Goal: Transaction & Acquisition: Purchase product/service

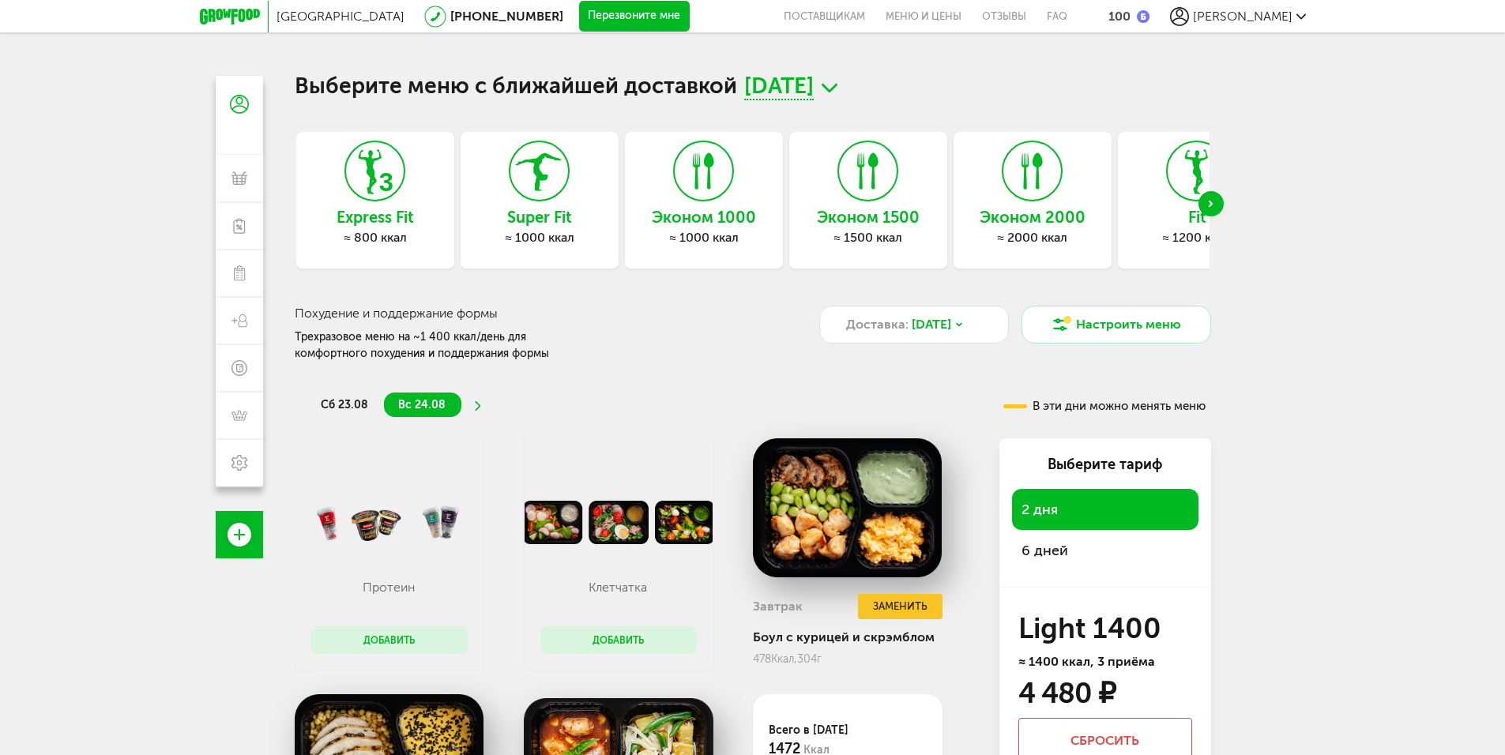
click at [476, 401] on li at bounding box center [477, 405] width 9 height 24
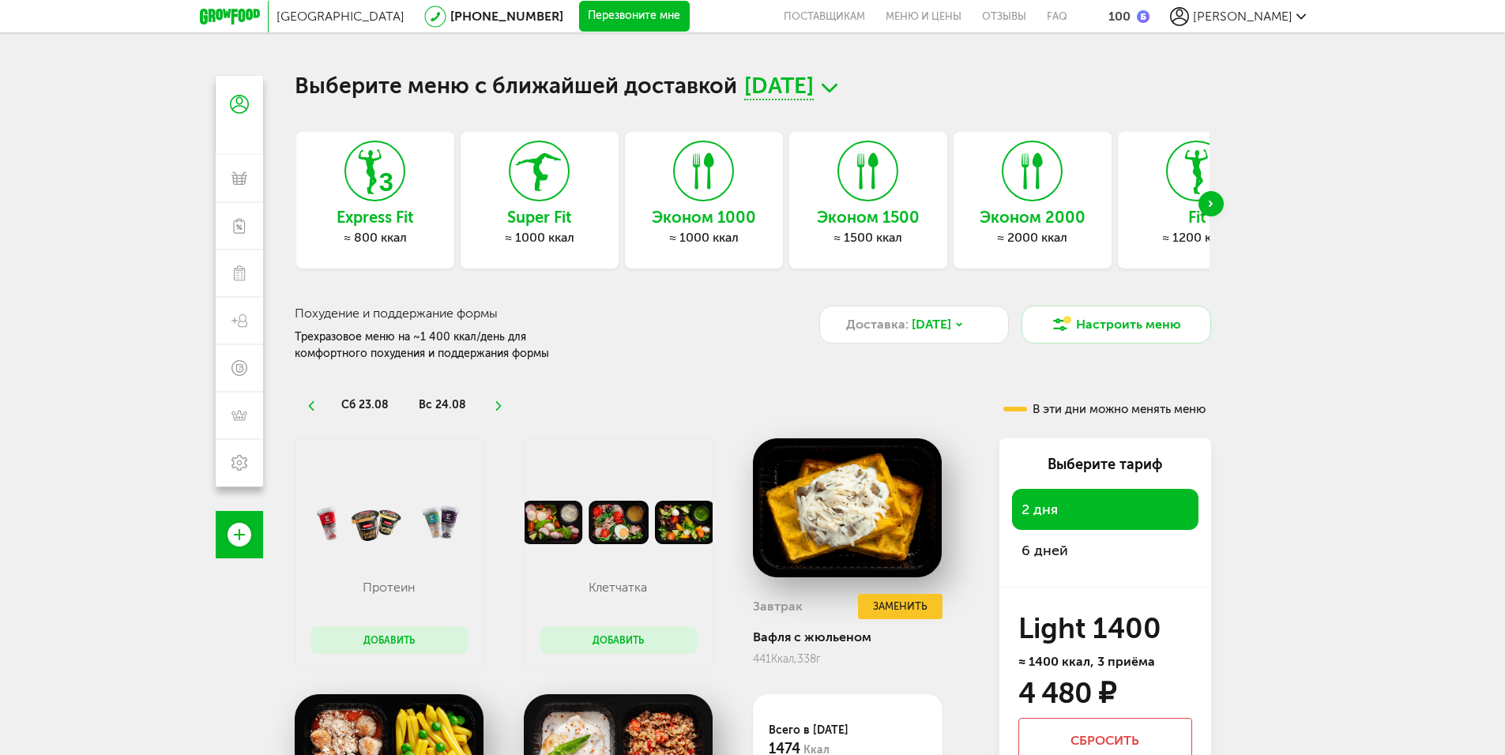
click at [370, 395] on li "сб 23.08" at bounding box center [365, 405] width 77 height 24
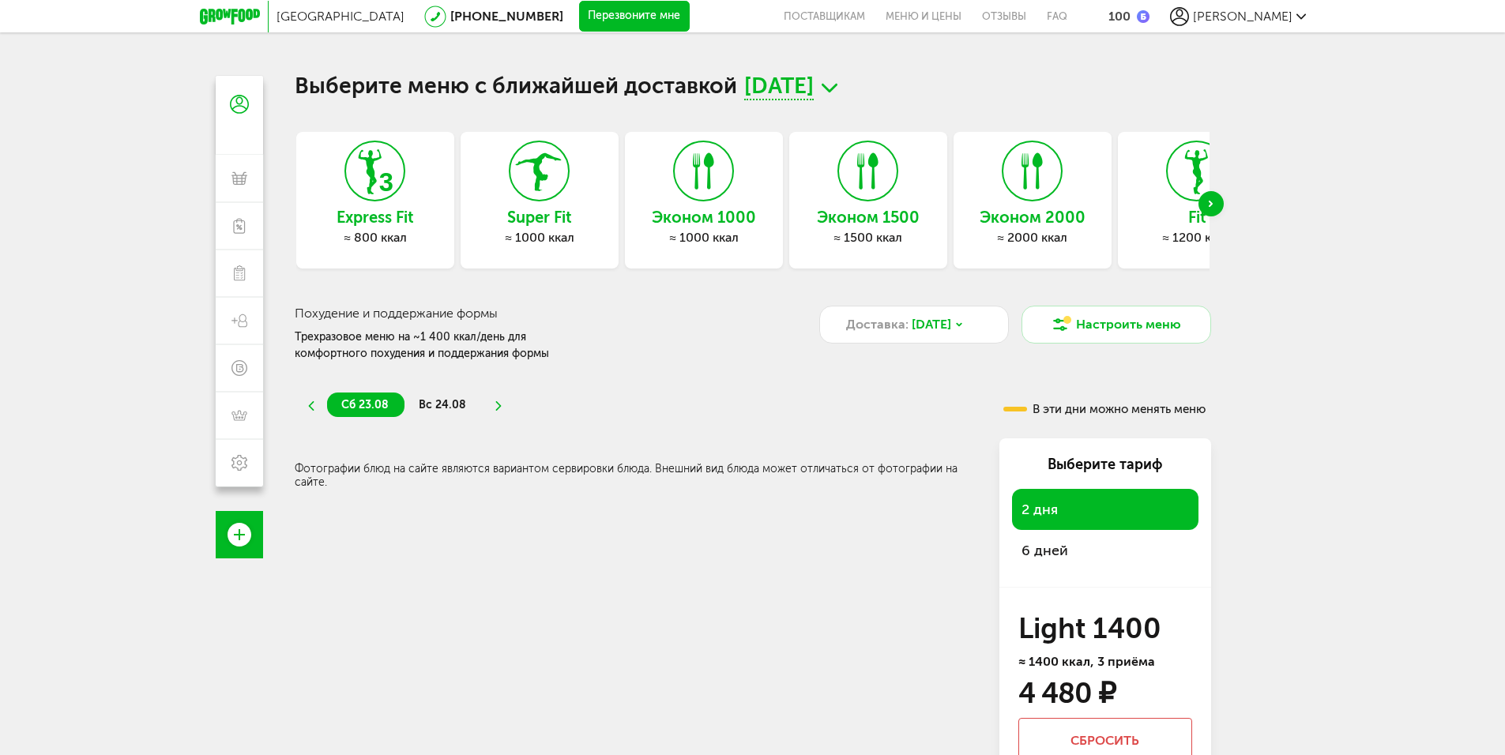
drag, startPoint x: 438, startPoint y: 395, endPoint x: 458, endPoint y: 397, distance: 20.7
click at [438, 395] on li "вс 24.08" at bounding box center [443, 405] width 77 height 24
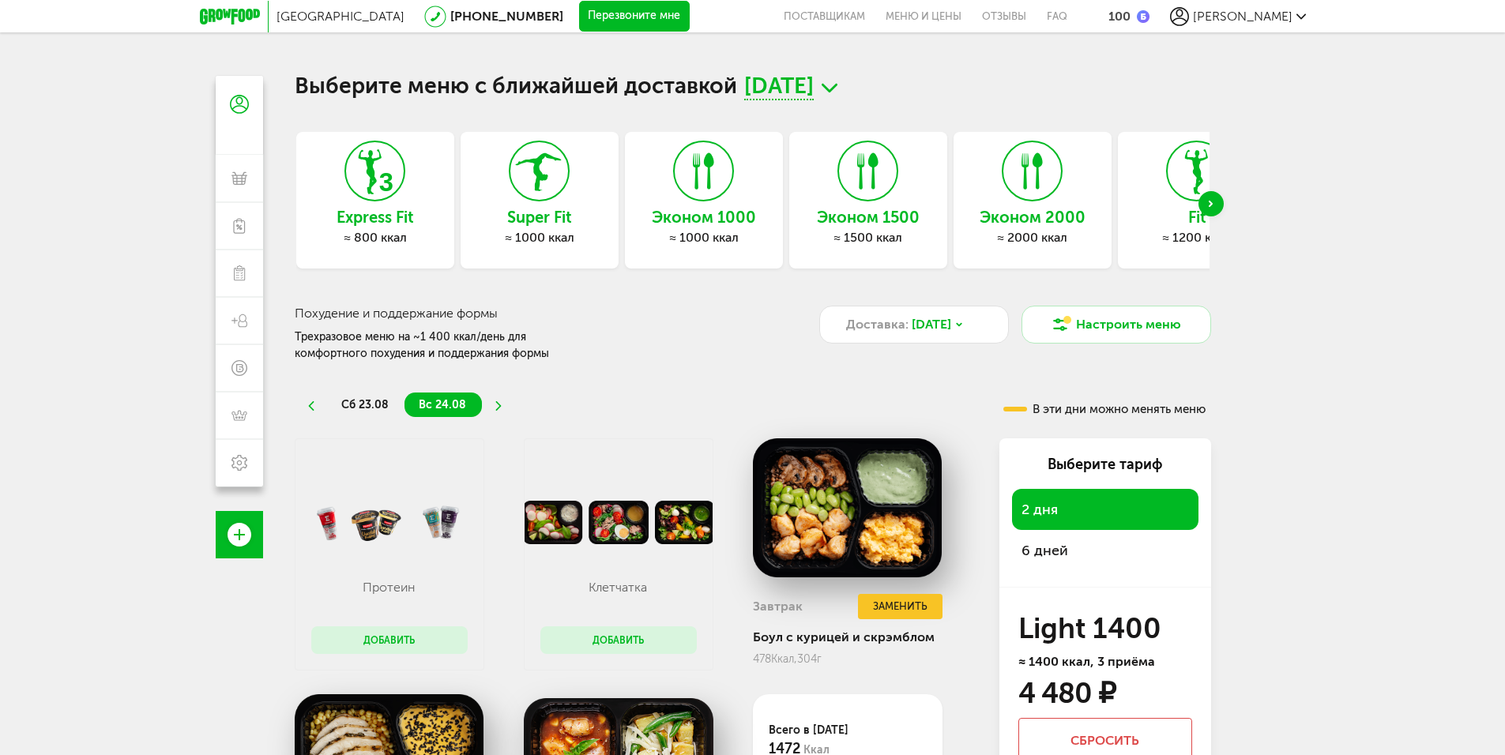
click at [499, 402] on icon at bounding box center [498, 405] width 11 height 9
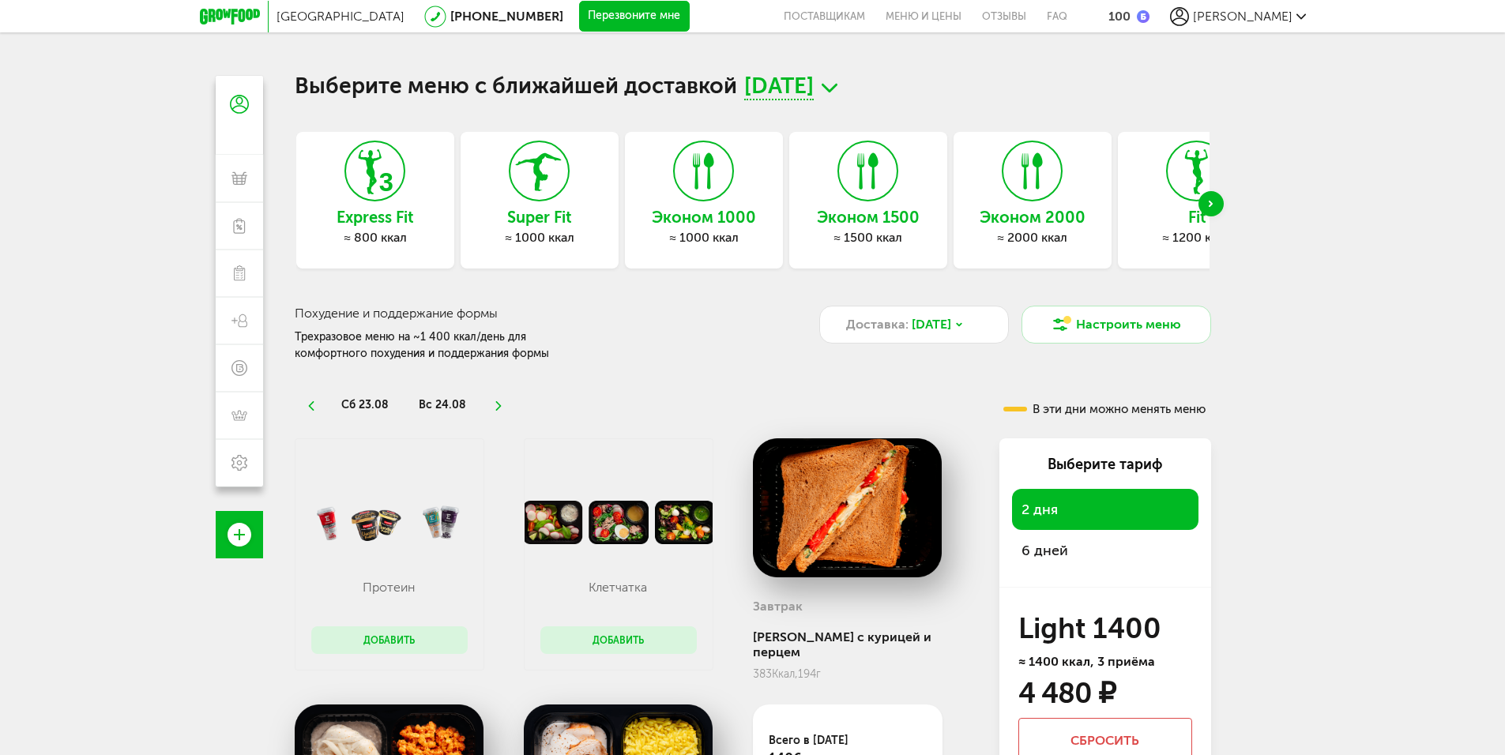
click at [499, 402] on icon at bounding box center [498, 405] width 11 height 9
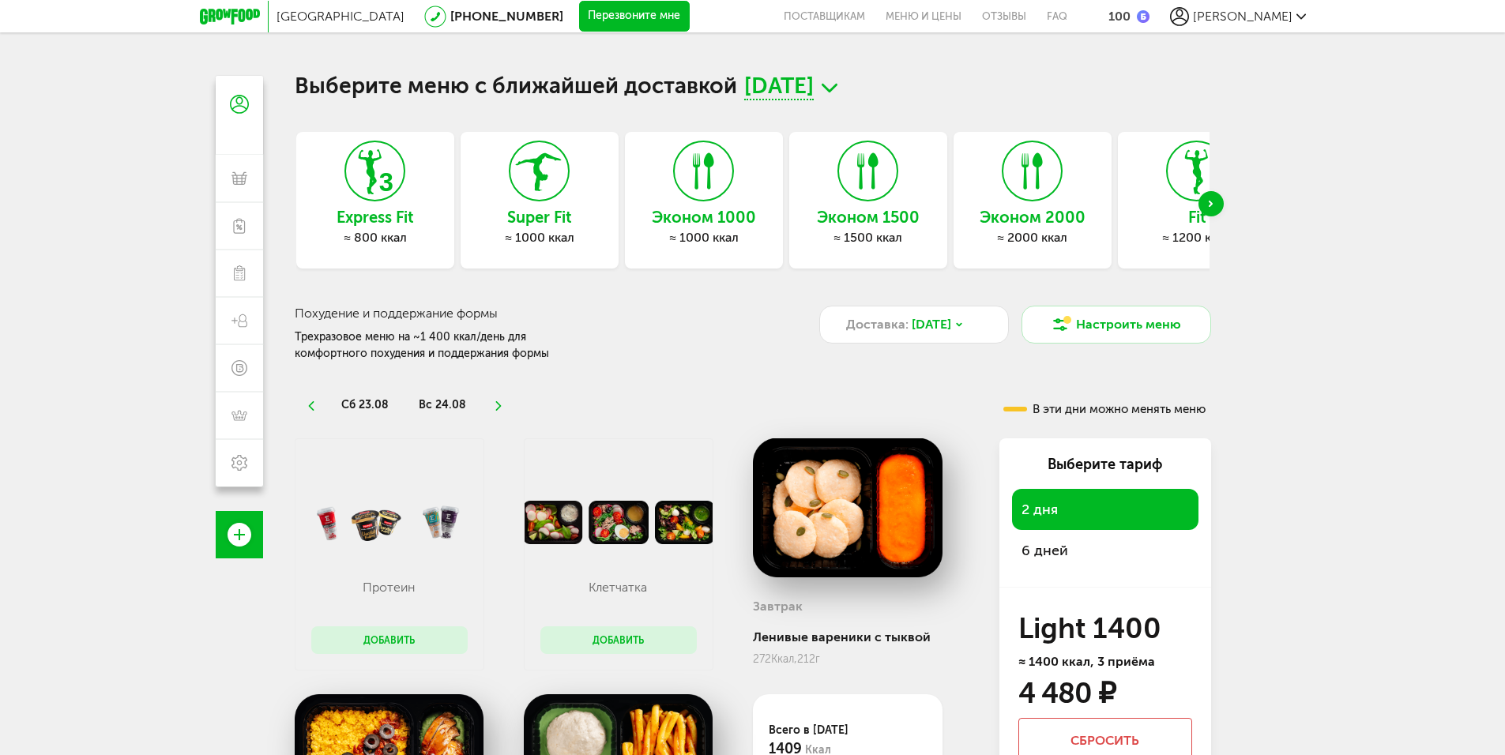
click at [499, 402] on icon at bounding box center [498, 405] width 11 height 9
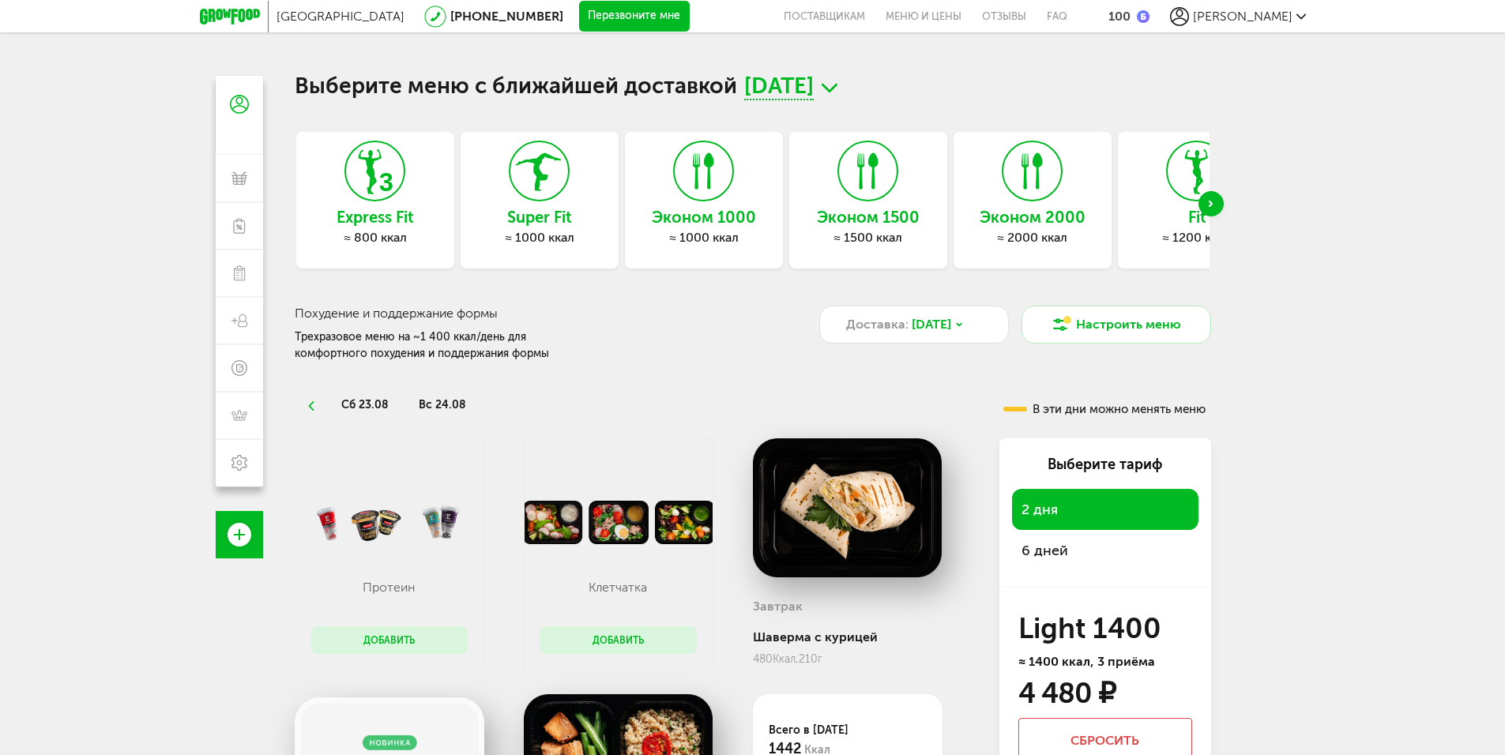
click at [492, 402] on ul "сб 23.08 вс 24.08" at bounding box center [623, 405] width 632 height 24
click at [450, 399] on span "вс 24.08" at bounding box center [442, 404] width 47 height 13
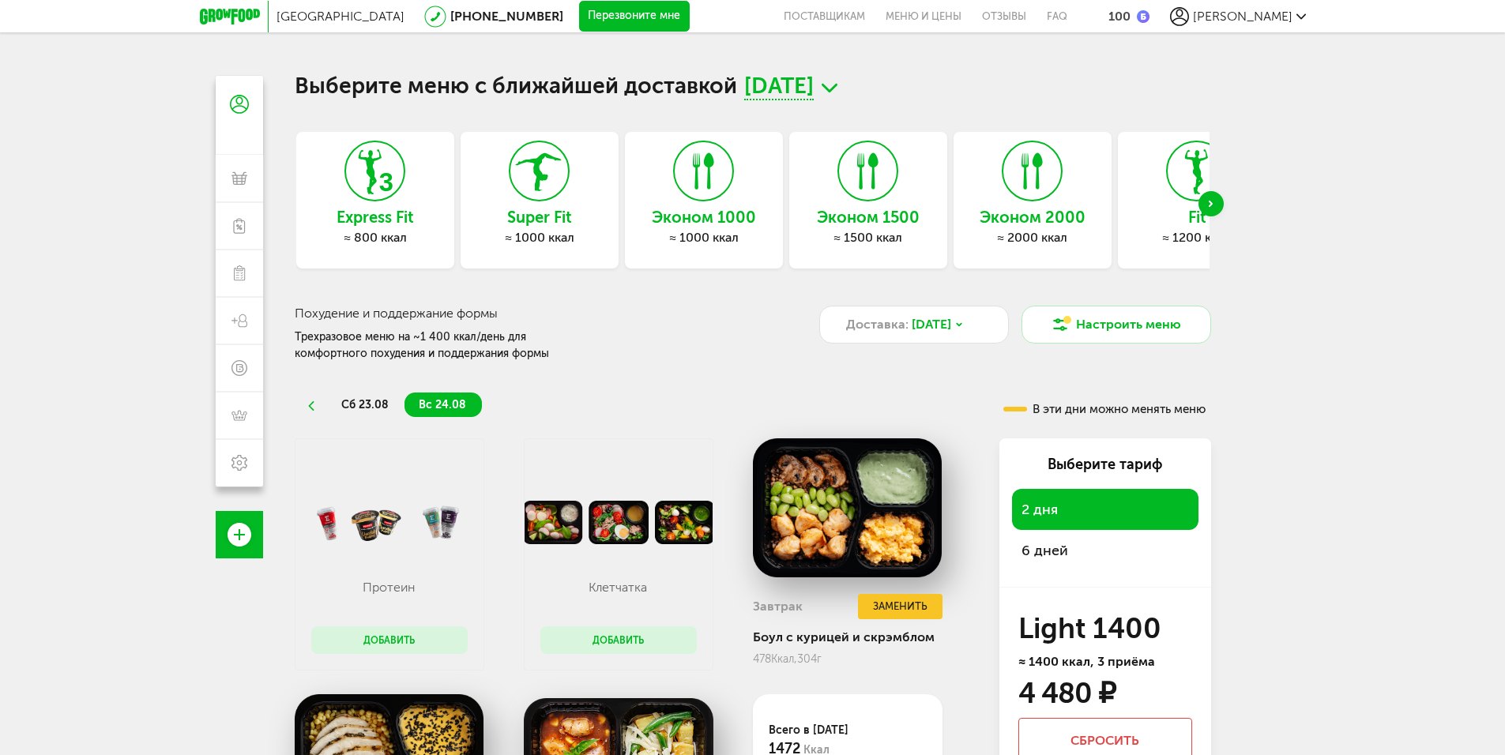
click at [350, 398] on span "сб 23.08" at bounding box center [364, 404] width 47 height 13
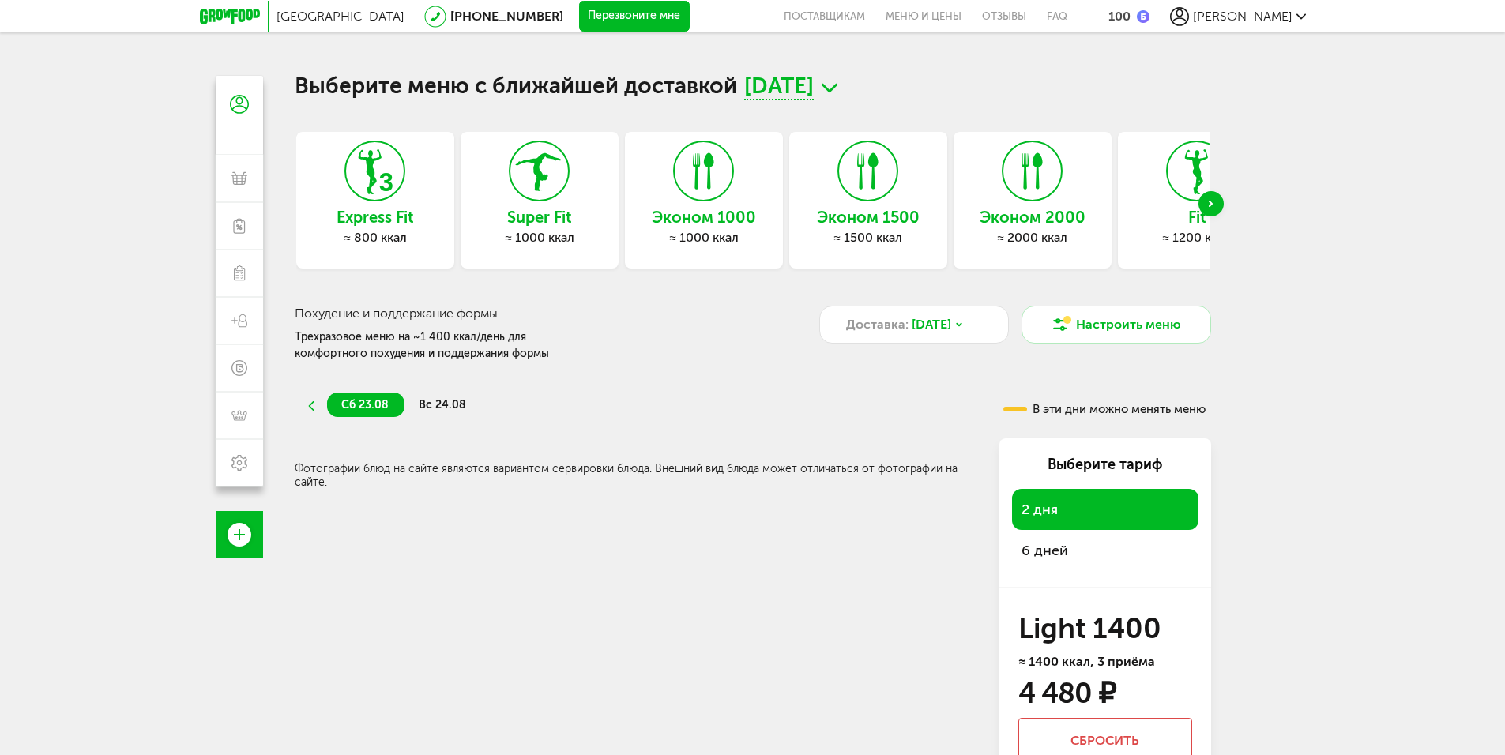
click at [310, 403] on icon at bounding box center [310, 405] width 11 height 9
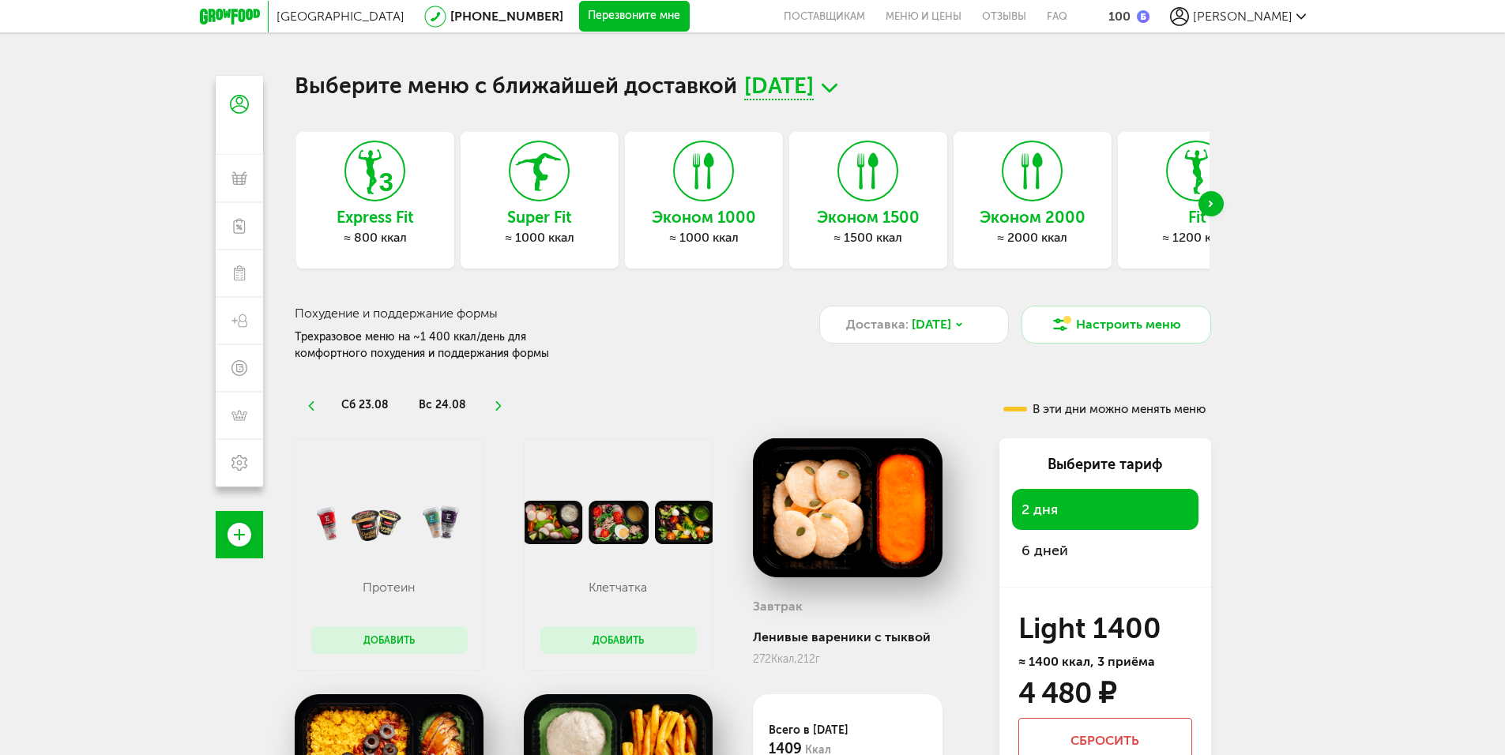
click at [426, 398] on span "вс 24.08" at bounding box center [442, 404] width 47 height 13
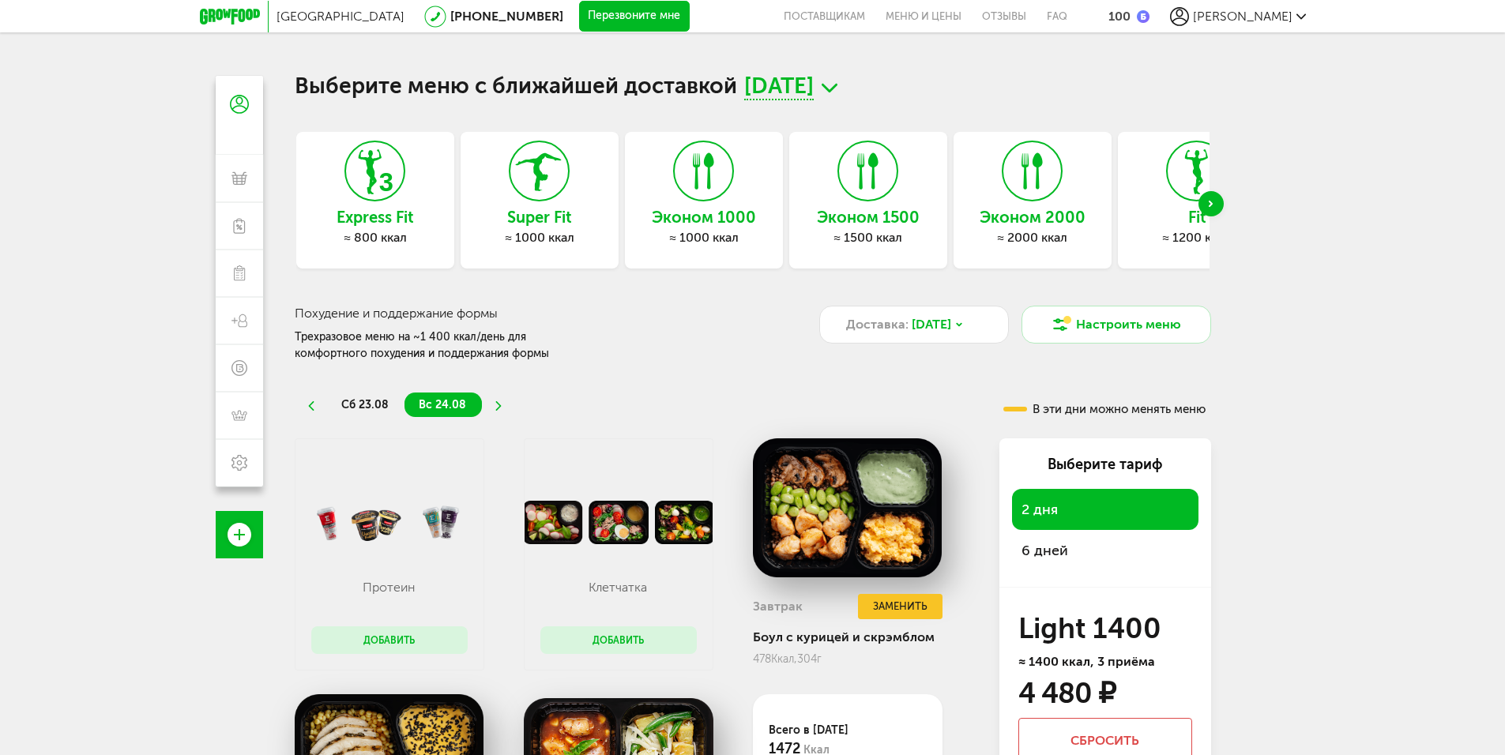
click at [1264, 12] on span "[PERSON_NAME]" at bounding box center [1243, 16] width 100 height 15
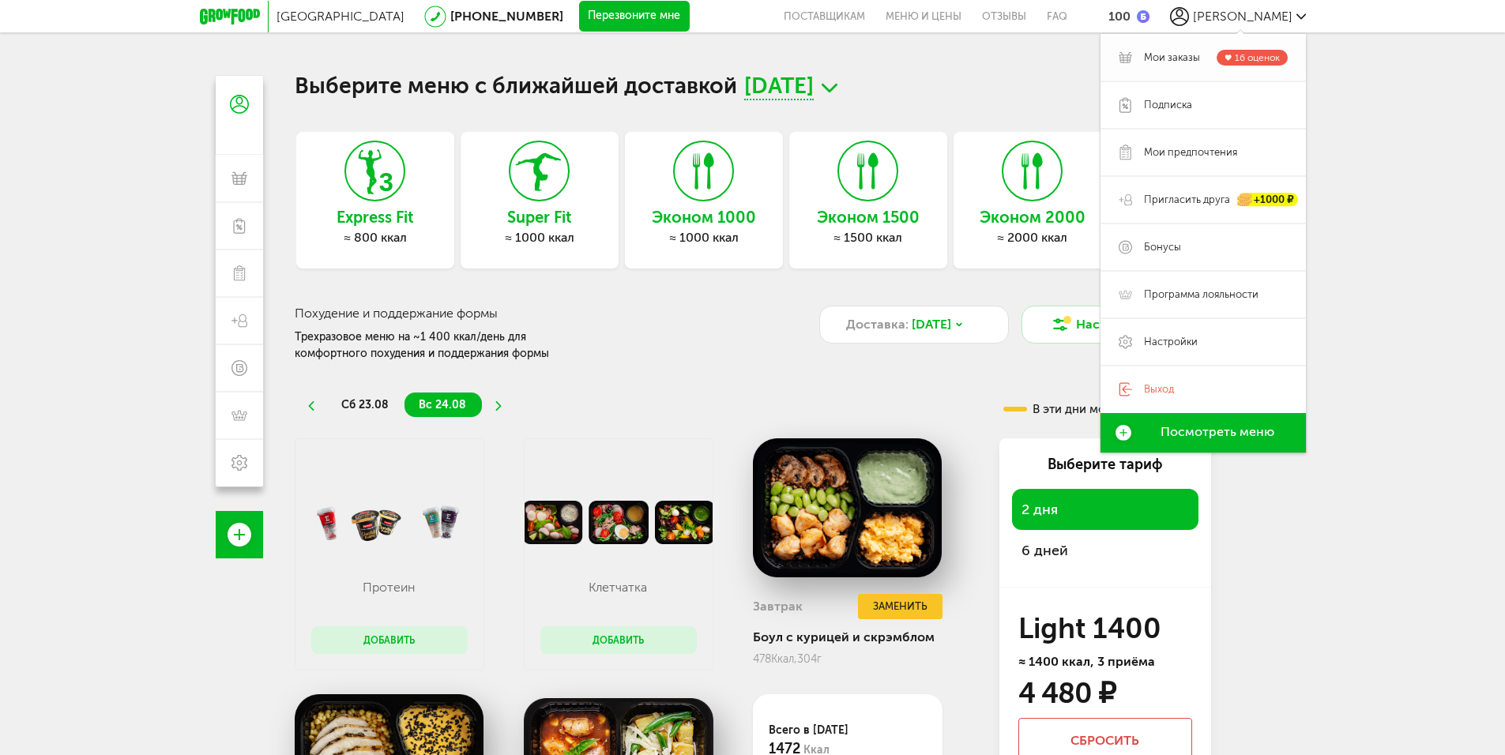
click at [1171, 56] on span "Мои заказы" at bounding box center [1172, 58] width 56 height 14
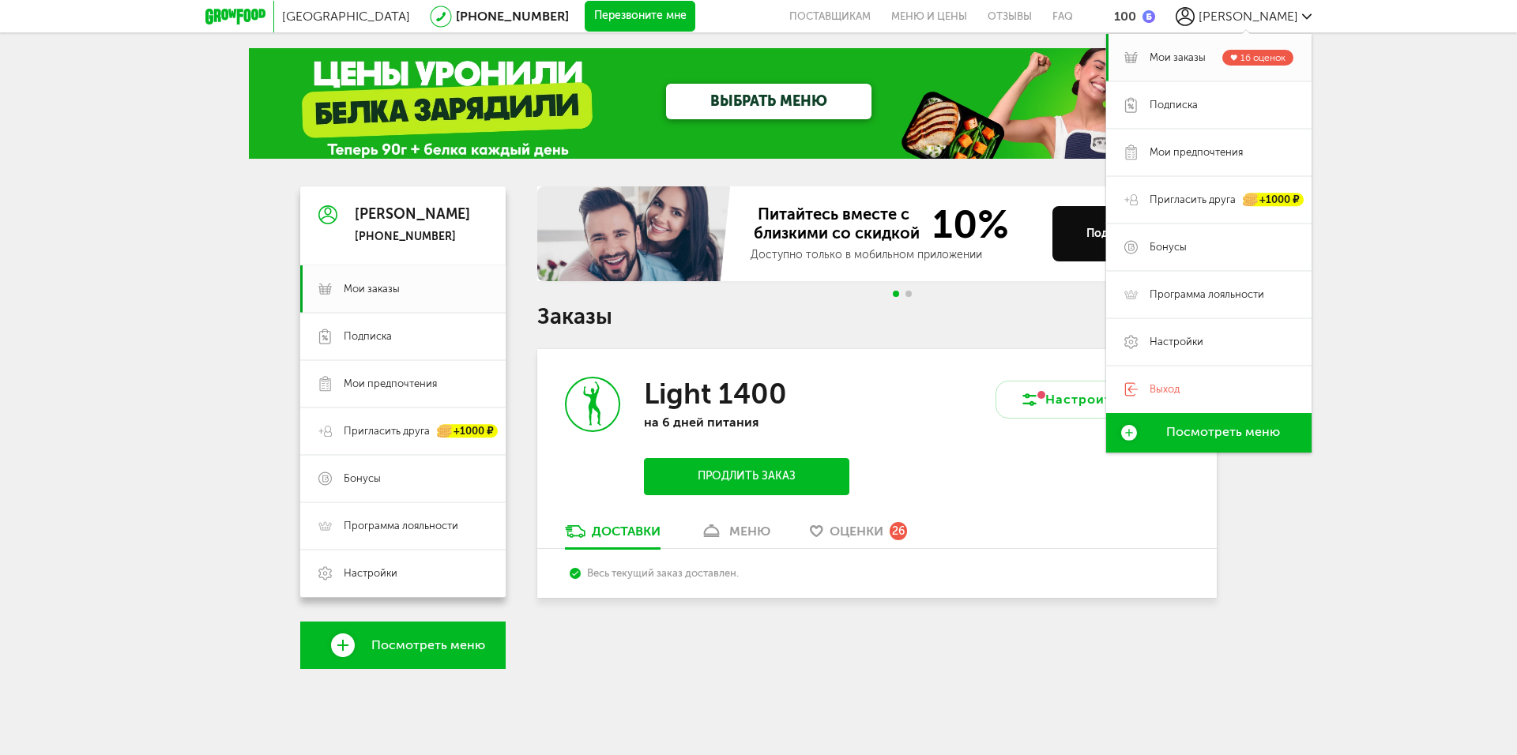
click at [743, 536] on div "меню" at bounding box center [749, 531] width 41 height 15
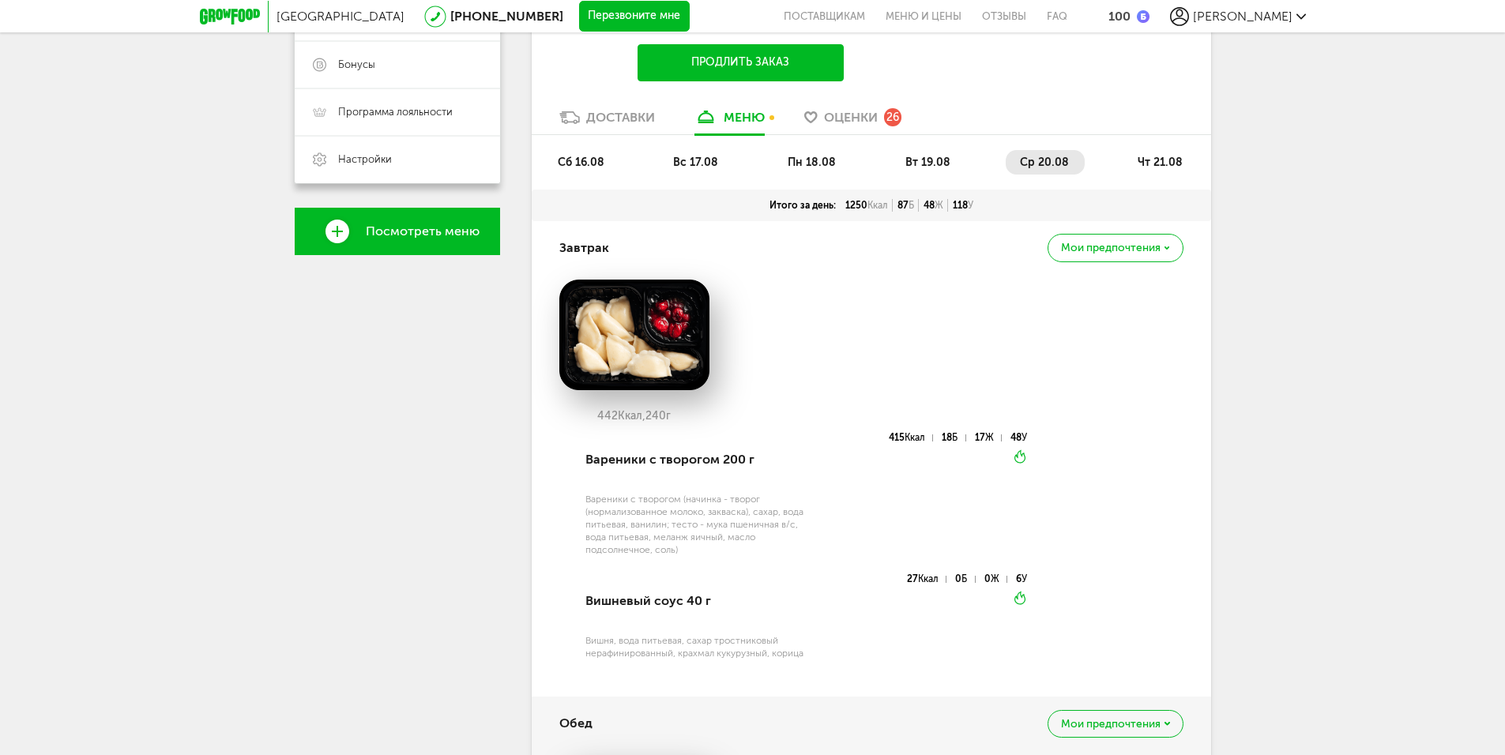
scroll to position [389, 0]
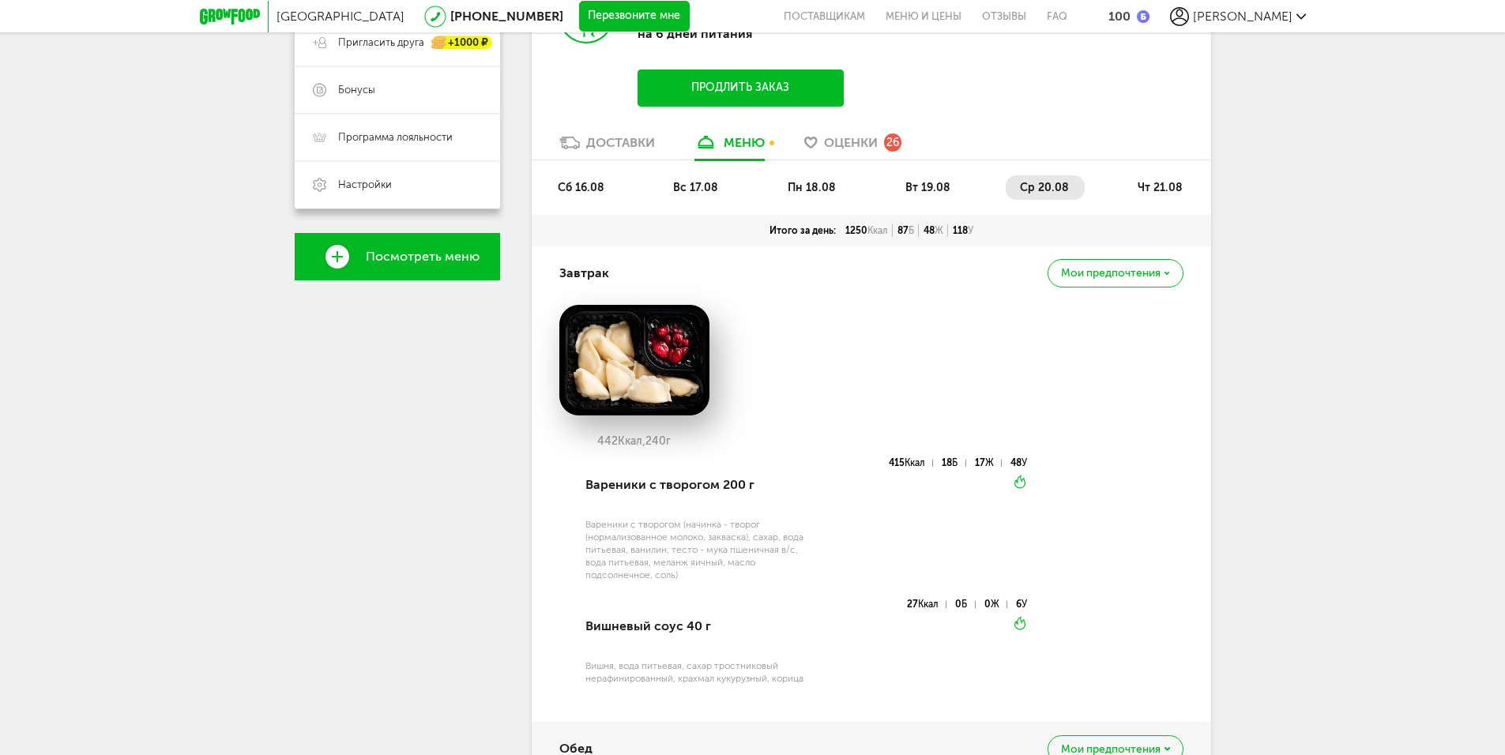
click at [1164, 183] on span "чт 21.08" at bounding box center [1160, 187] width 45 height 13
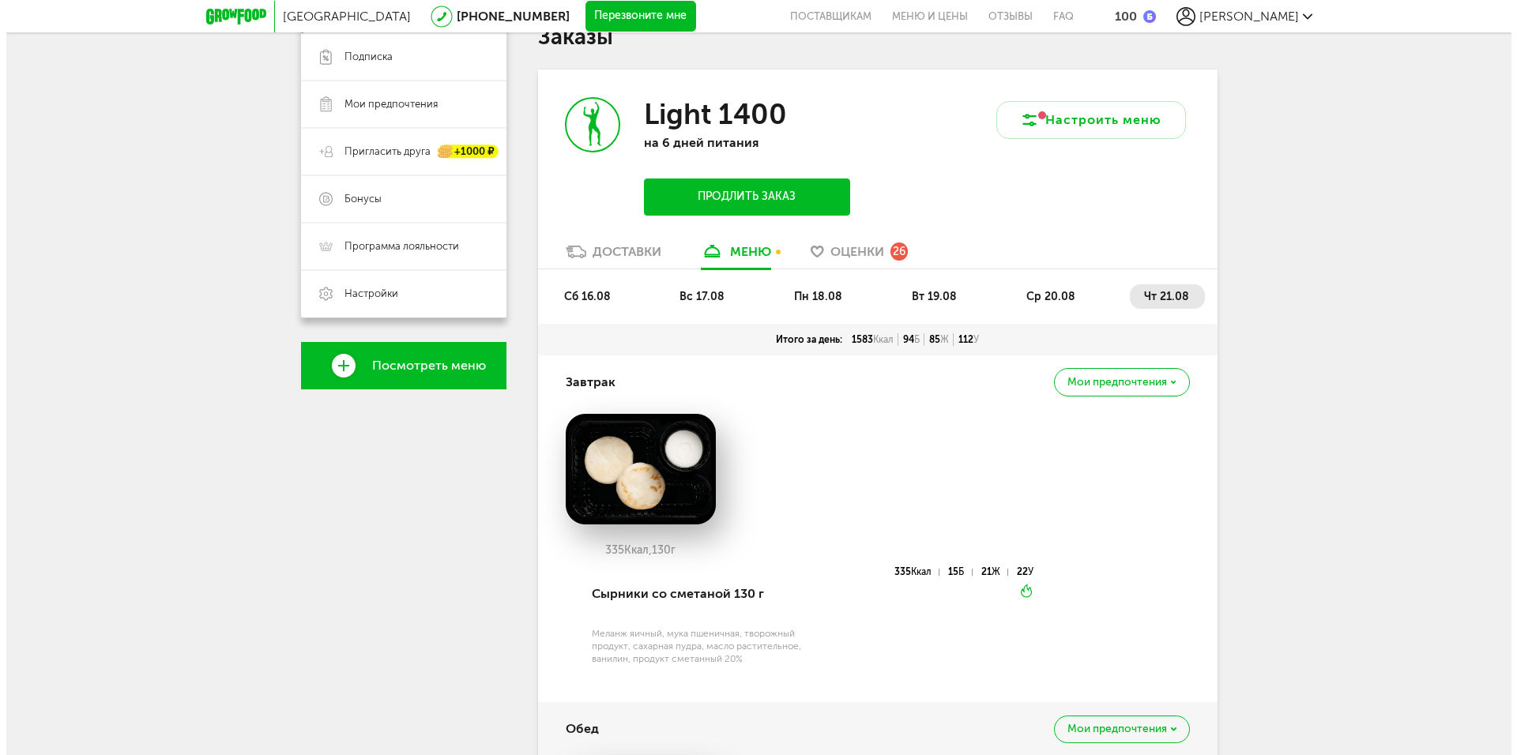
scroll to position [310, 0]
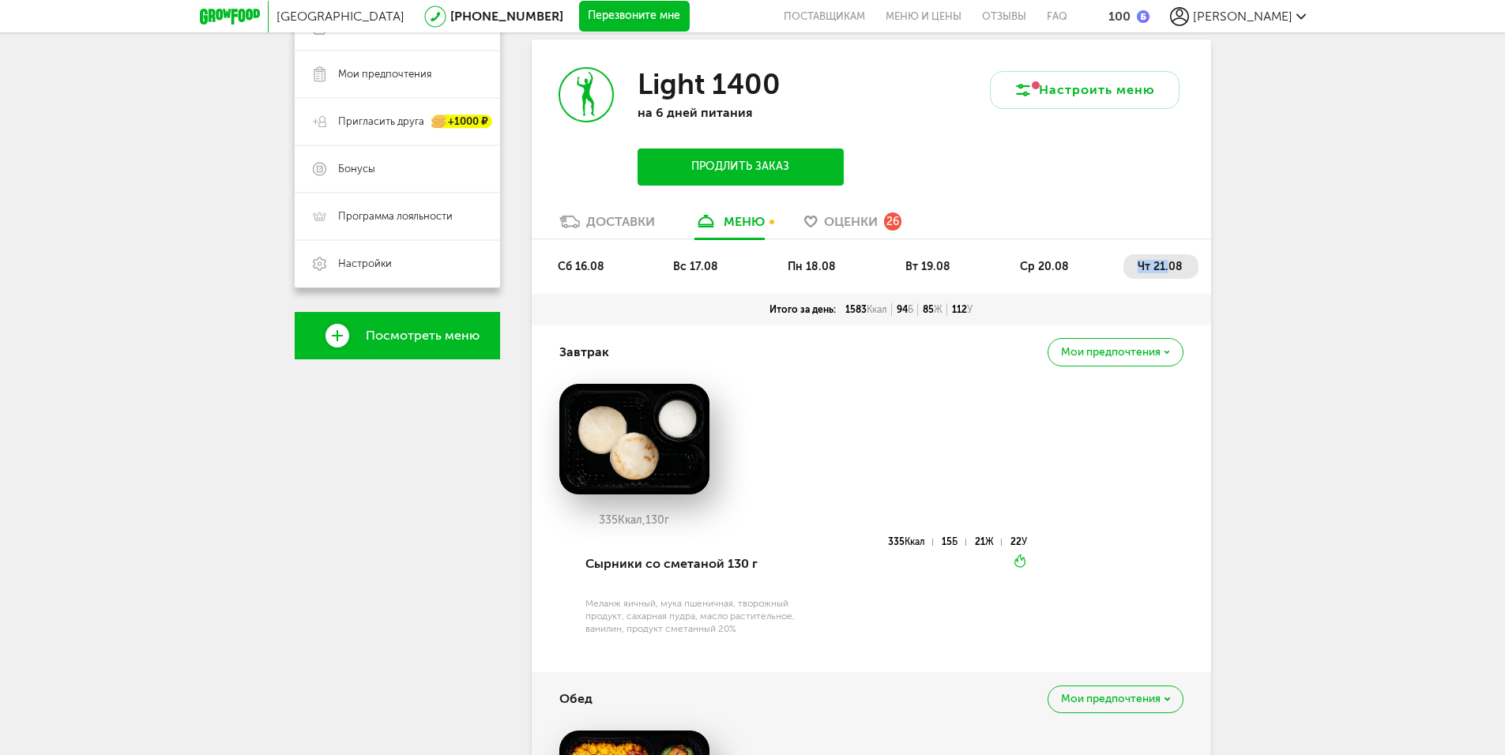
drag, startPoint x: 1169, startPoint y: 269, endPoint x: 1120, endPoint y: 273, distance: 49.1
click at [1123, 273] on ul "сб 16.08 вс 17.08 пн 18.08 вт 19.08 ср 20.08 чт 21.08" at bounding box center [872, 274] width 656 height 40
click at [1256, 262] on div "Москва [PHONE_NUMBER] Перезвоните мне поставщикам Меню и цены Отзывы FAQ 100 [P…" at bounding box center [752, 766] width 1505 height 2153
click at [813, 174] on button "Продлить заказ" at bounding box center [740, 167] width 205 height 37
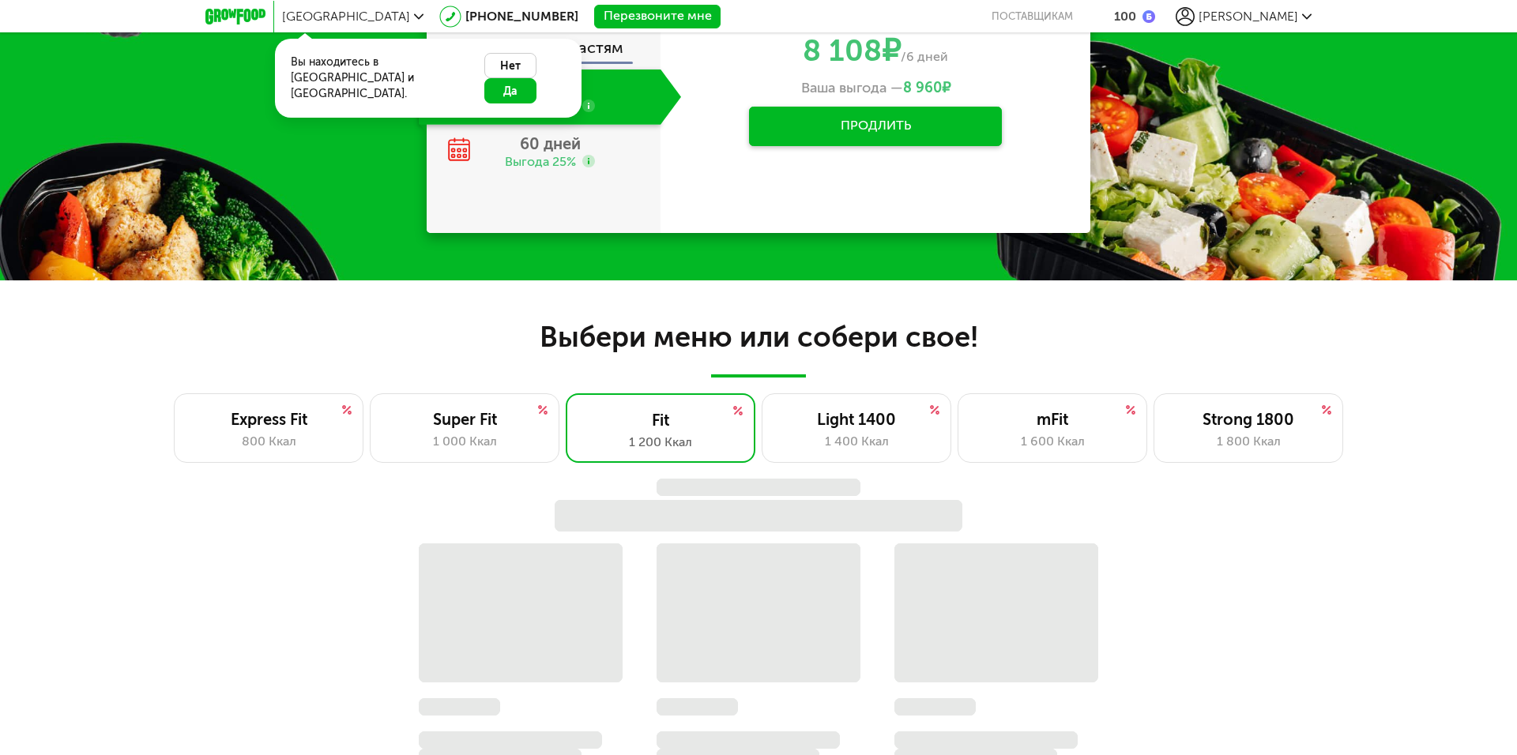
scroll to position [903, 0]
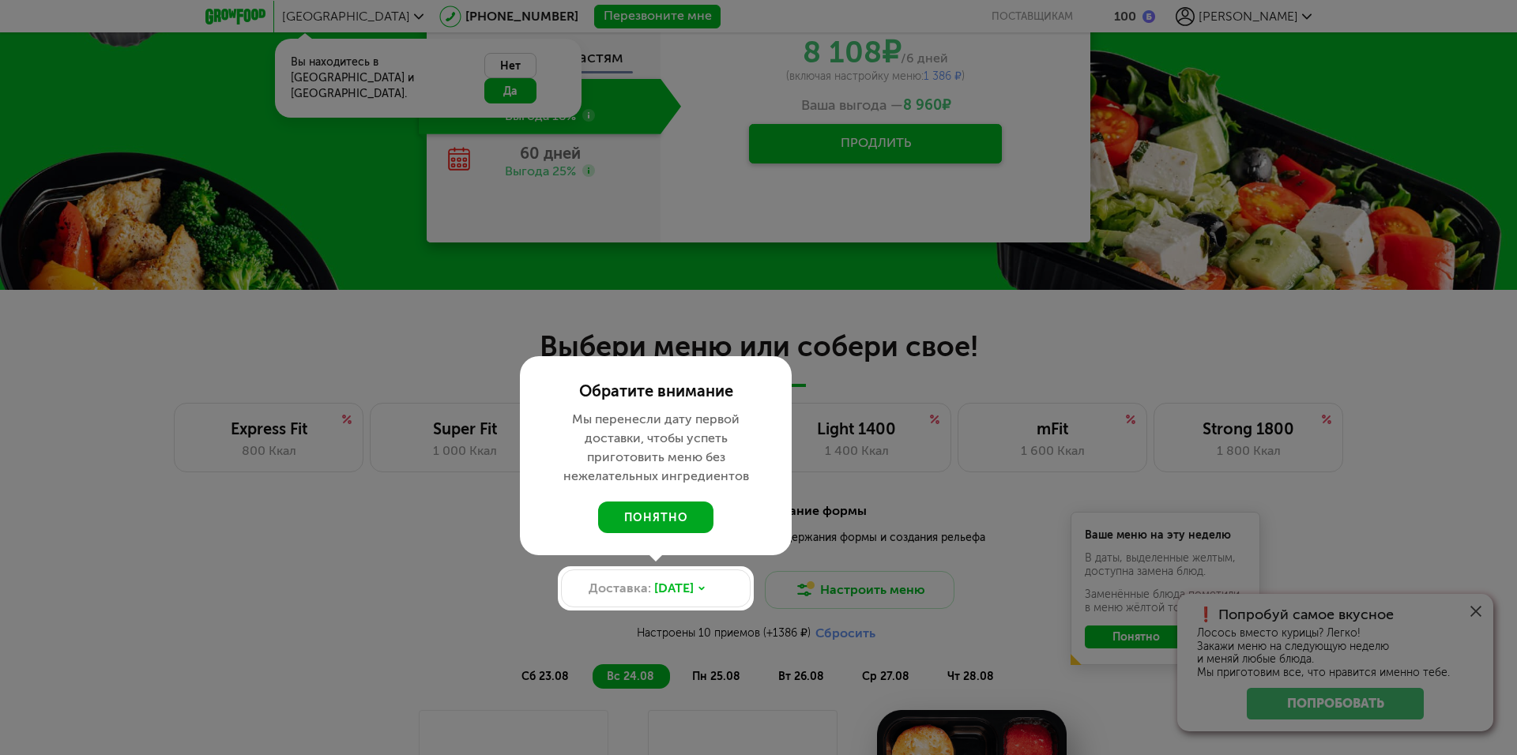
click at [681, 517] on button "понятно" at bounding box center [655, 518] width 115 height 32
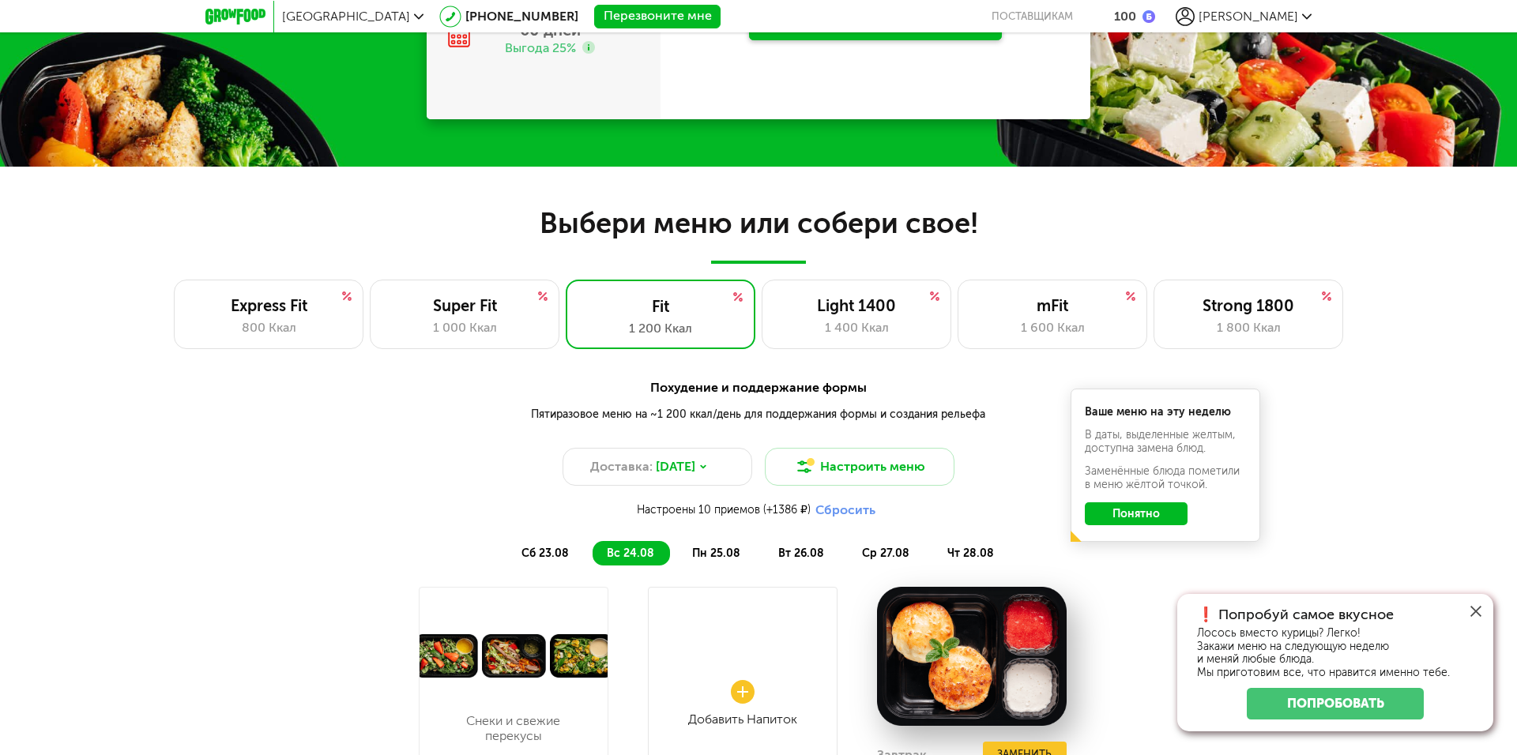
scroll to position [1061, 0]
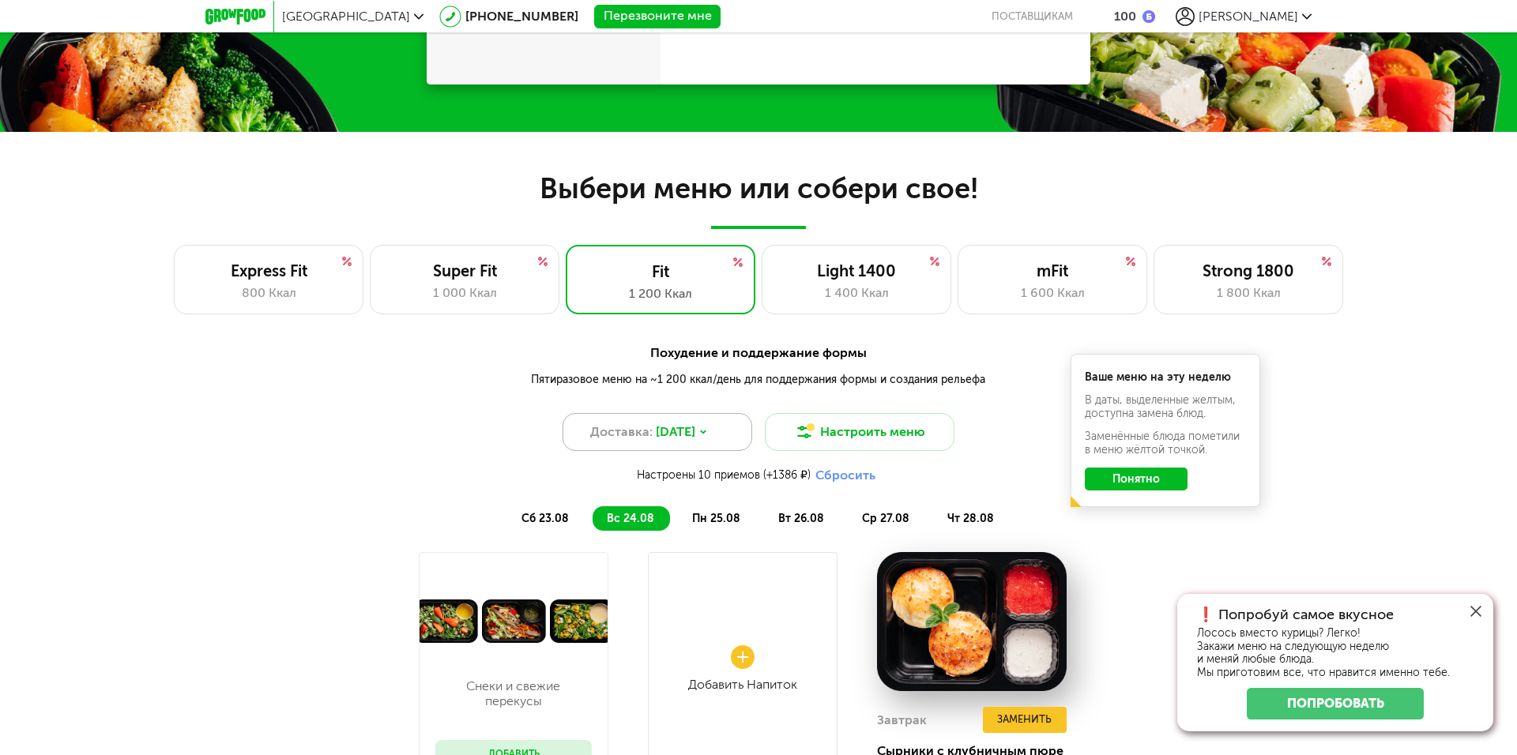
click at [695, 432] on span "[DATE]" at bounding box center [676, 432] width 40 height 19
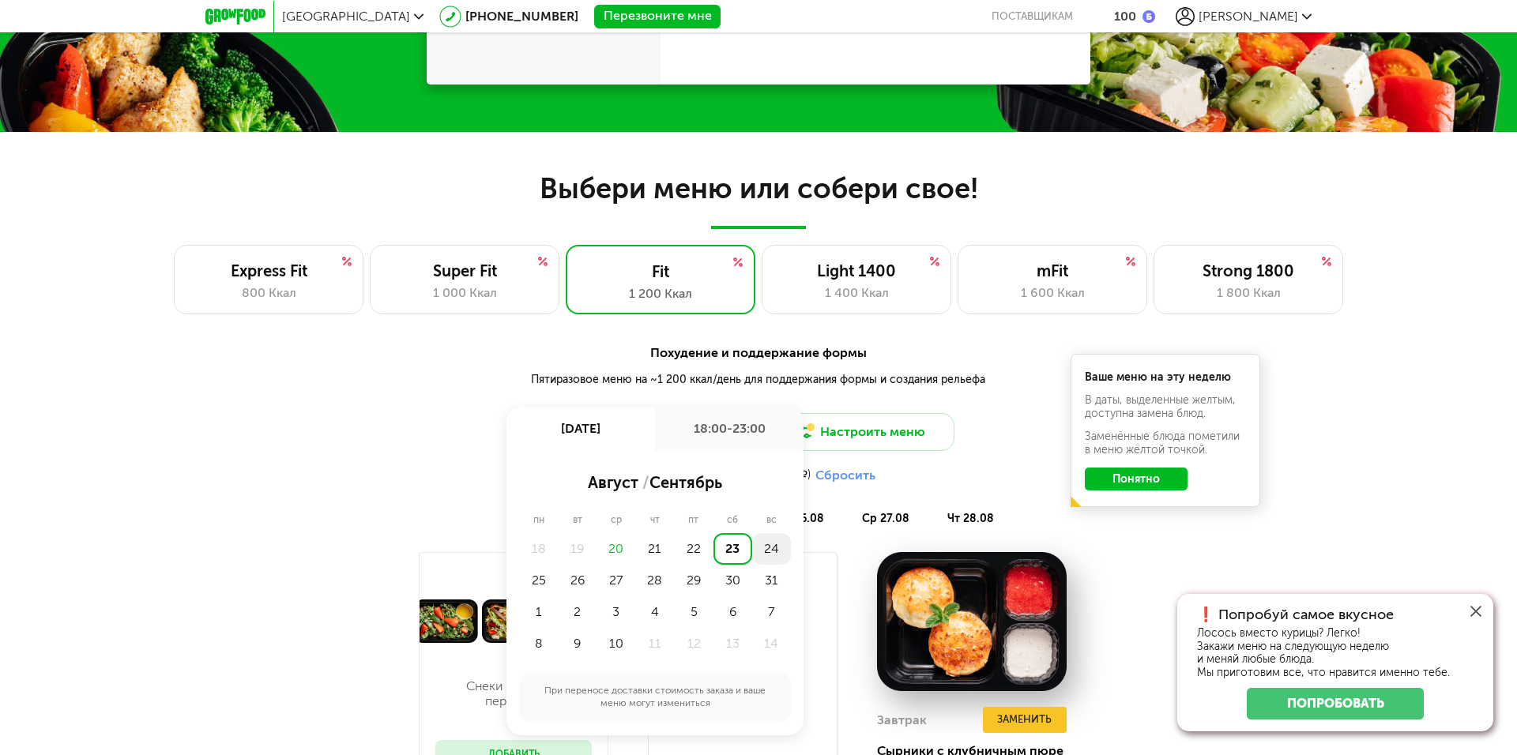
click at [773, 548] on div "24" at bounding box center [771, 549] width 39 height 32
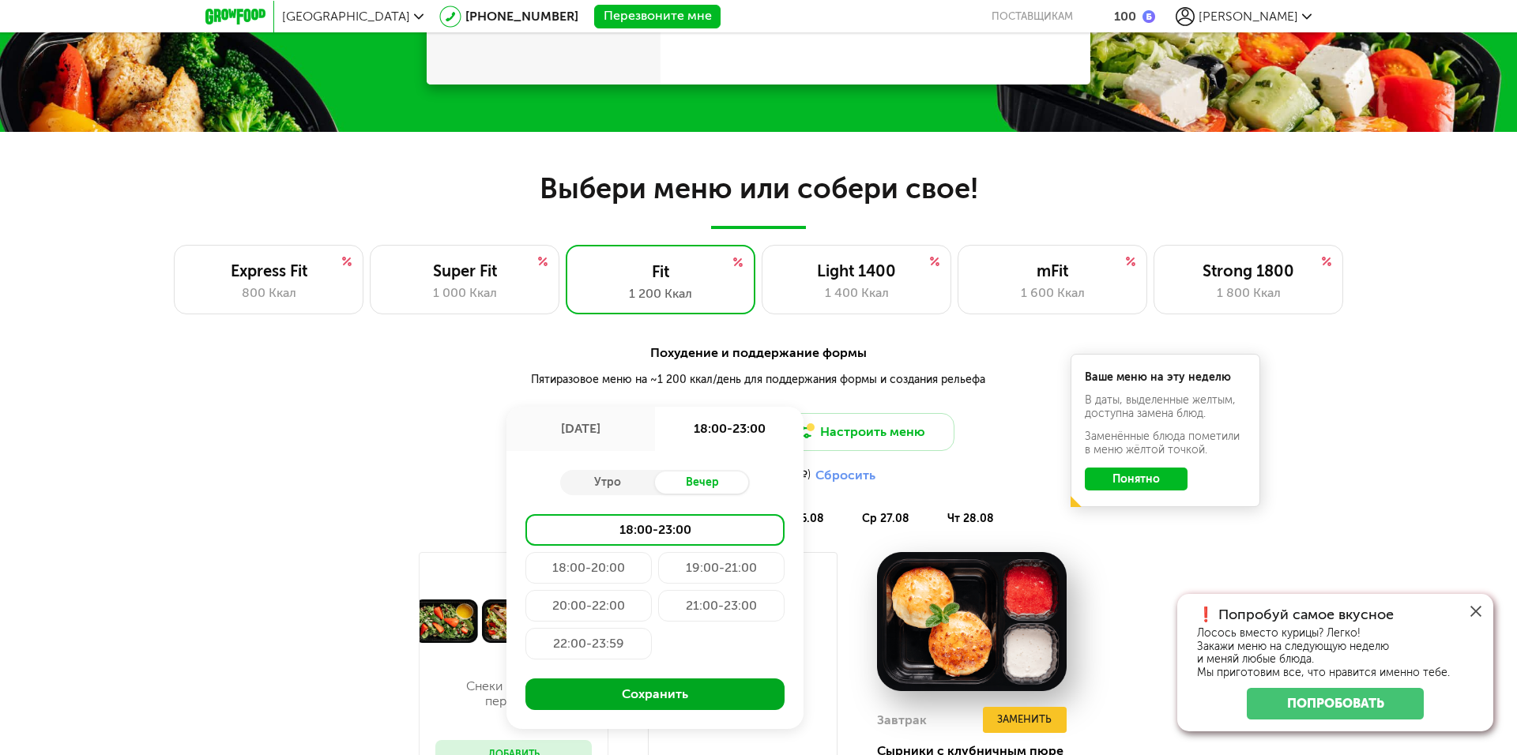
click at [649, 693] on button "Сохранить" at bounding box center [654, 695] width 259 height 32
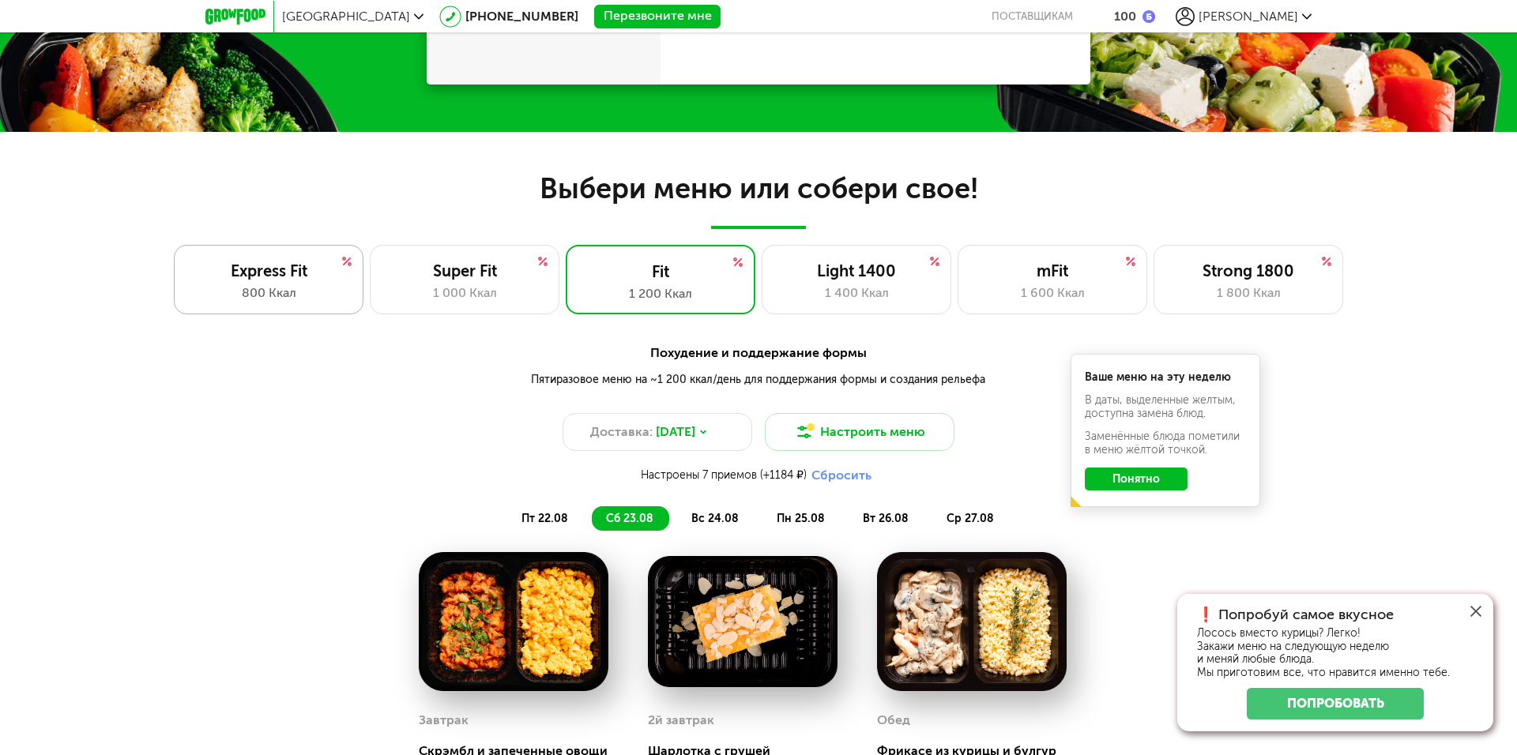
click at [307, 292] on div "800 Ккал" at bounding box center [268, 293] width 156 height 19
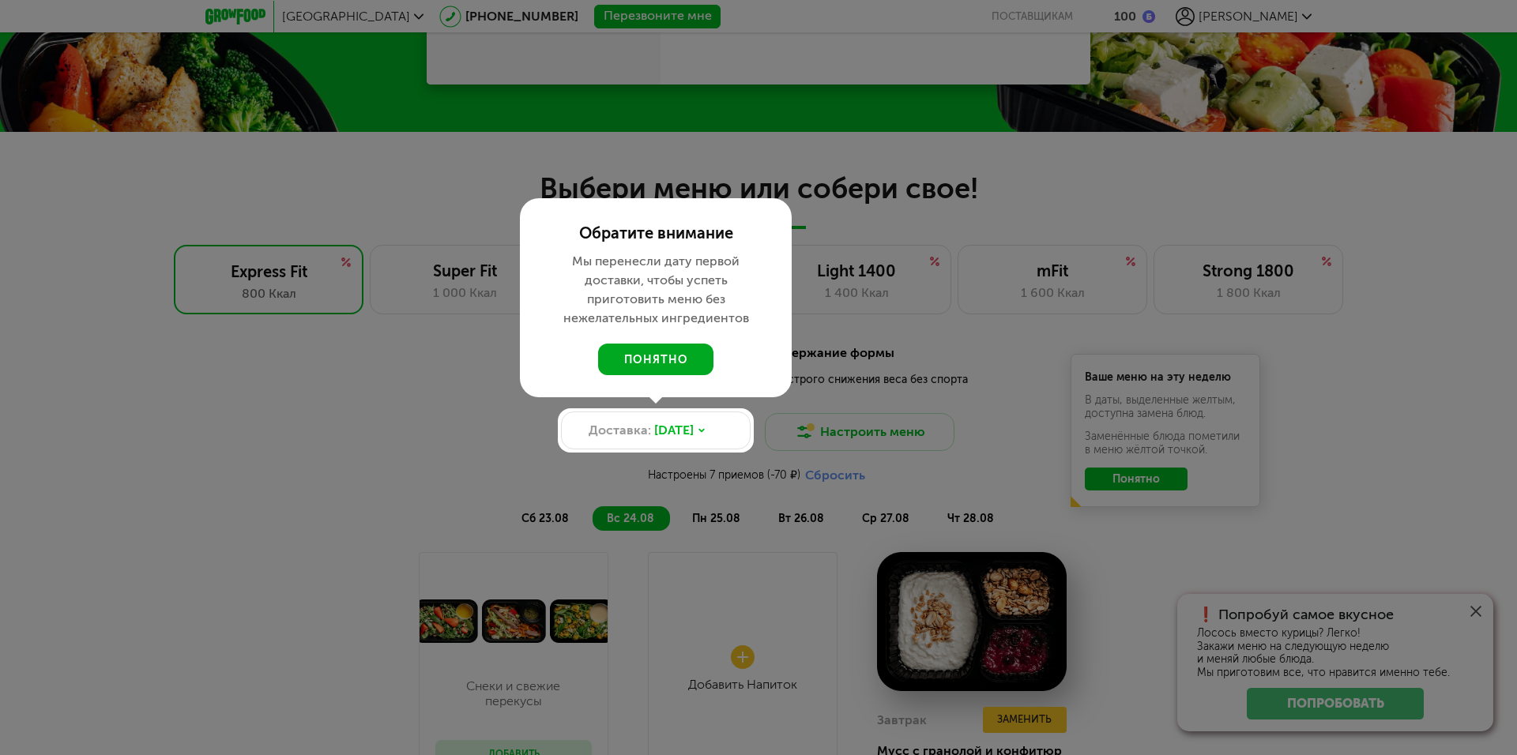
click at [666, 361] on button "понятно" at bounding box center [655, 360] width 115 height 32
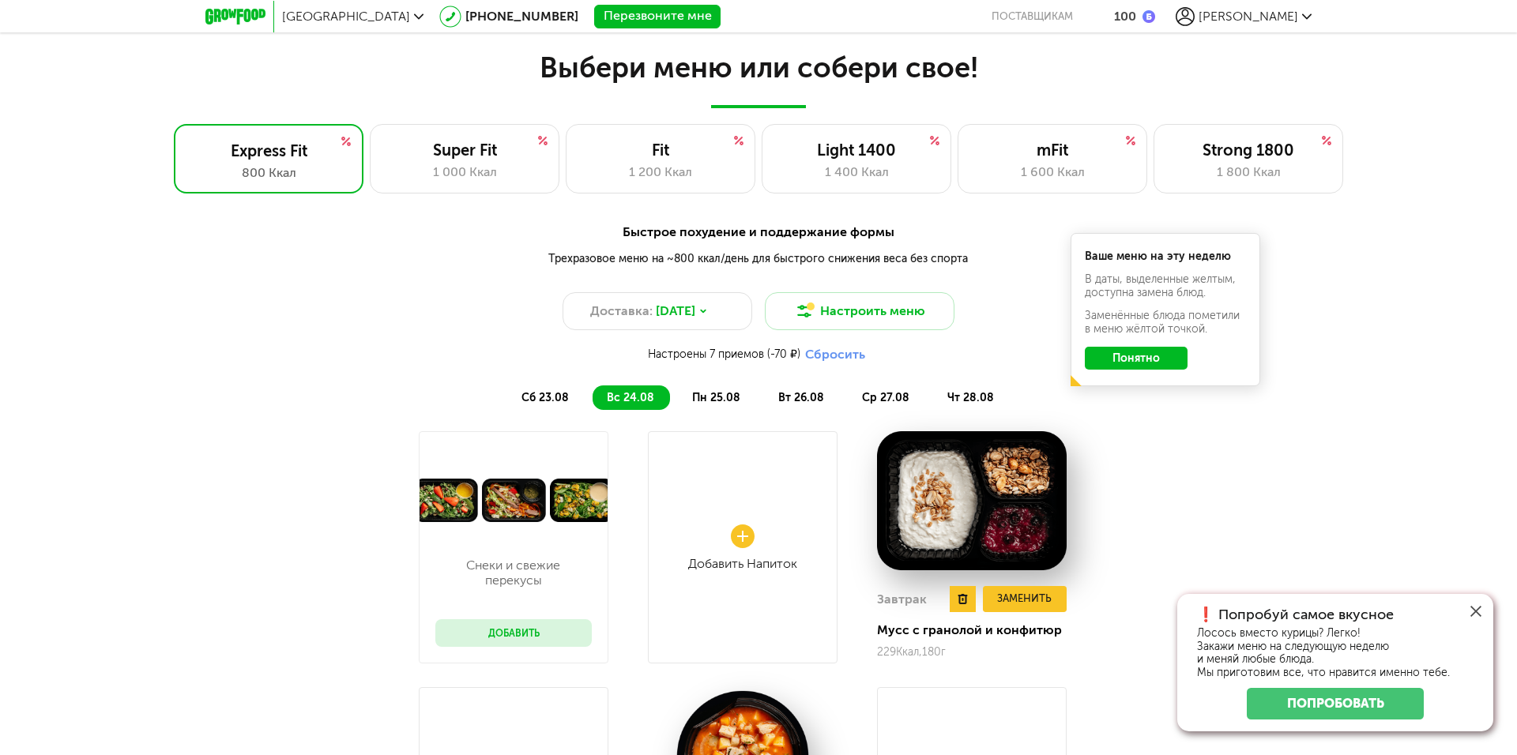
scroll to position [1140, 0]
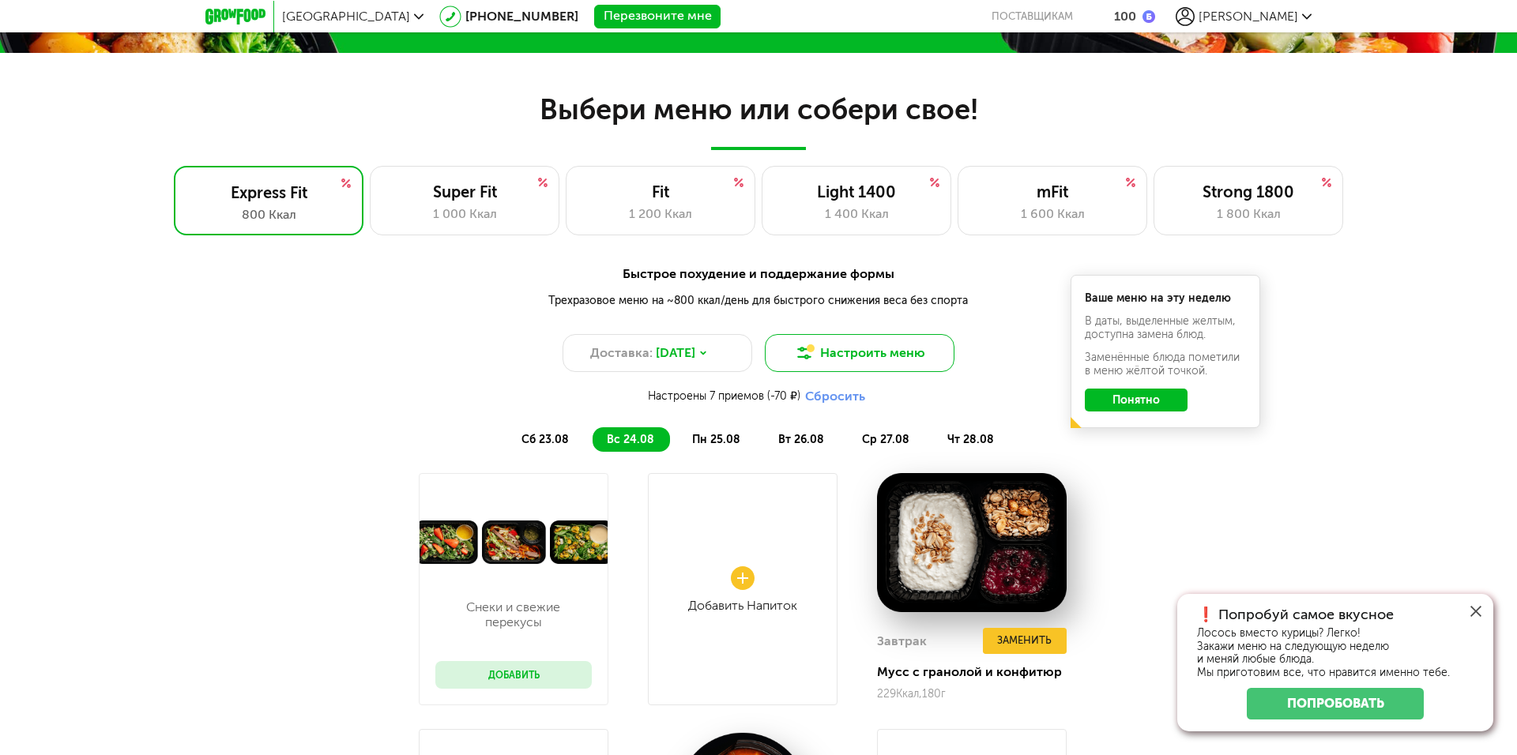
click at [864, 356] on button "Настроить меню" at bounding box center [860, 353] width 190 height 38
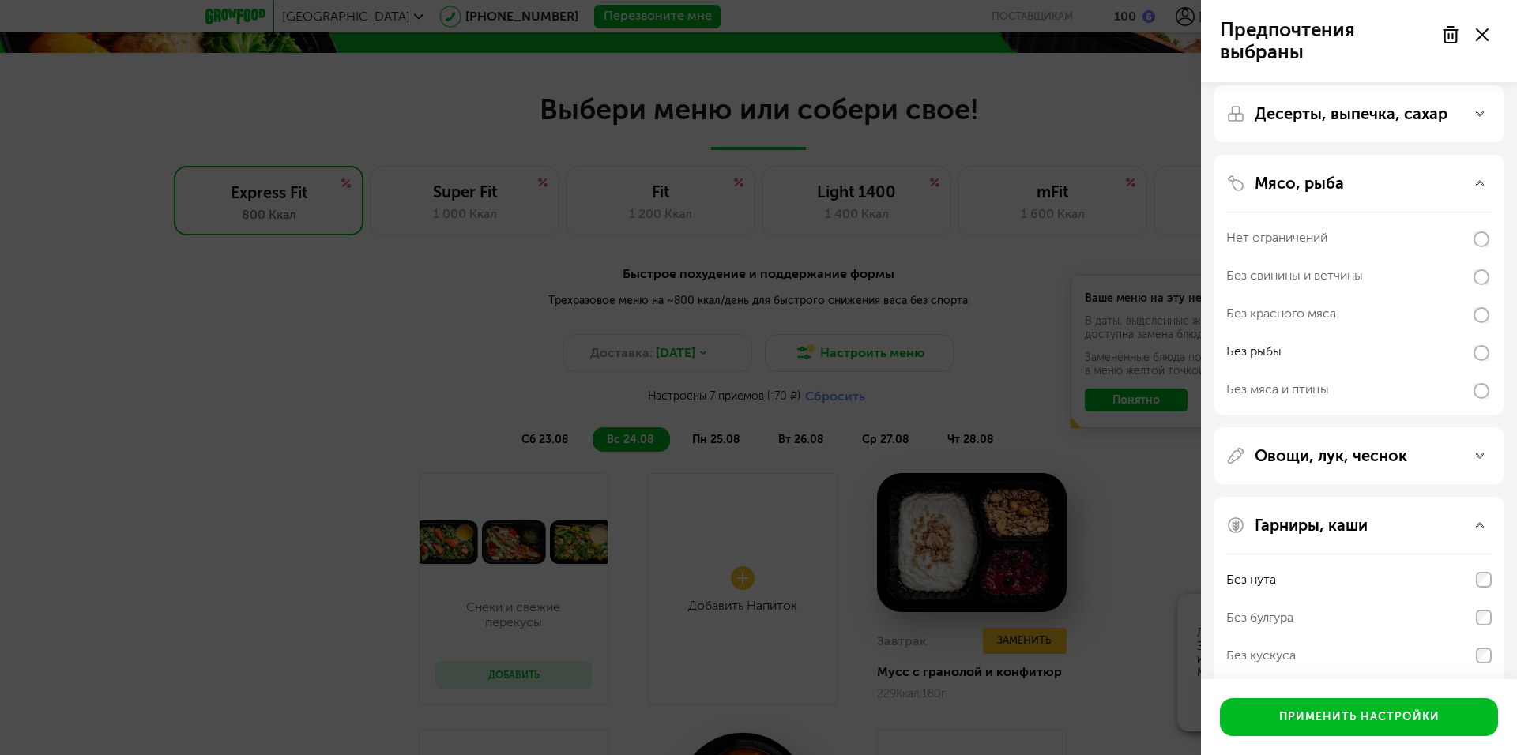
scroll to position [0, 0]
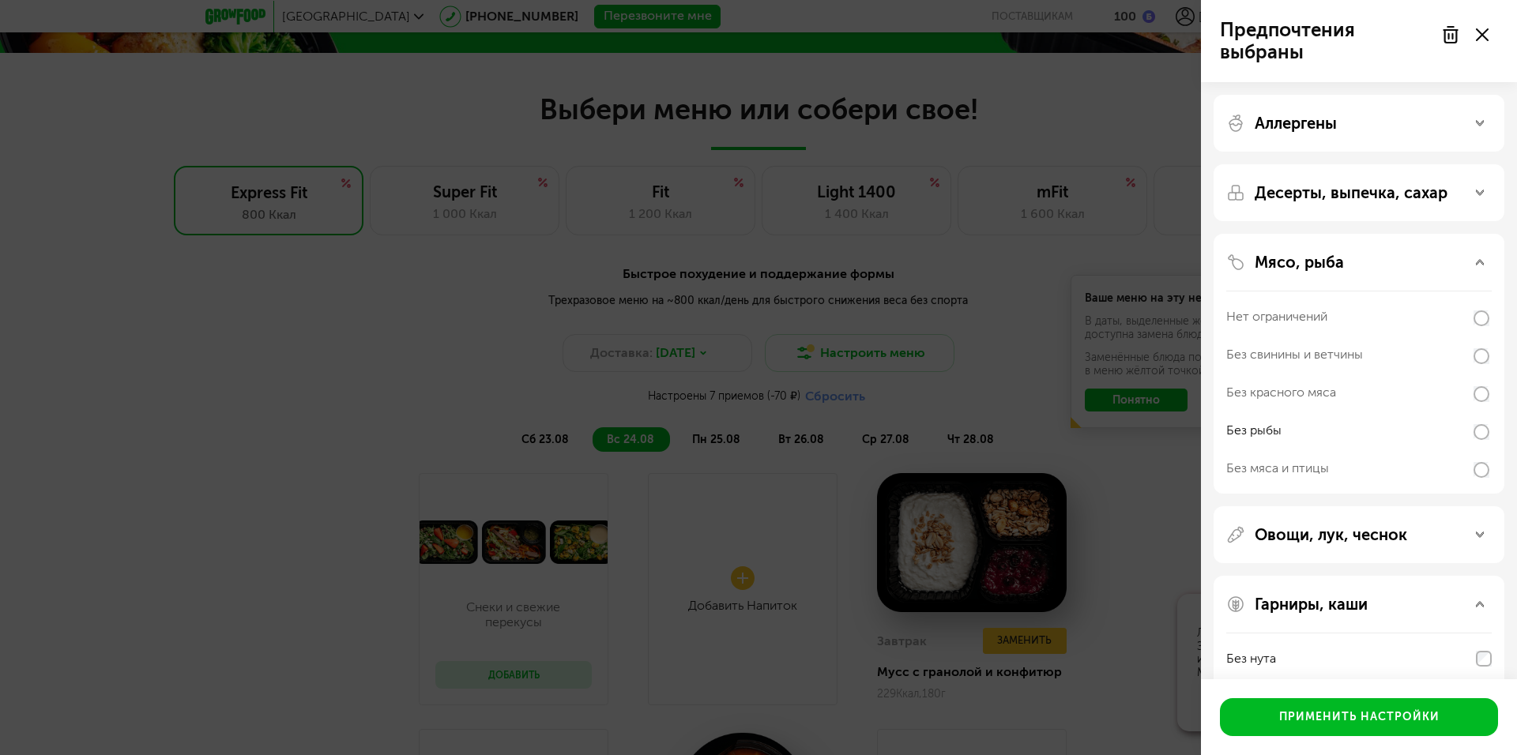
click at [1383, 260] on div "Мясо, рыба" at bounding box center [1358, 262] width 265 height 19
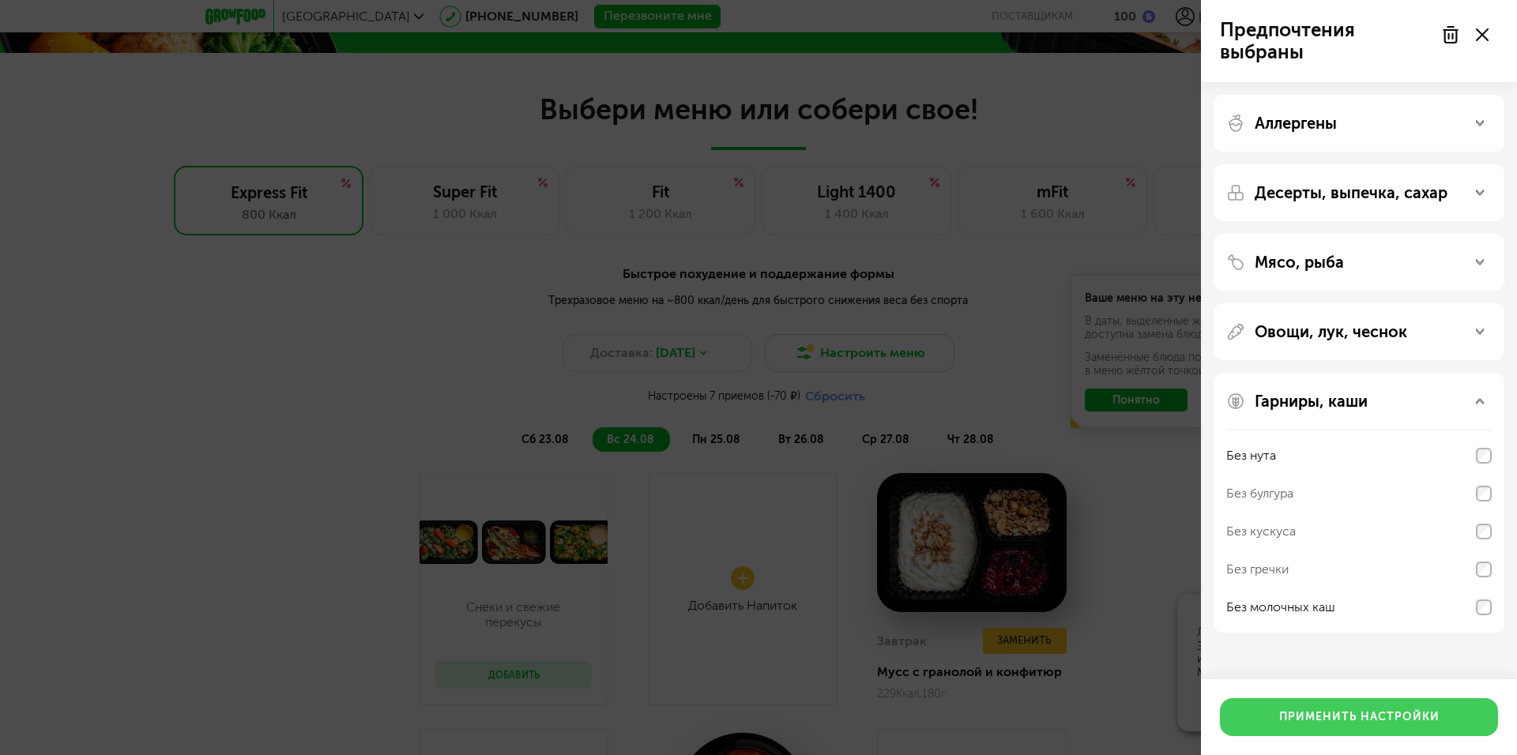
click at [1364, 716] on button "Применить настройки" at bounding box center [1359, 717] width 278 height 38
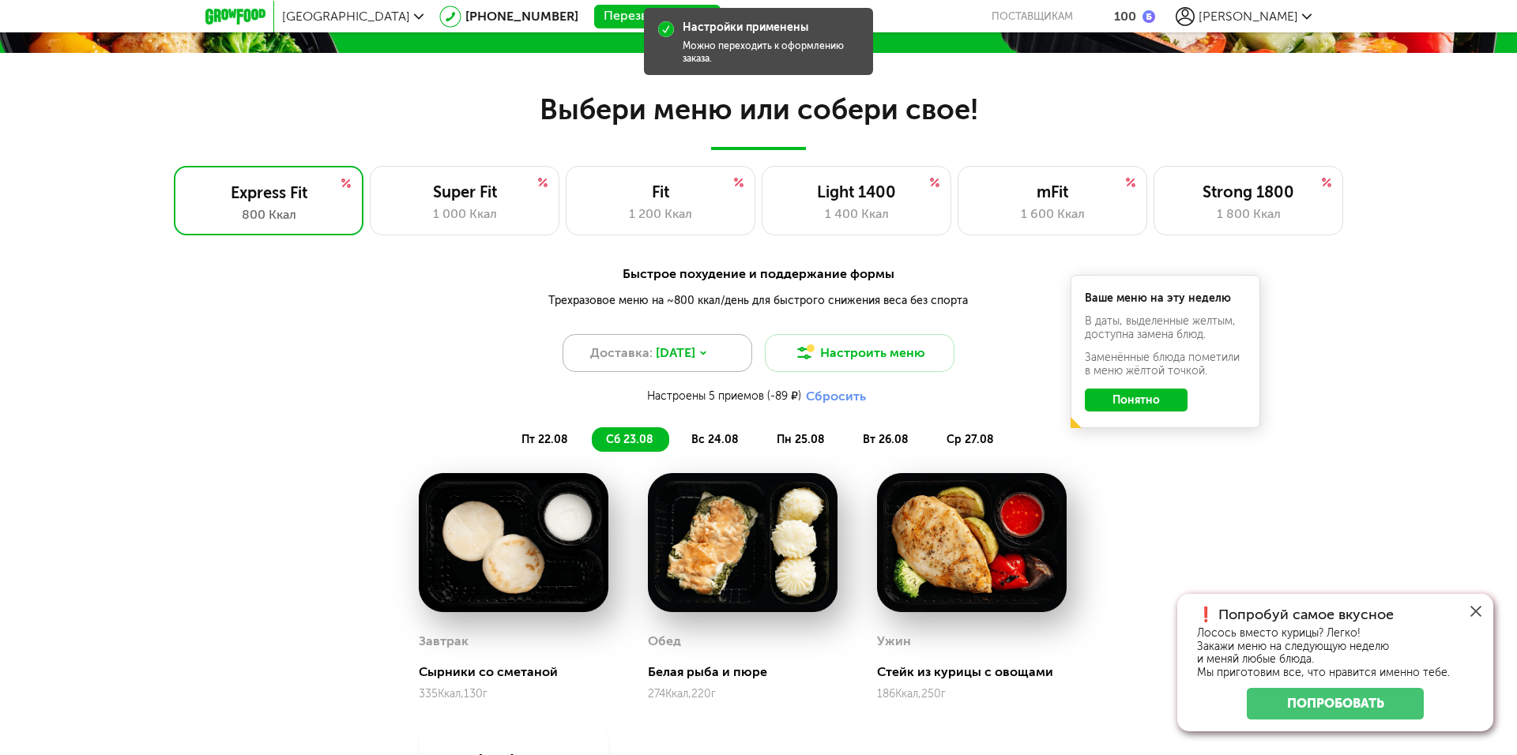
click at [695, 358] on span "[DATE]" at bounding box center [676, 353] width 40 height 19
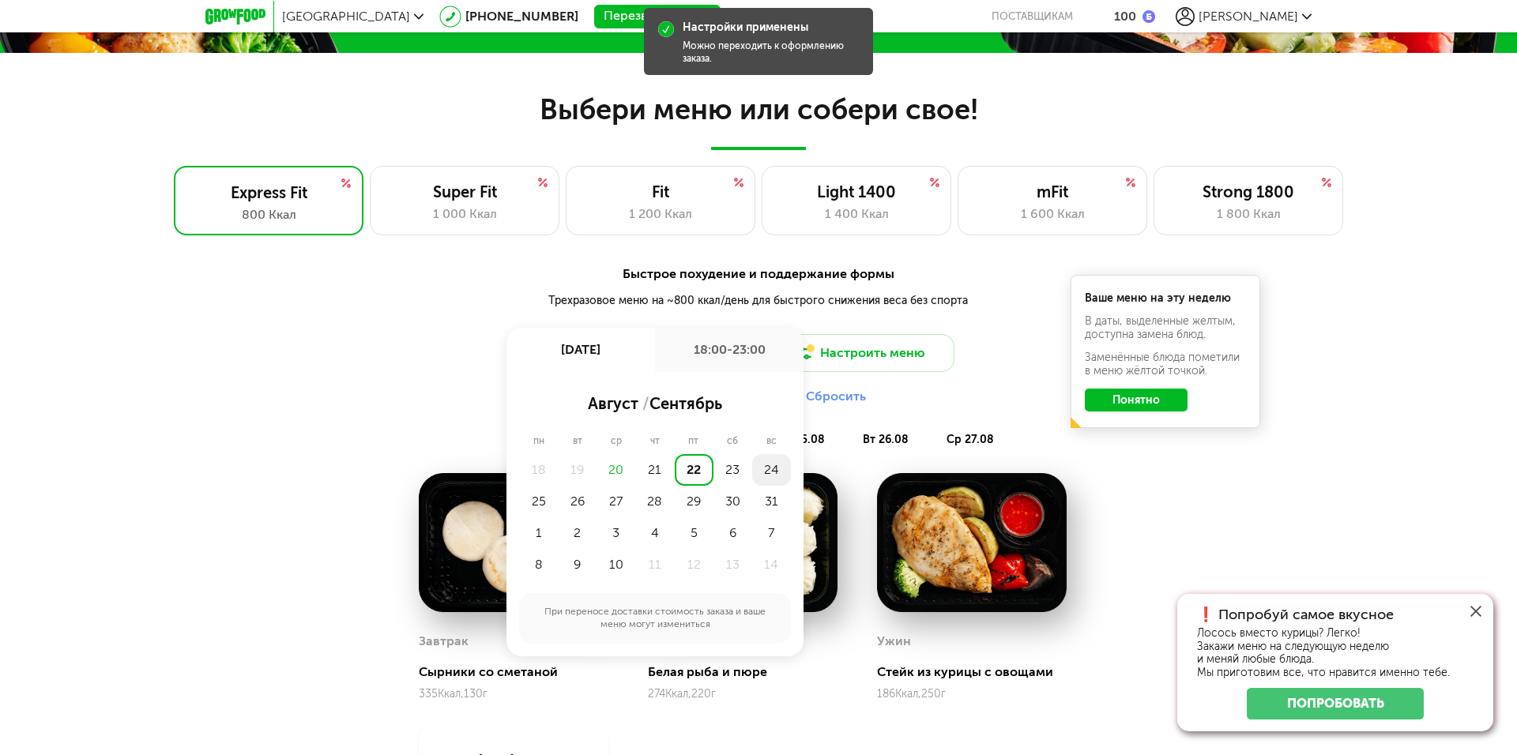
click at [766, 465] on div "24" at bounding box center [771, 470] width 39 height 32
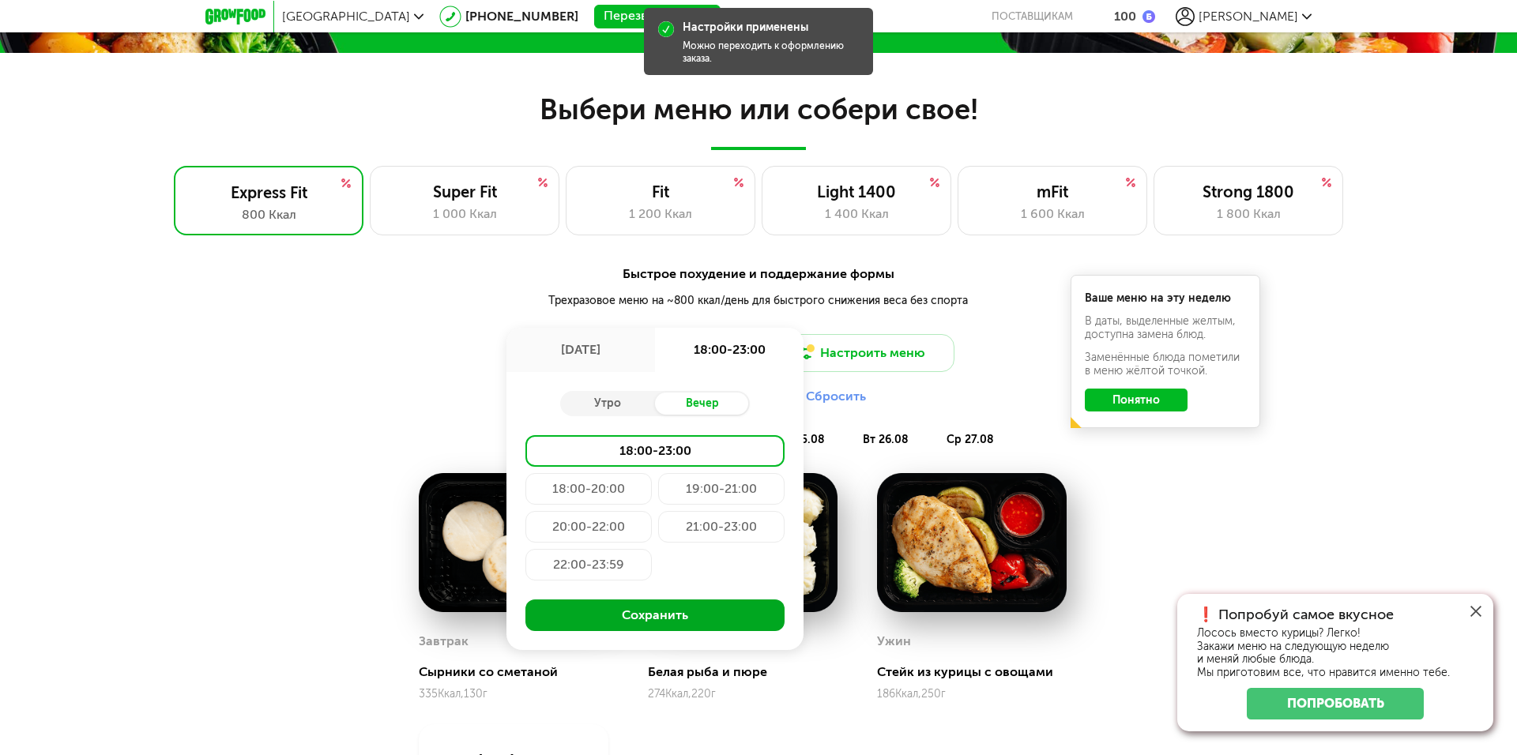
click at [679, 623] on button "Сохранить" at bounding box center [654, 616] width 259 height 32
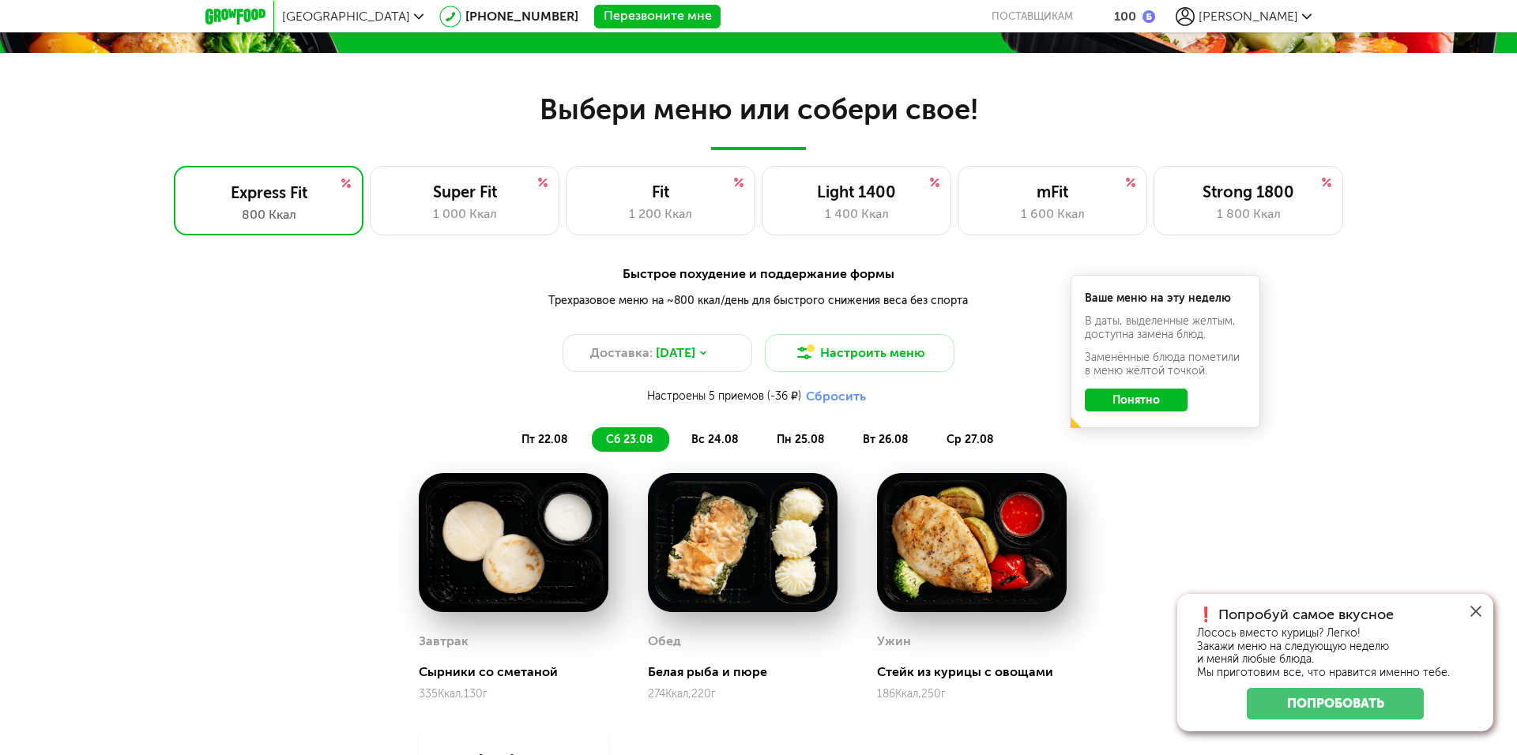
click at [716, 430] on li "вс 24.08" at bounding box center [715, 439] width 77 height 24
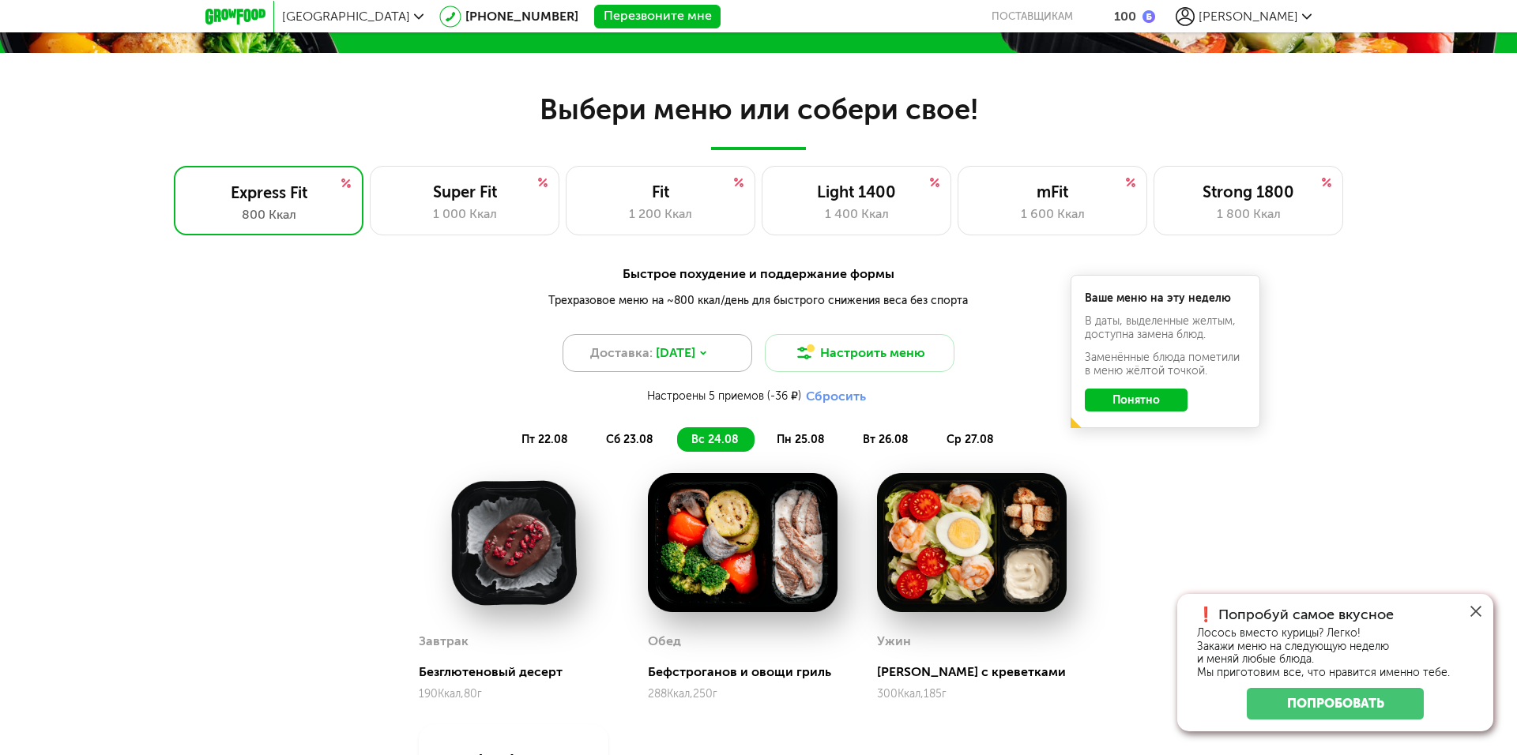
click at [708, 357] on icon at bounding box center [702, 352] width 9 height 9
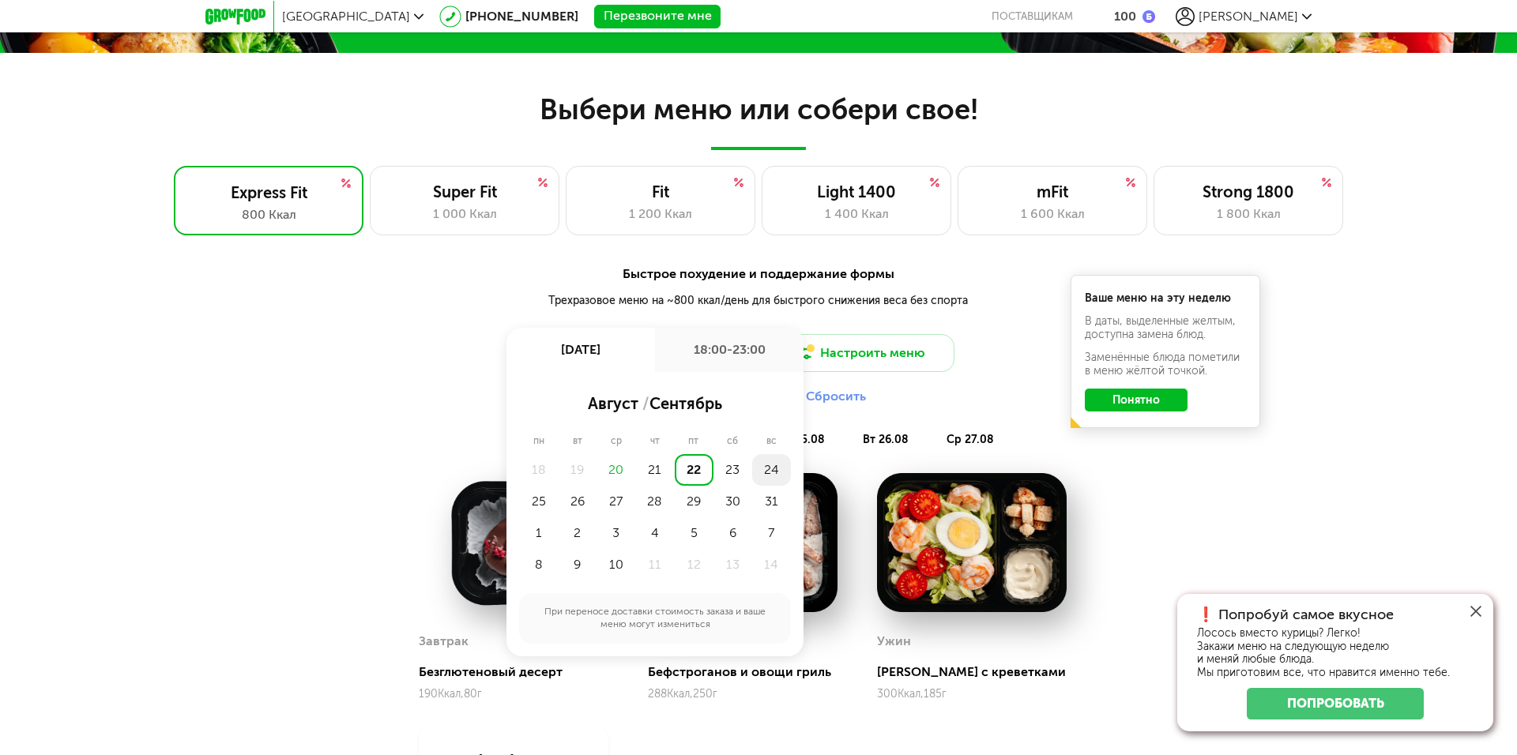
click at [773, 465] on div "24" at bounding box center [771, 470] width 39 height 32
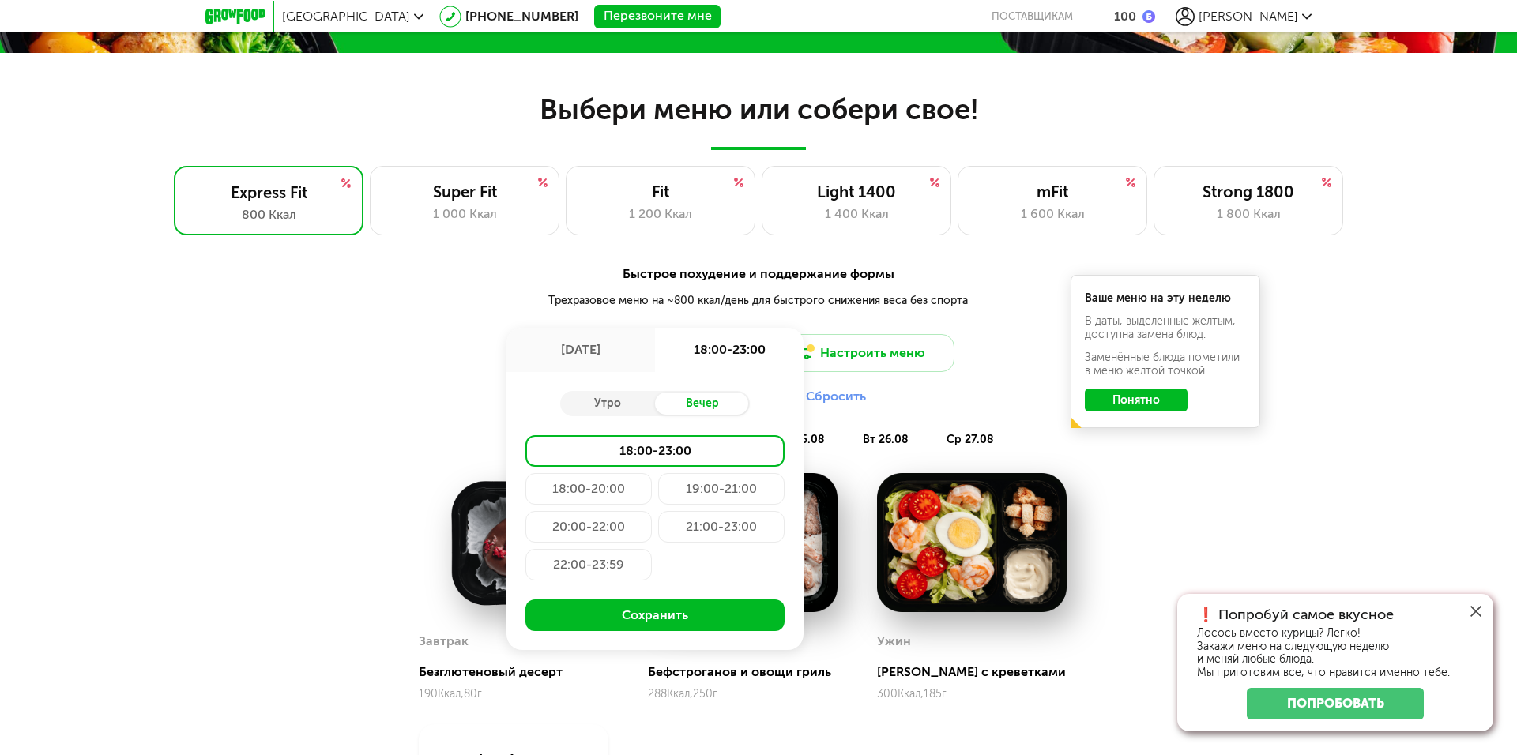
click at [670, 447] on div "18:00-23:00" at bounding box center [654, 451] width 259 height 32
click at [660, 612] on button "Сохранить" at bounding box center [654, 616] width 259 height 32
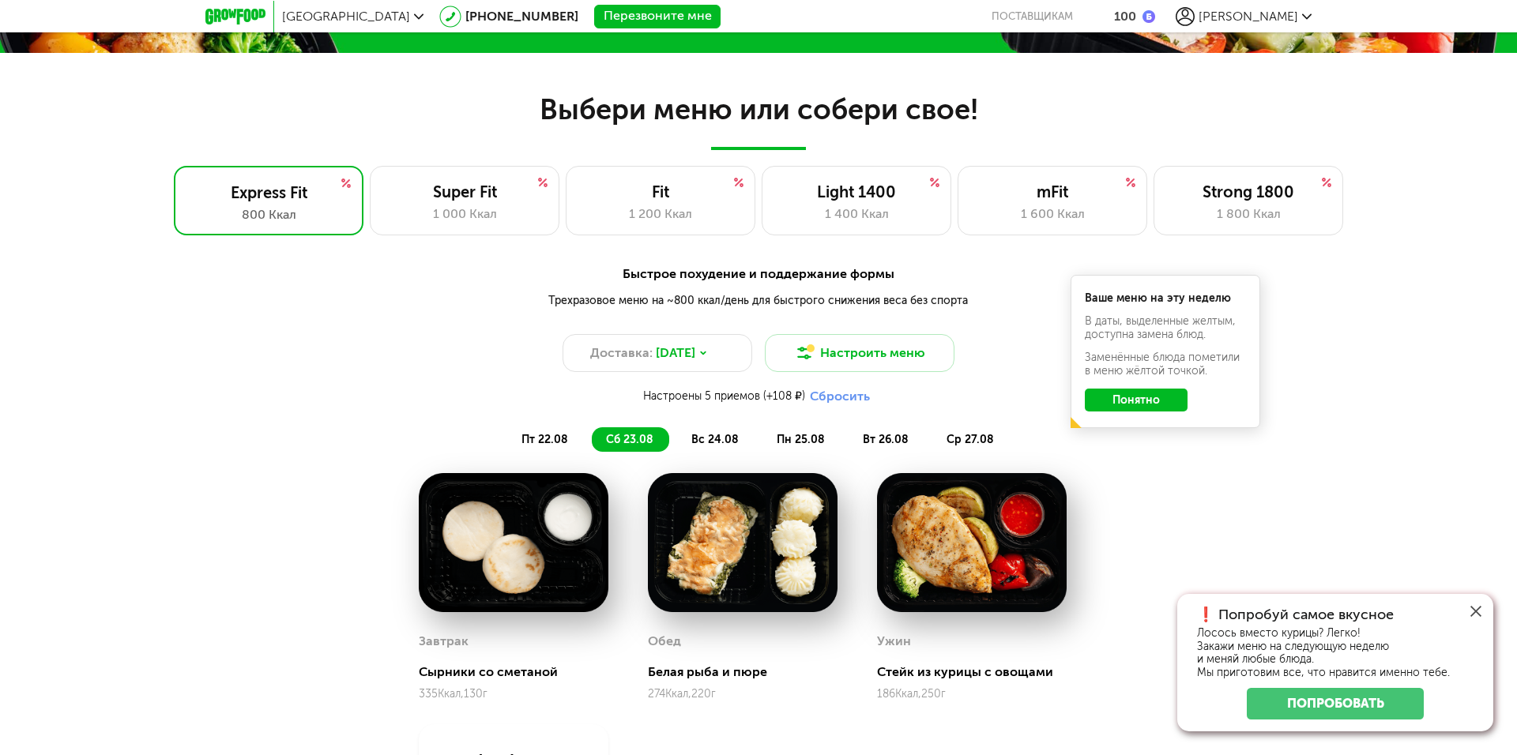
click at [1140, 400] on button "Понятно" at bounding box center [1136, 400] width 103 height 23
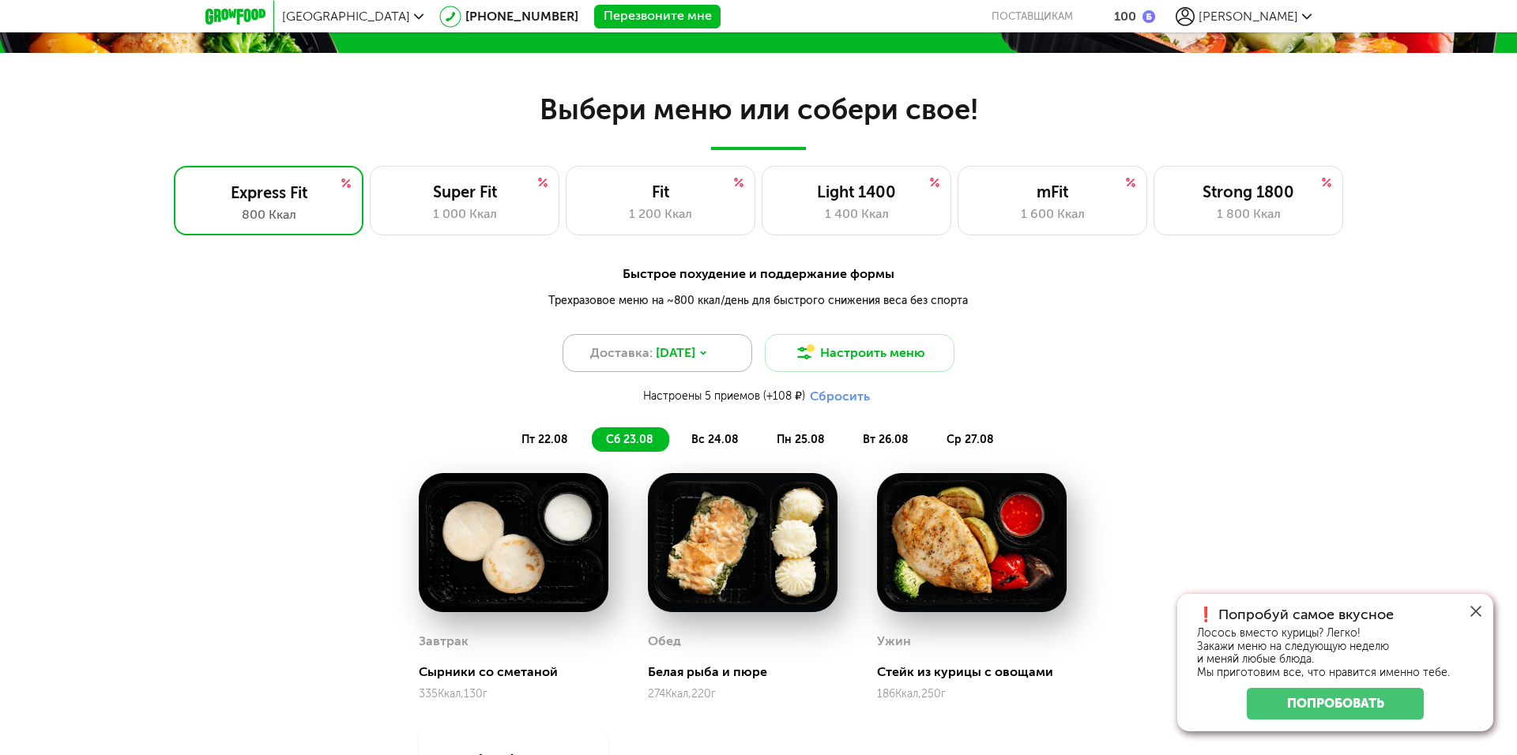
click at [712, 349] on div "Доставка: [DATE]" at bounding box center [658, 353] width 190 height 38
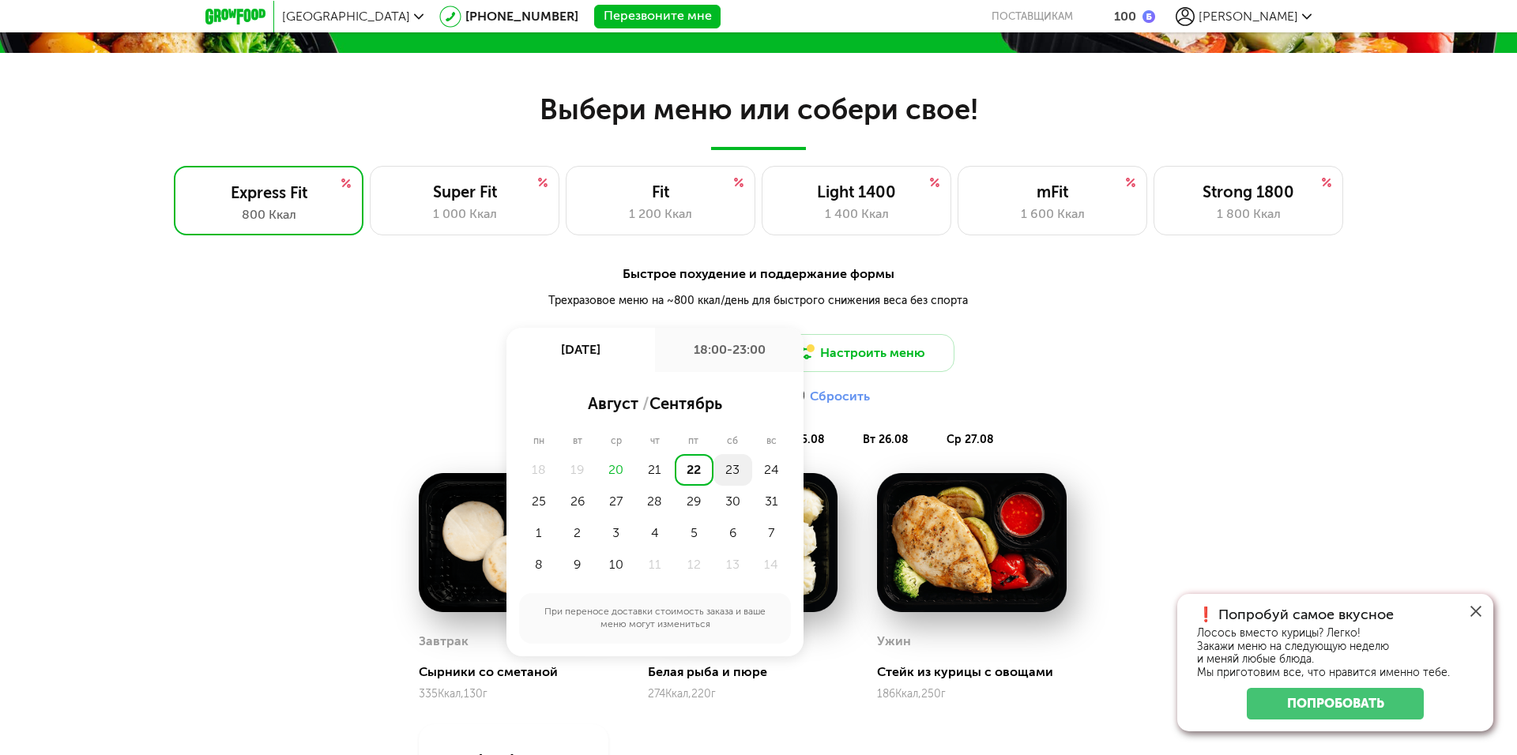
click at [738, 465] on div "23" at bounding box center [732, 470] width 39 height 32
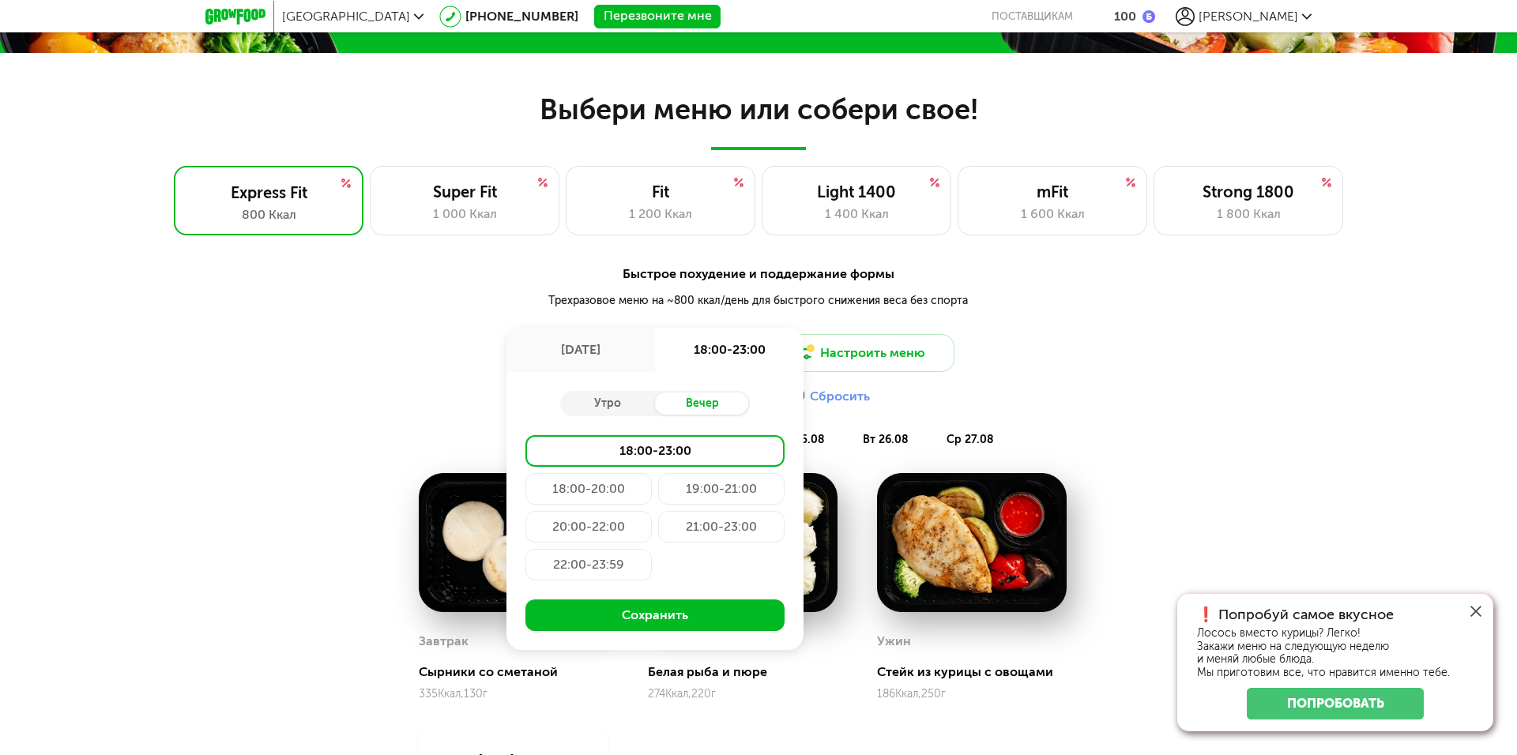
click at [683, 450] on div "18:00-23:00" at bounding box center [654, 451] width 259 height 32
click at [707, 619] on button "Сохранить" at bounding box center [654, 616] width 259 height 32
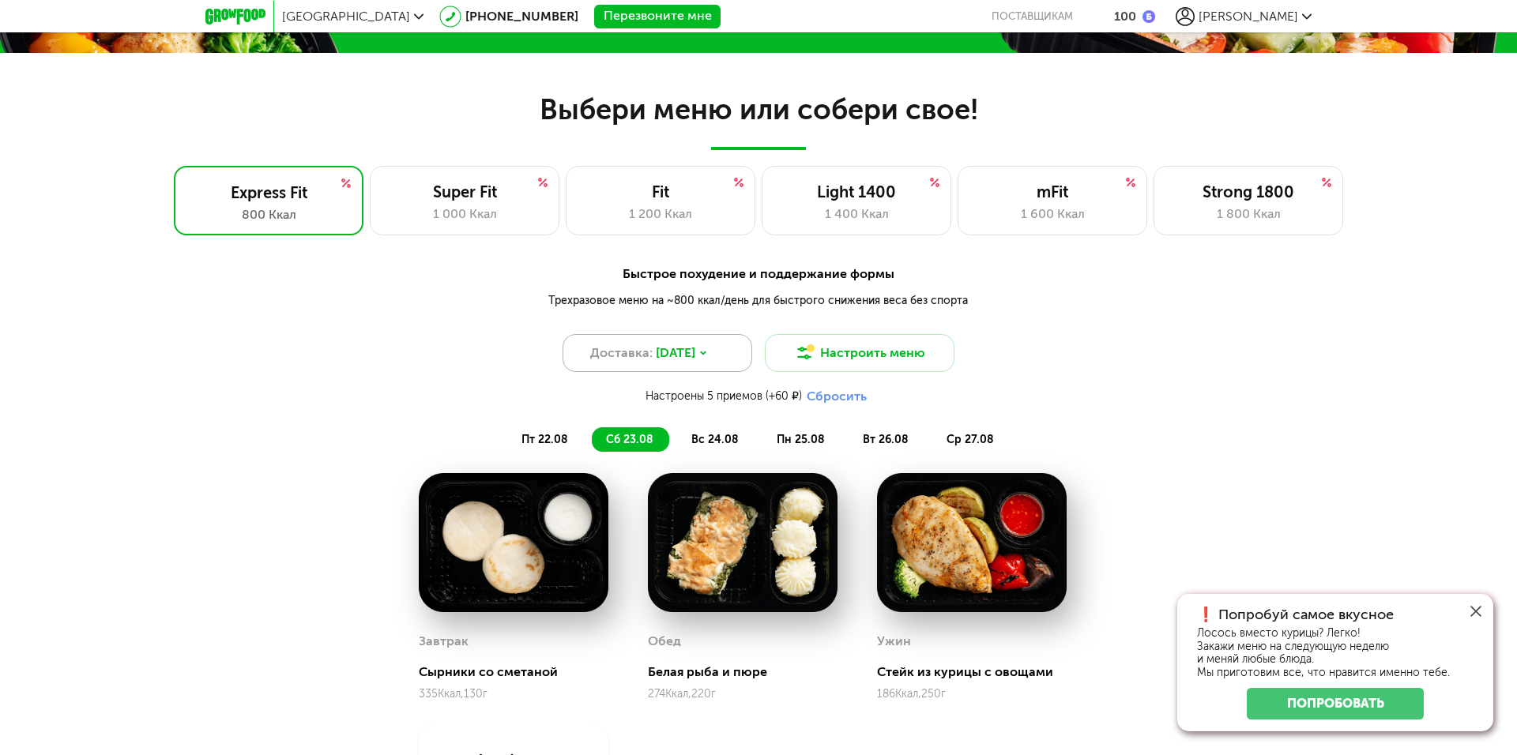
click at [695, 352] on span "[DATE]" at bounding box center [676, 353] width 40 height 19
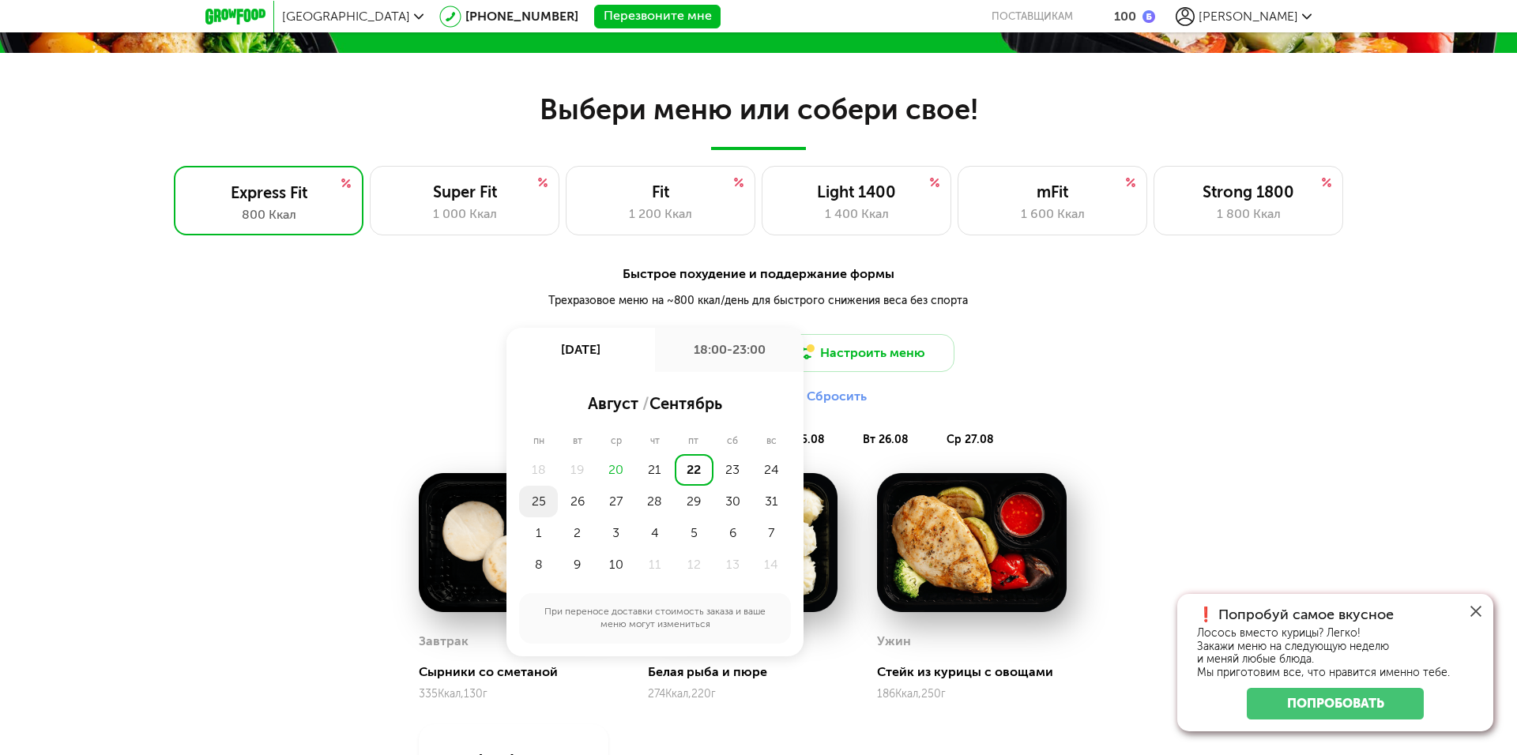
click at [540, 496] on div "25" at bounding box center [538, 502] width 39 height 32
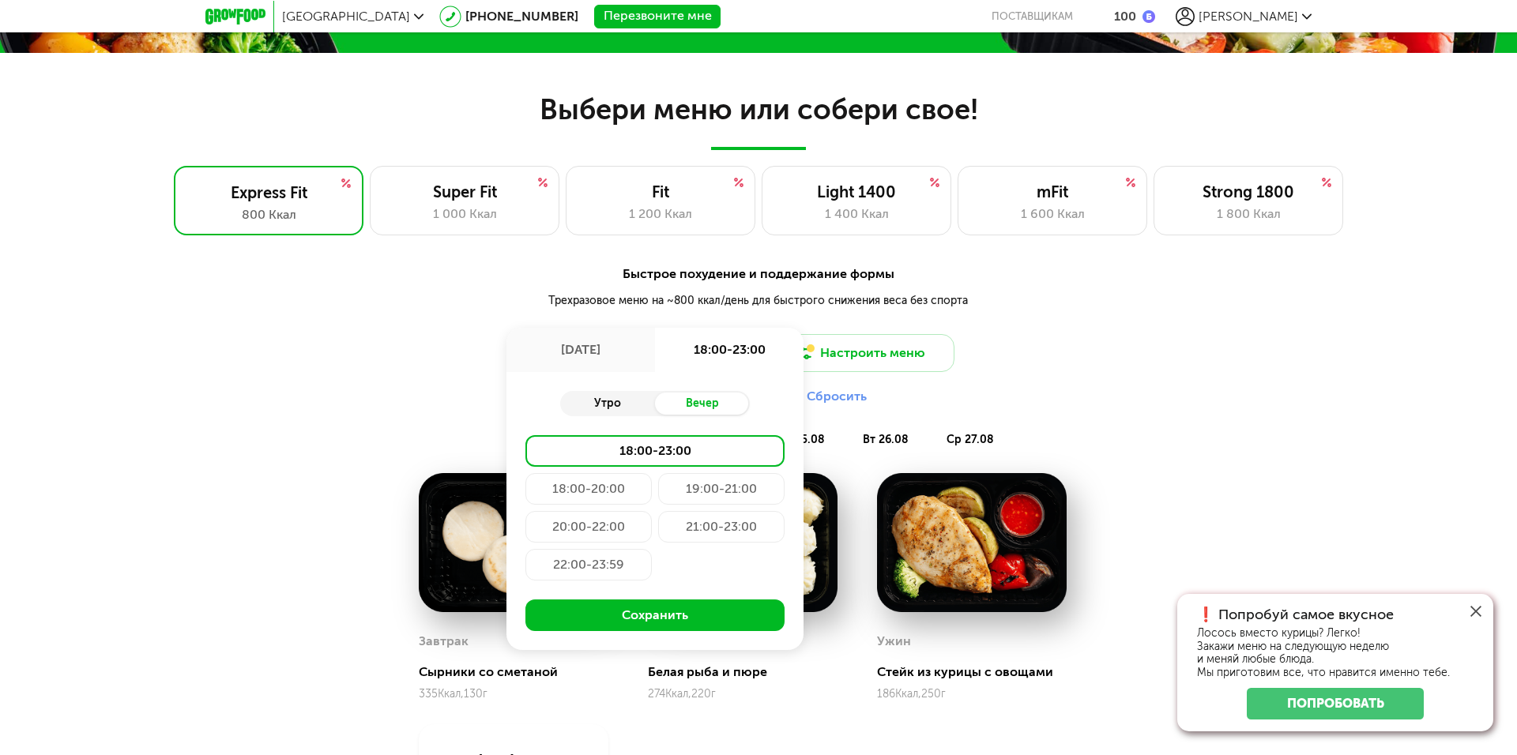
click at [608, 401] on div "Утро" at bounding box center [607, 404] width 95 height 22
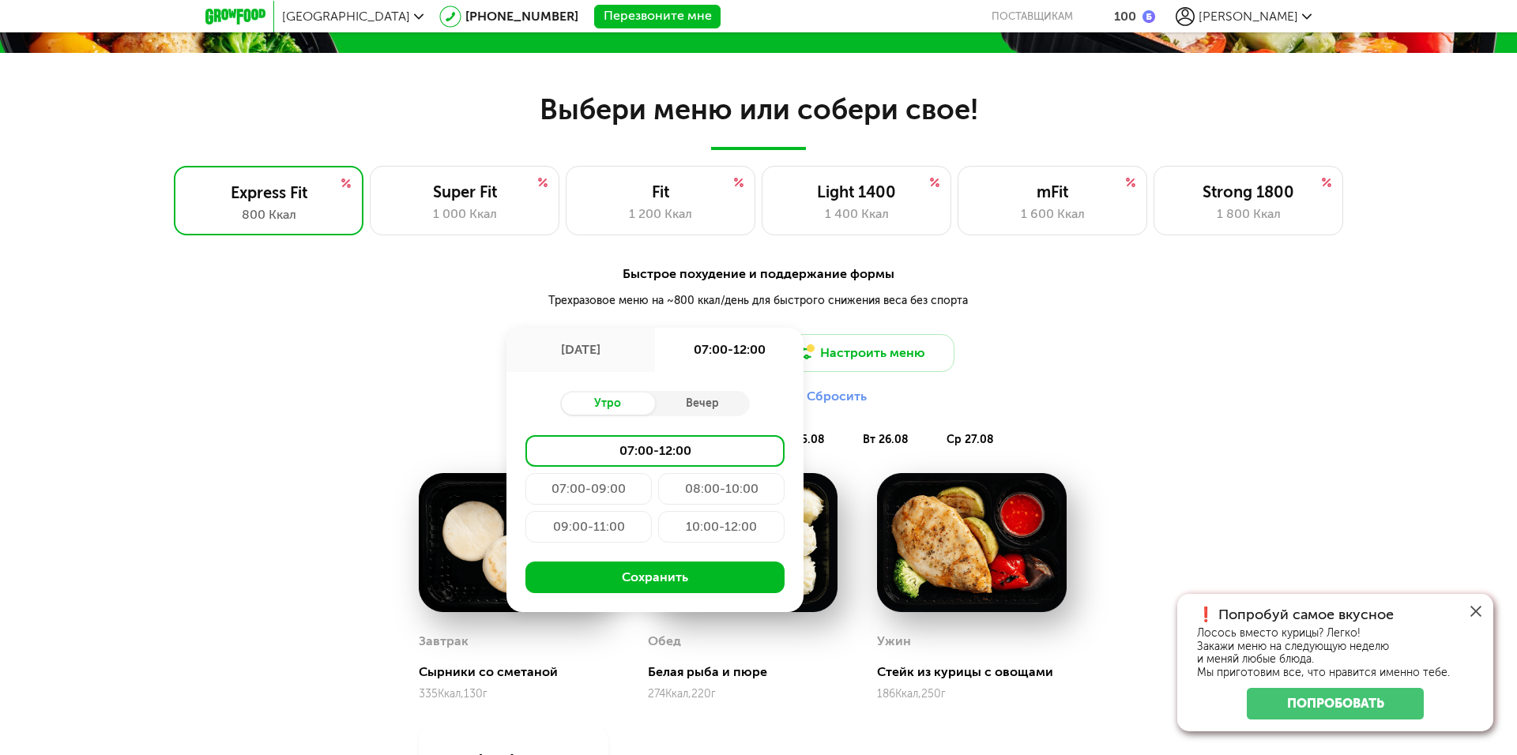
drag, startPoint x: 605, startPoint y: 484, endPoint x: 619, endPoint y: 486, distance: 14.4
click at [606, 484] on div "07:00-09:00" at bounding box center [588, 489] width 126 height 32
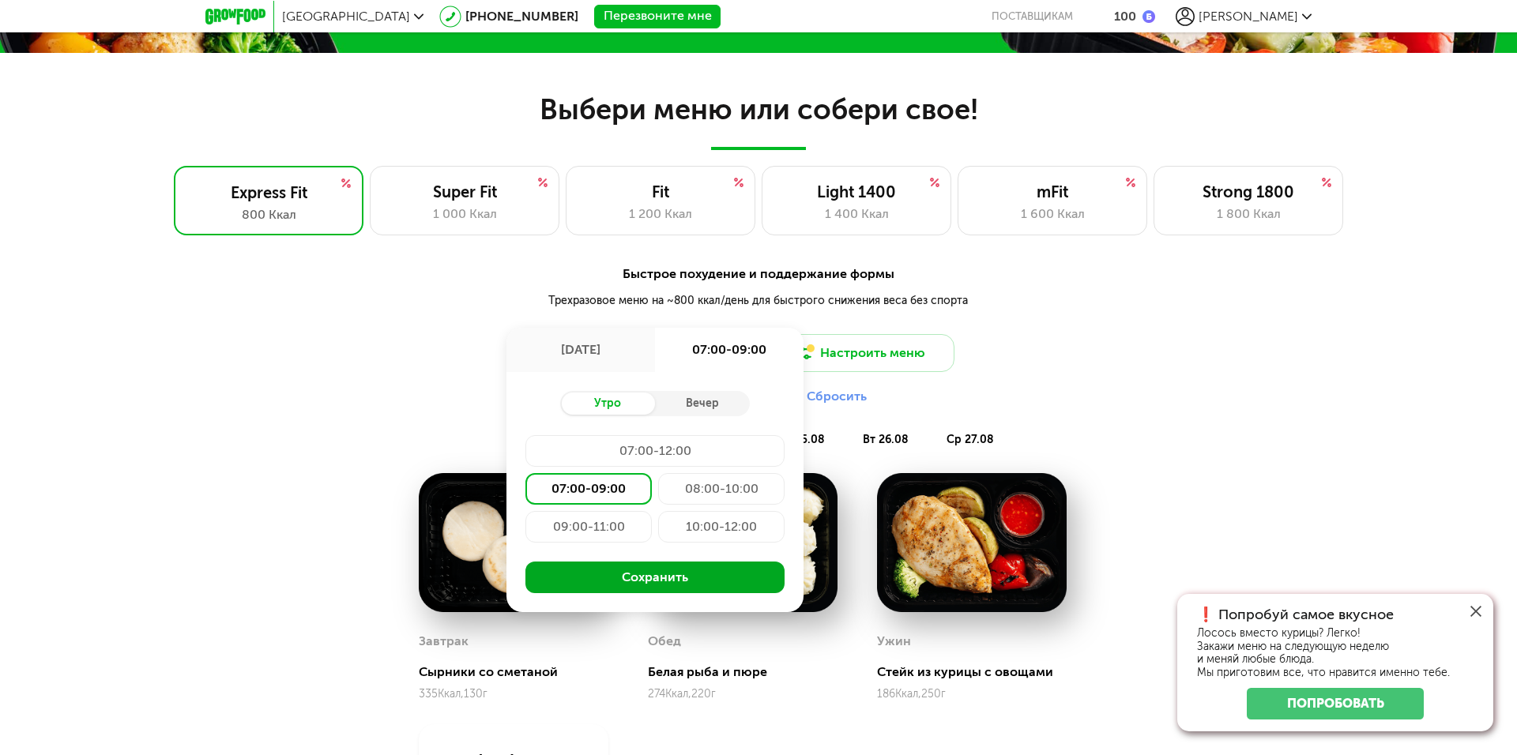
click at [695, 570] on button "Сохранить" at bounding box center [654, 578] width 259 height 32
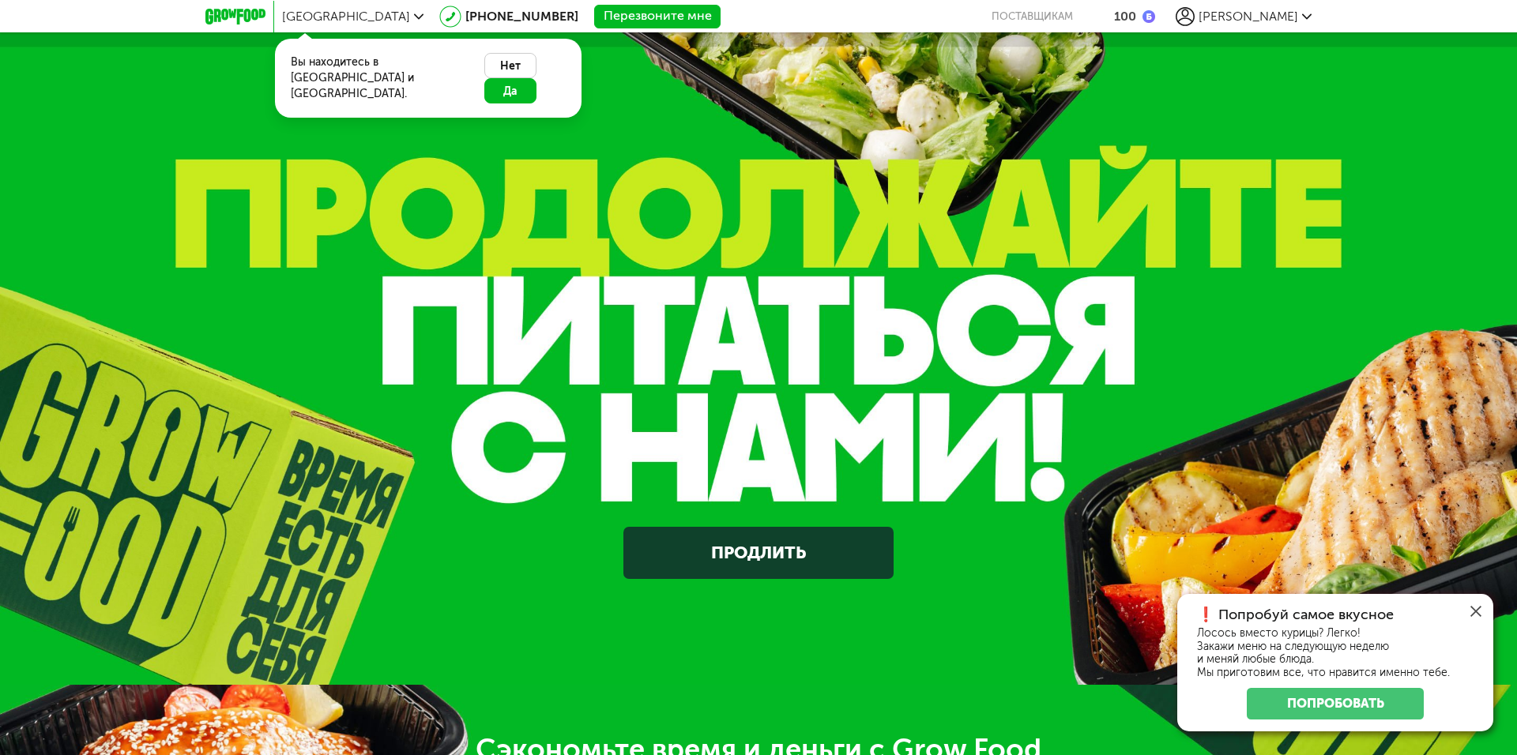
click at [815, 549] on link "Продлить" at bounding box center [757, 553] width 269 height 53
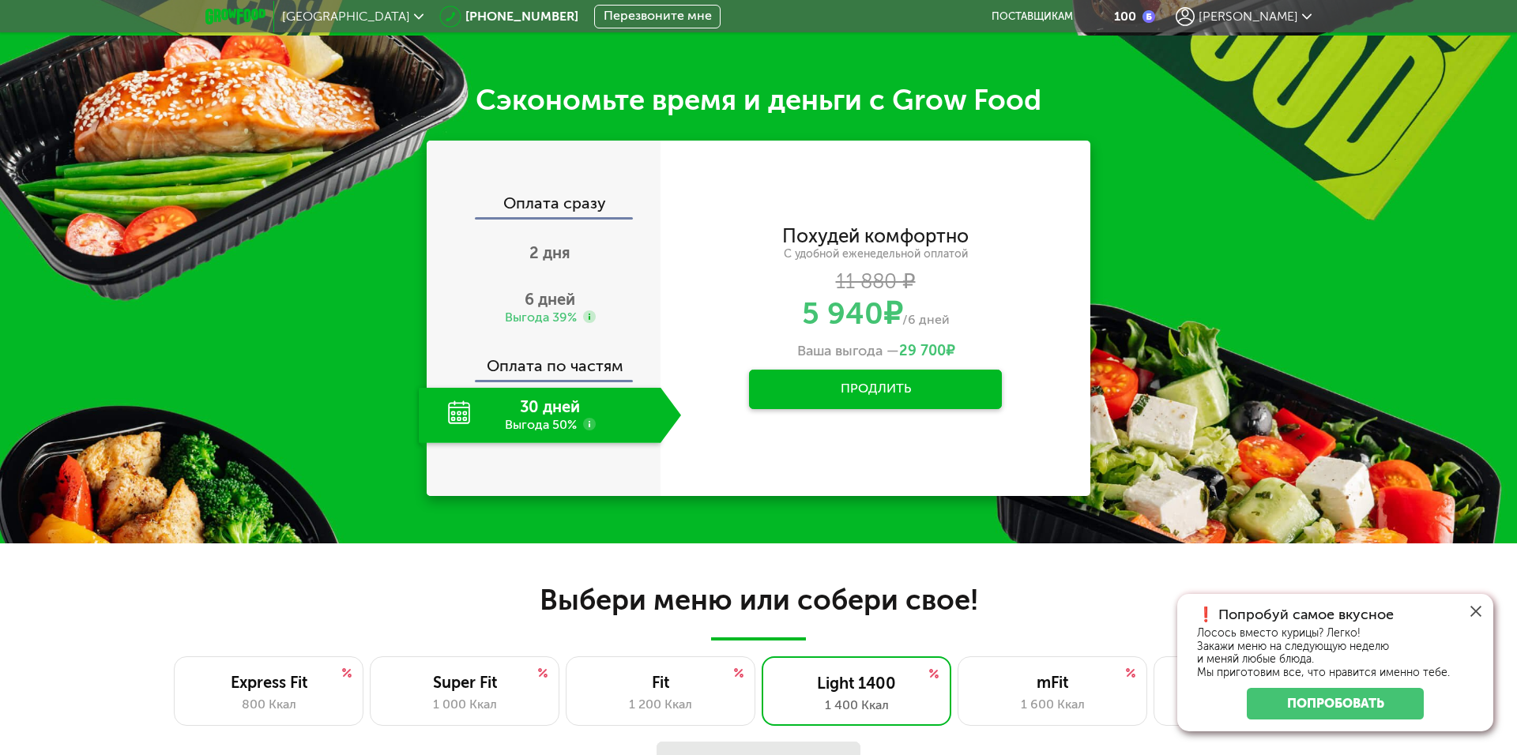
scroll to position [653, 0]
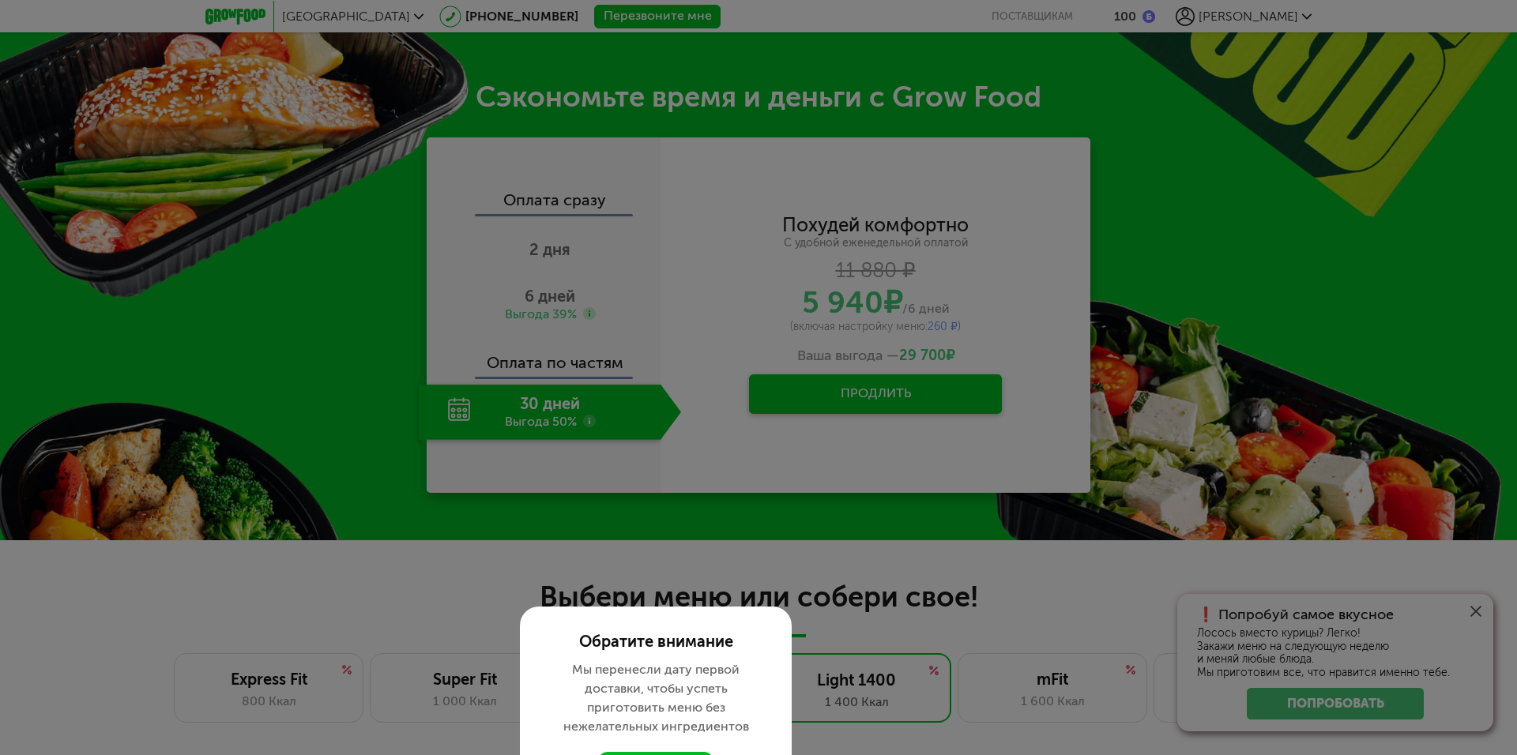
click at [825, 559] on div at bounding box center [758, 377] width 1517 height 755
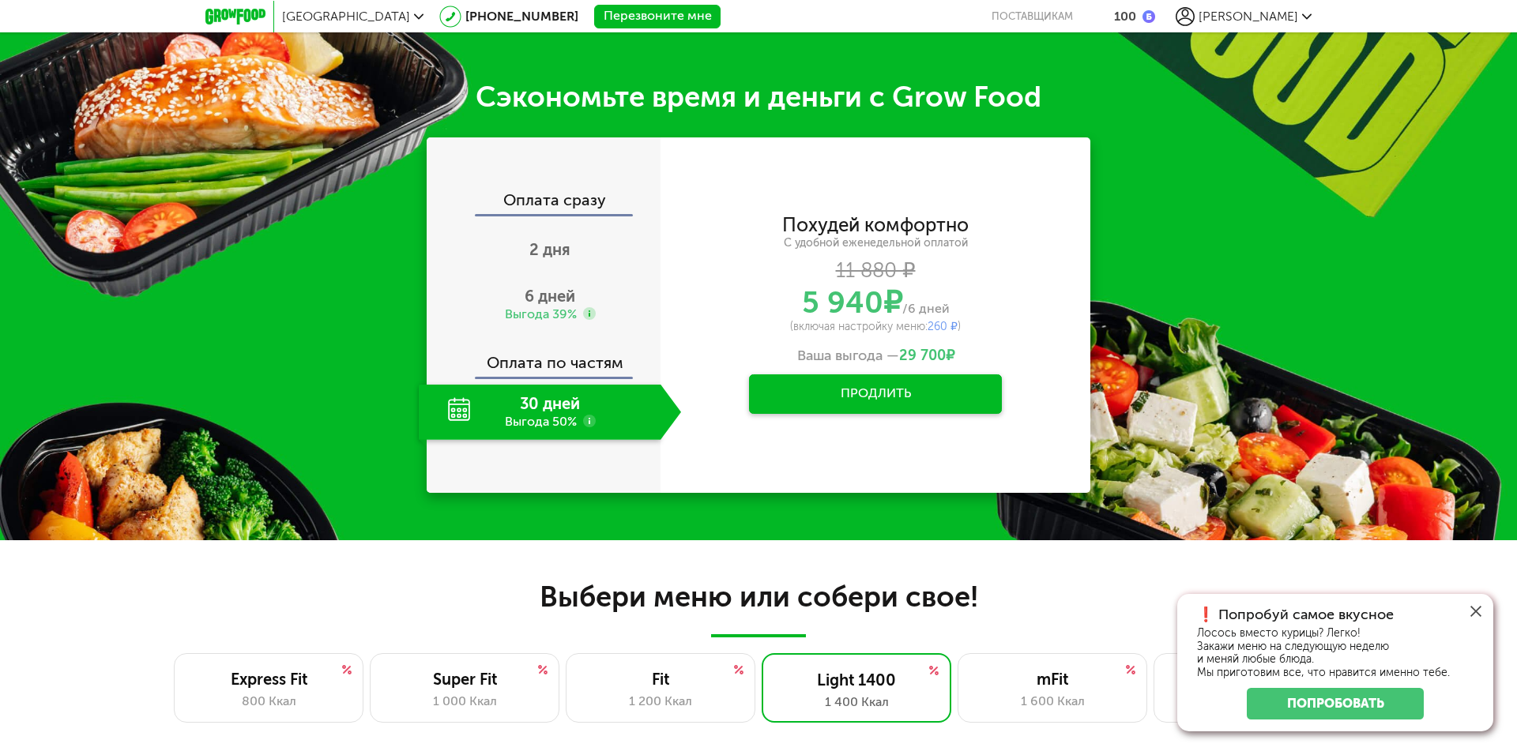
scroll to position [732, 0]
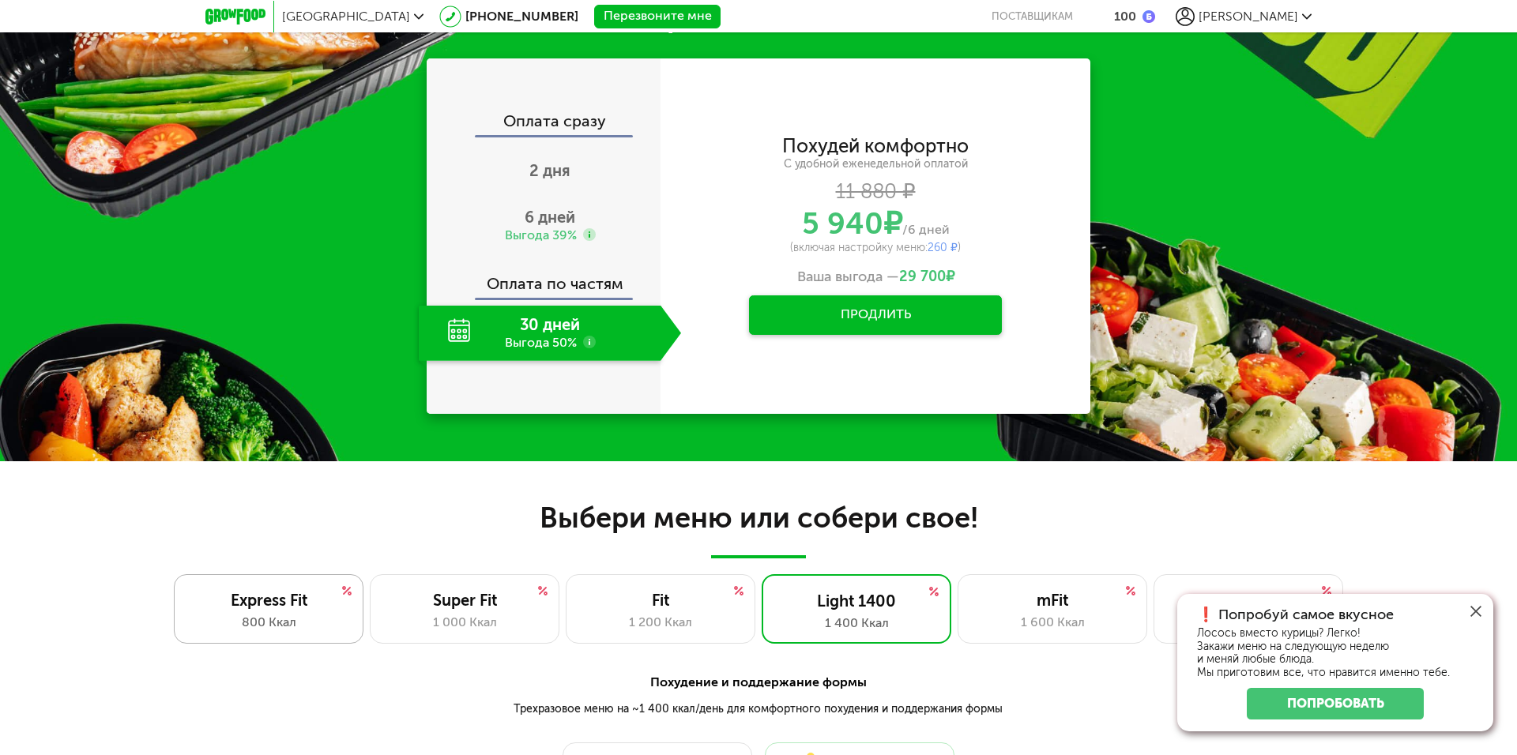
click at [307, 600] on div "Express Fit" at bounding box center [268, 600] width 156 height 19
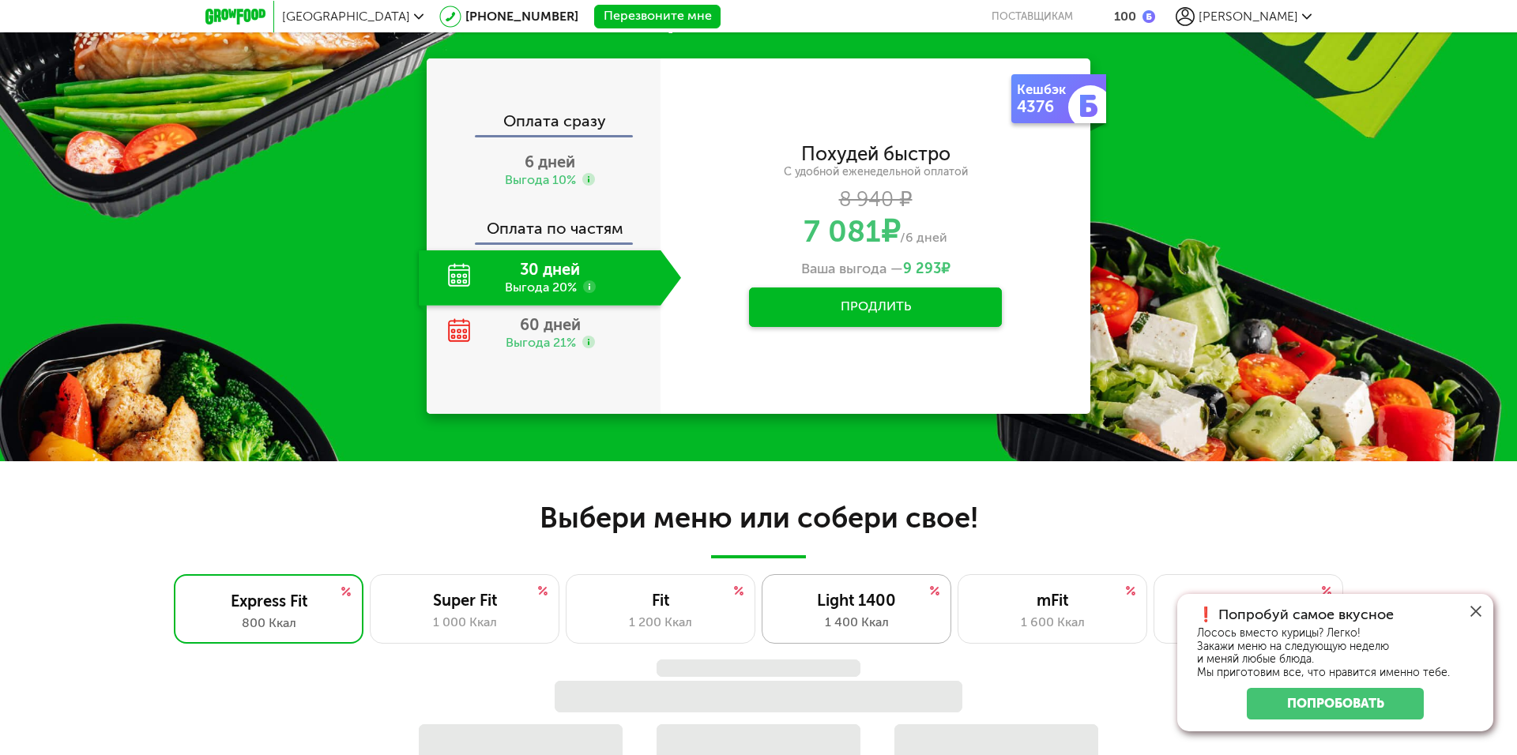
click at [886, 615] on div "1 400 Ккал" at bounding box center [856, 622] width 156 height 19
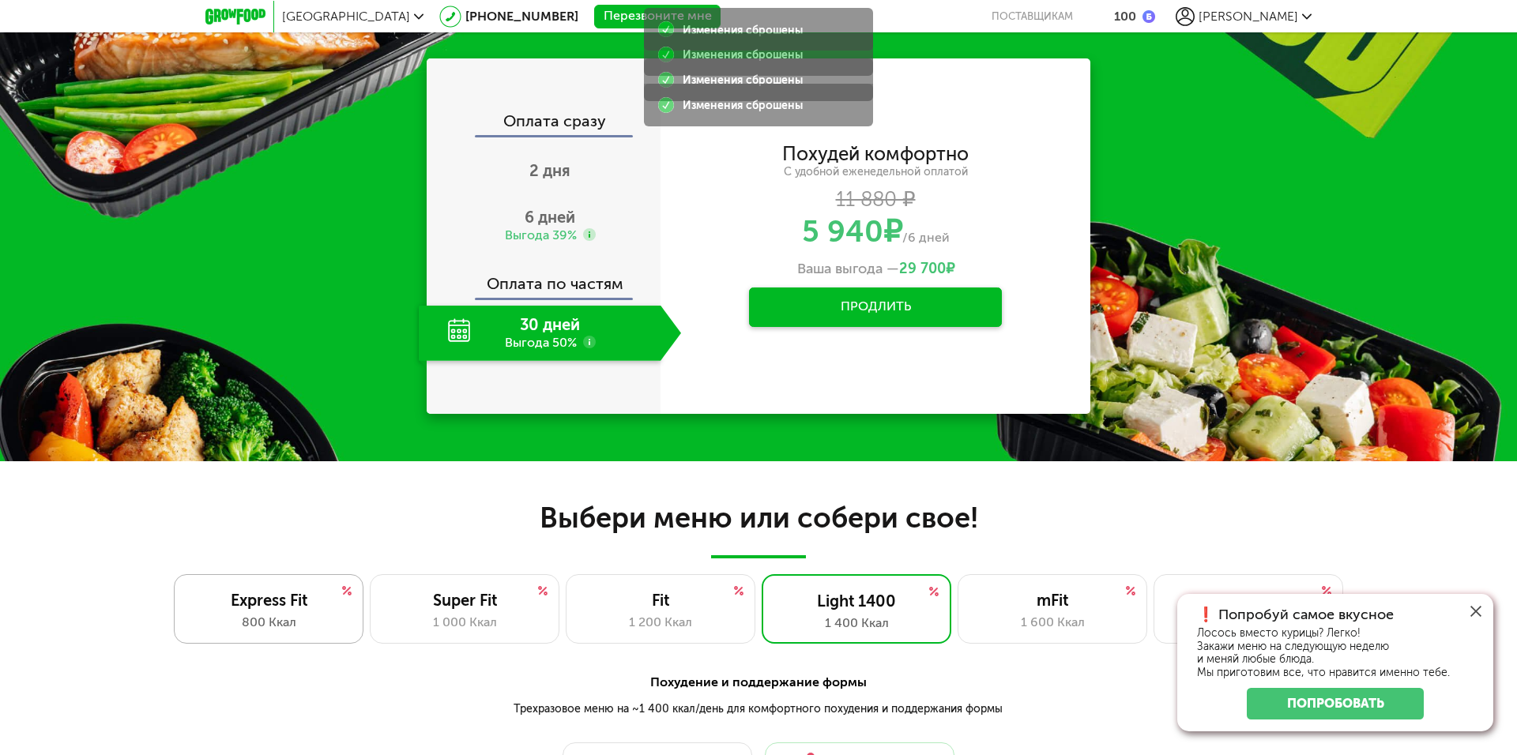
click at [283, 619] on div "800 Ккал" at bounding box center [268, 622] width 156 height 19
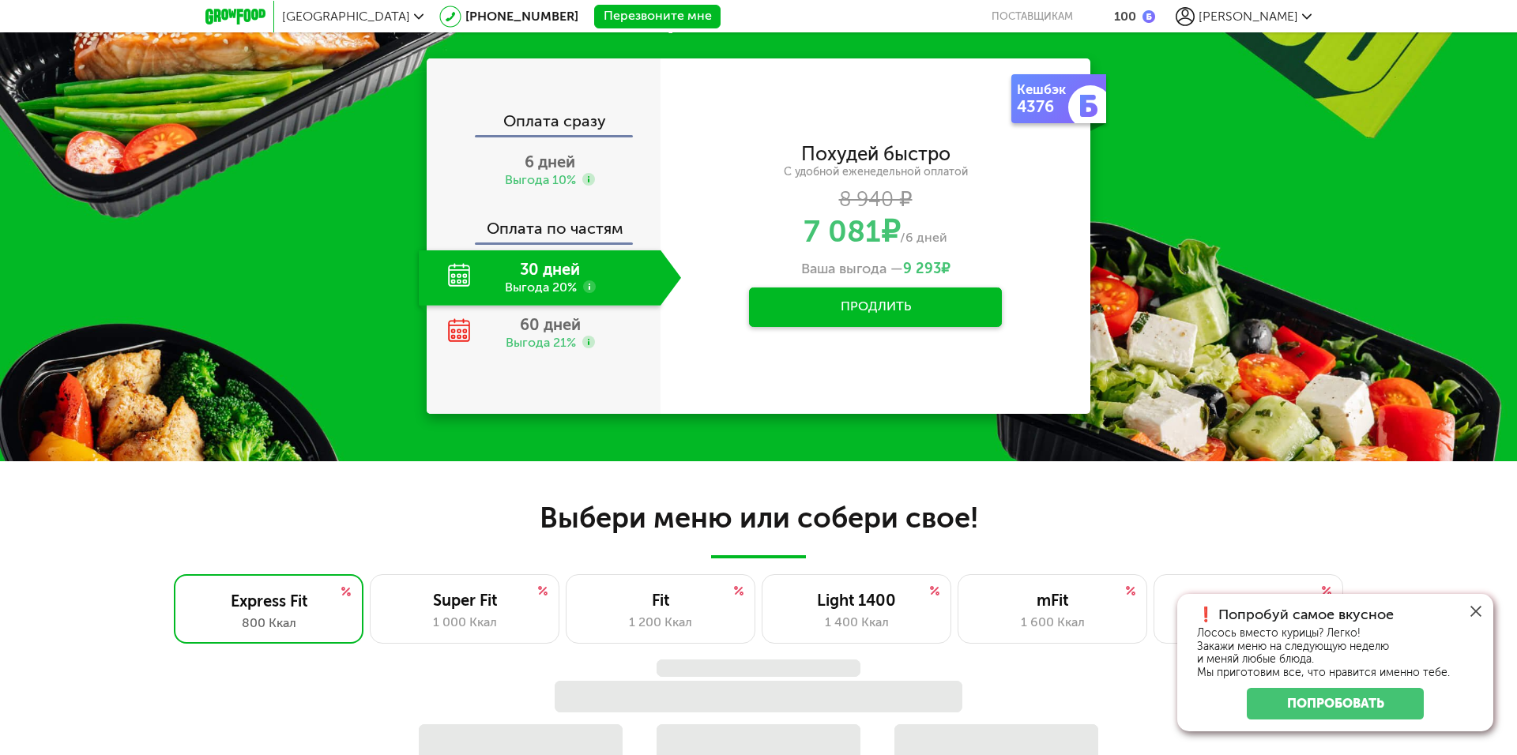
scroll to position [0, 0]
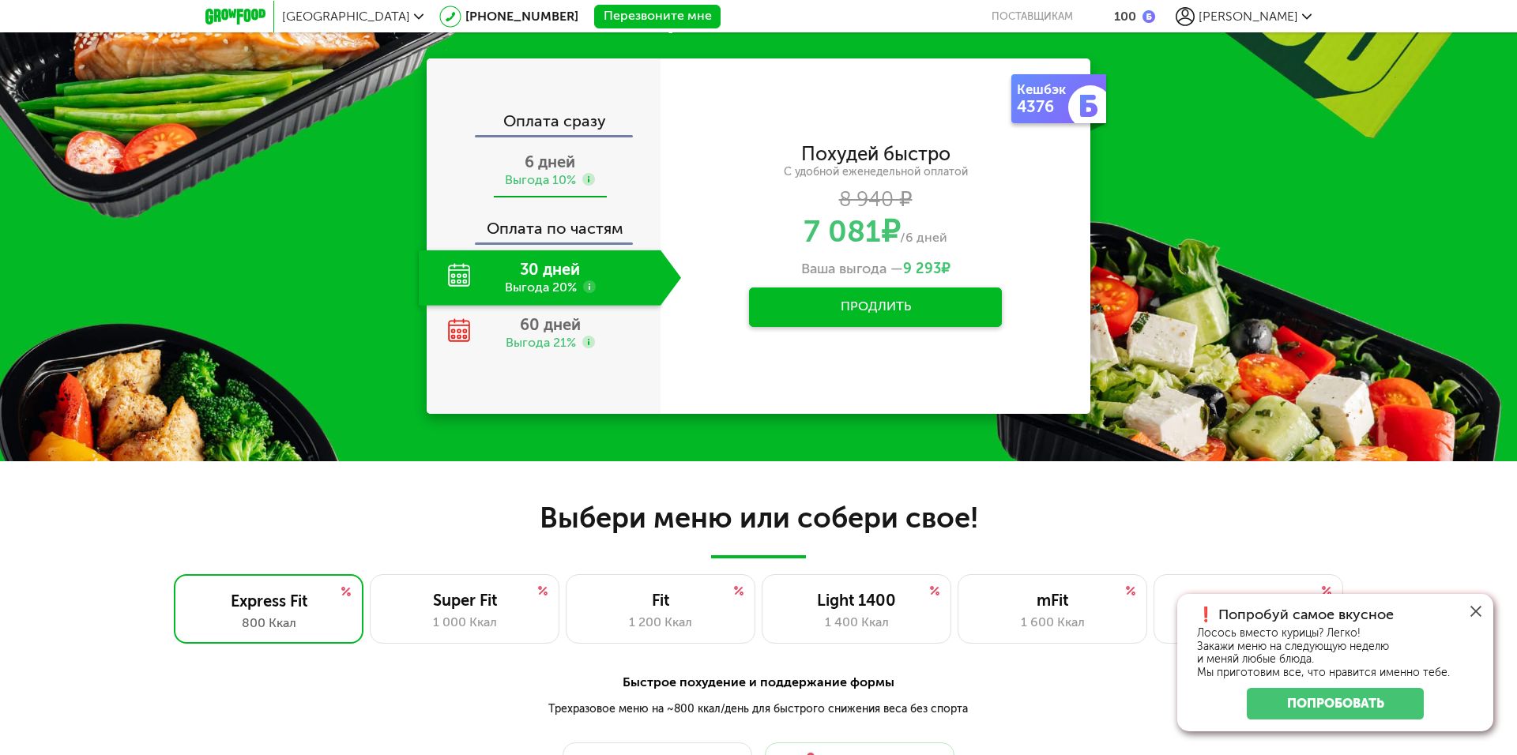
click at [543, 179] on div "Выгода 10%" at bounding box center [540, 179] width 71 height 17
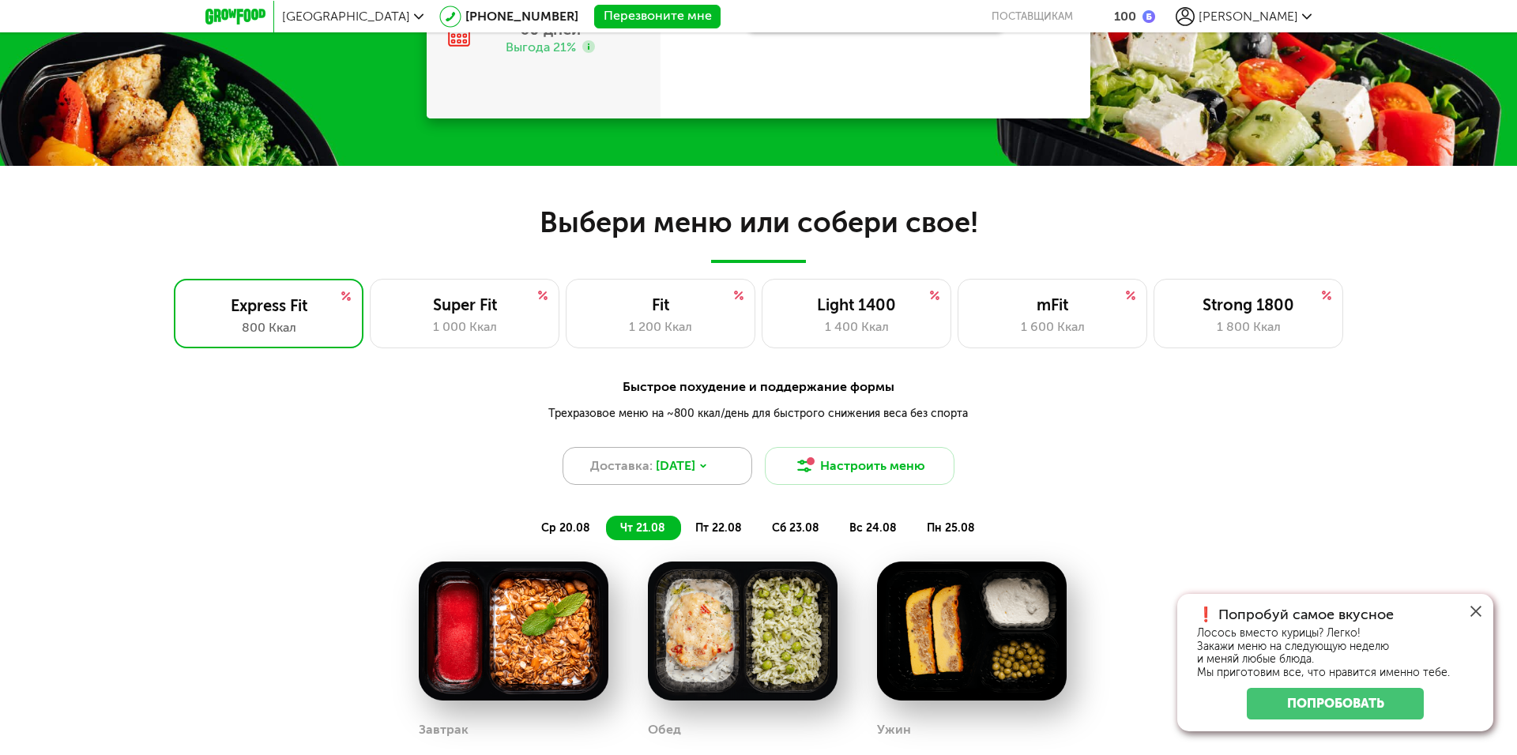
scroll to position [1048, 0]
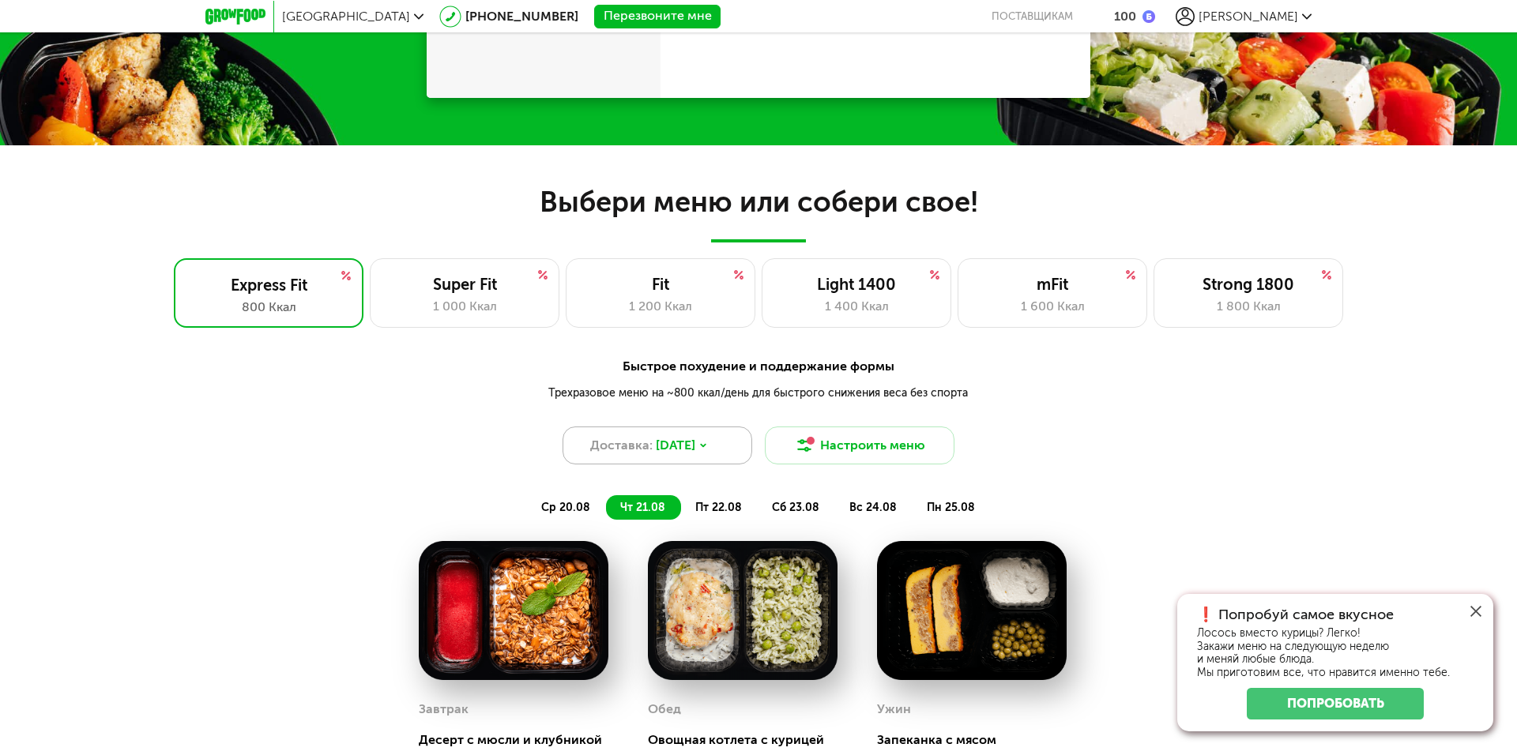
click at [708, 443] on icon at bounding box center [702, 445] width 9 height 9
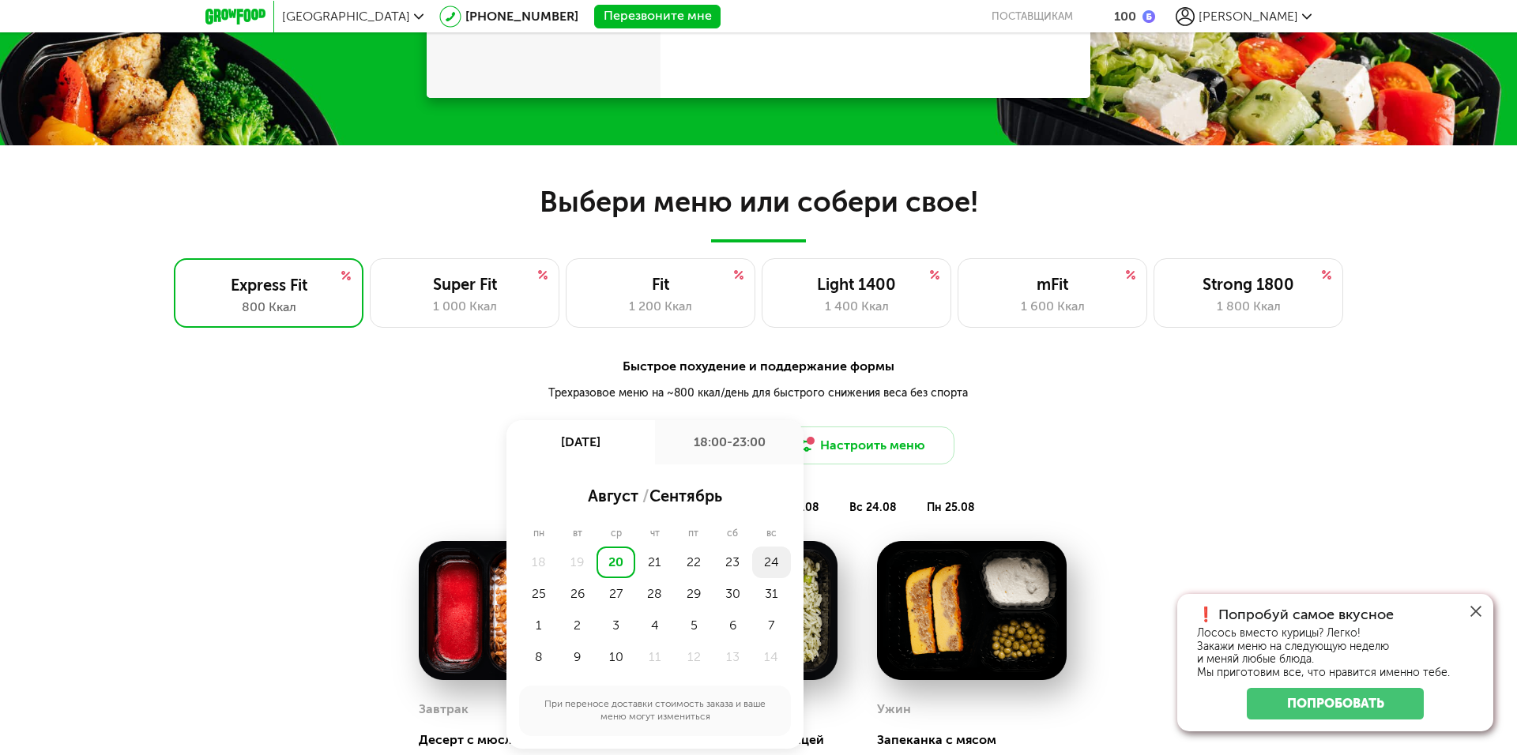
click at [776, 559] on div "24" at bounding box center [771, 563] width 39 height 32
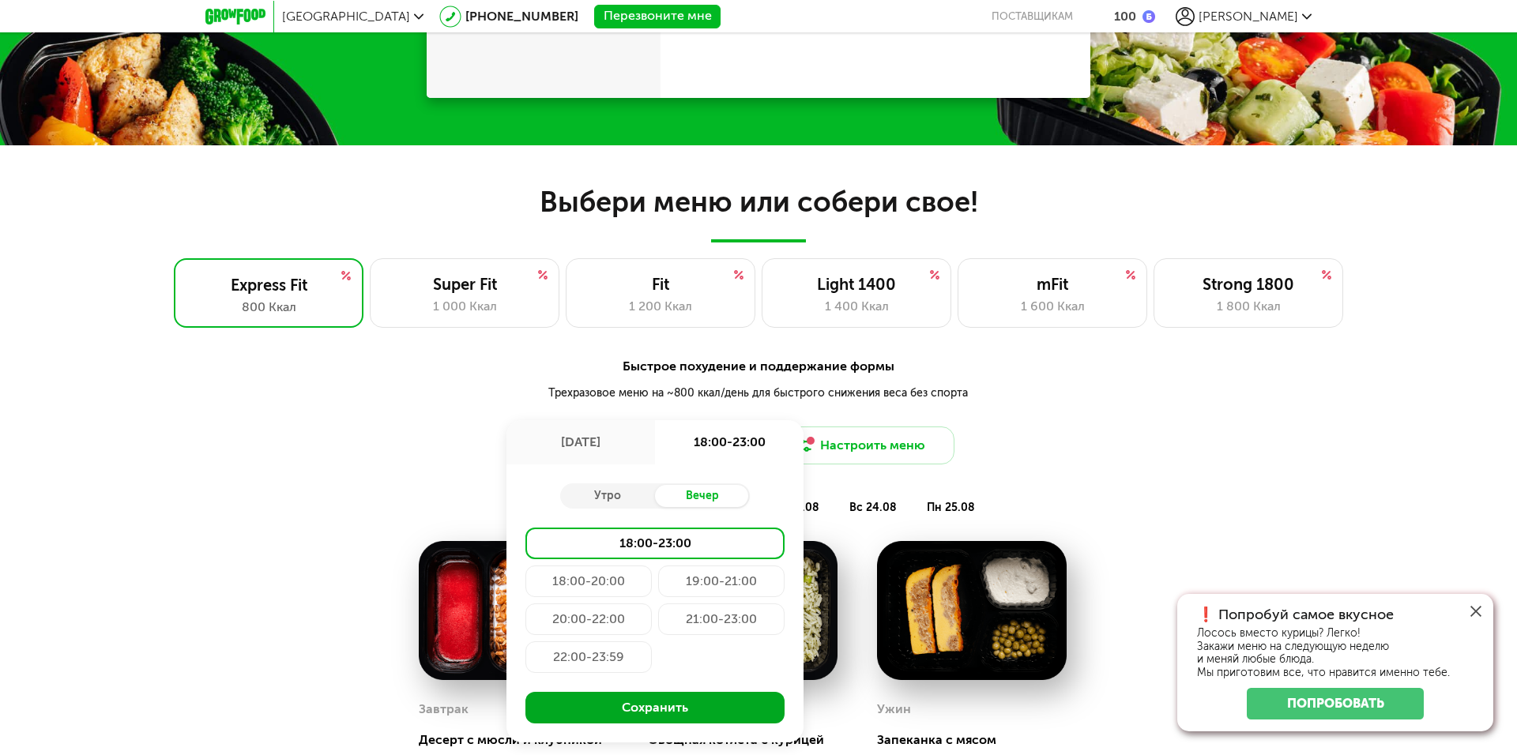
click at [671, 697] on button "Сохранить" at bounding box center [654, 708] width 259 height 32
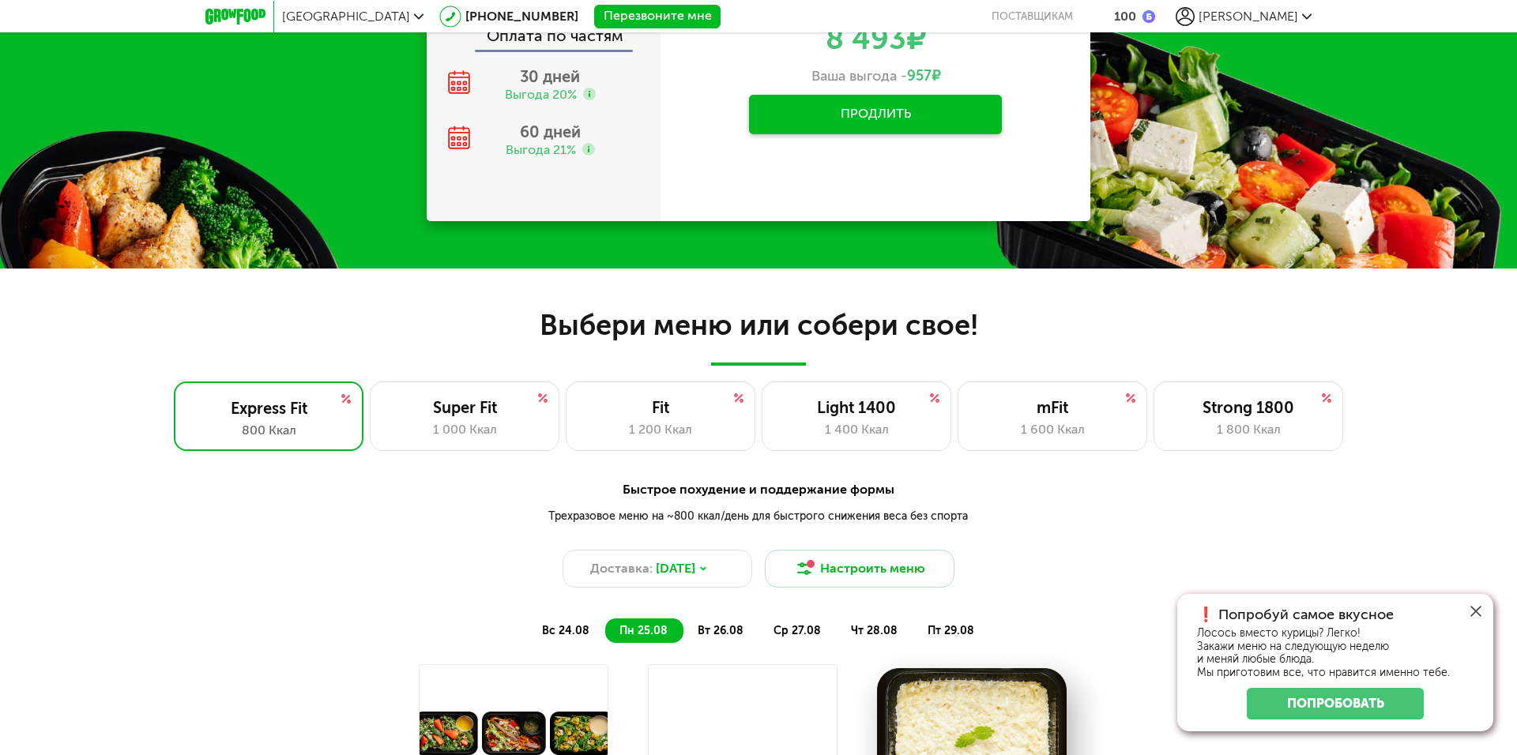
scroll to position [969, 0]
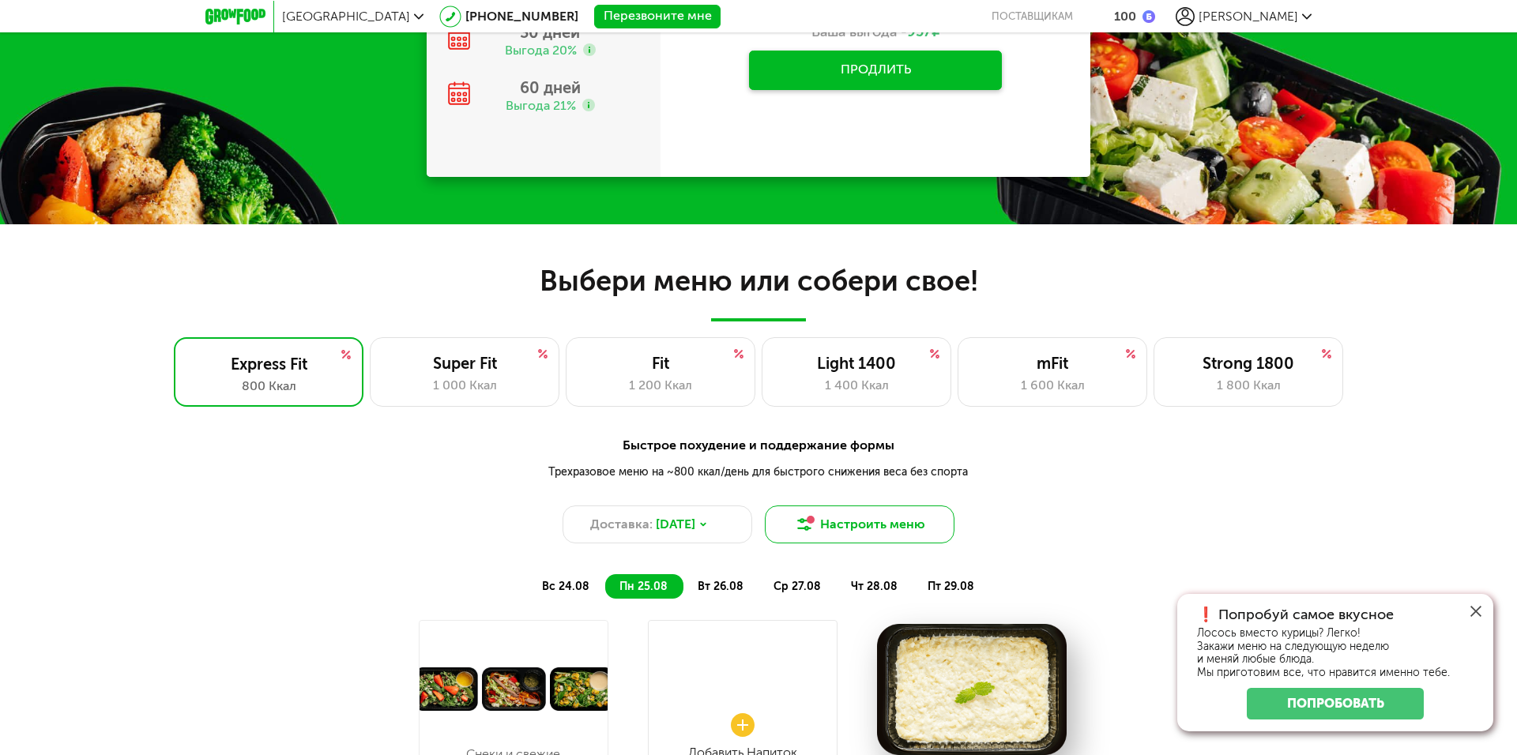
click at [861, 529] on button "Настроить меню" at bounding box center [860, 525] width 190 height 38
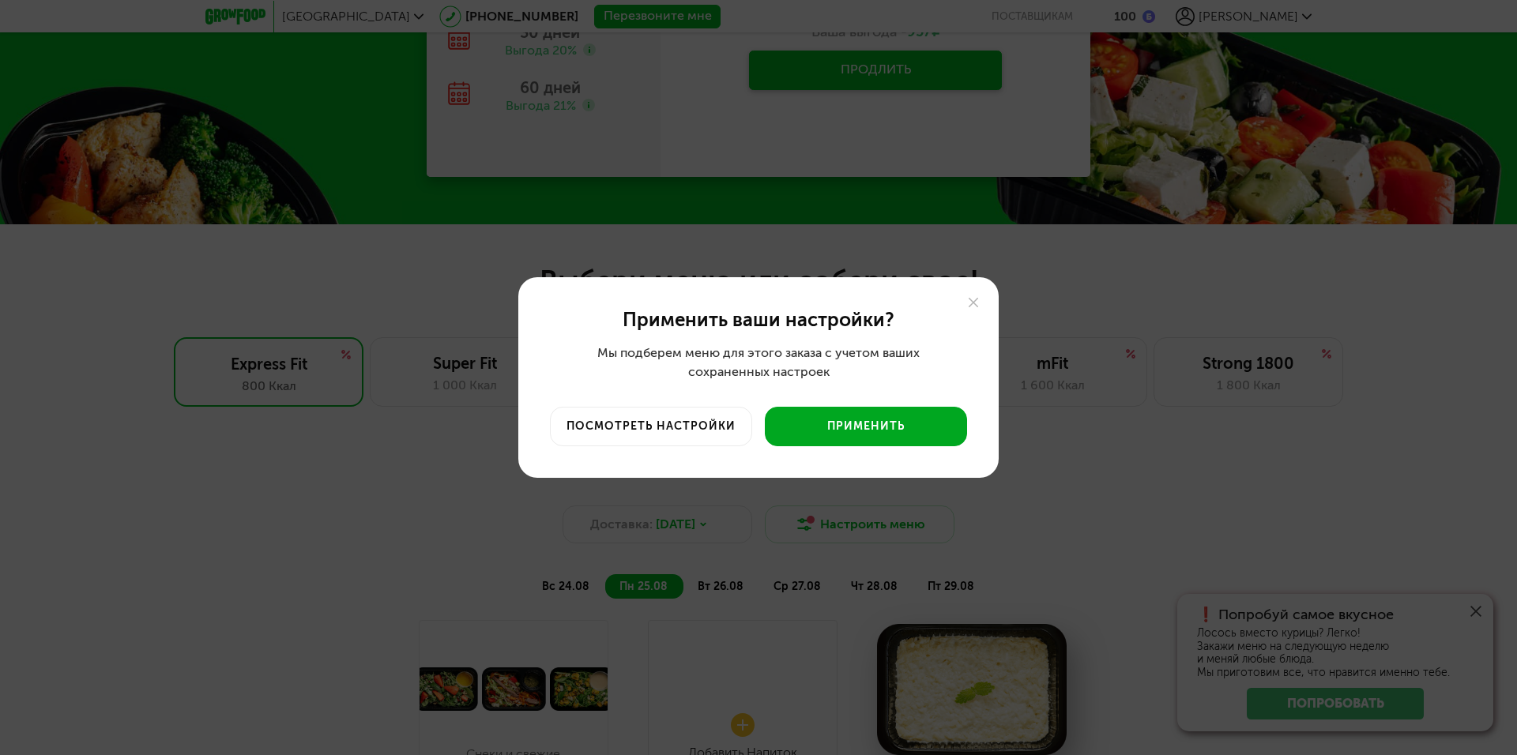
click at [878, 423] on button "Применить" at bounding box center [866, 427] width 202 height 40
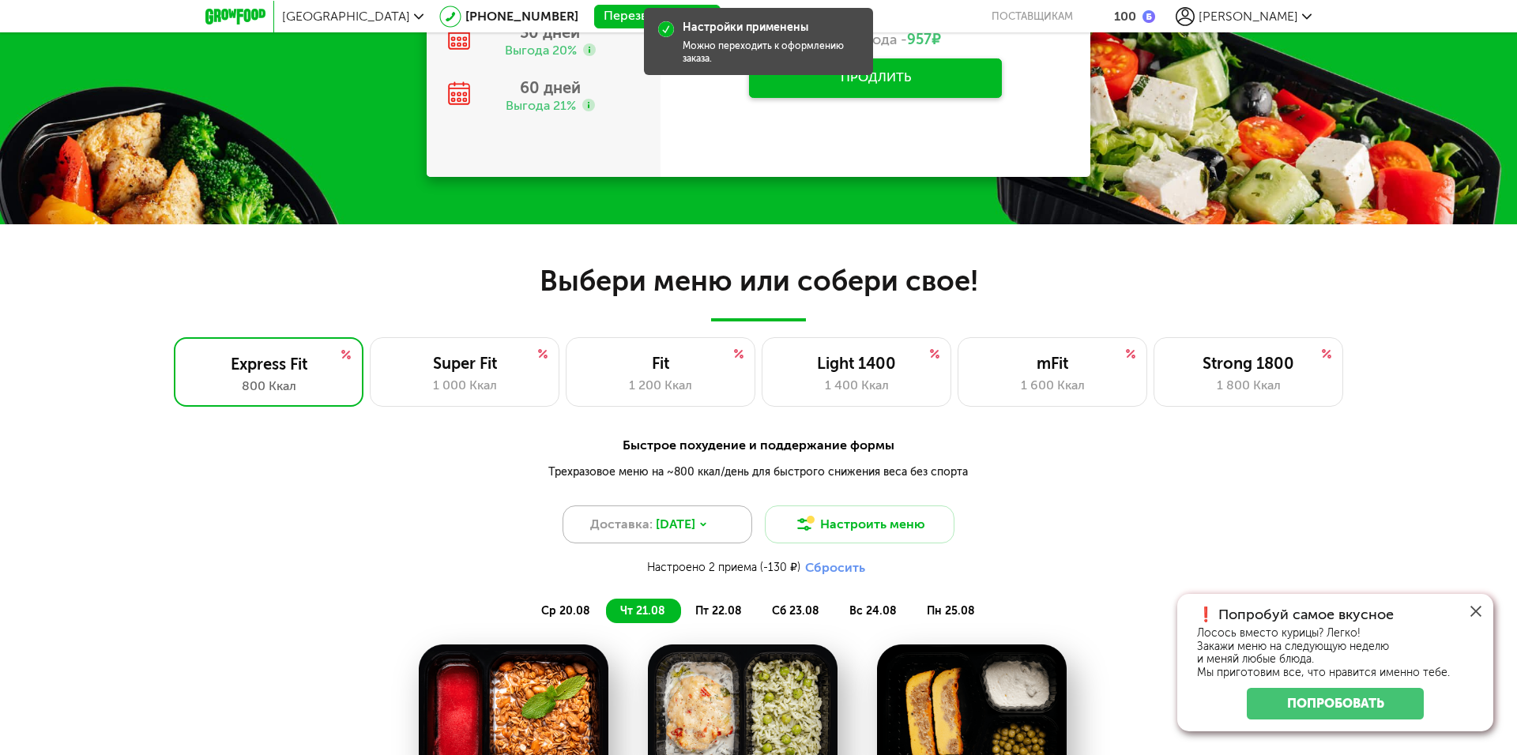
click at [708, 529] on icon at bounding box center [702, 524] width 9 height 9
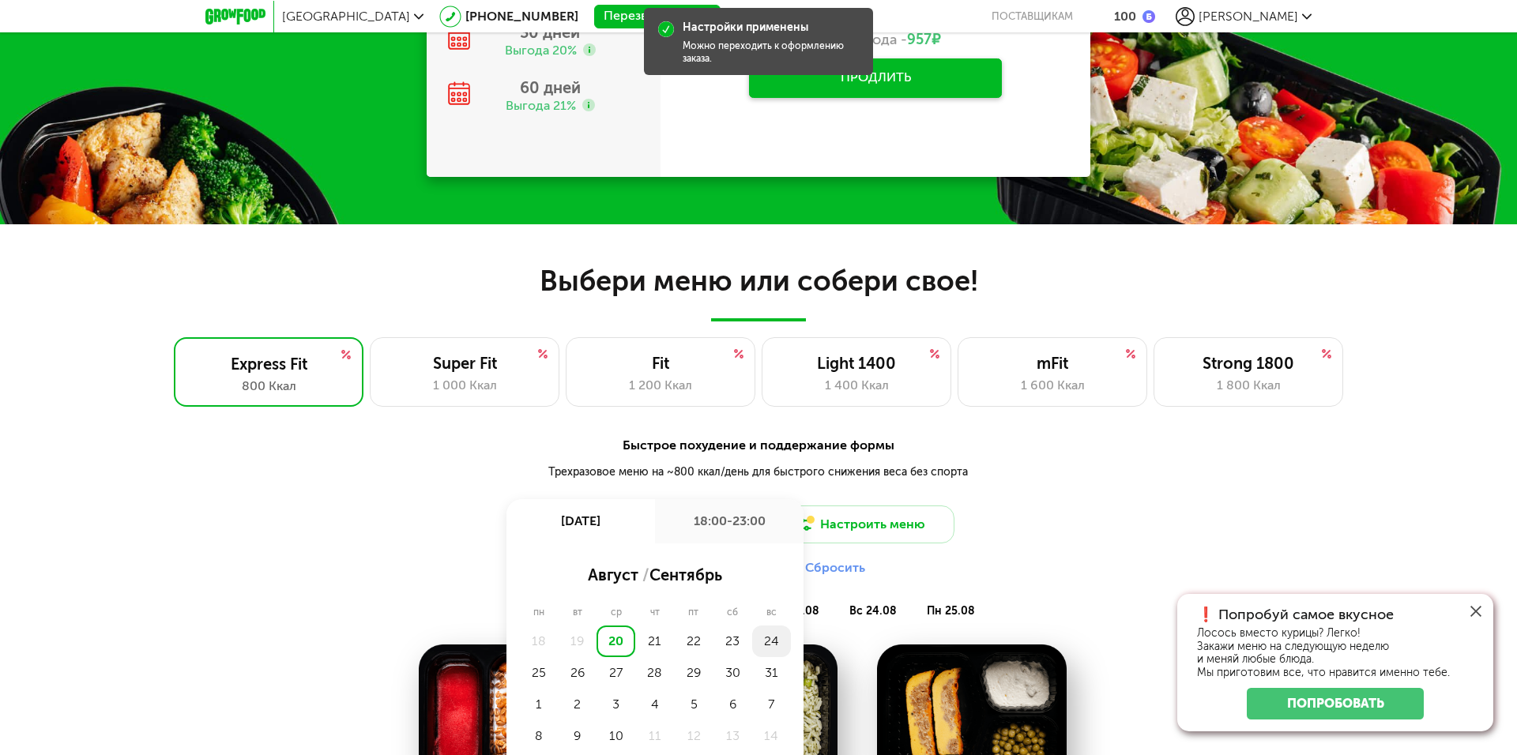
click at [777, 640] on div "24" at bounding box center [771, 642] width 39 height 32
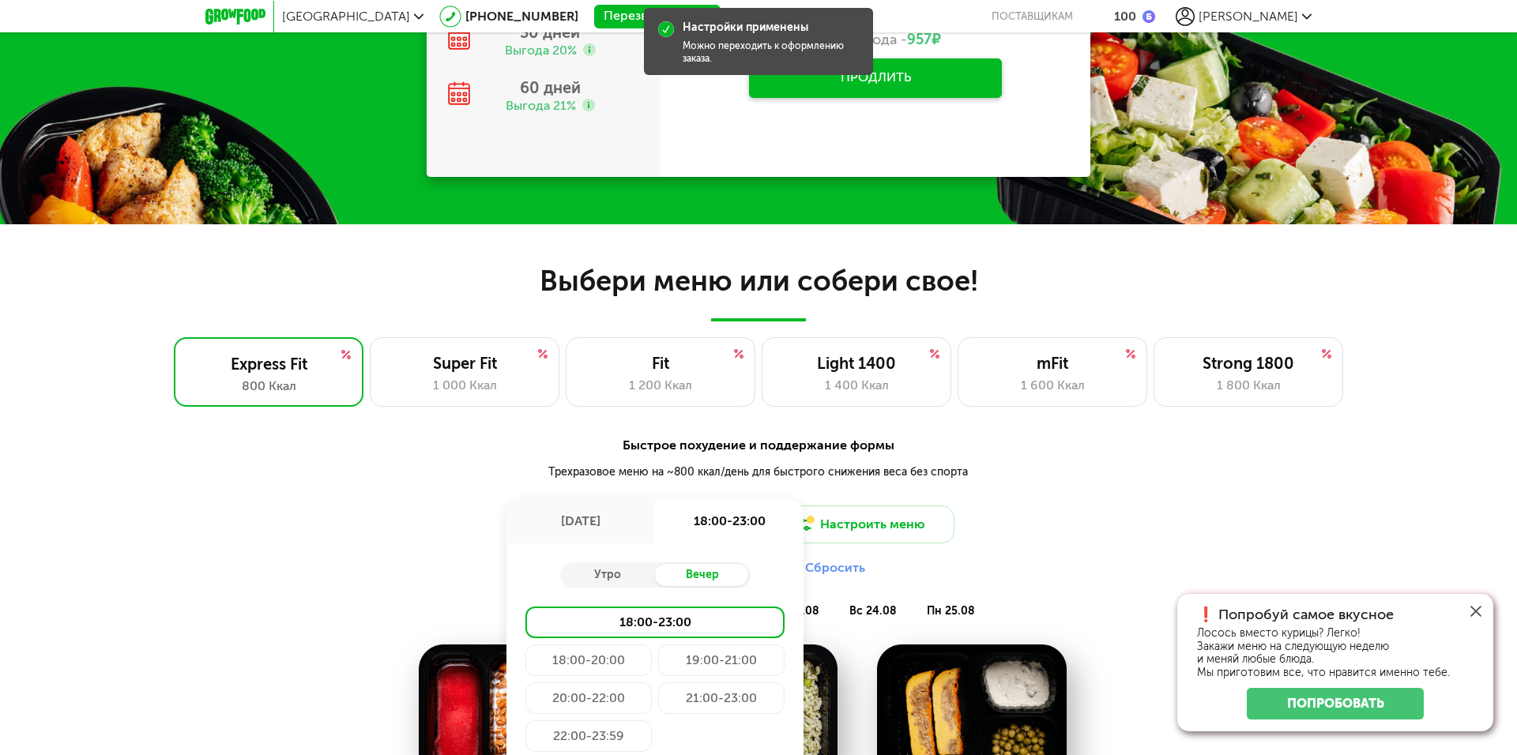
click at [691, 622] on div "18:00-23:00" at bounding box center [654, 623] width 259 height 32
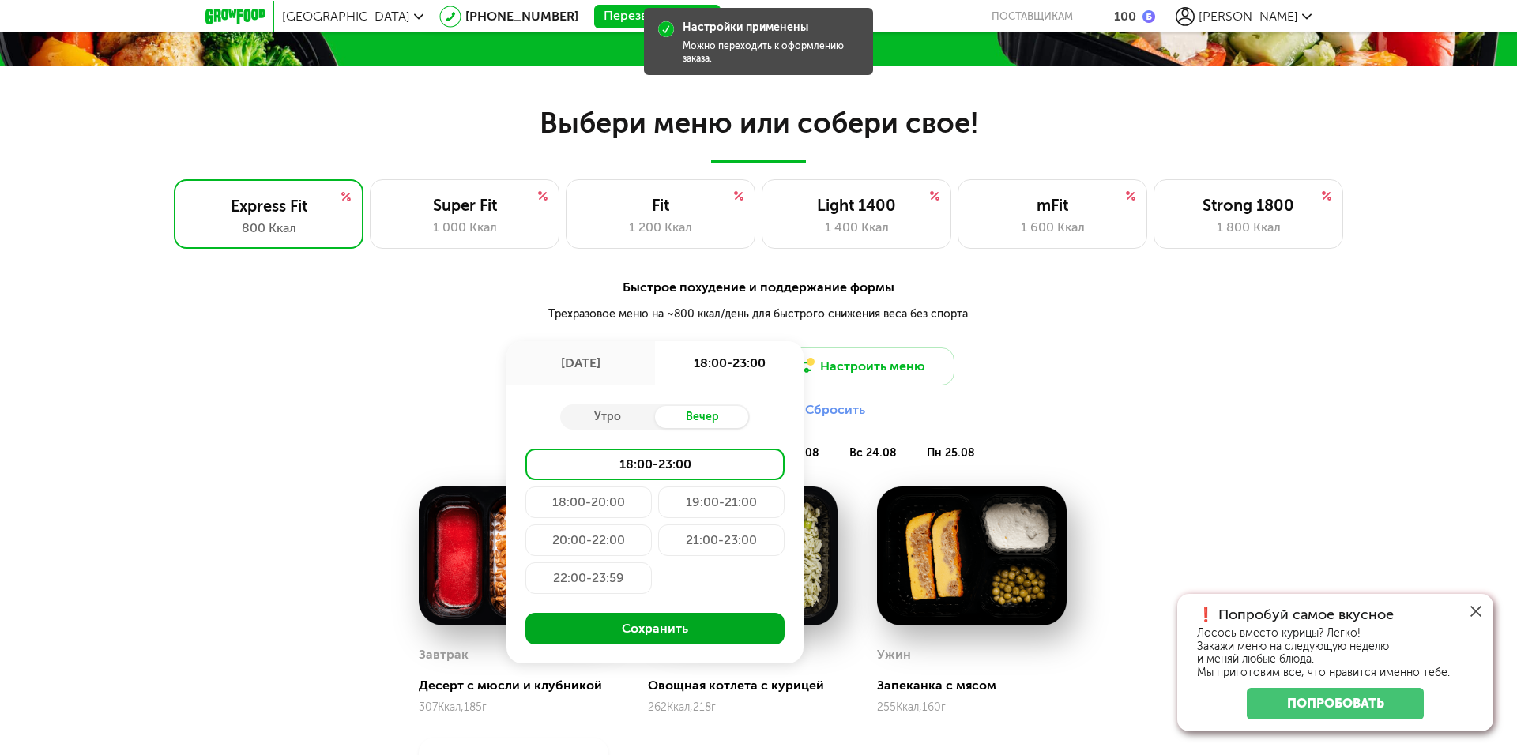
click at [705, 620] on button "Сохранить" at bounding box center [654, 629] width 259 height 32
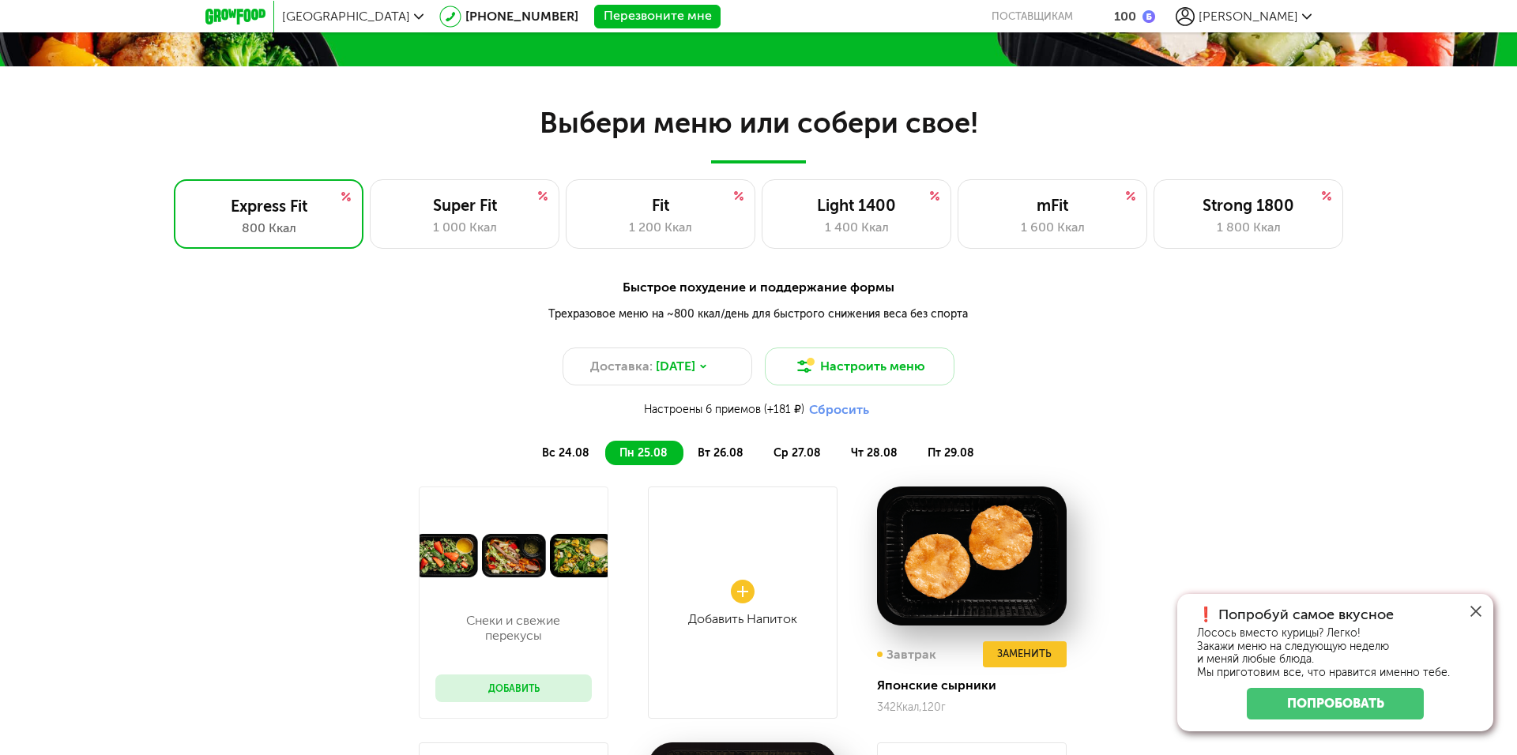
click at [731, 453] on span "вт 26.08" at bounding box center [721, 452] width 46 height 13
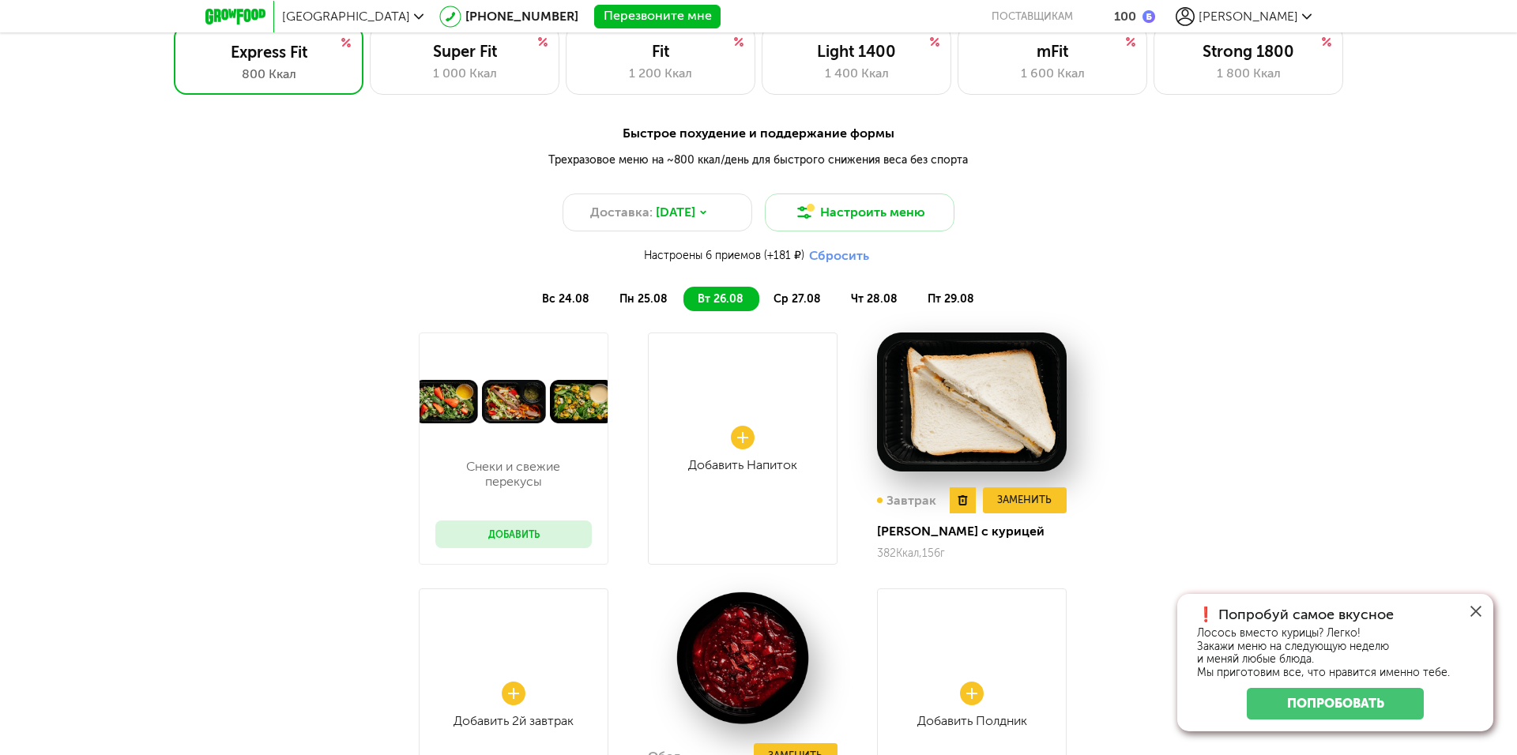
scroll to position [1285, 0]
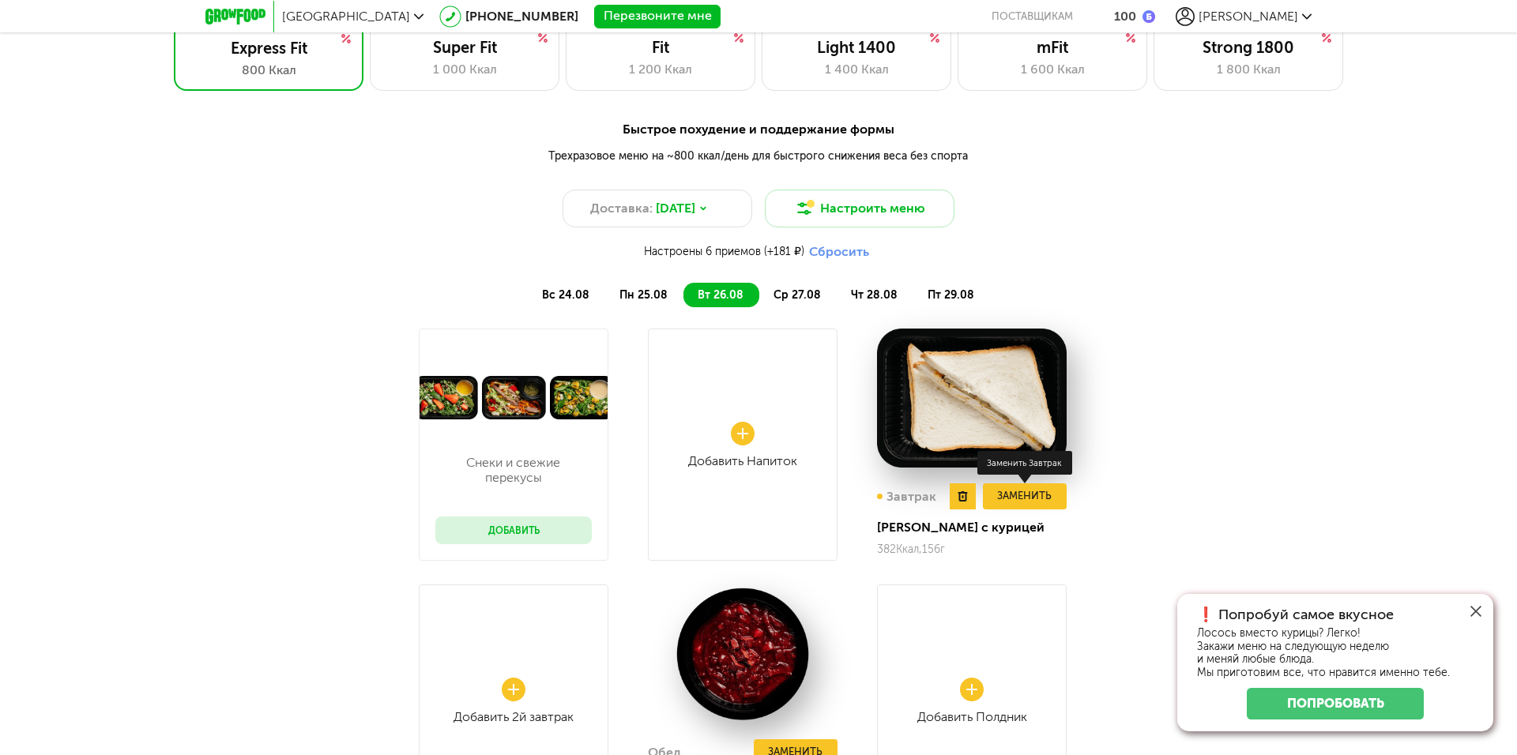
click at [1033, 493] on button "Заменить" at bounding box center [1025, 497] width 84 height 26
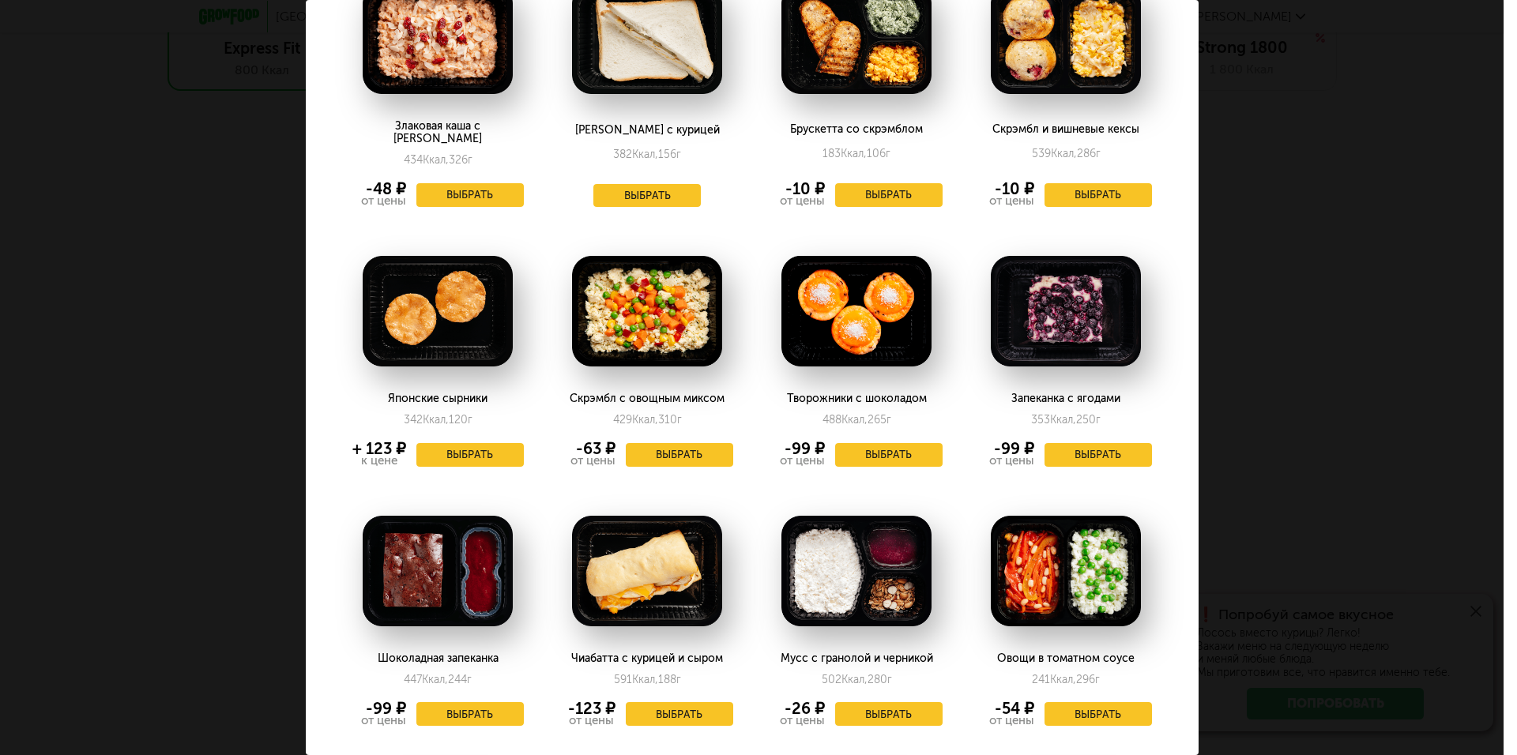
scroll to position [395, 0]
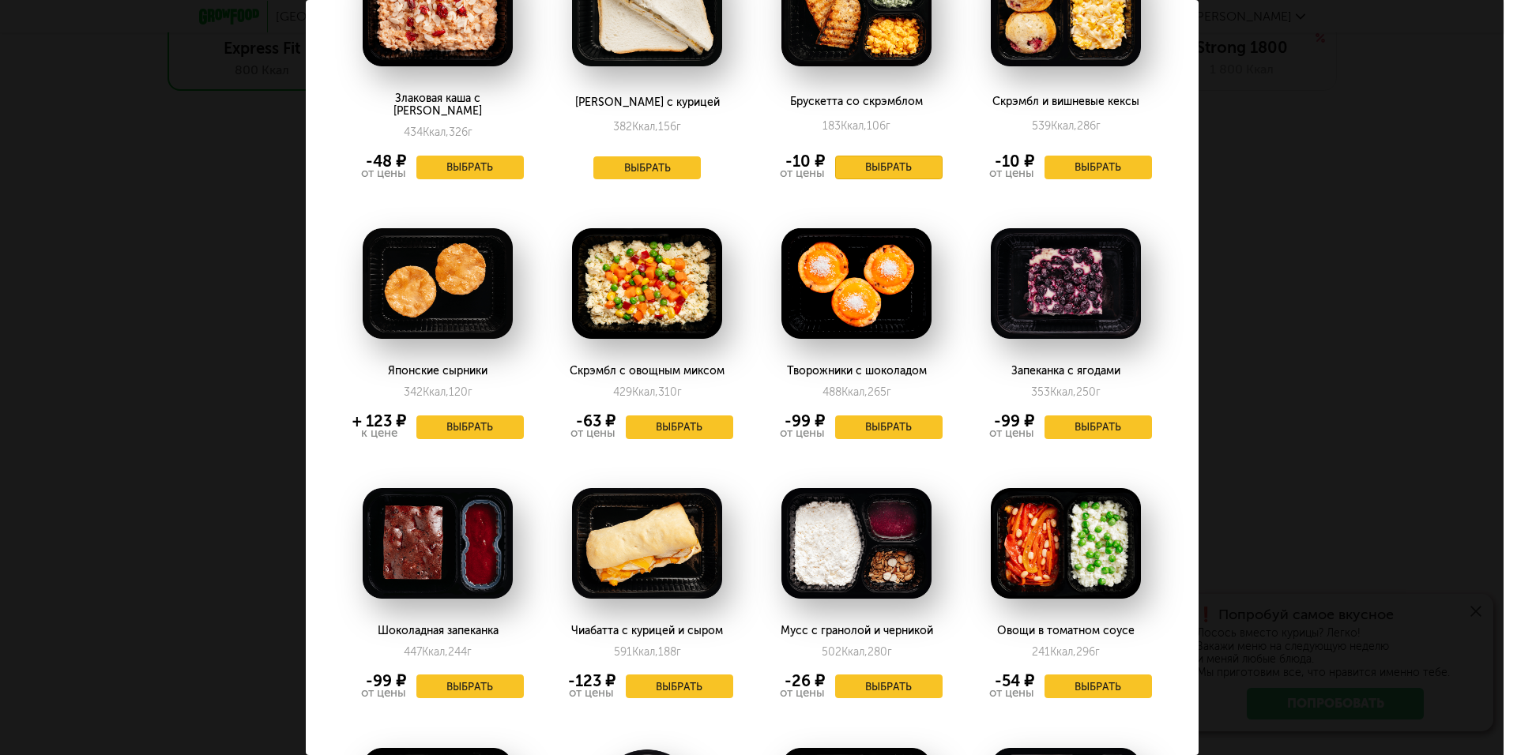
click at [891, 156] on button "Выбрать" at bounding box center [888, 168] width 107 height 24
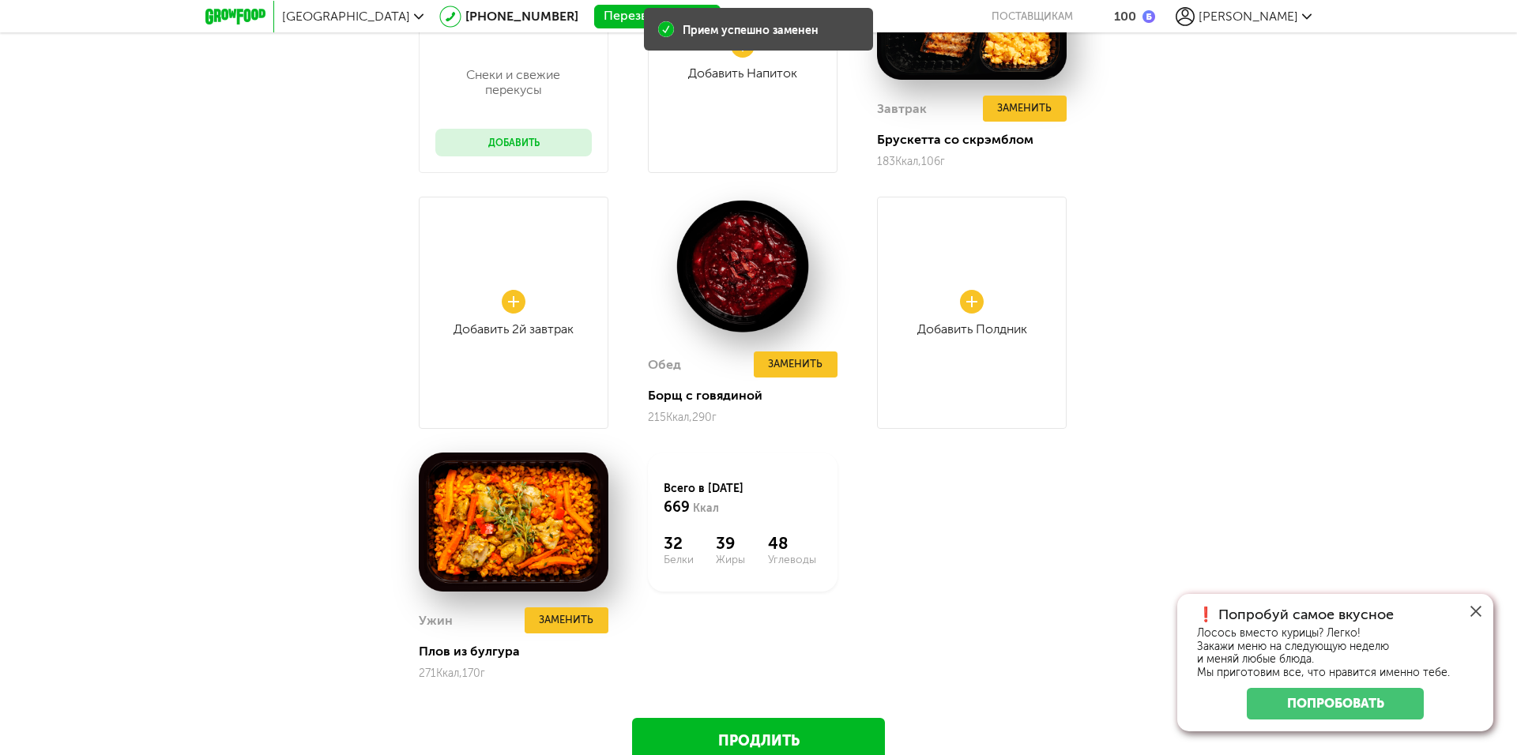
scroll to position [1680, 0]
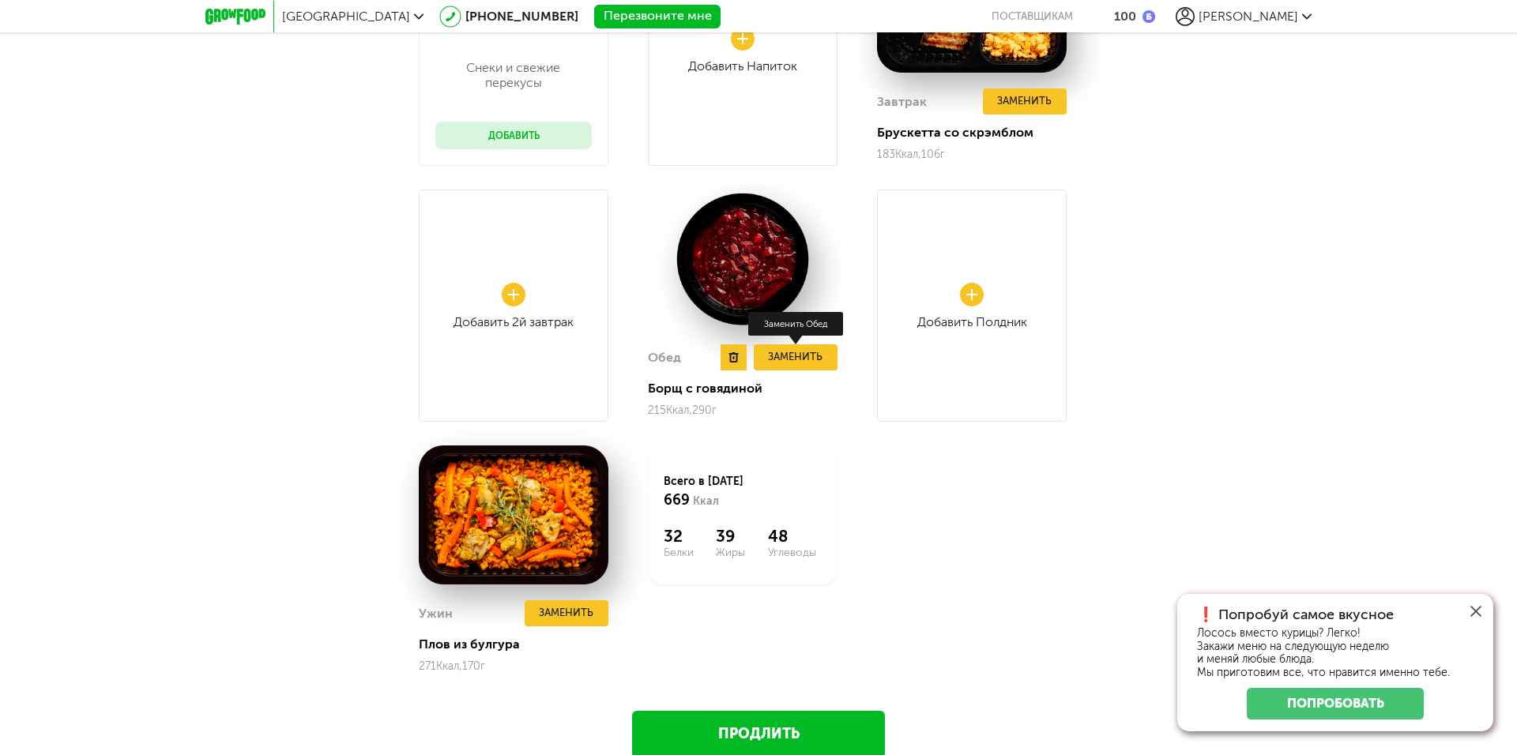
click at [811, 358] on button "Заменить" at bounding box center [796, 357] width 84 height 26
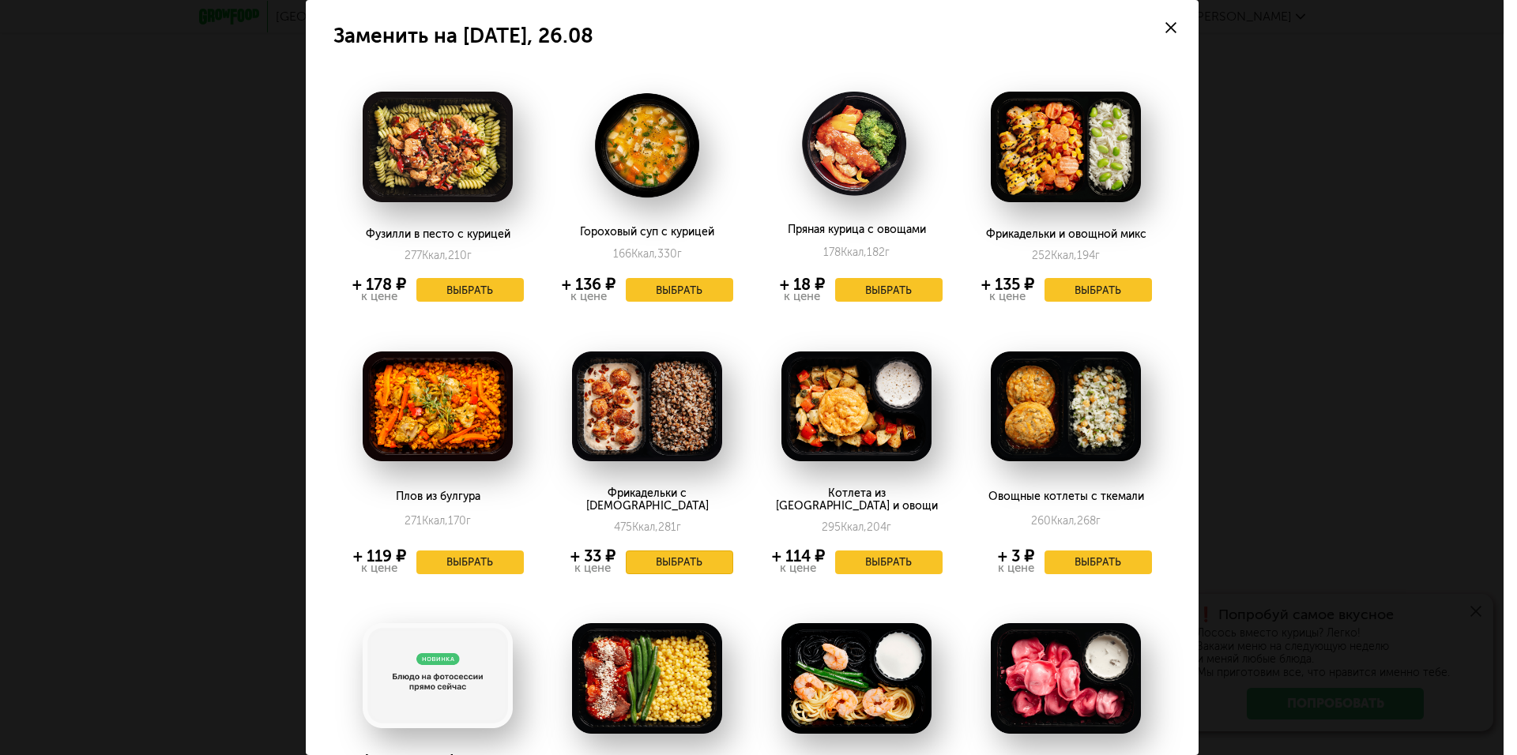
click at [690, 551] on button "Выбрать" at bounding box center [679, 563] width 107 height 24
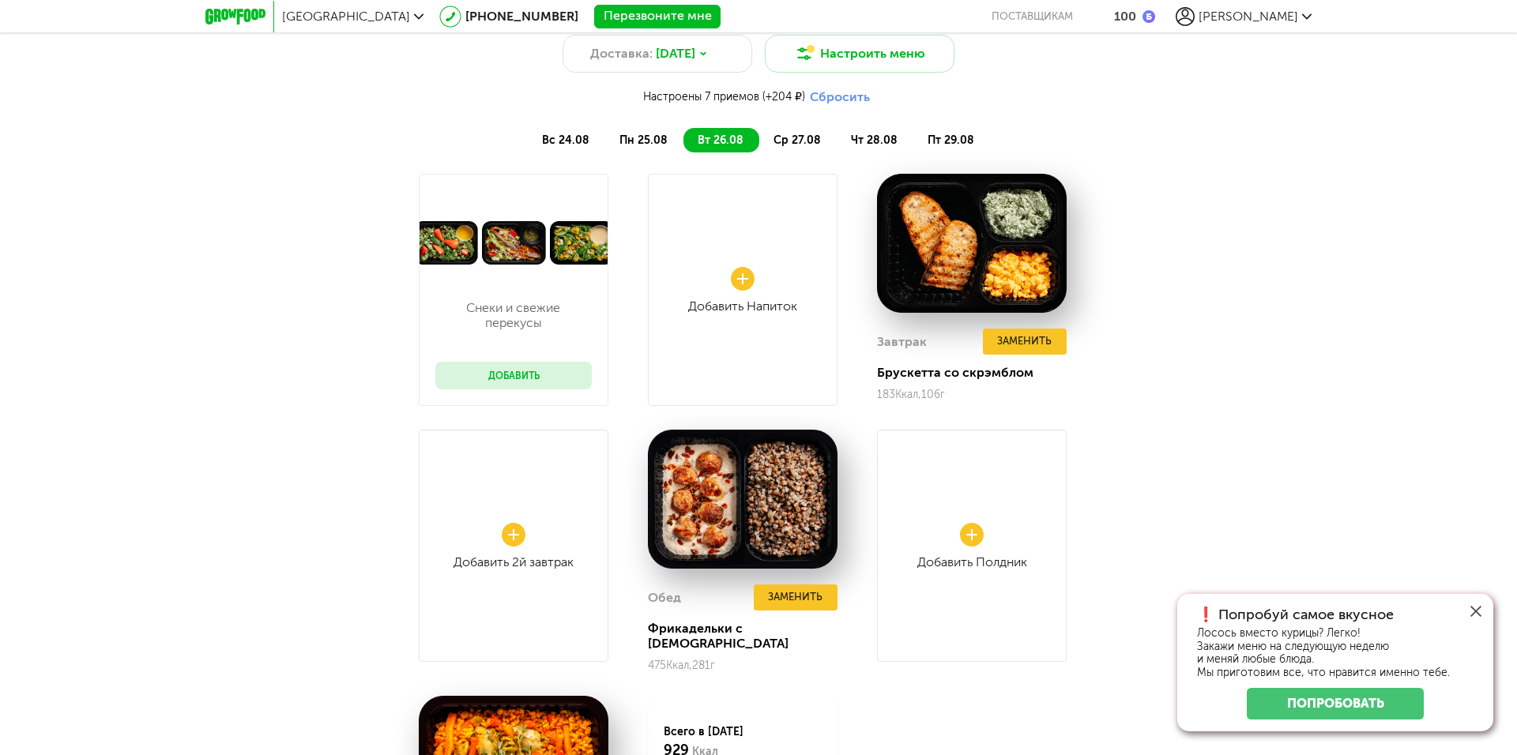
scroll to position [1364, 0]
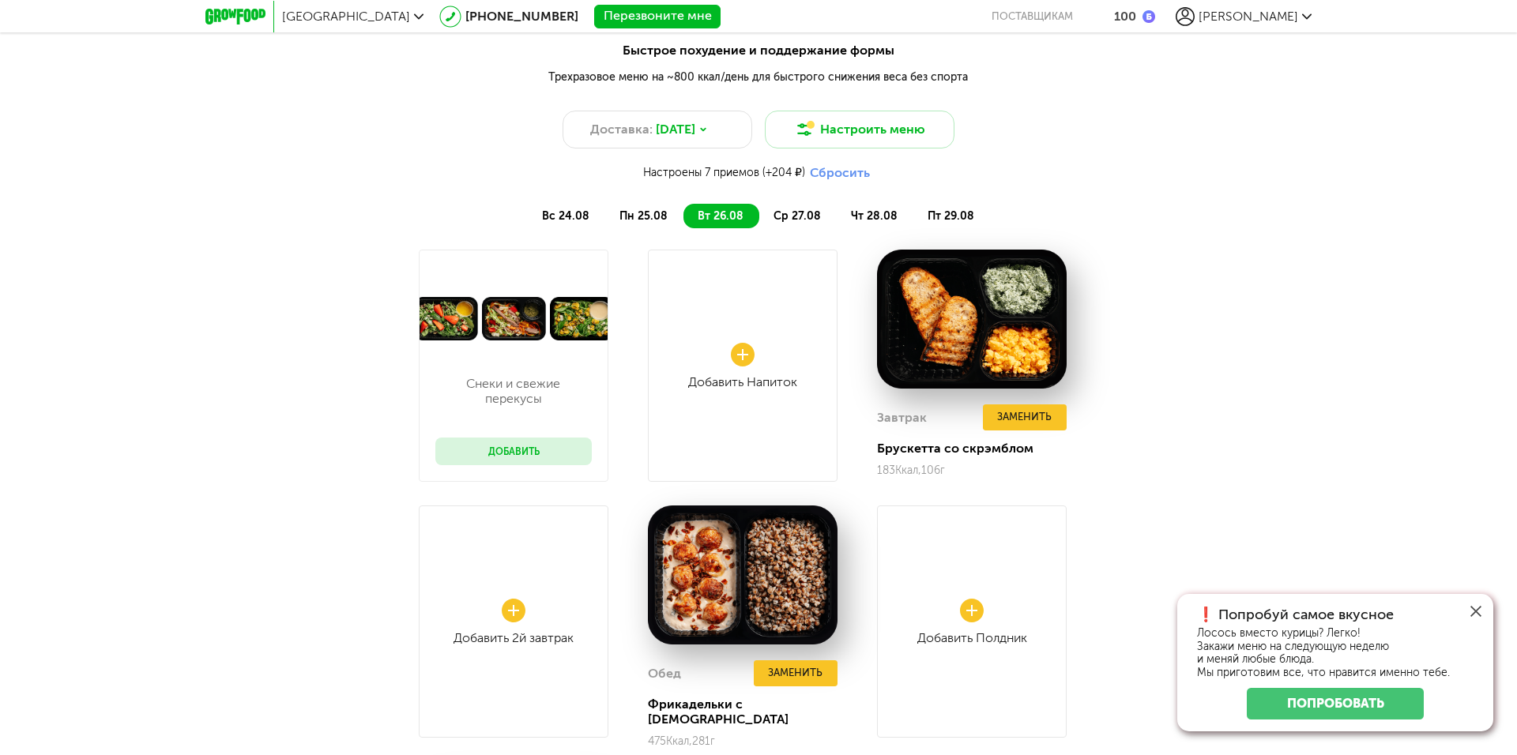
click at [805, 214] on span "ср 27.08" at bounding box center [796, 215] width 47 height 13
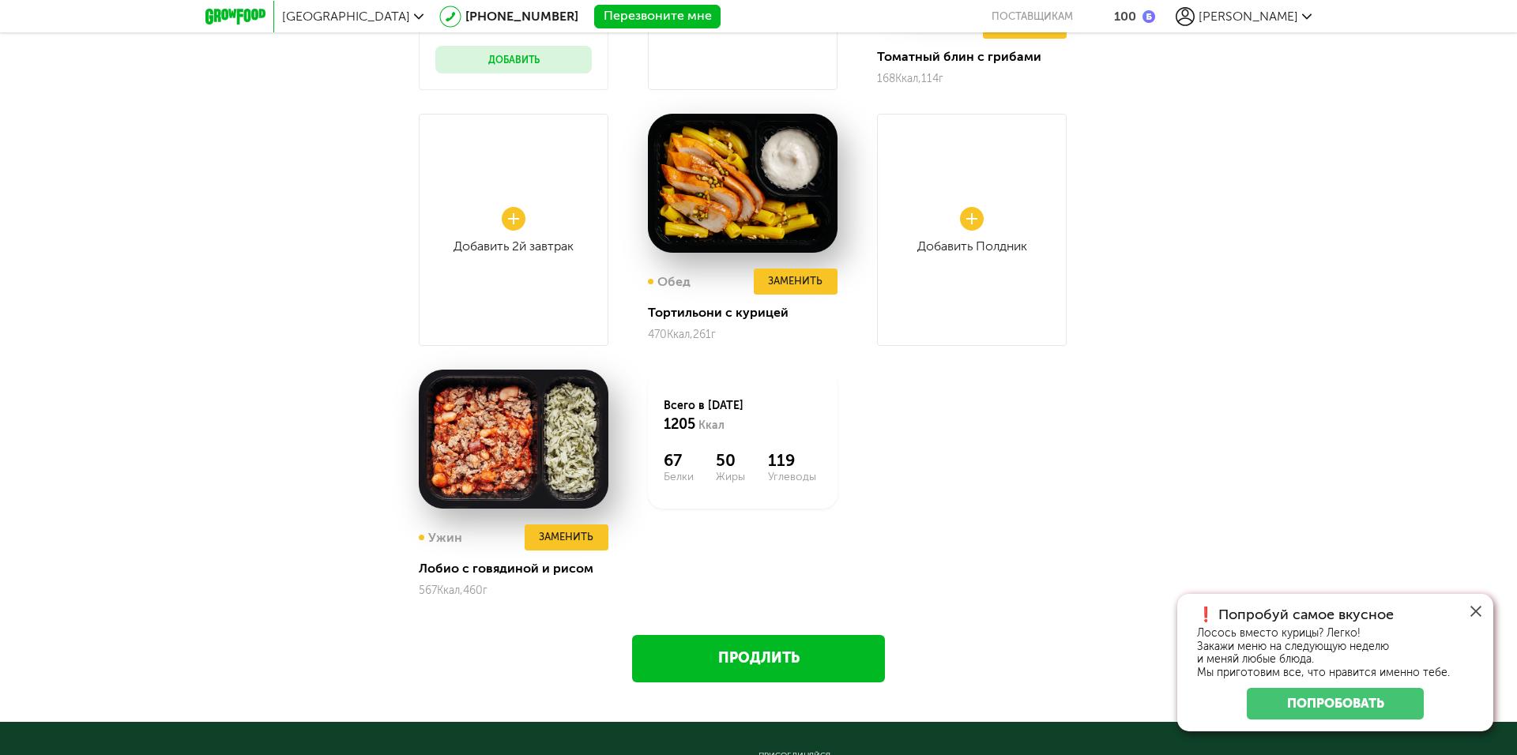
scroll to position [1759, 0]
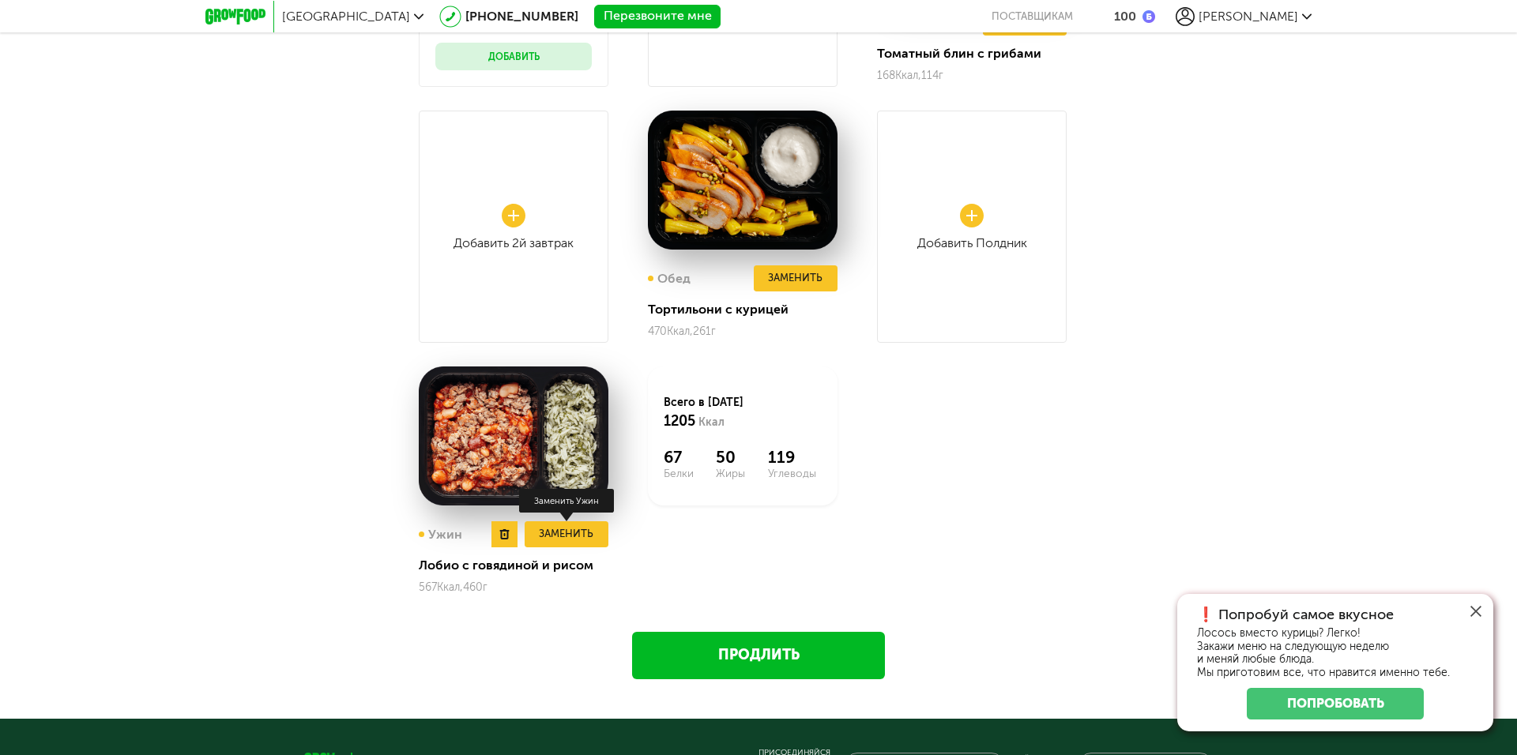
click at [578, 529] on button "Заменить" at bounding box center [567, 534] width 84 height 26
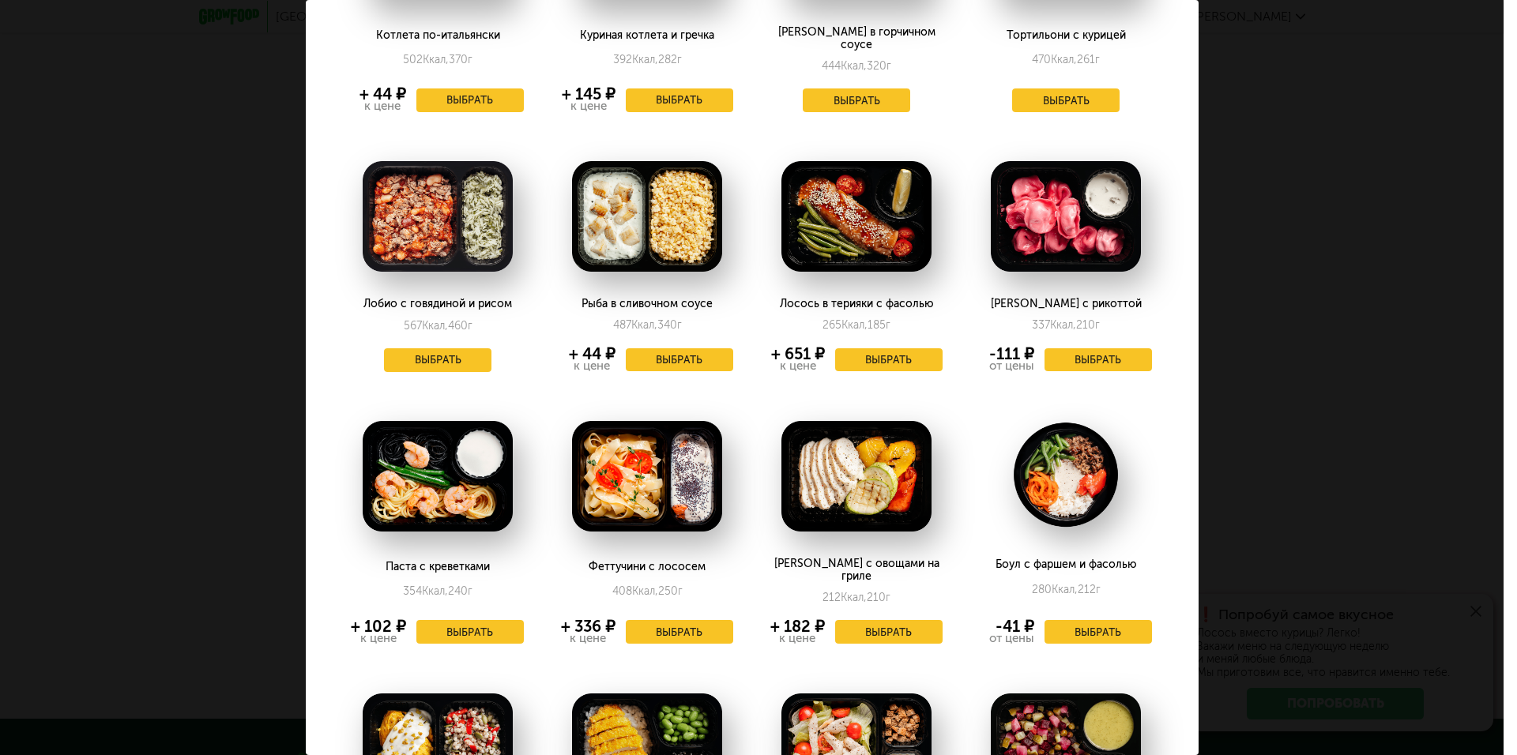
scroll to position [553, 0]
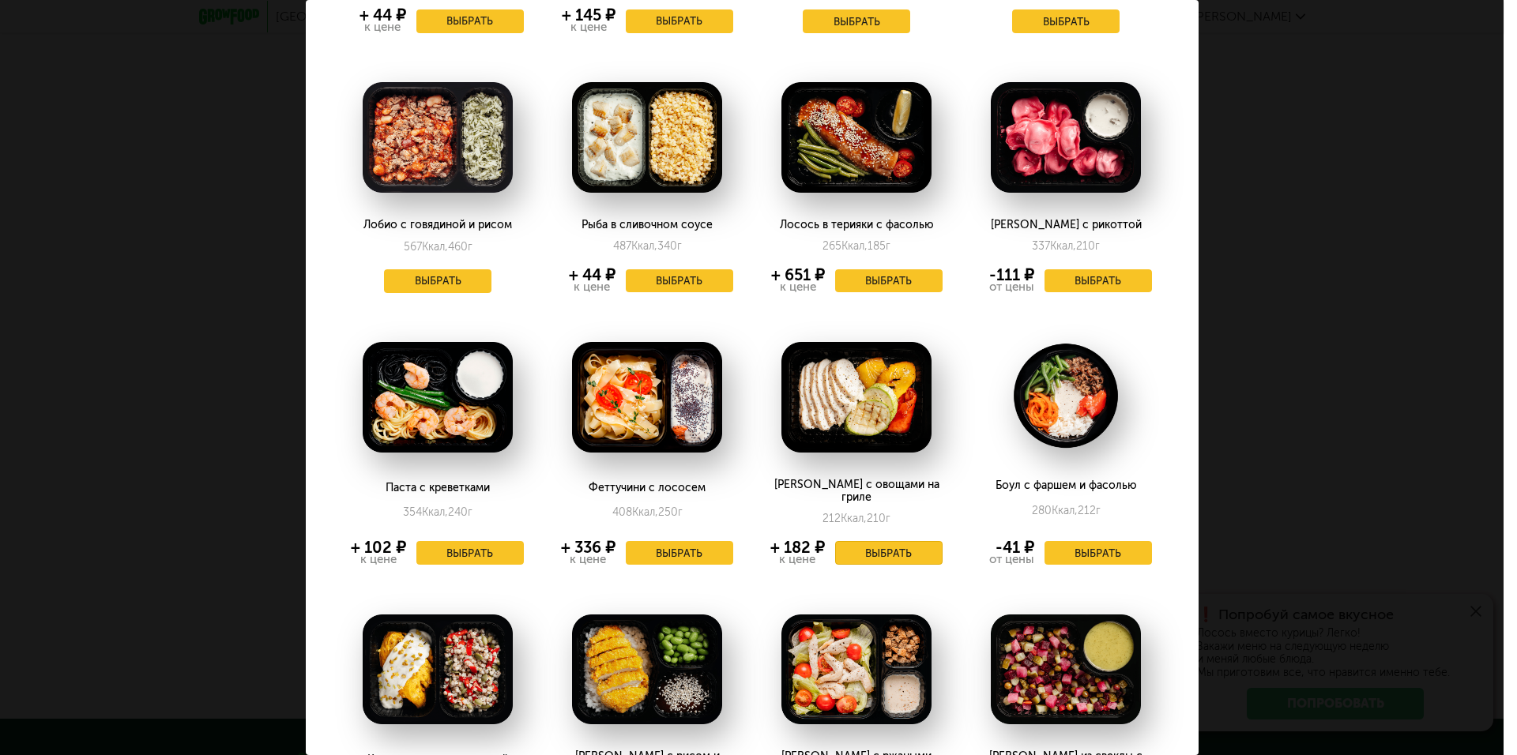
click at [894, 541] on button "Выбрать" at bounding box center [888, 553] width 107 height 24
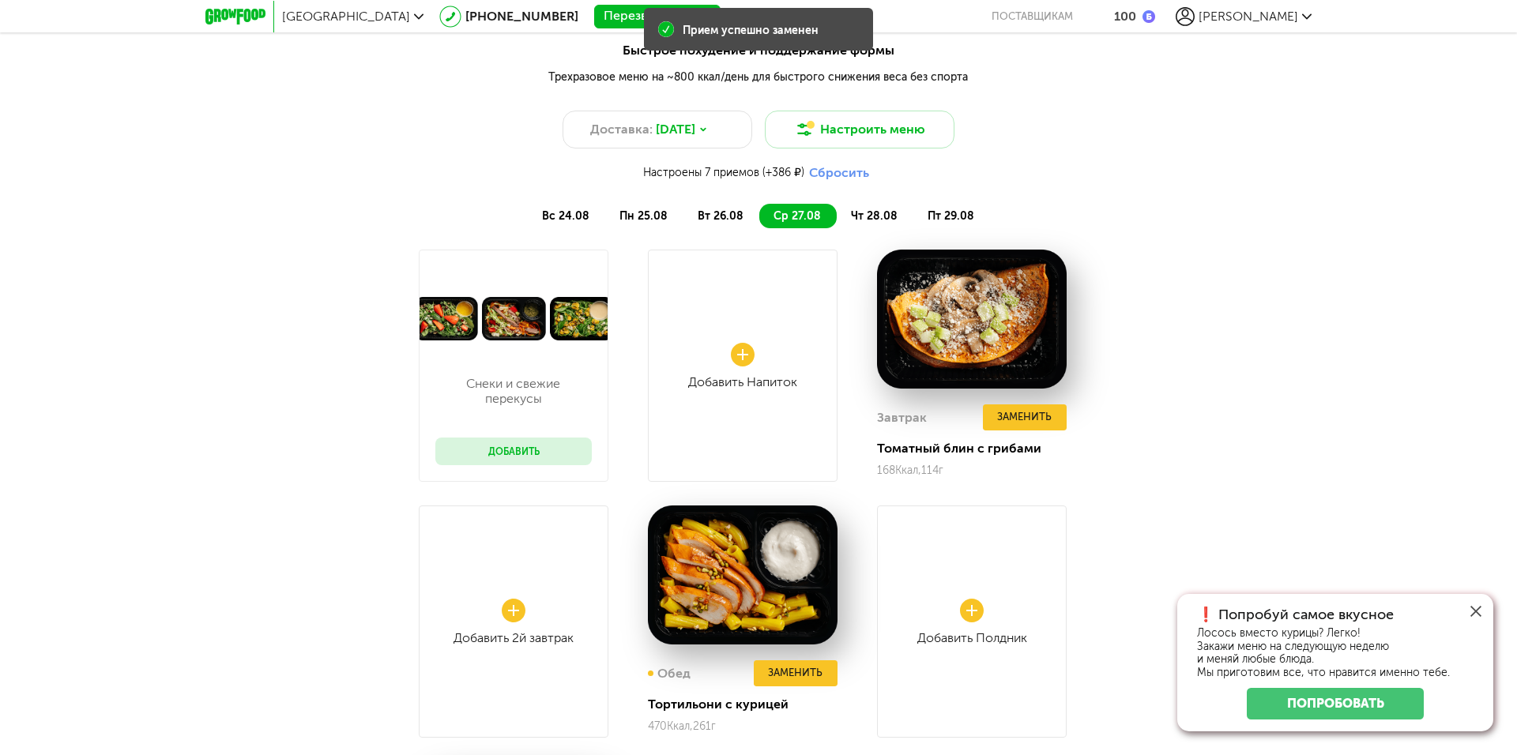
scroll to position [1048, 0]
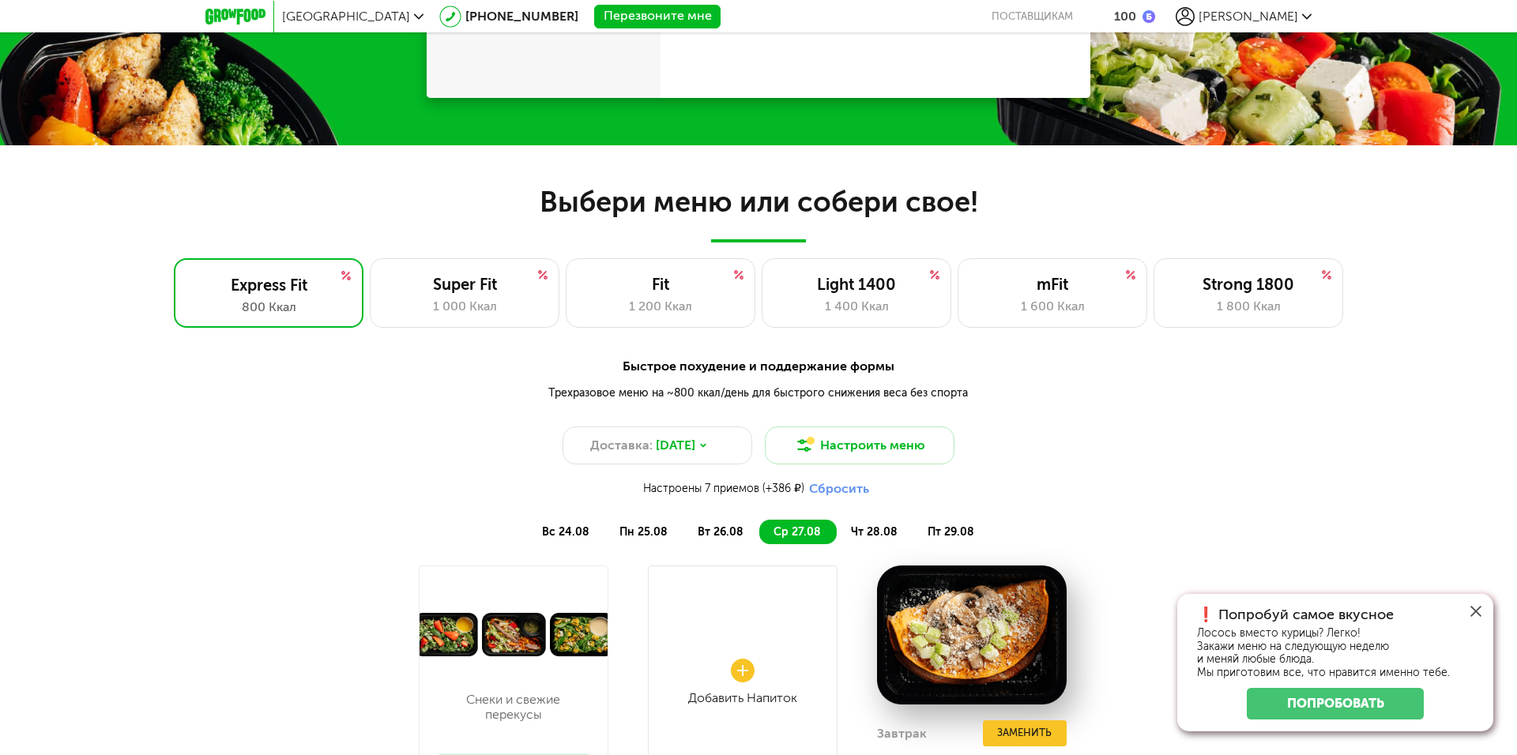
click at [878, 529] on span "чт 28.08" at bounding box center [874, 531] width 47 height 13
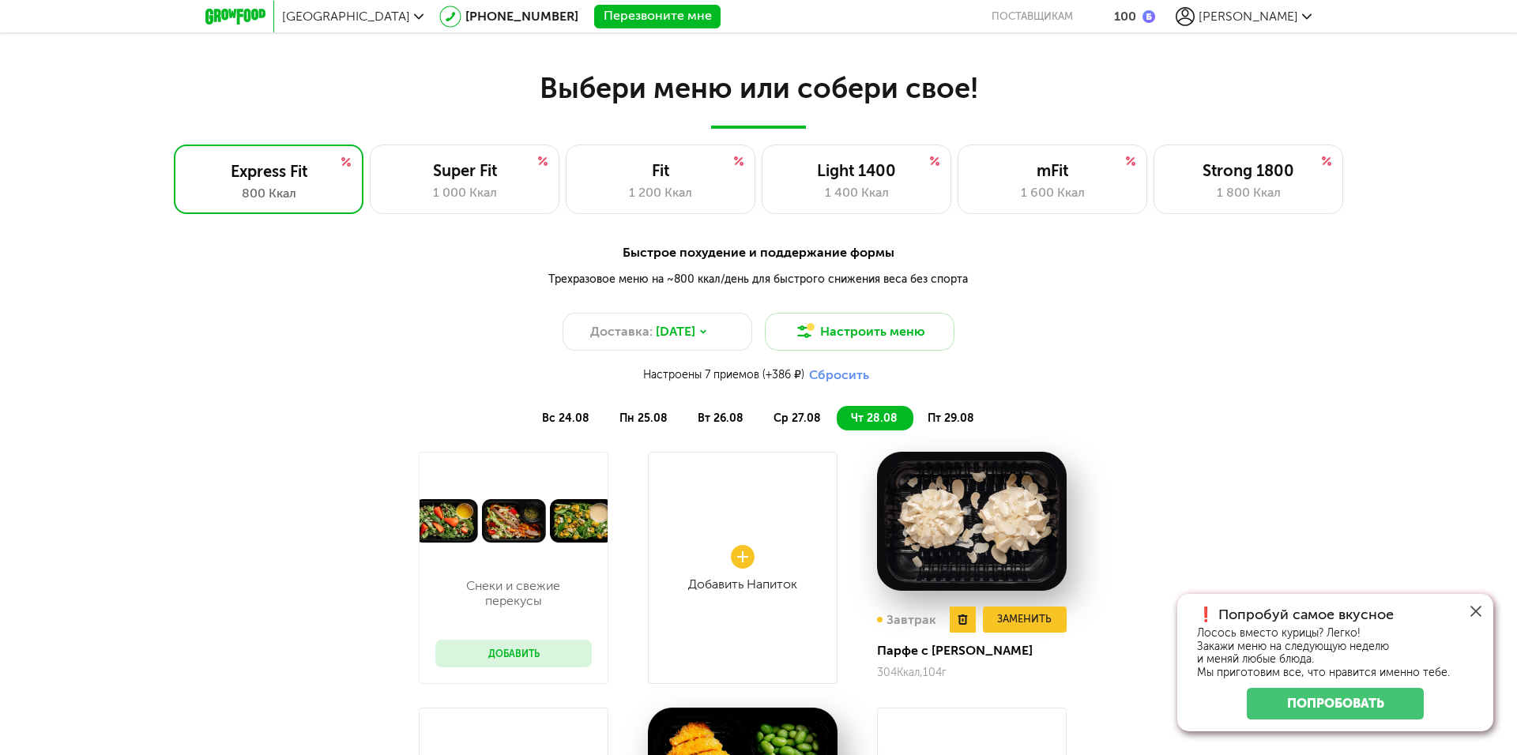
scroll to position [969, 0]
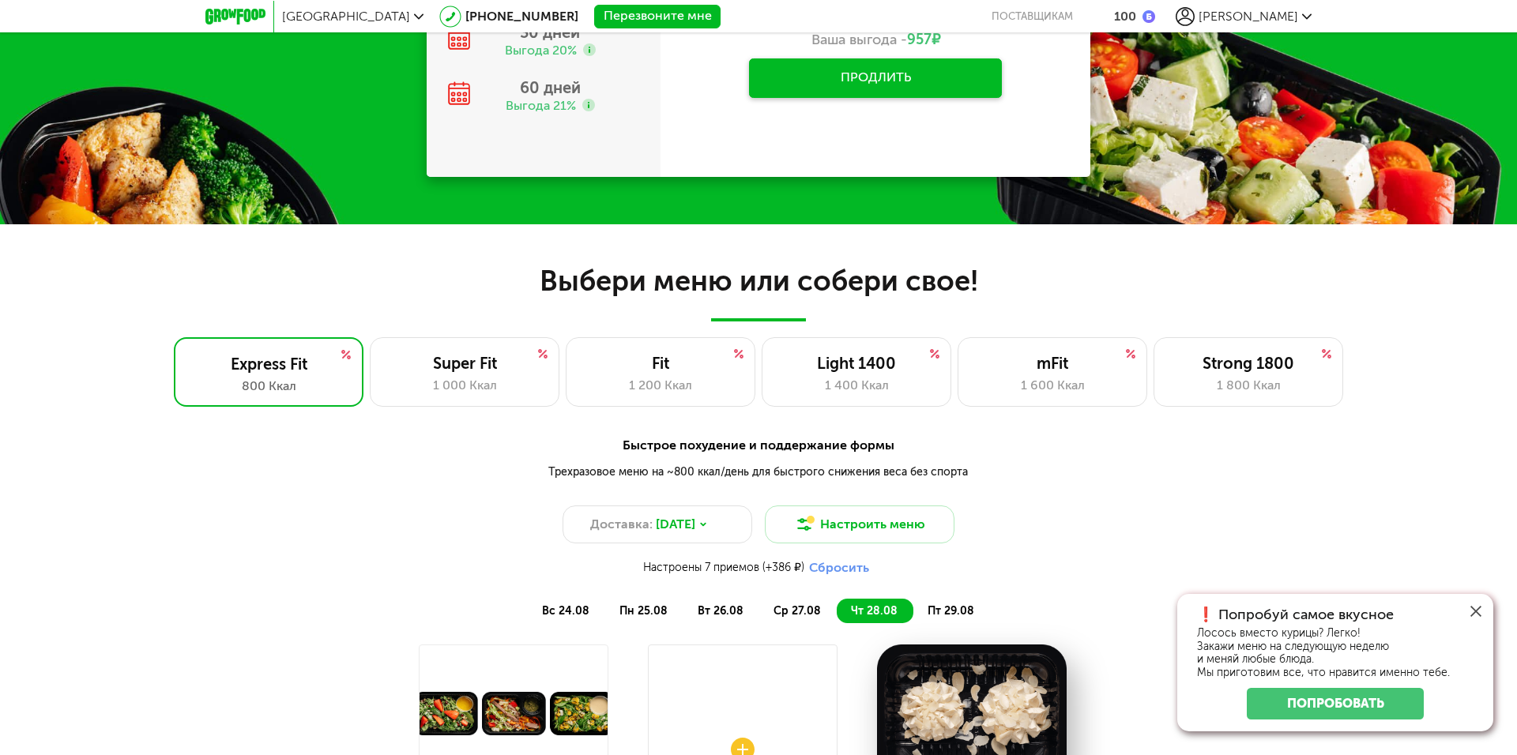
click at [950, 608] on span "пт 29.08" at bounding box center [951, 610] width 47 height 13
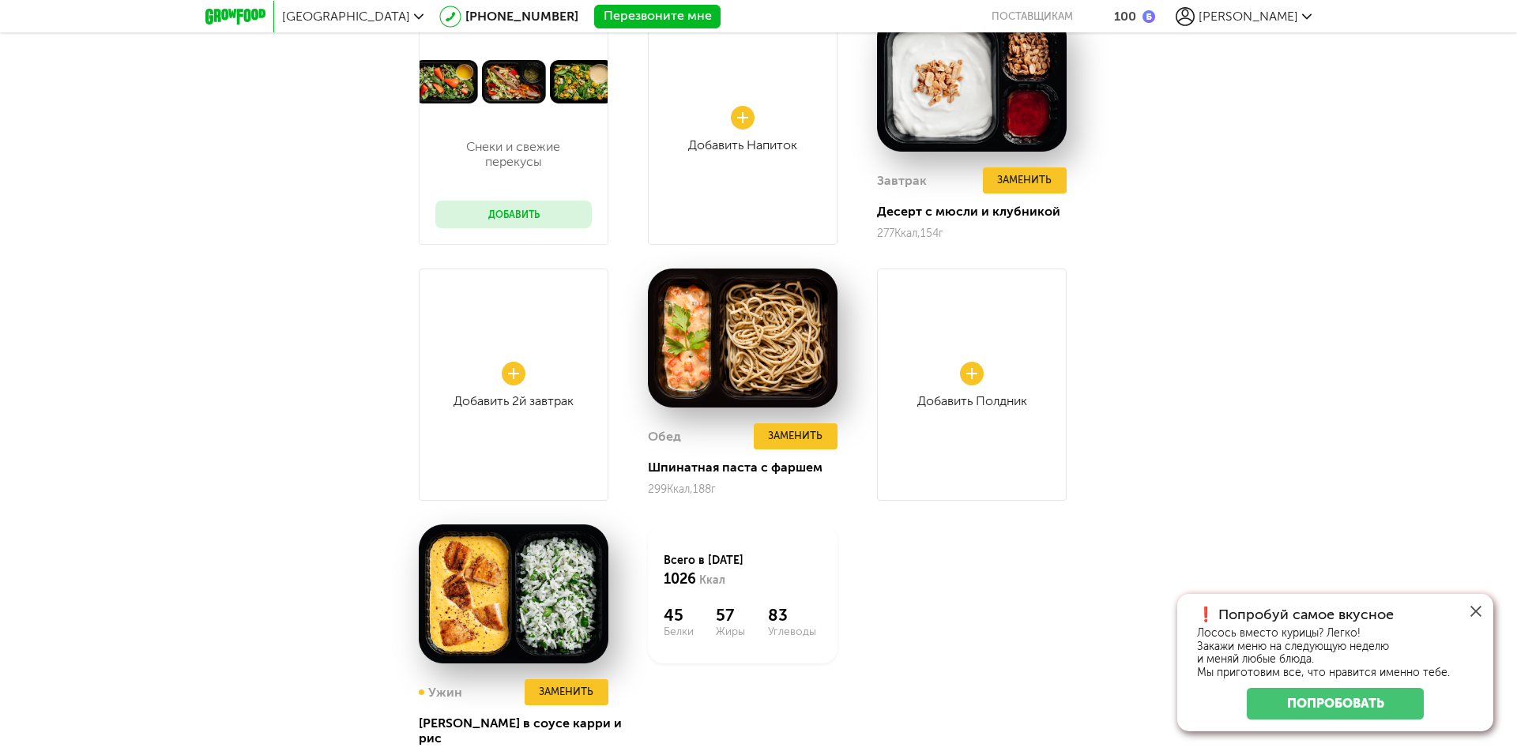
scroll to position [1680, 0]
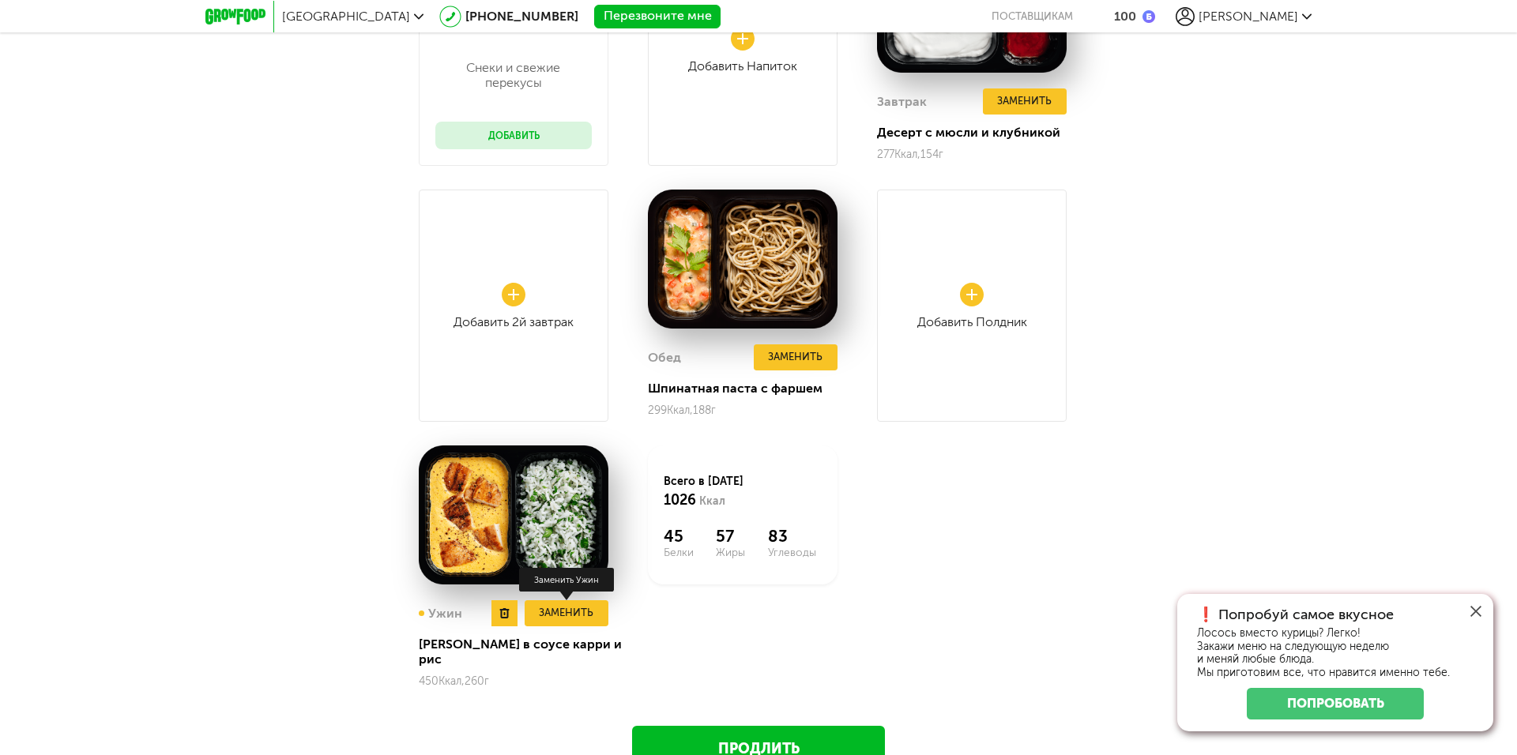
click at [558, 608] on button "Заменить" at bounding box center [567, 613] width 84 height 26
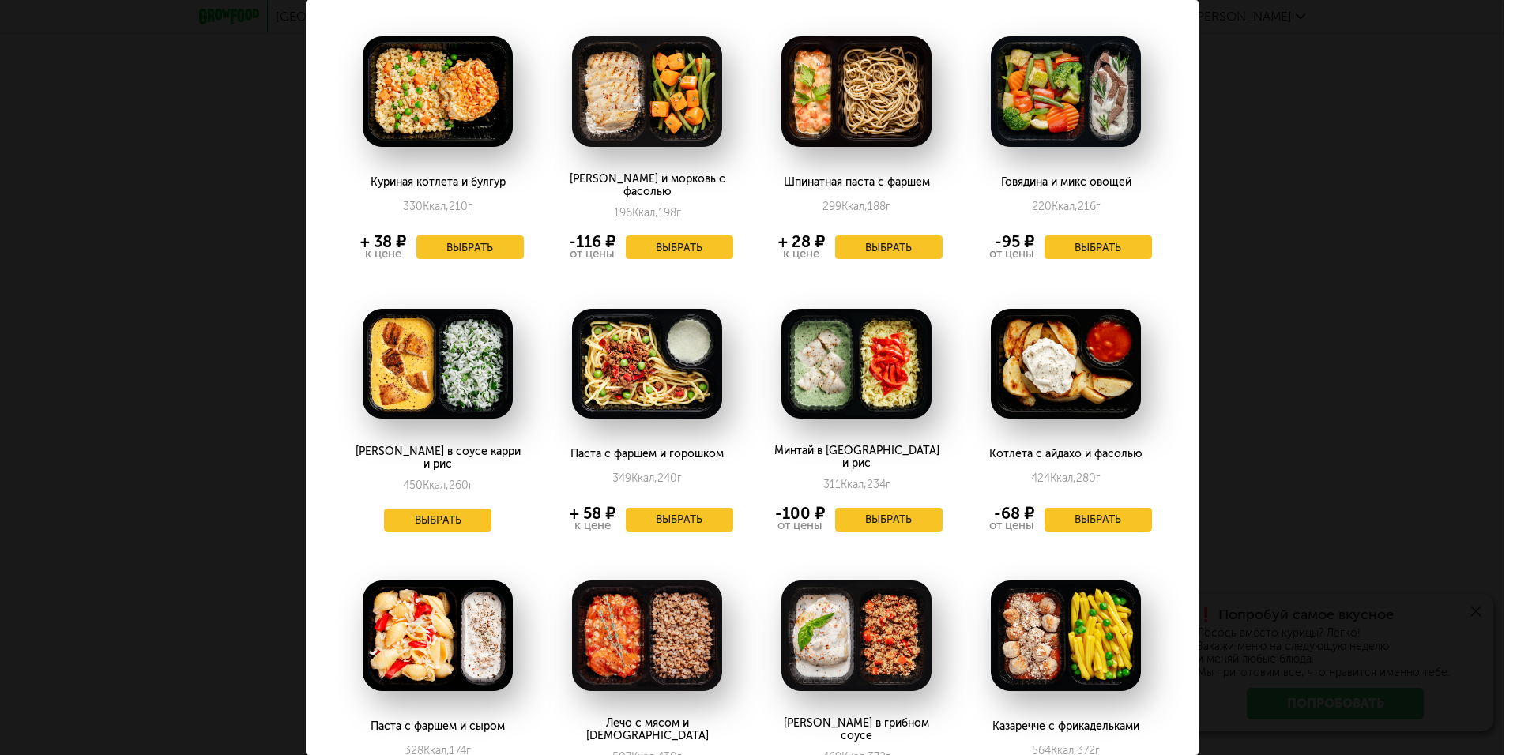
scroll to position [79, 0]
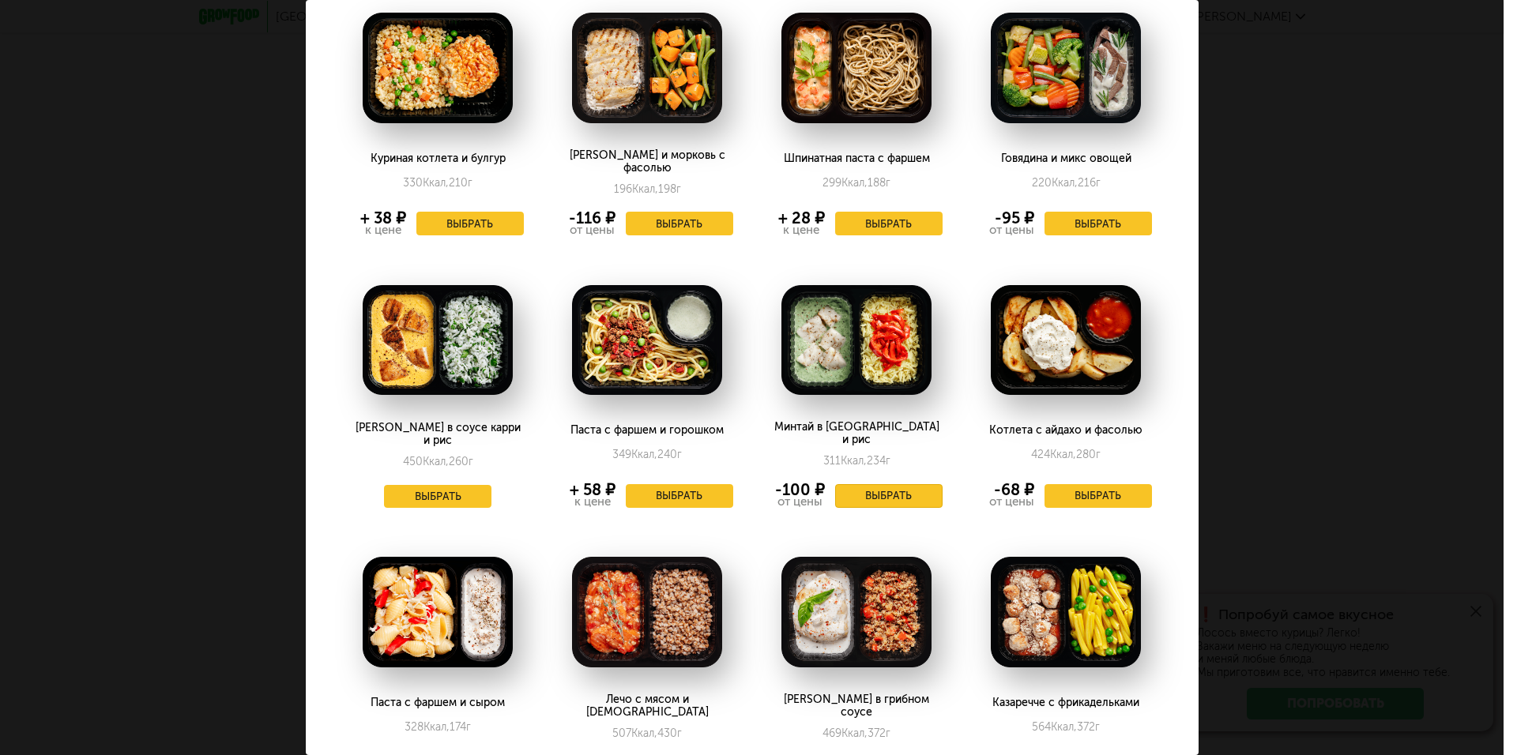
click at [883, 484] on button "Выбрать" at bounding box center [888, 496] width 107 height 24
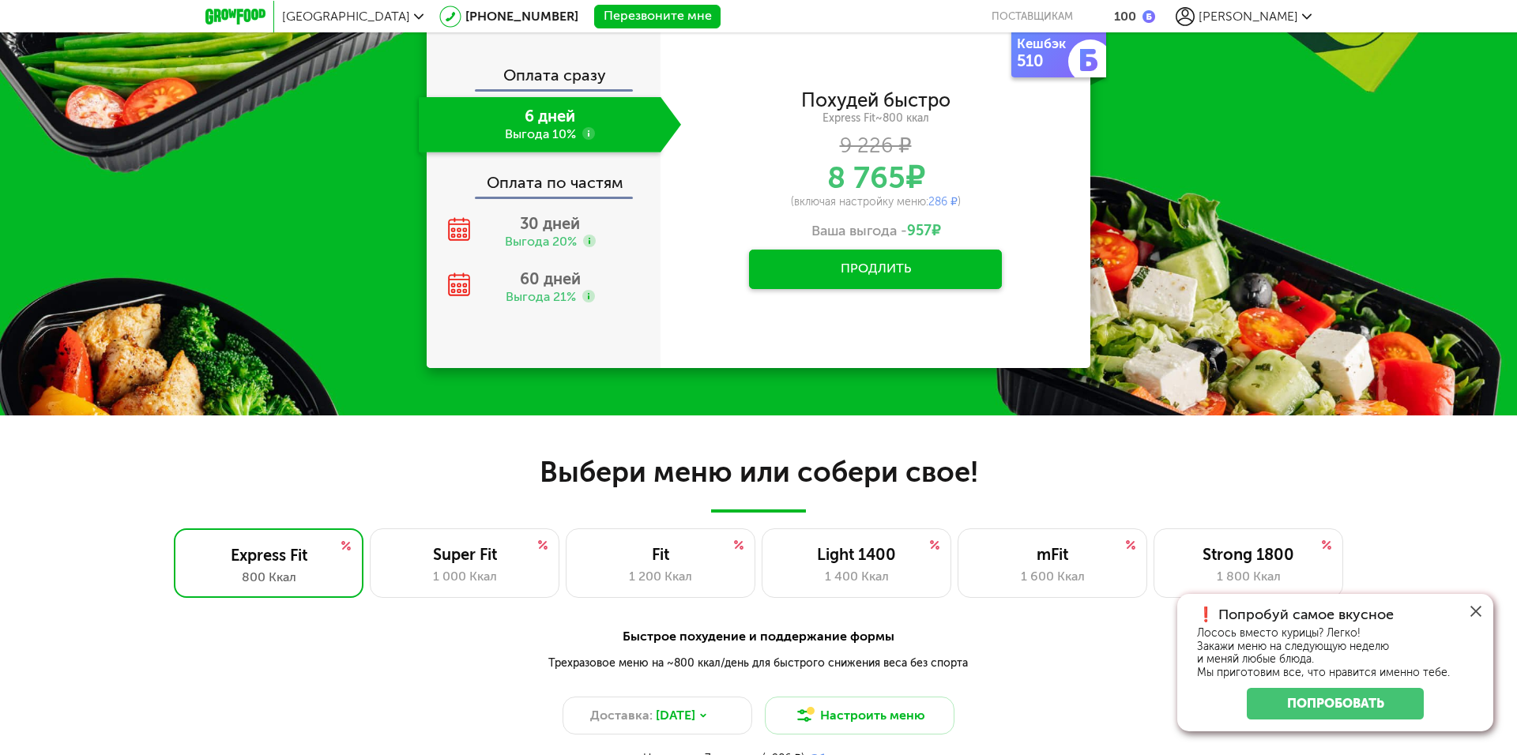
scroll to position [969, 0]
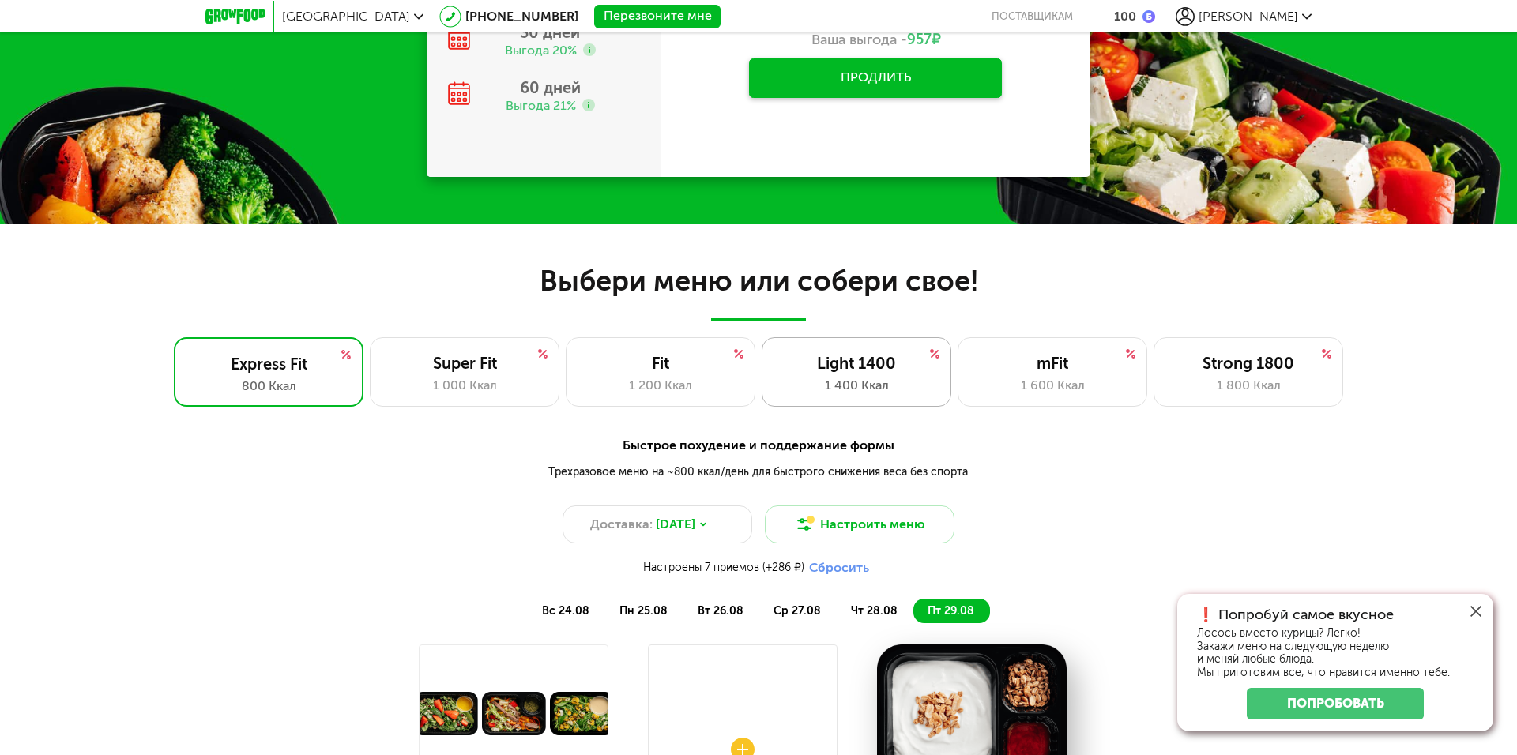
click at [858, 374] on div "Light 1400 1 400 Ккал" at bounding box center [857, 372] width 190 height 70
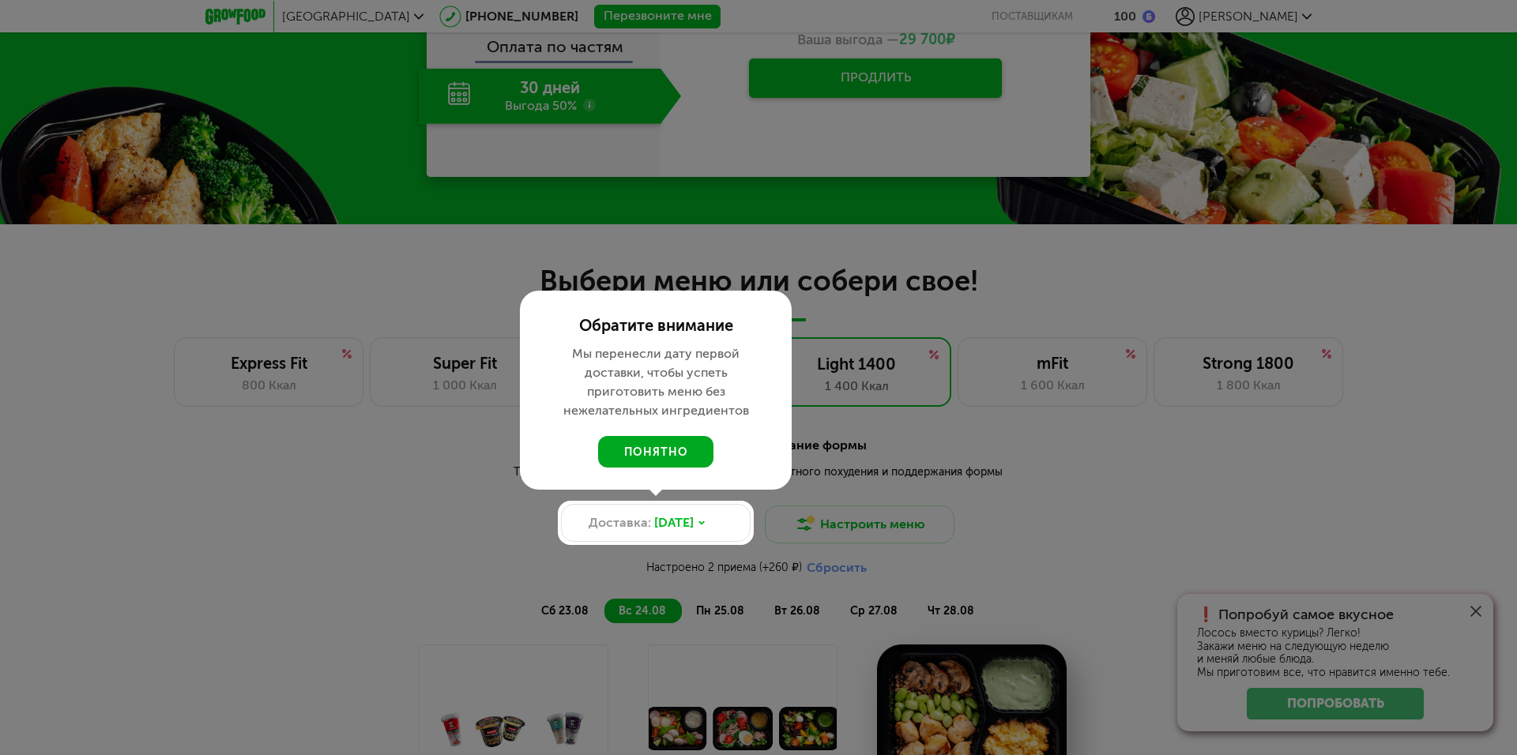
click at [673, 448] on button "понятно" at bounding box center [655, 452] width 115 height 32
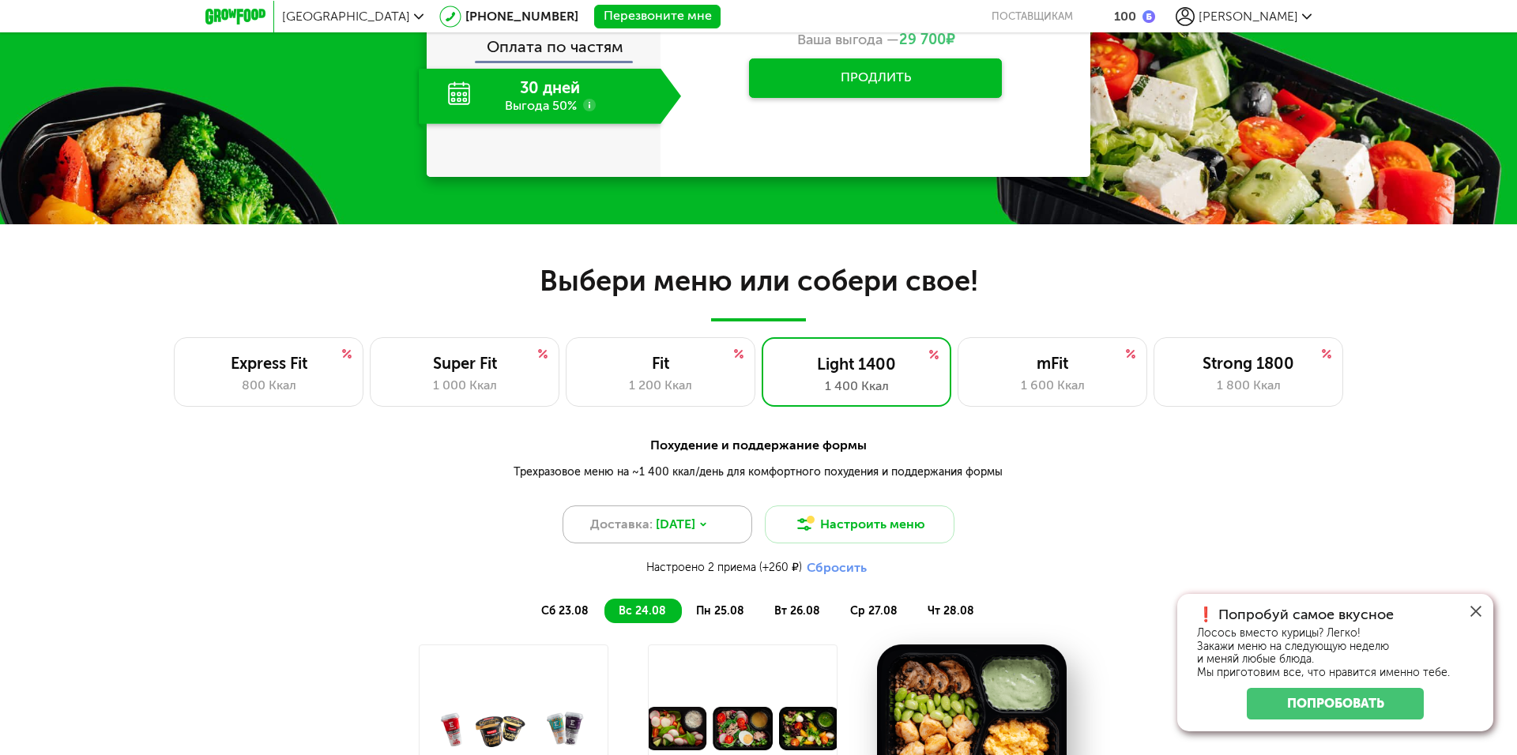
click at [715, 515] on div "Доставка: 23 авг, сб" at bounding box center [658, 525] width 190 height 38
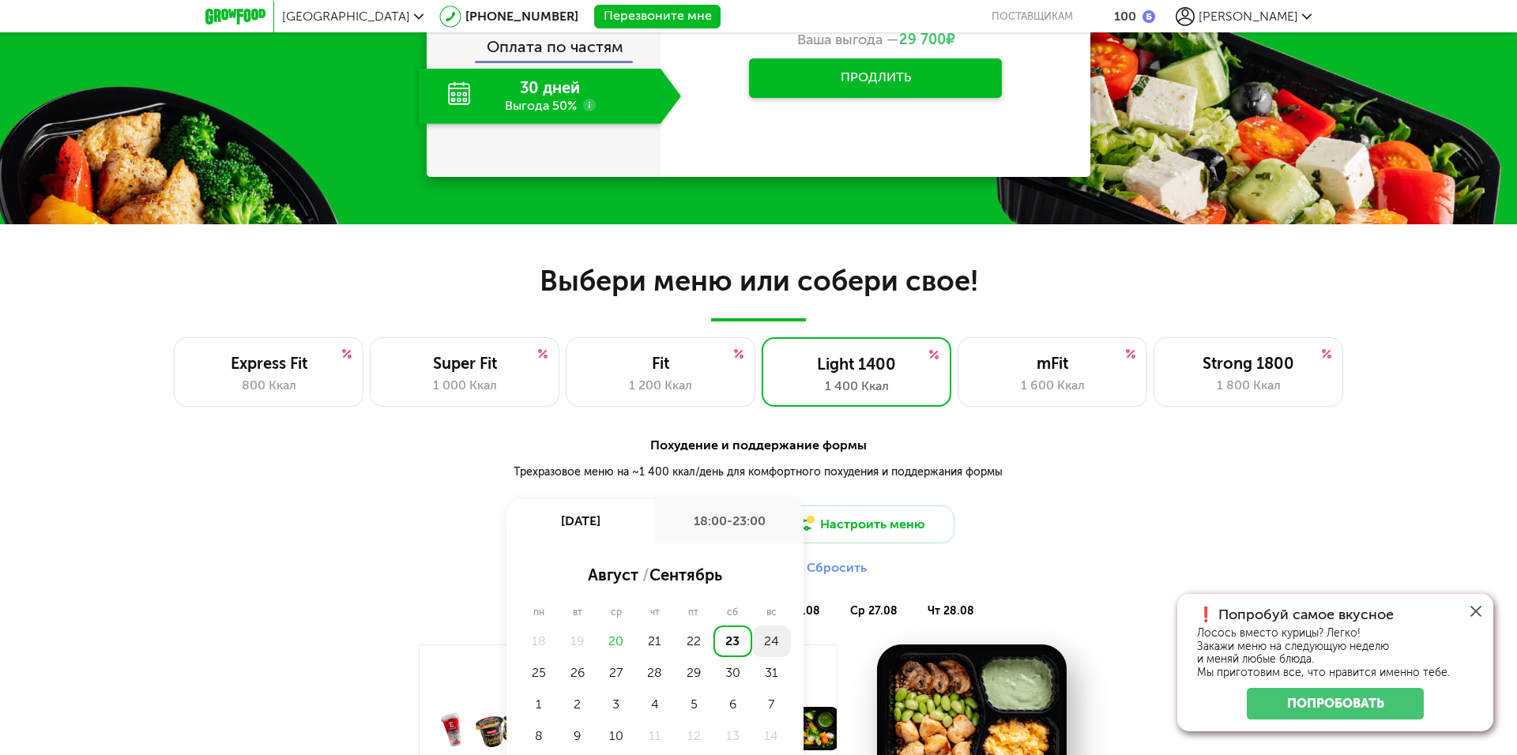
click at [773, 634] on div "24" at bounding box center [771, 642] width 39 height 32
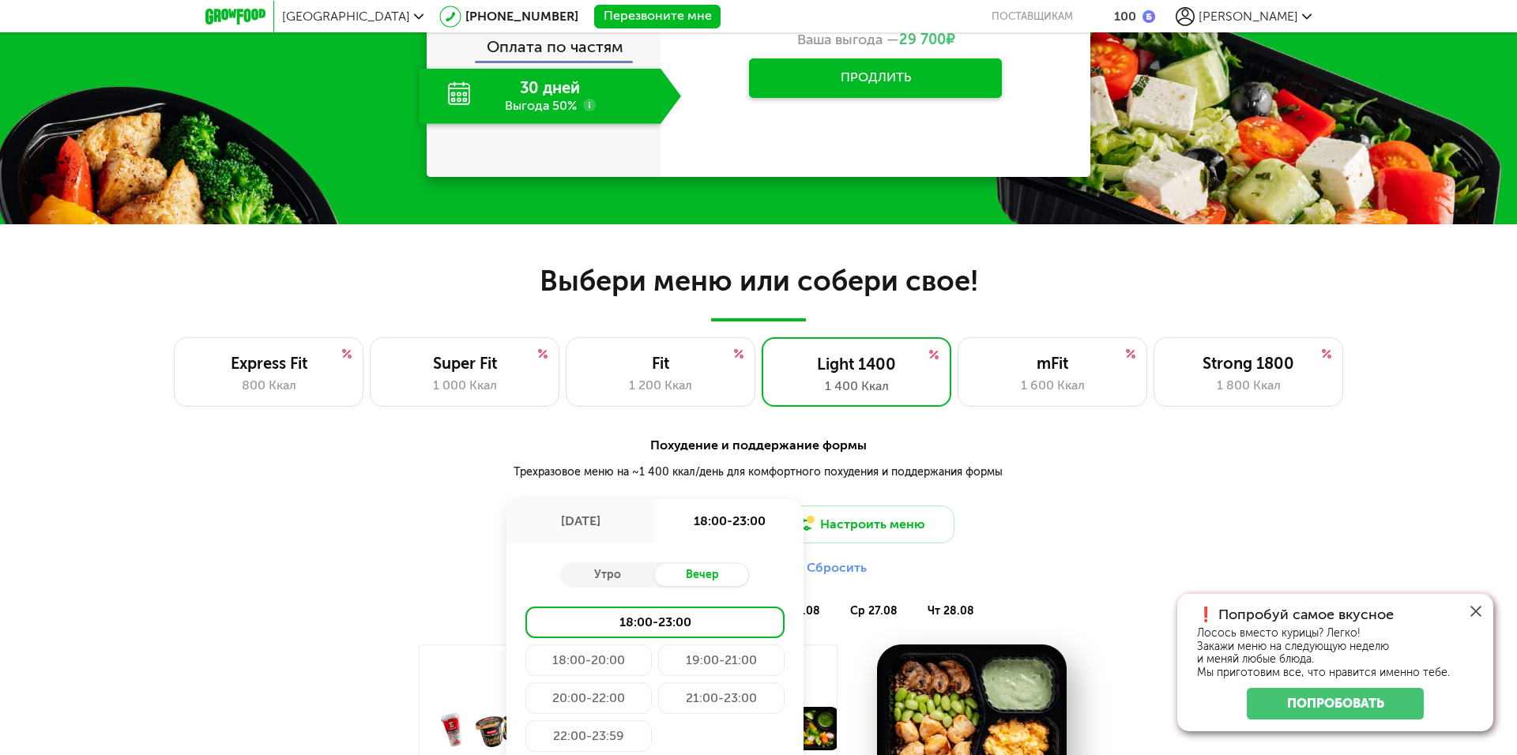
scroll to position [1127, 0]
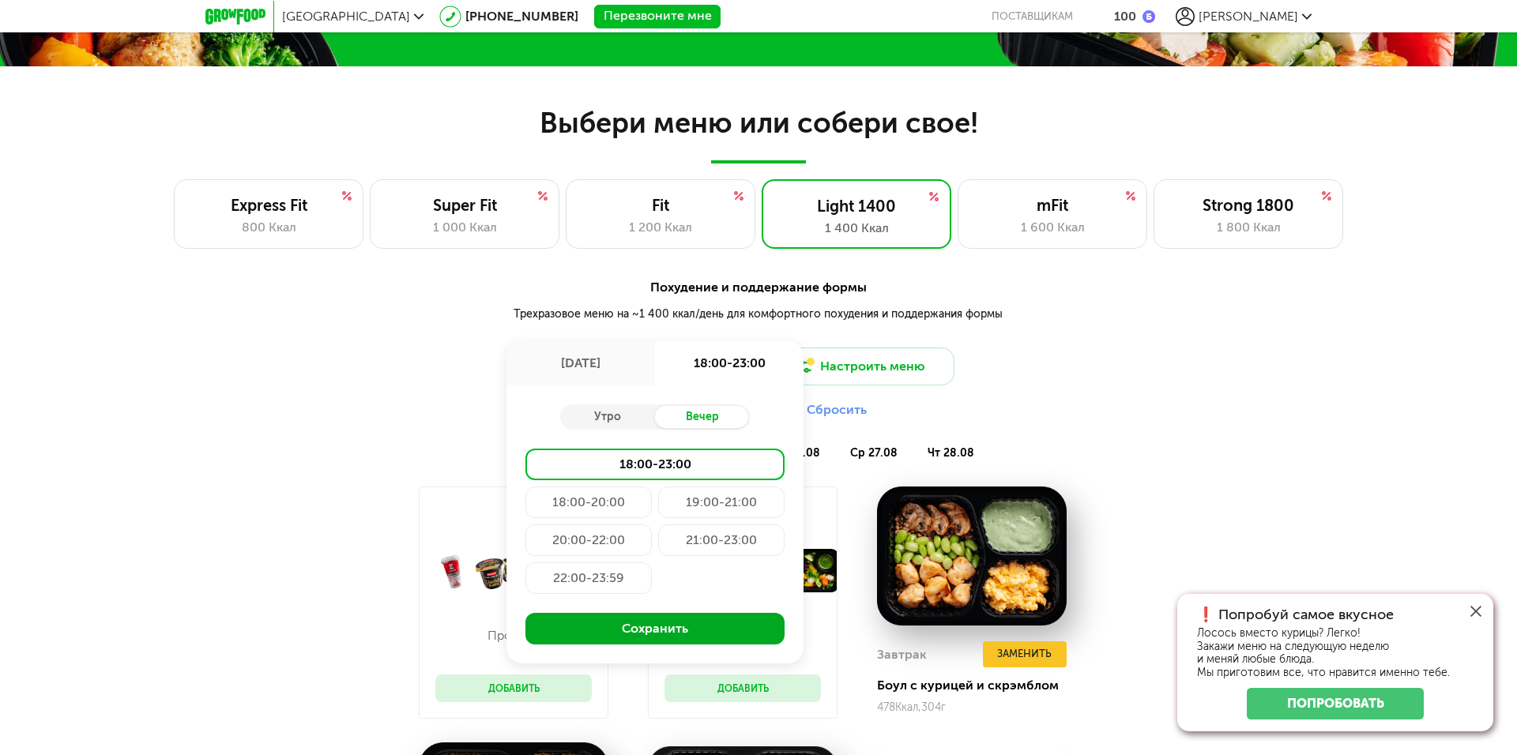
click at [683, 627] on button "Сохранить" at bounding box center [654, 629] width 259 height 32
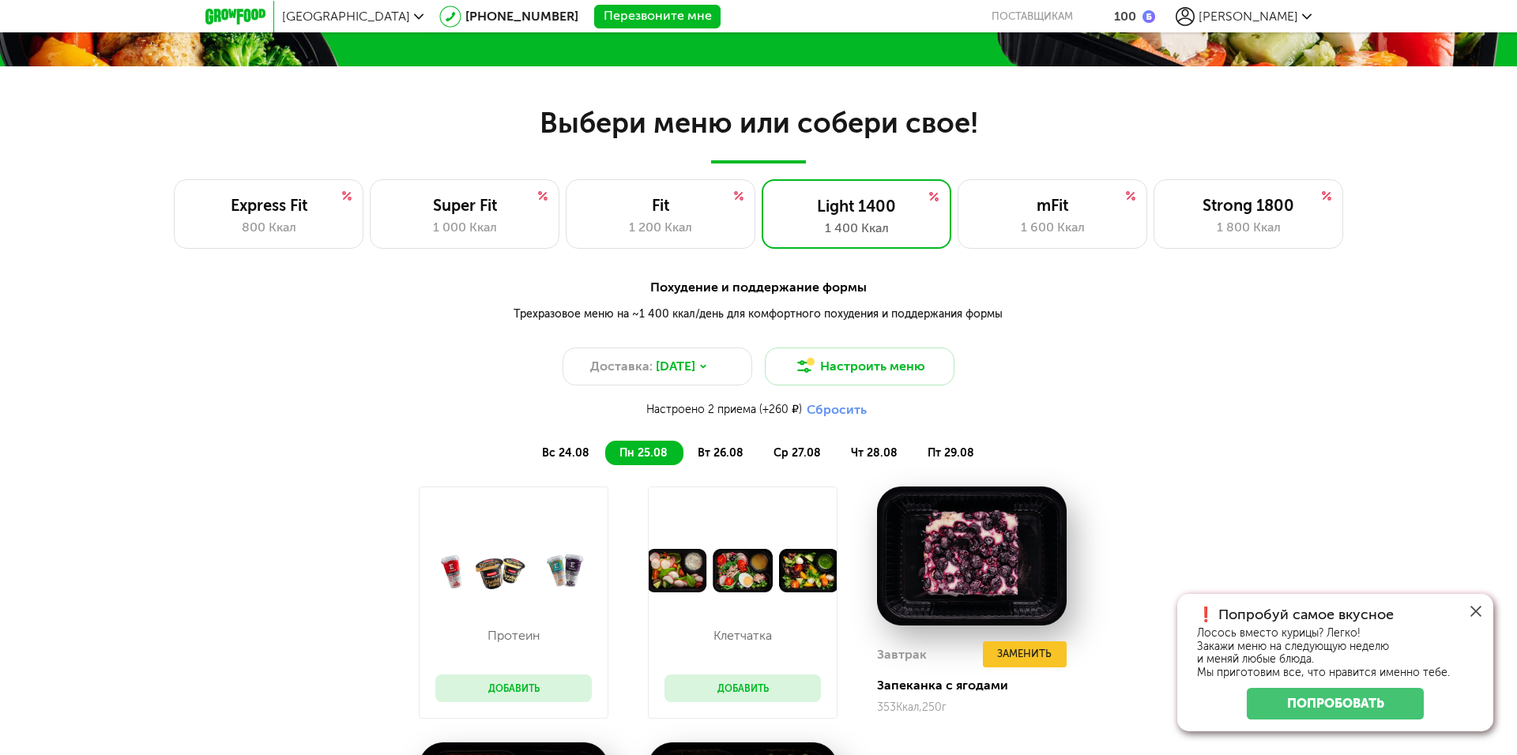
click at [1481, 612] on div at bounding box center [1475, 611] width 35 height 35
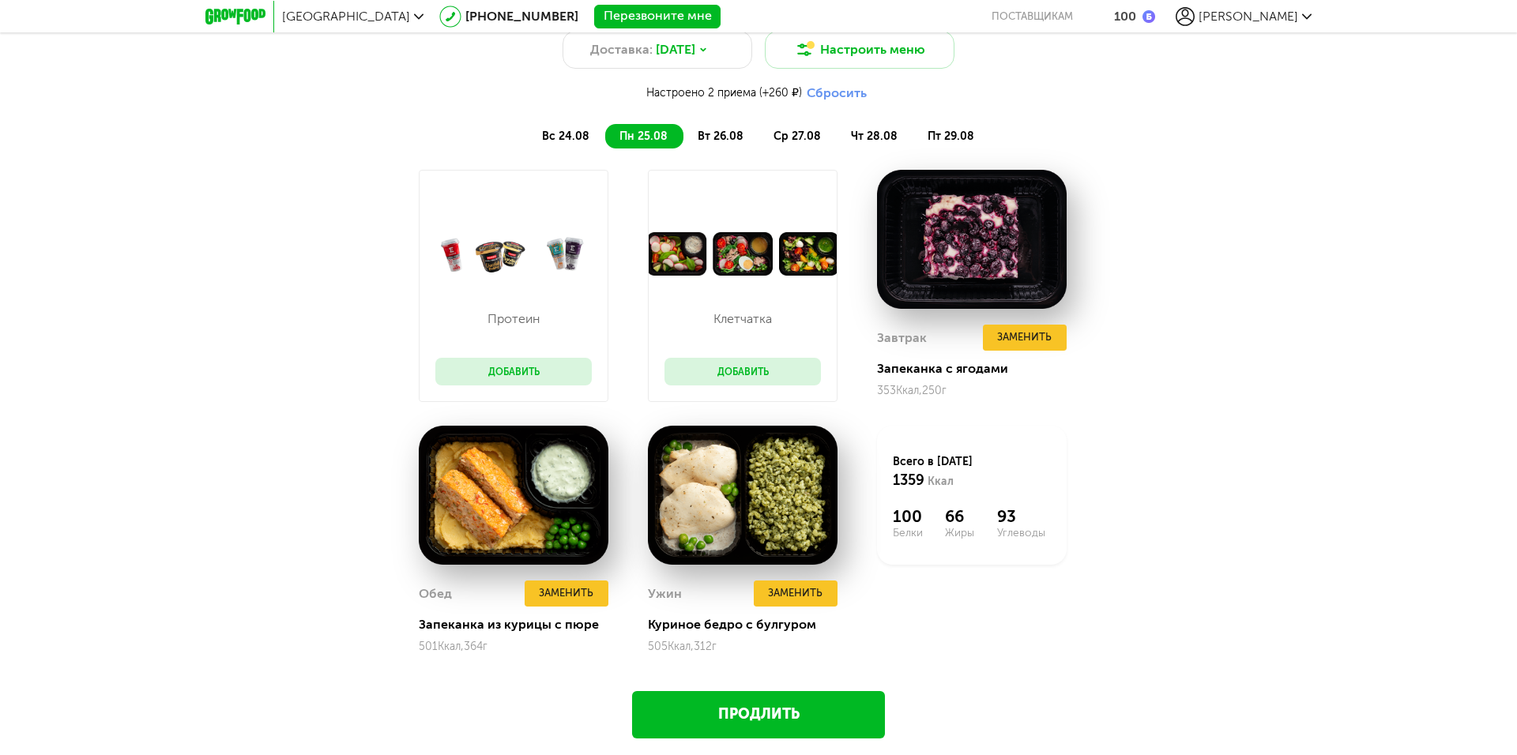
scroll to position [1443, 0]
click at [580, 590] on button "Заменить" at bounding box center [567, 594] width 84 height 26
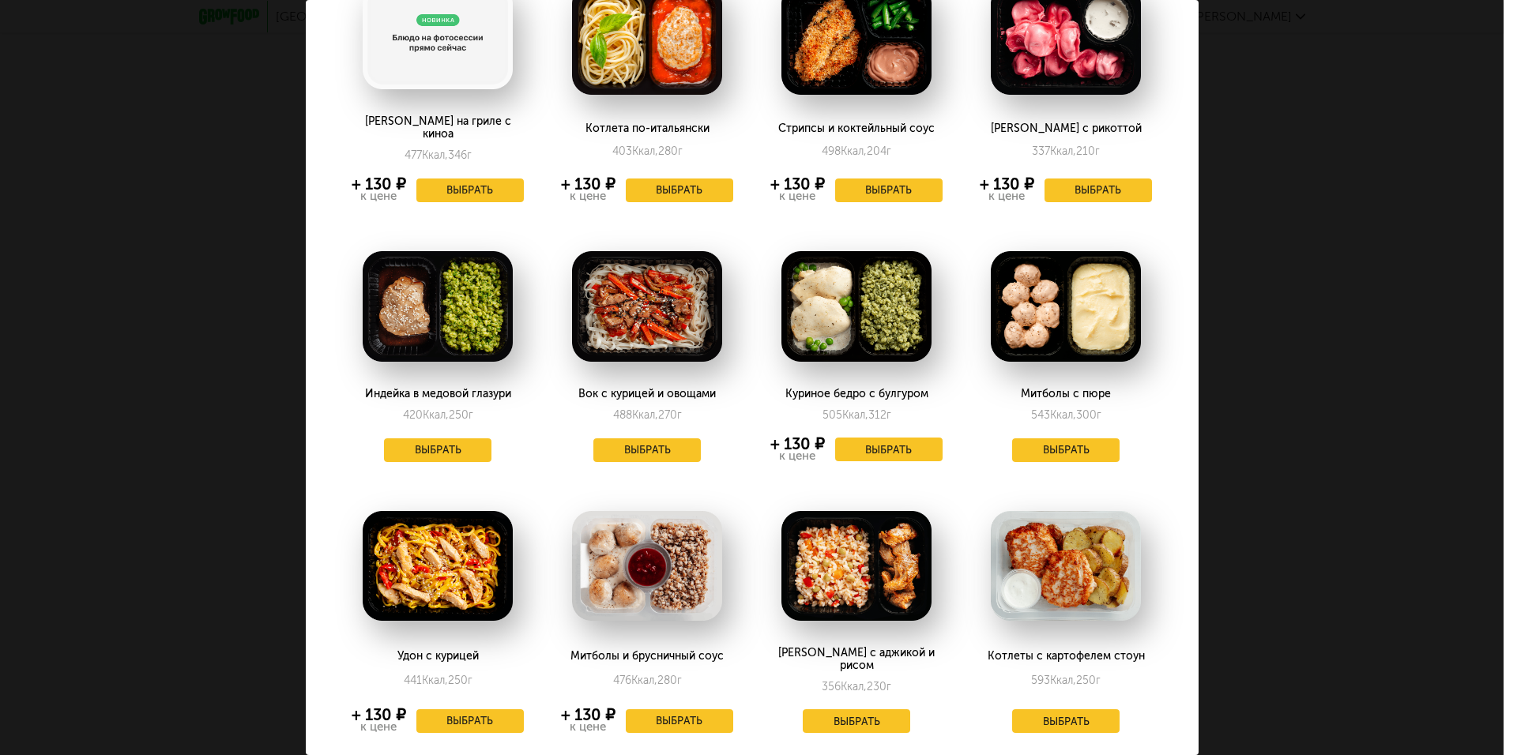
scroll to position [158, 0]
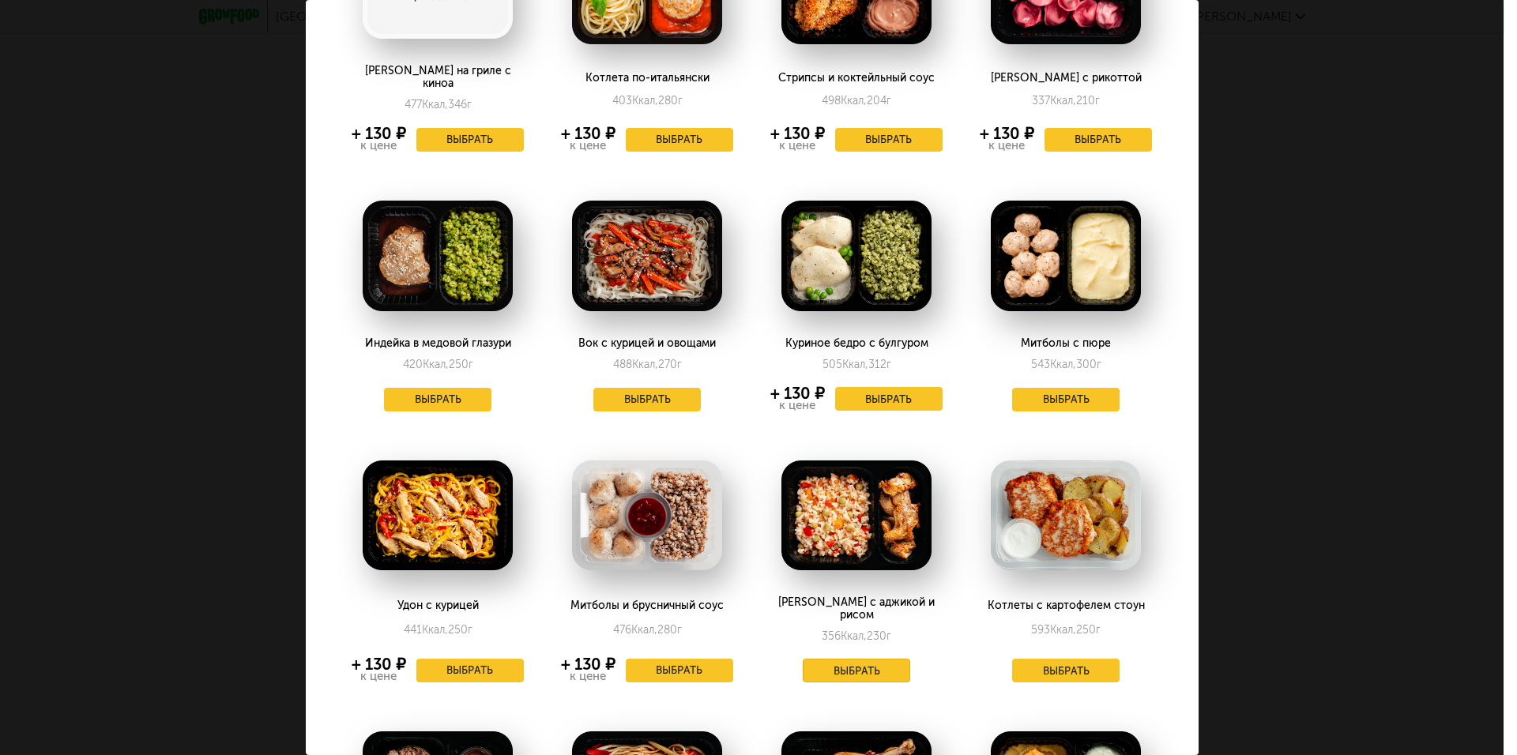
click at [844, 659] on button "Выбрать" at bounding box center [856, 671] width 107 height 24
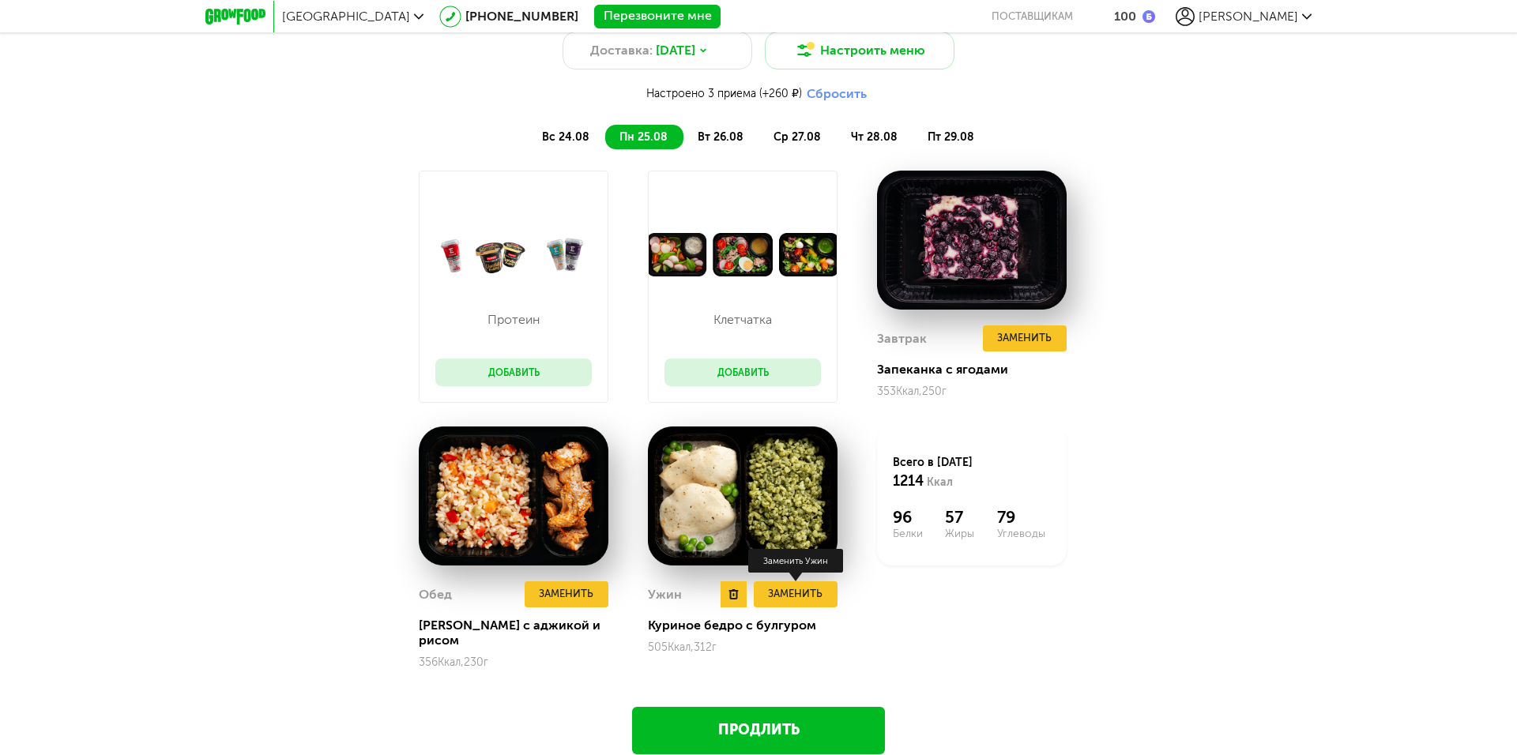
click at [800, 593] on button "Заменить" at bounding box center [796, 594] width 84 height 26
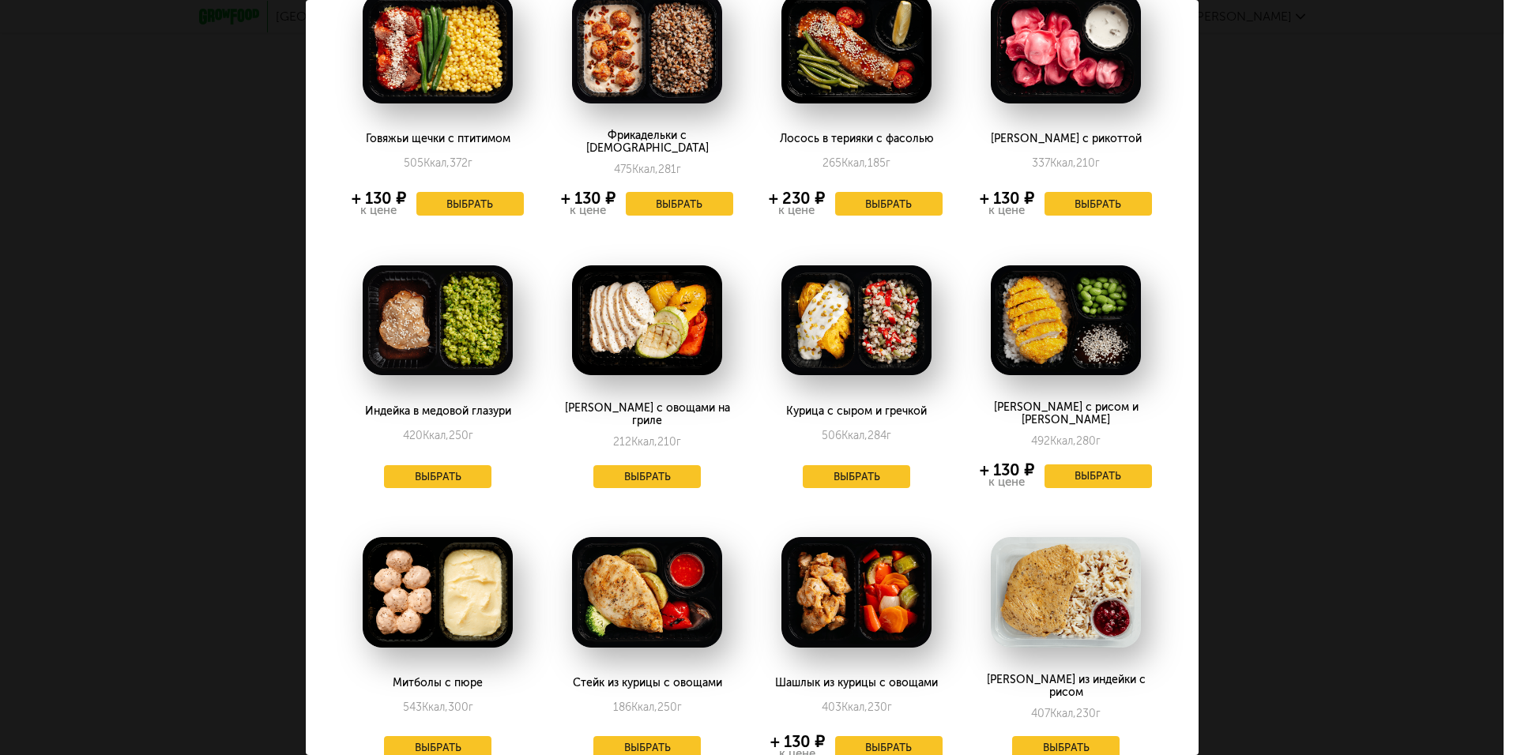
scroll to position [0, 0]
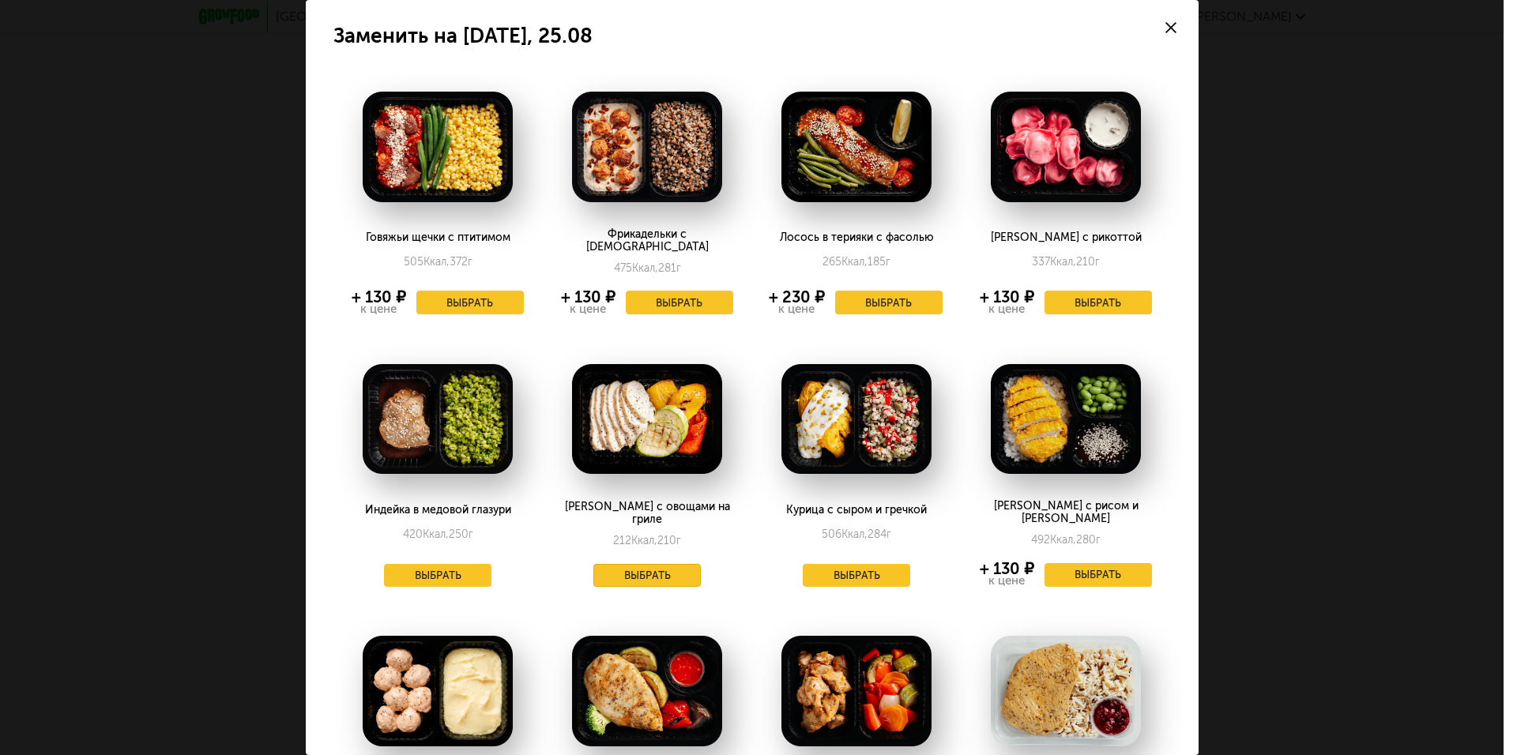
click at [669, 564] on button "Выбрать" at bounding box center [646, 576] width 107 height 24
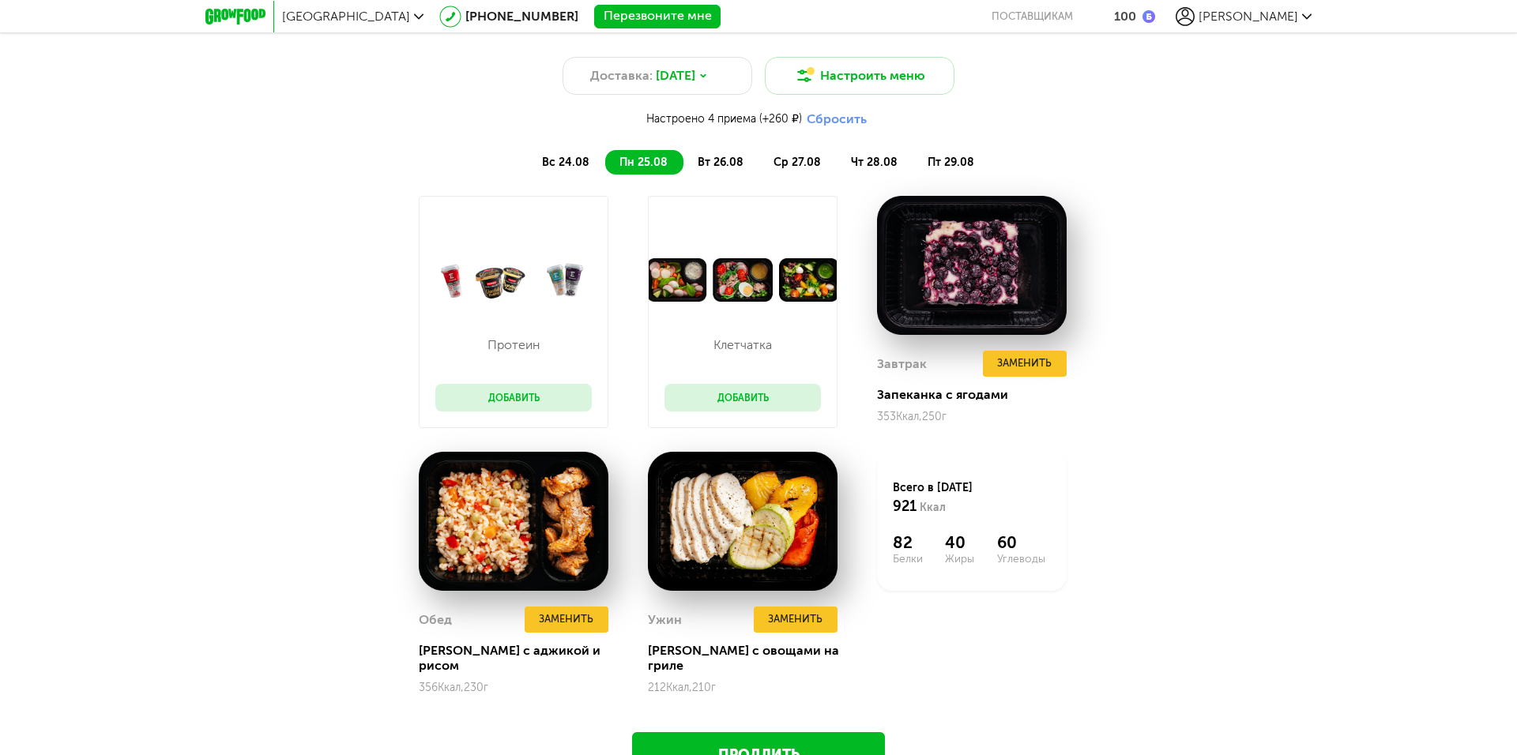
scroll to position [1443, 0]
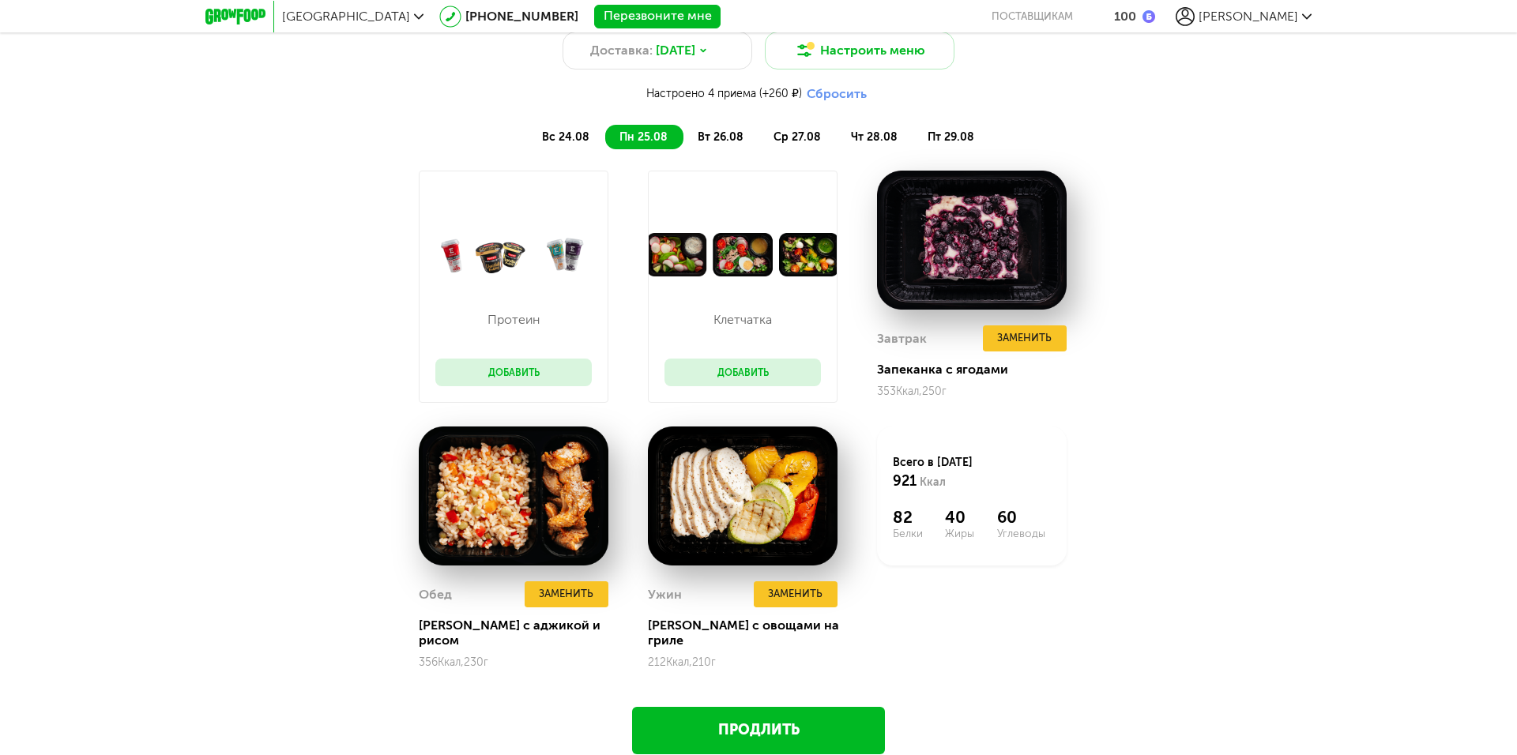
click at [736, 134] on span "вт 26.08" at bounding box center [721, 136] width 46 height 13
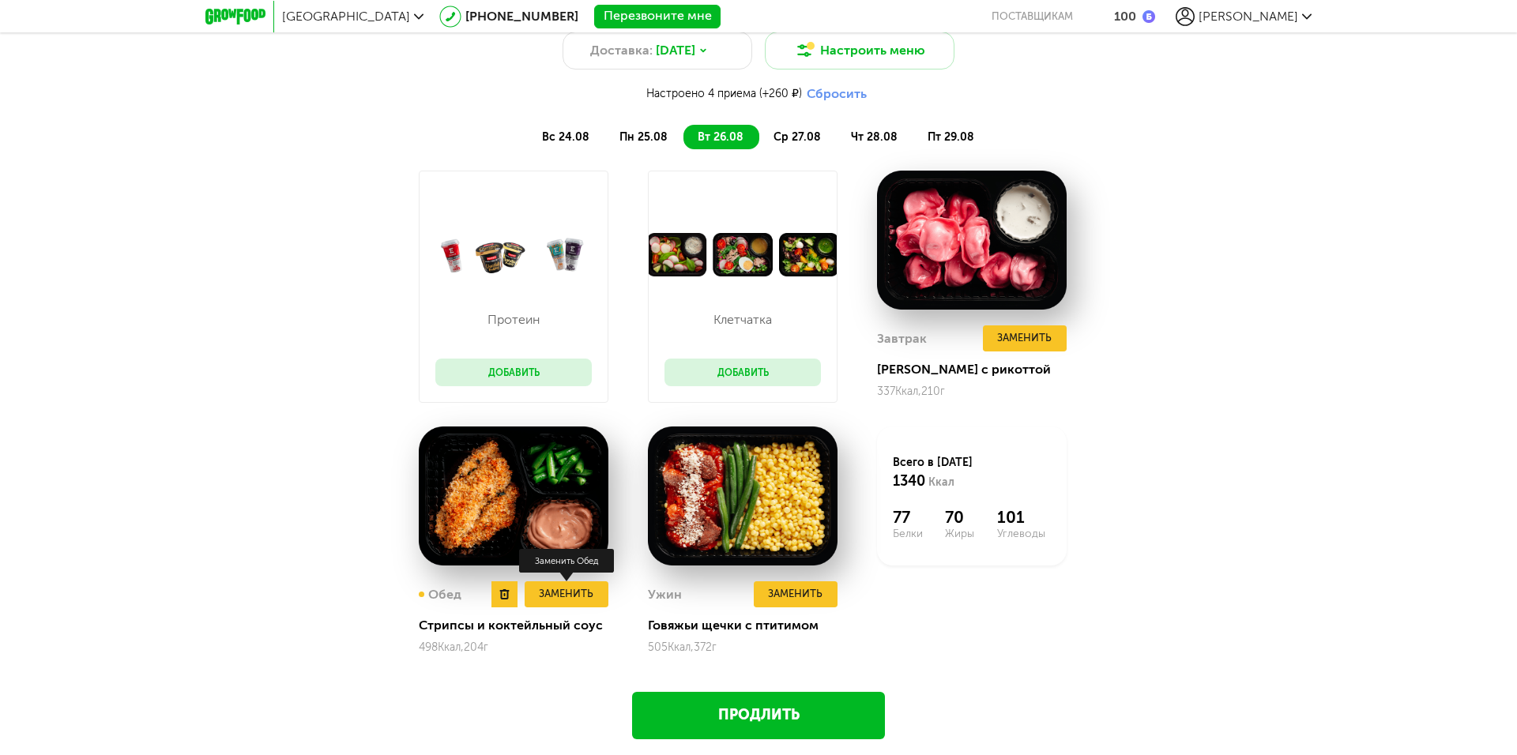
click at [567, 593] on button "Заменить" at bounding box center [567, 594] width 84 height 26
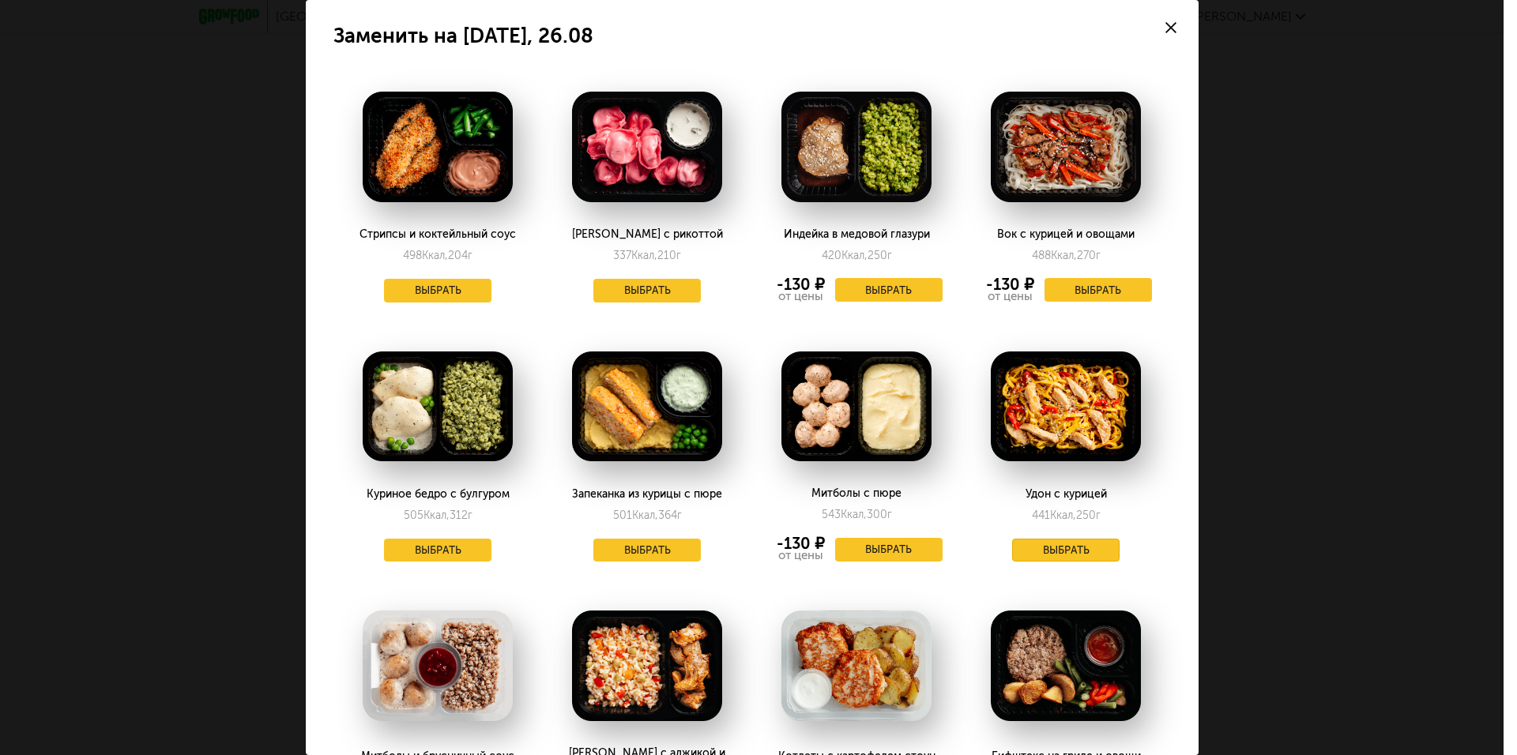
click at [1056, 551] on button "Выбрать" at bounding box center [1065, 551] width 107 height 24
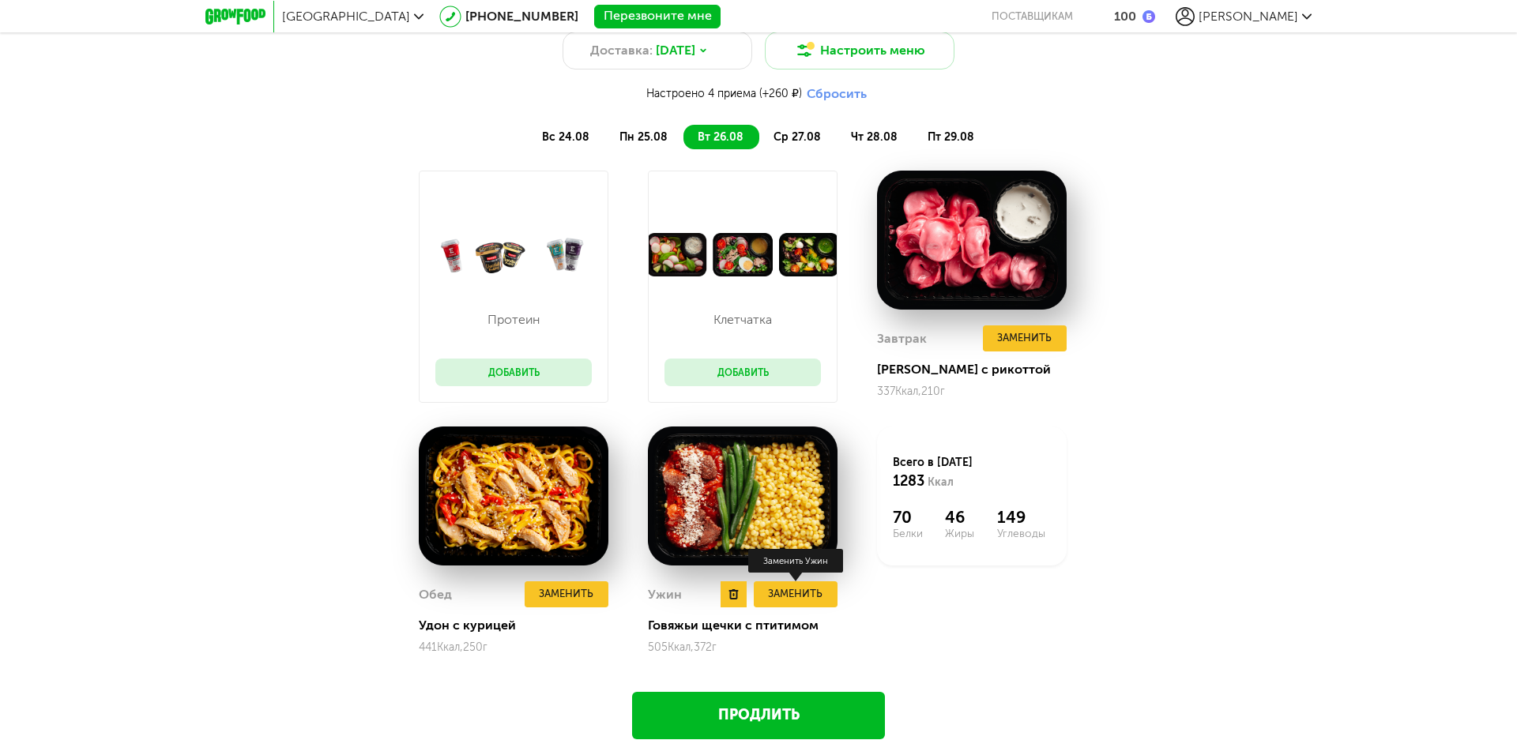
click at [805, 596] on button "Заменить" at bounding box center [796, 594] width 84 height 26
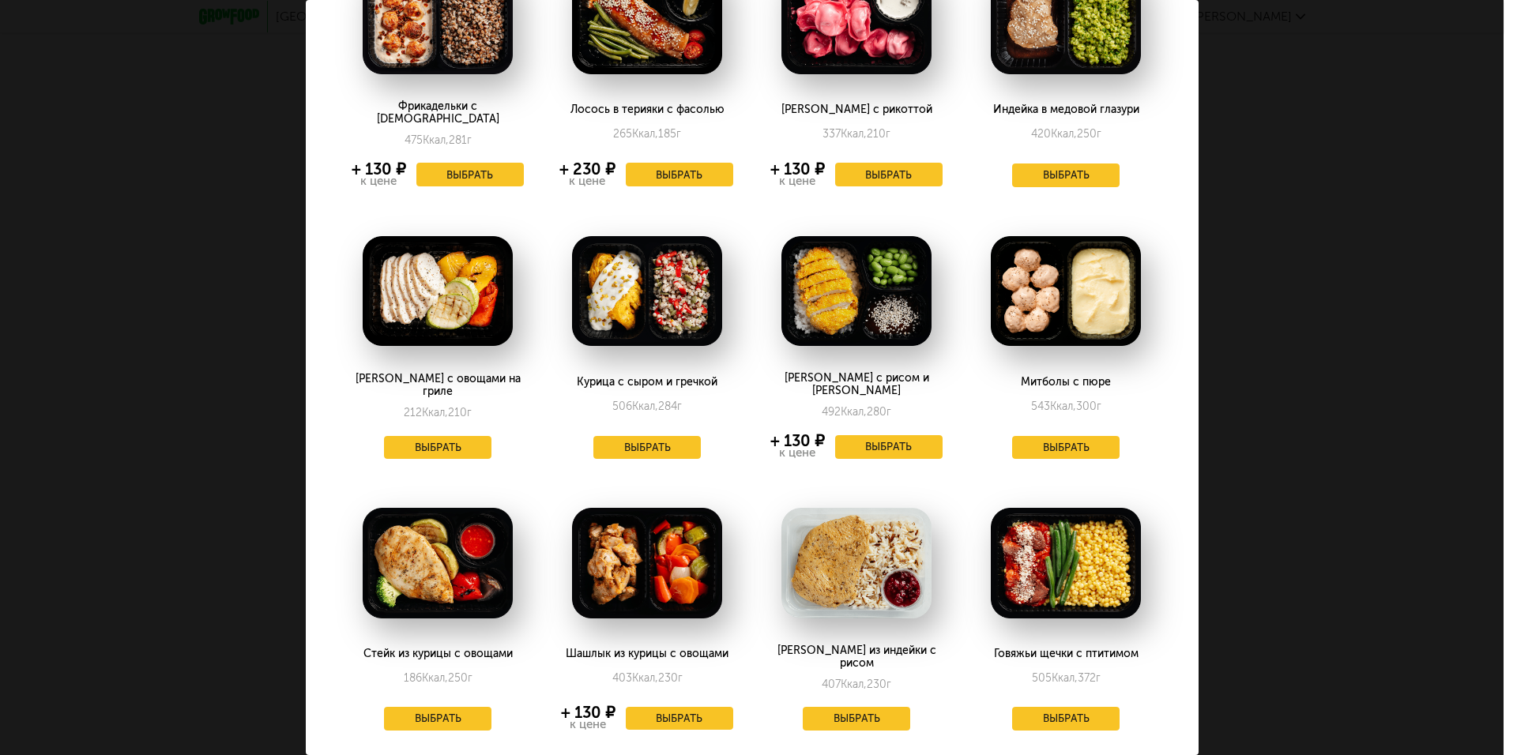
scroll to position [129, 0]
click at [446, 706] on button "Выбрать" at bounding box center [437, 718] width 107 height 24
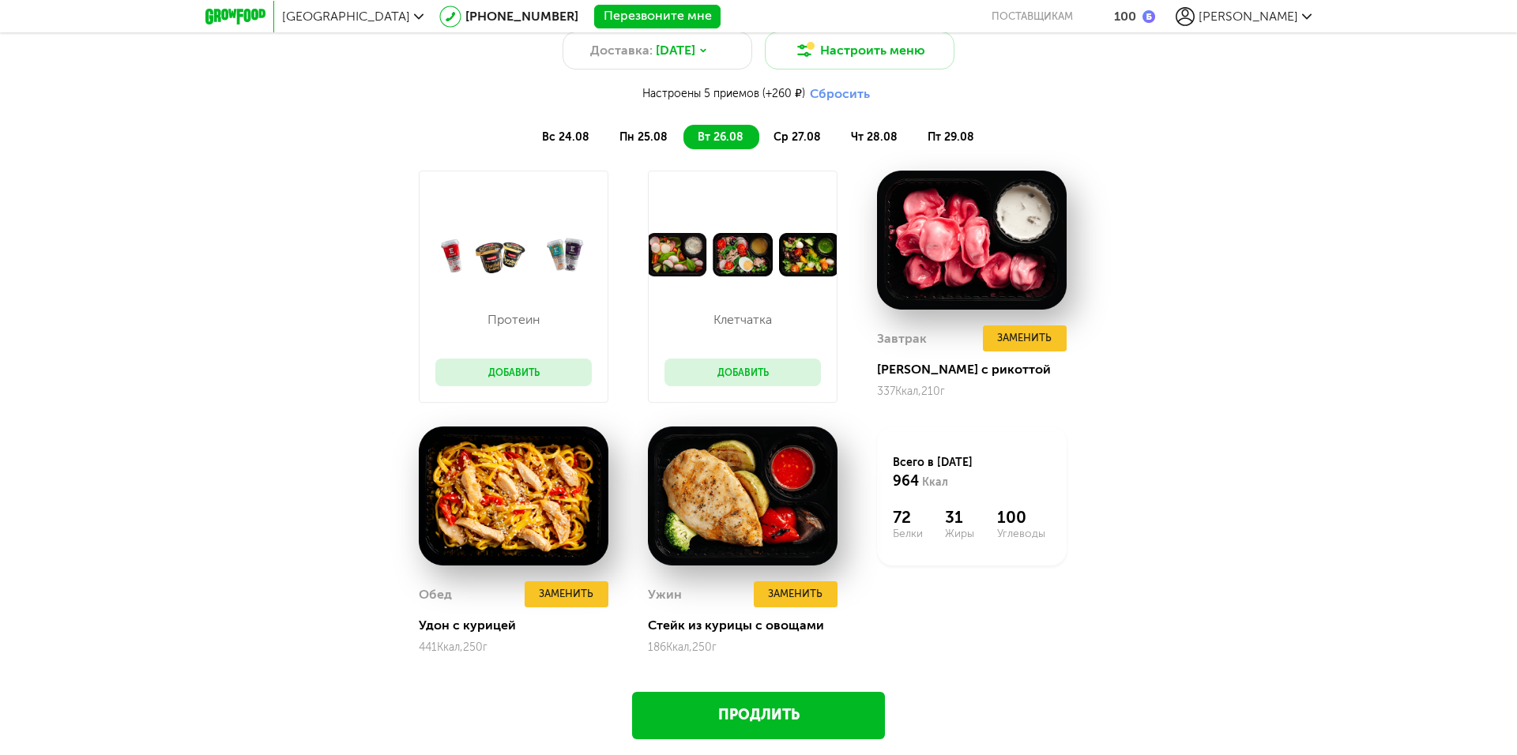
click at [796, 135] on span "ср 27.08" at bounding box center [796, 136] width 47 height 13
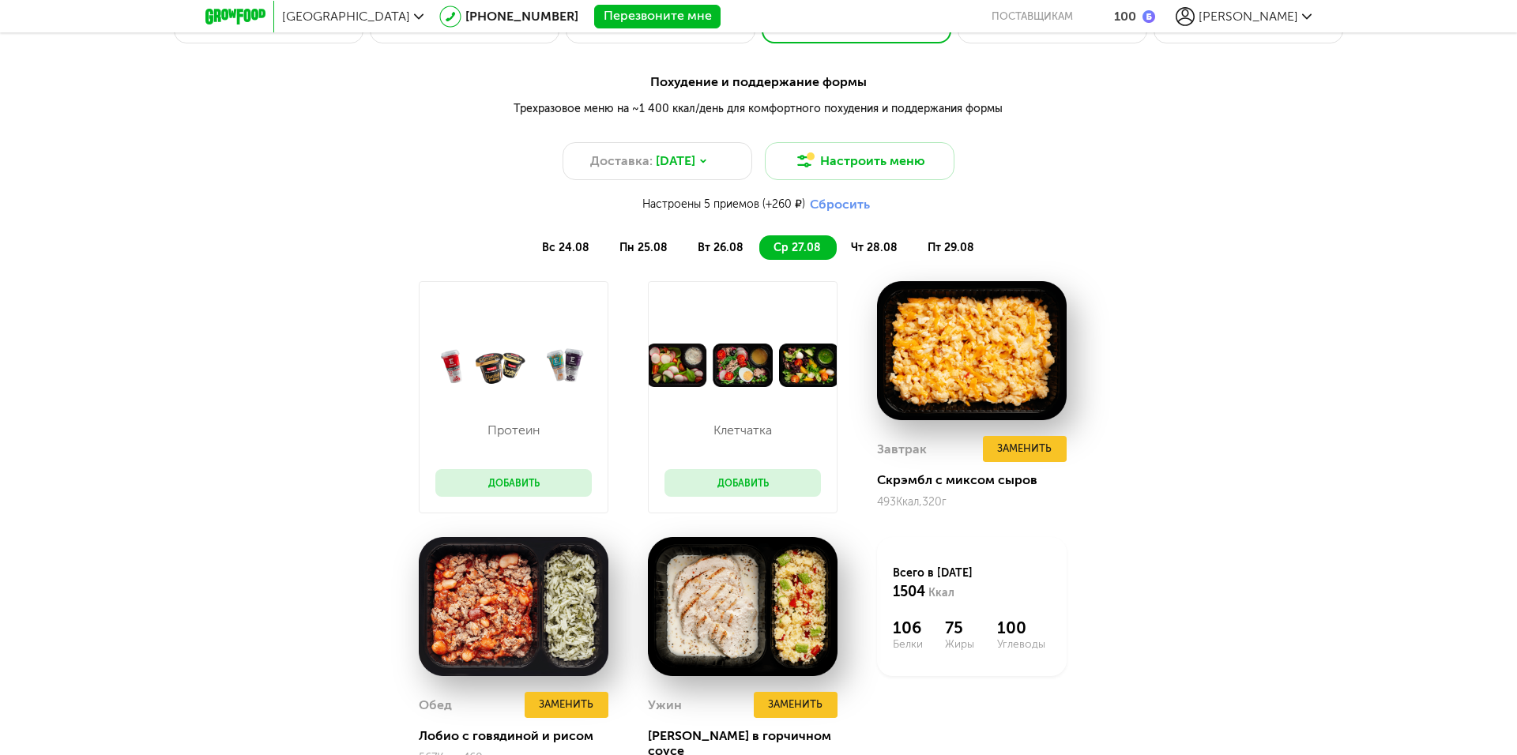
scroll to position [1522, 0]
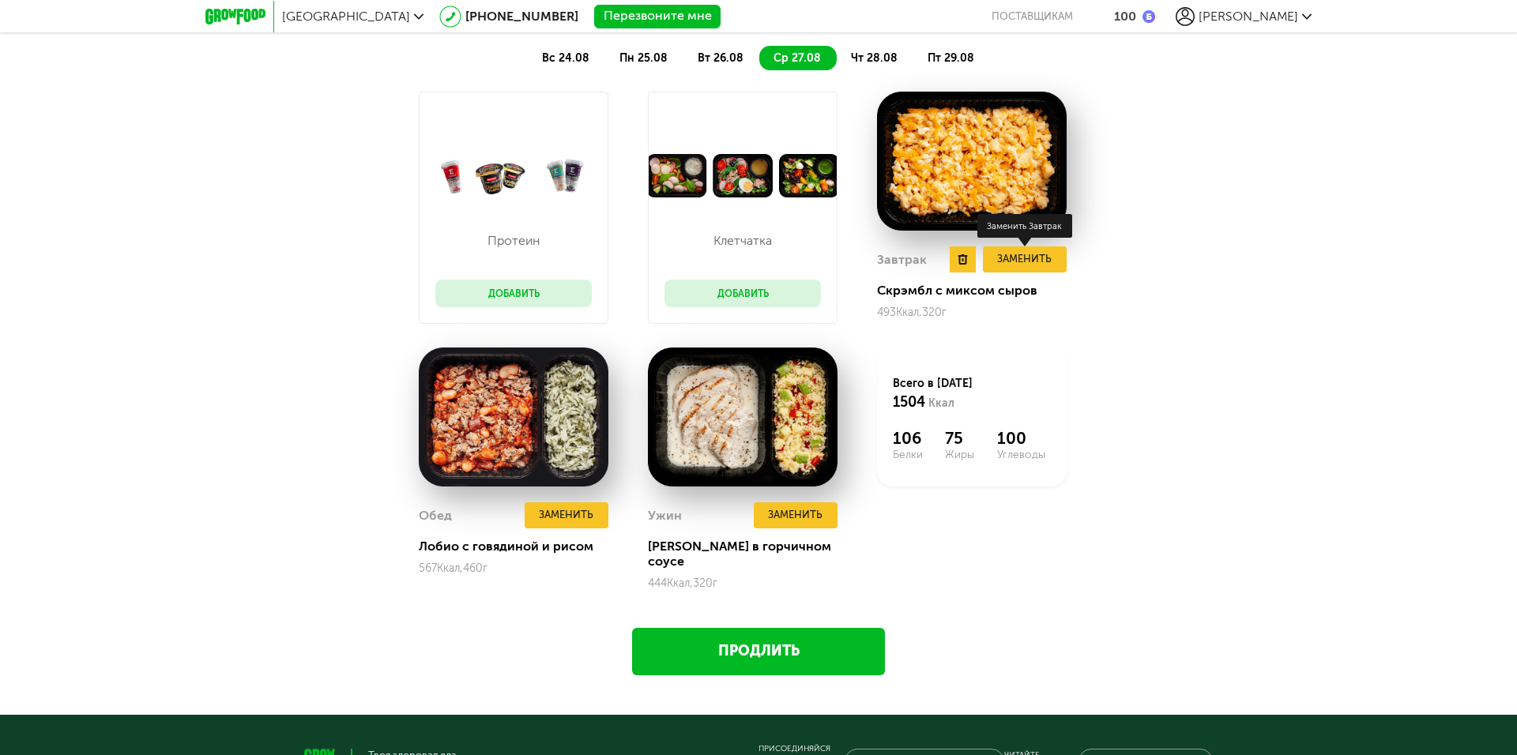
click at [1024, 260] on button "Заменить" at bounding box center [1025, 259] width 84 height 26
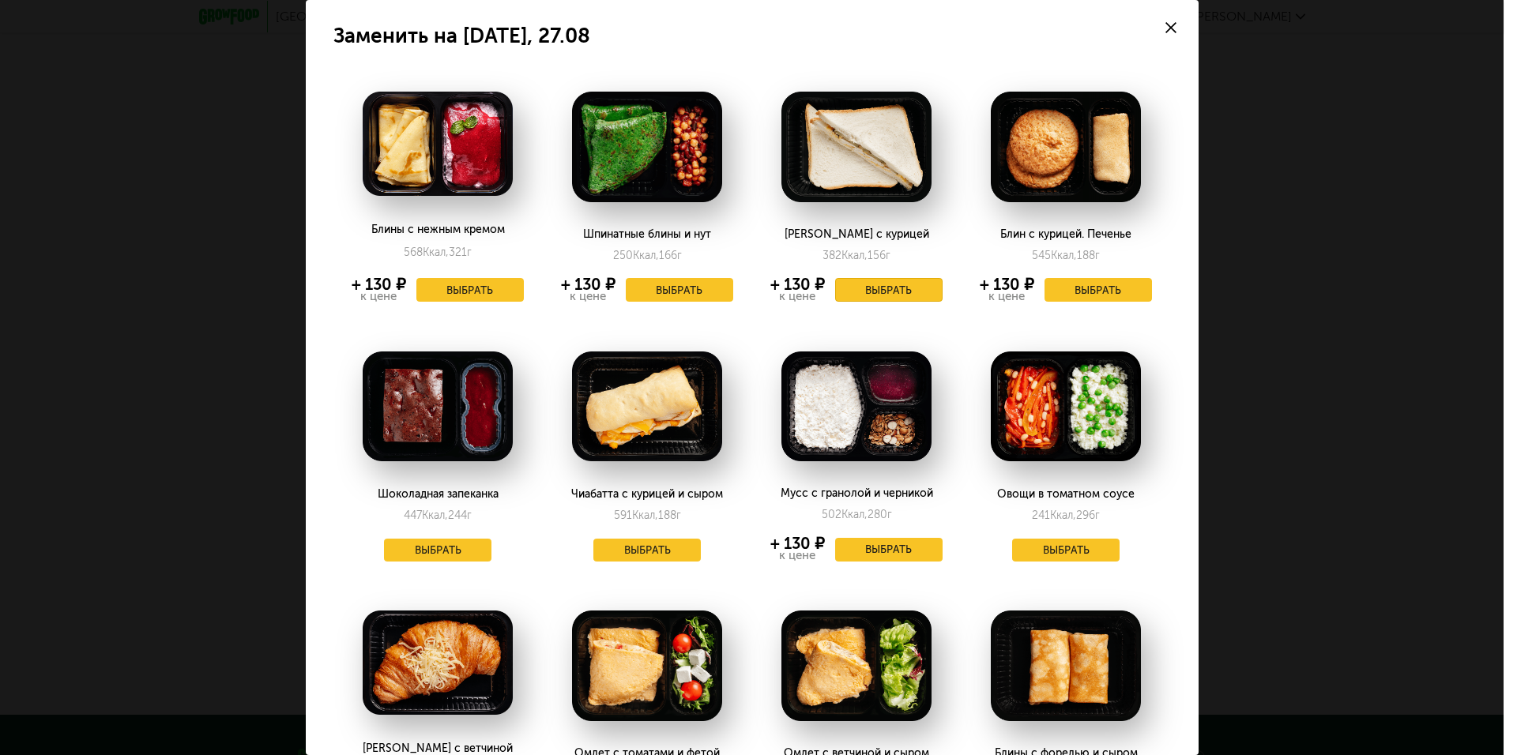
click at [878, 280] on button "Выбрать" at bounding box center [888, 290] width 107 height 24
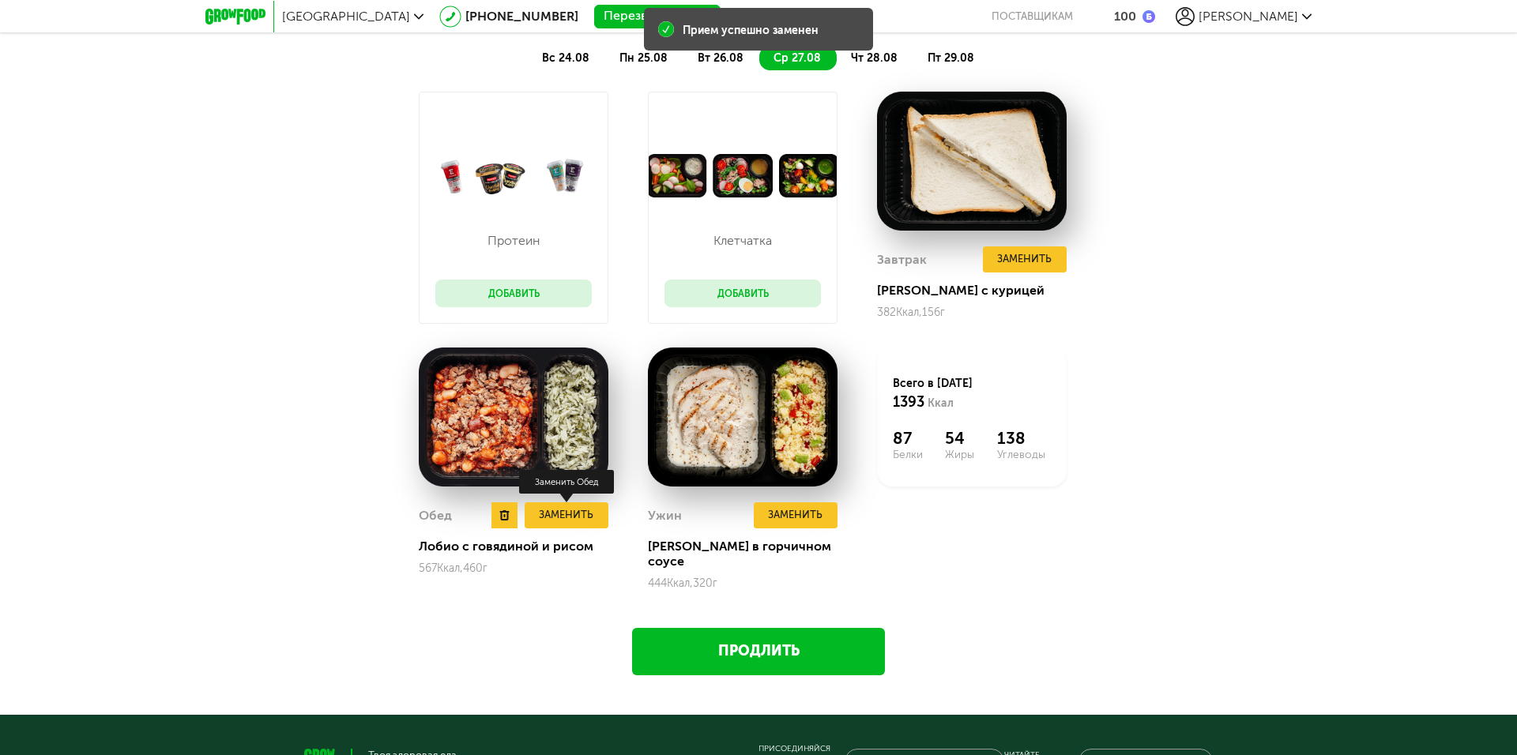
click at [582, 510] on button "Заменить" at bounding box center [567, 515] width 84 height 26
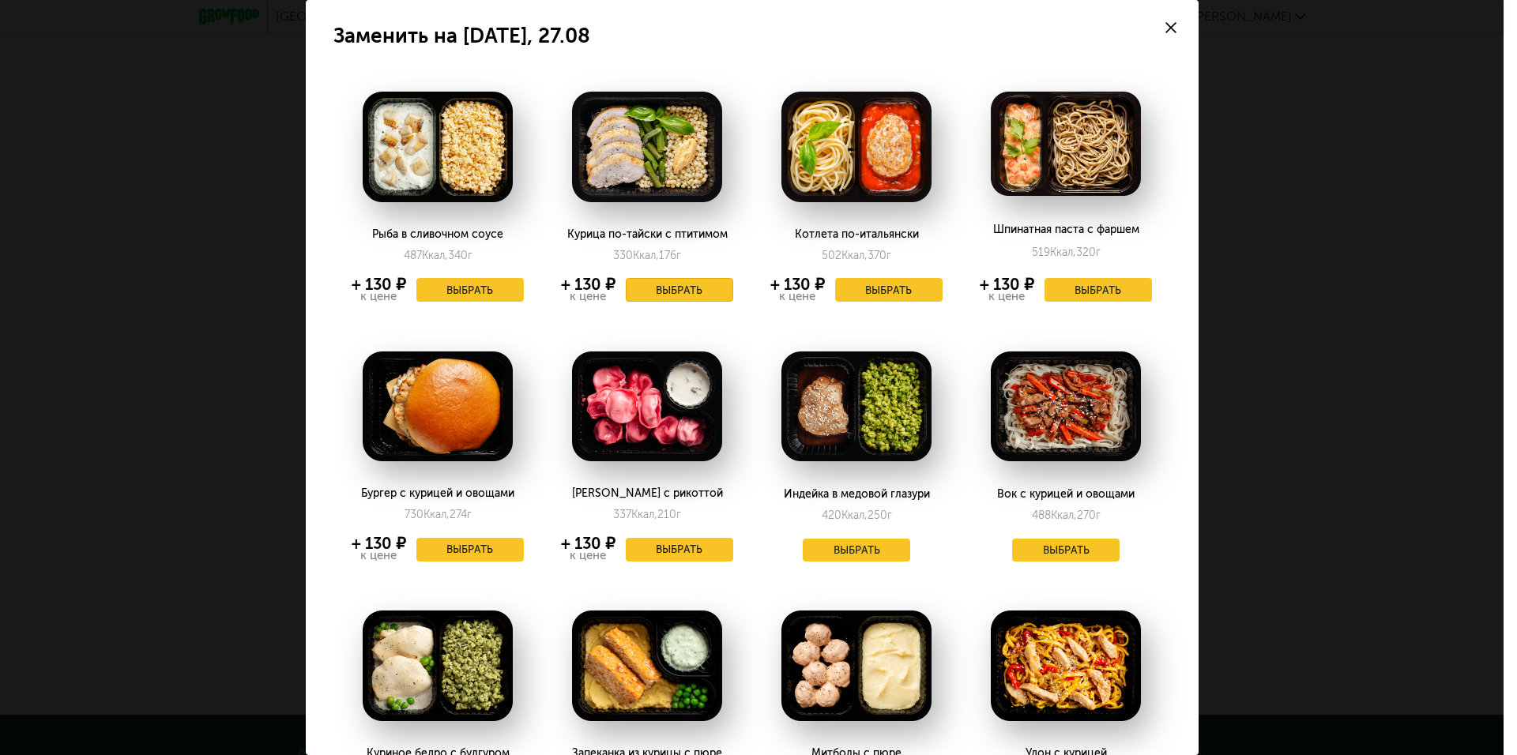
click at [672, 289] on button "Выбрать" at bounding box center [679, 290] width 107 height 24
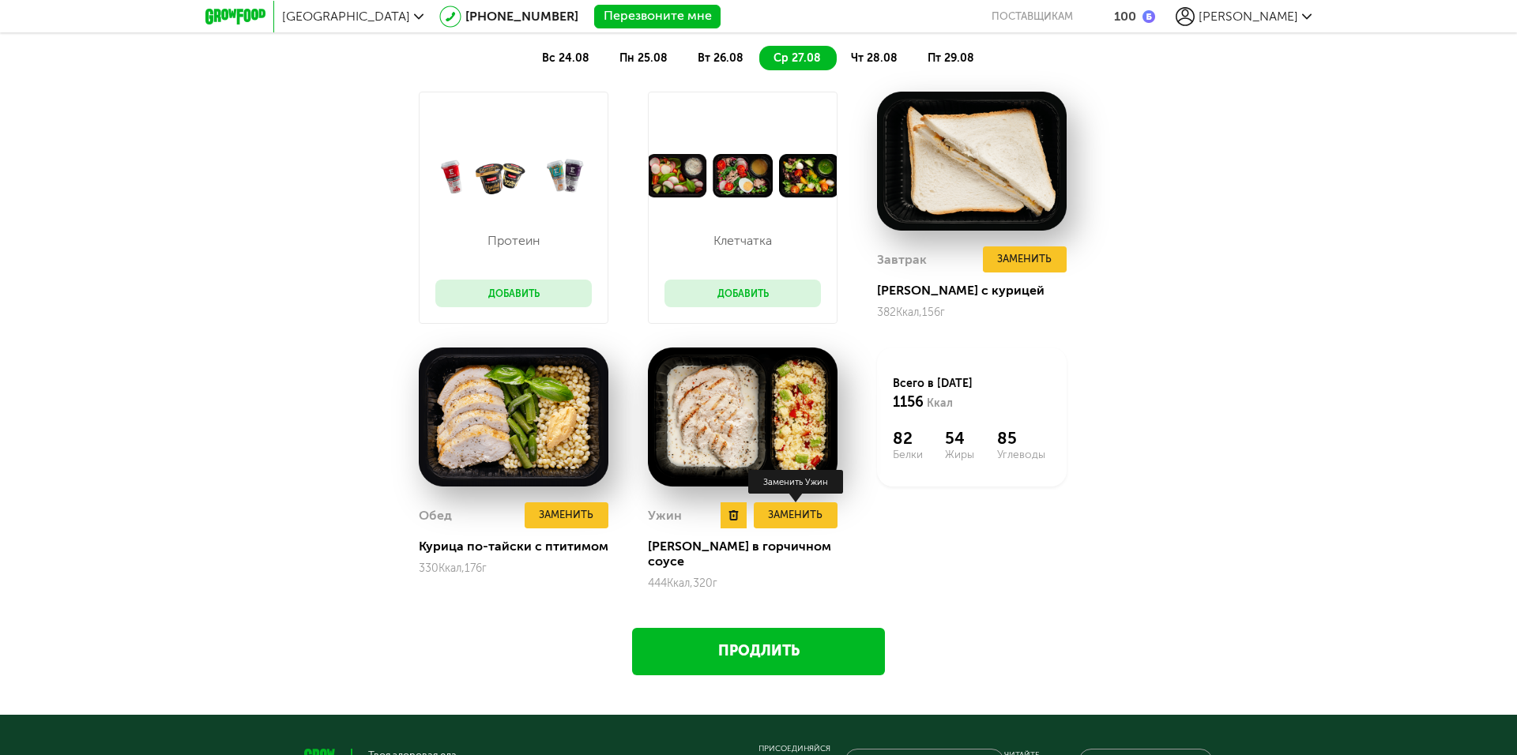
click at [800, 511] on button "Заменить" at bounding box center [796, 515] width 84 height 26
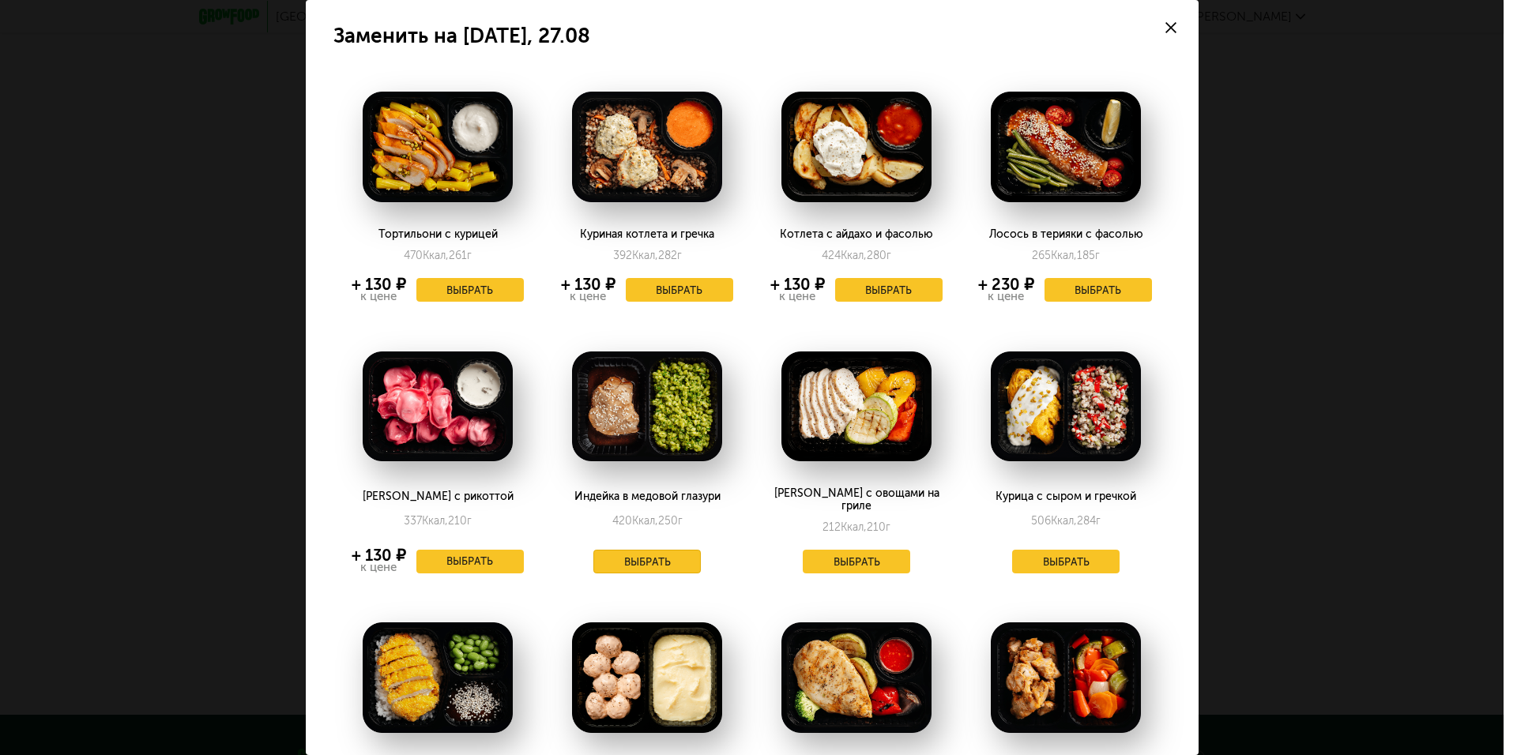
click at [669, 550] on button "Выбрать" at bounding box center [646, 562] width 107 height 24
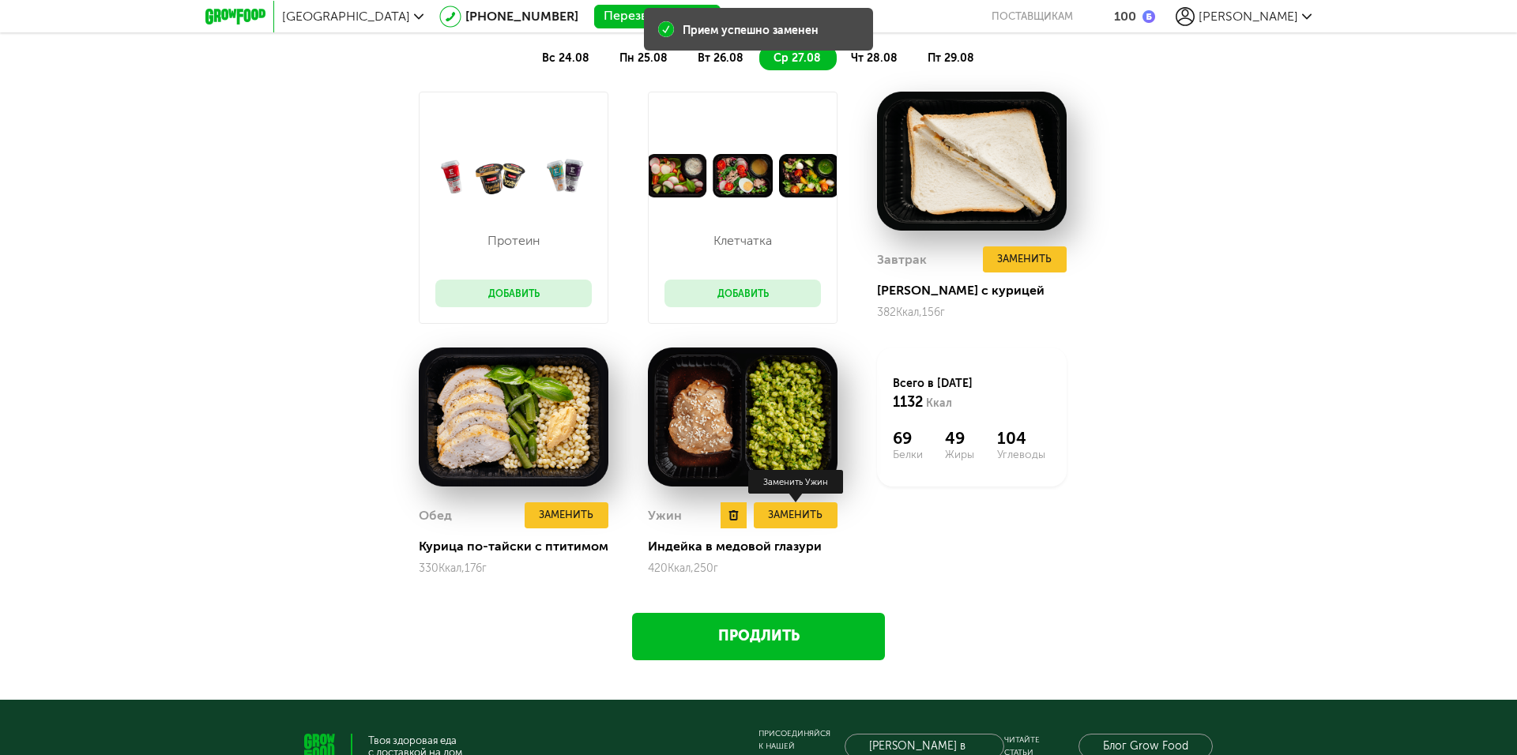
click at [825, 509] on button "Заменить" at bounding box center [796, 515] width 84 height 26
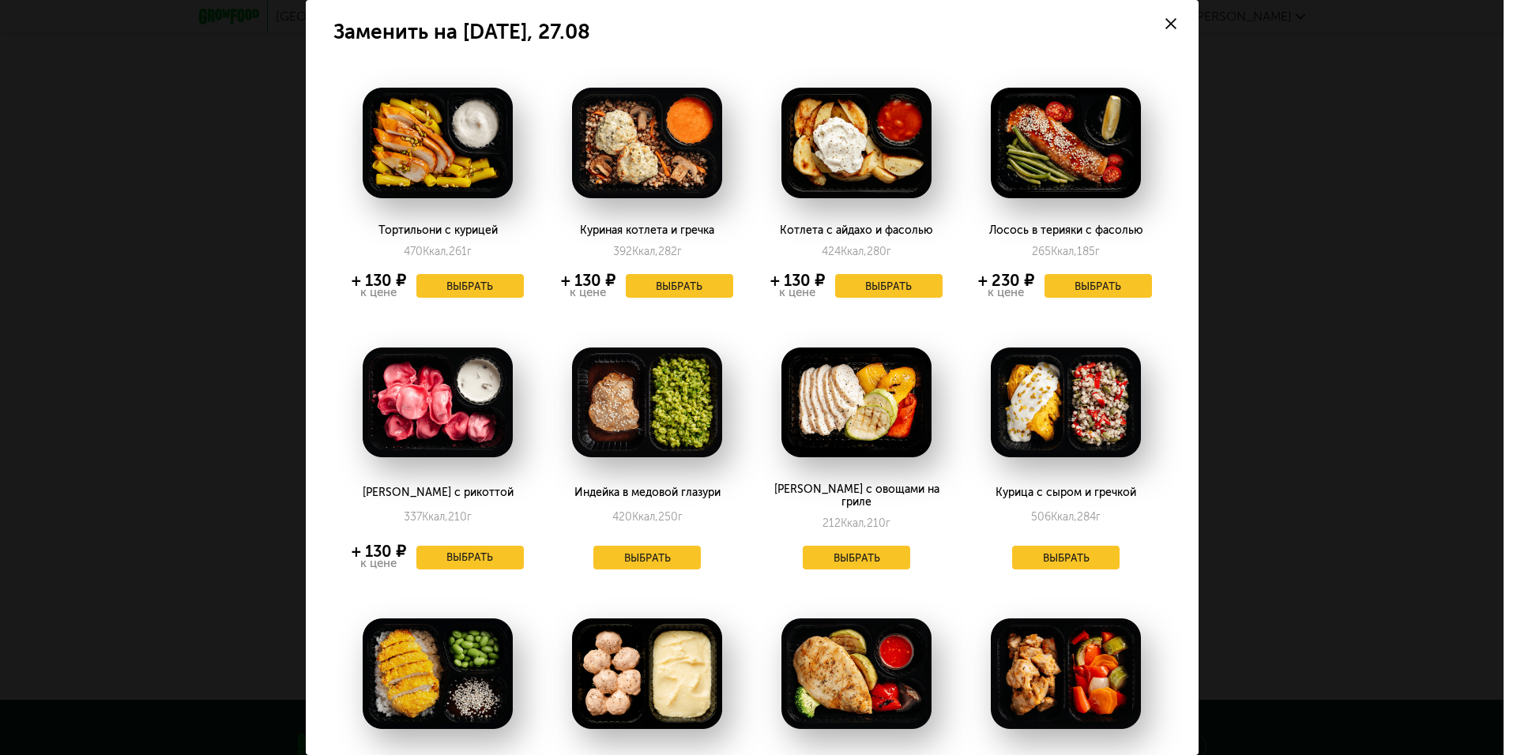
scroll to position [0, 0]
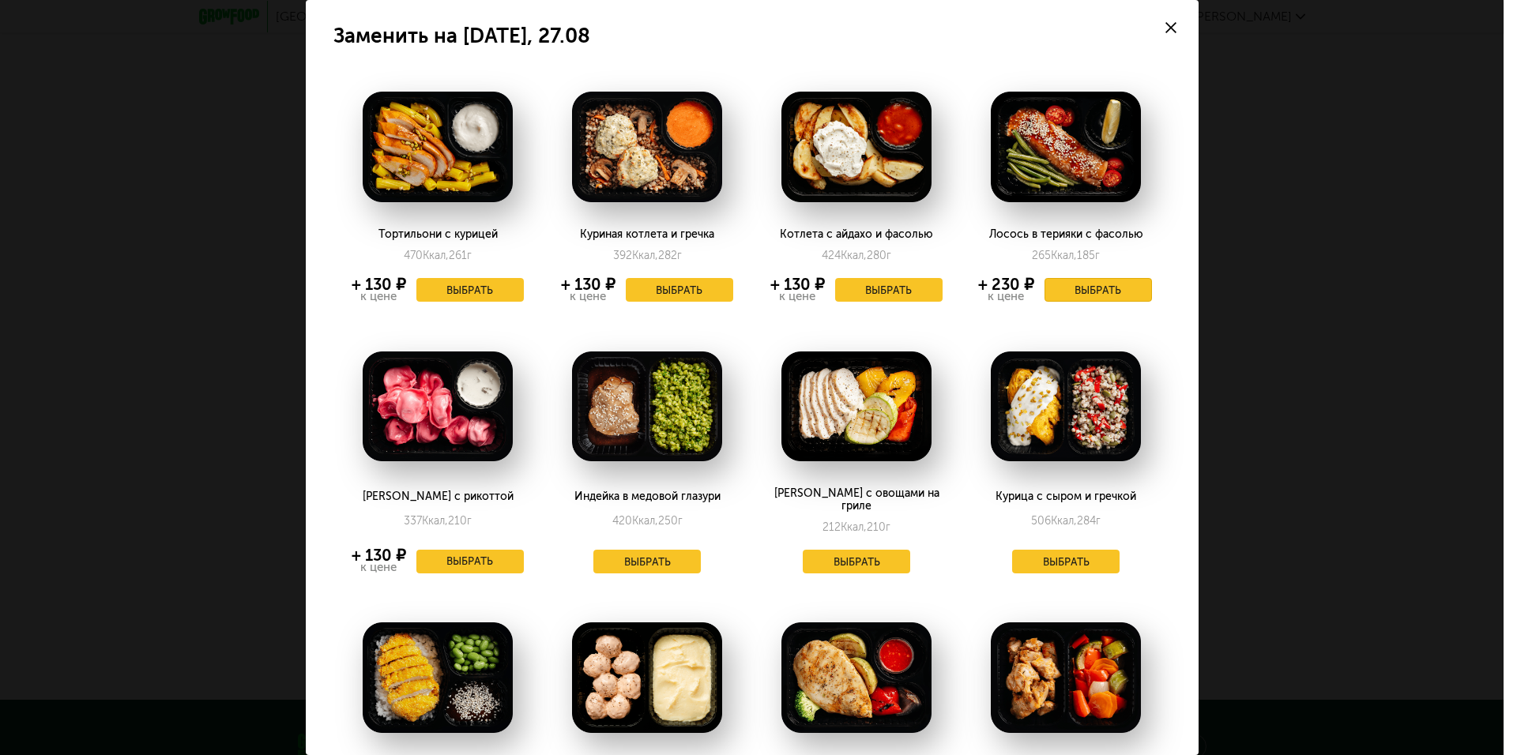
click at [1114, 295] on button "Выбрать" at bounding box center [1097, 290] width 107 height 24
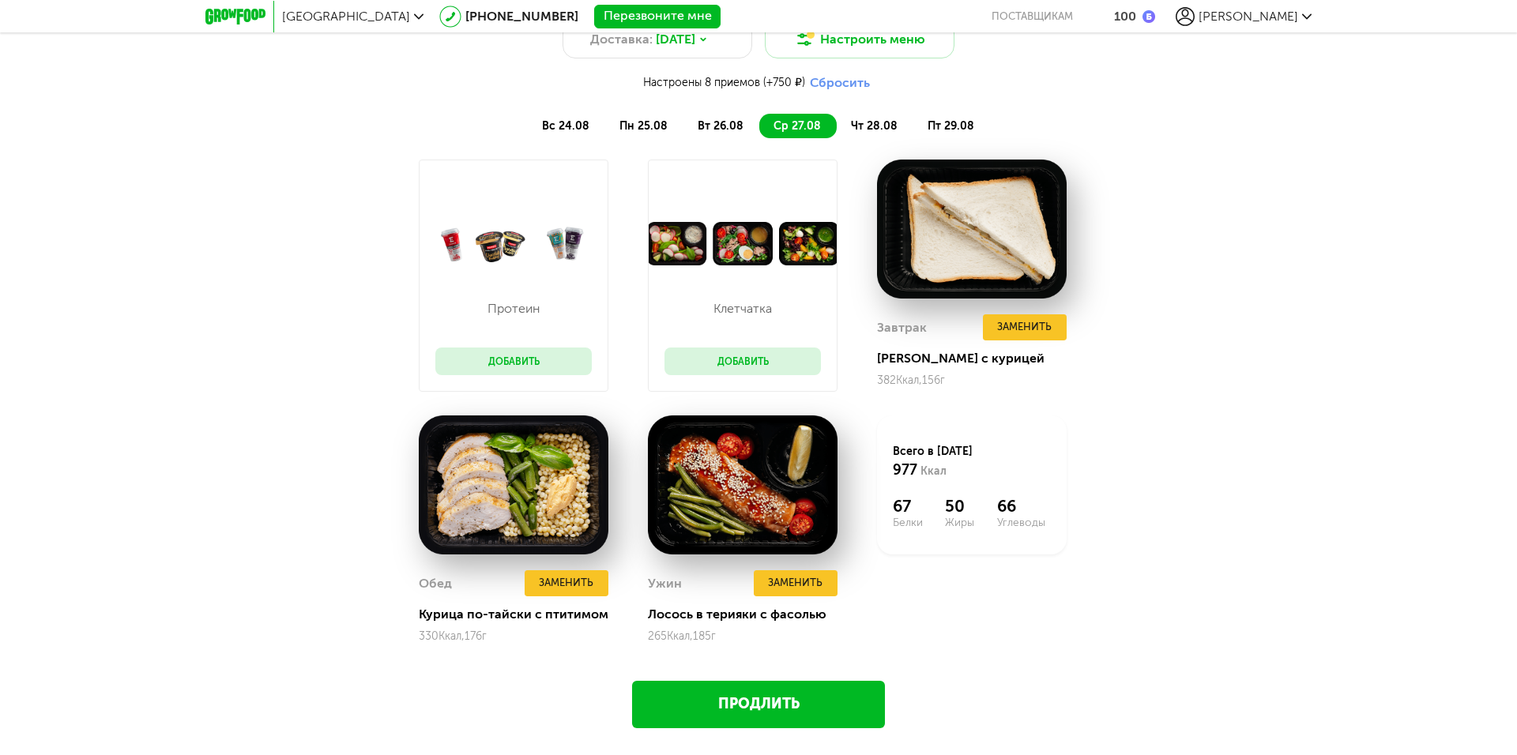
scroll to position [1285, 0]
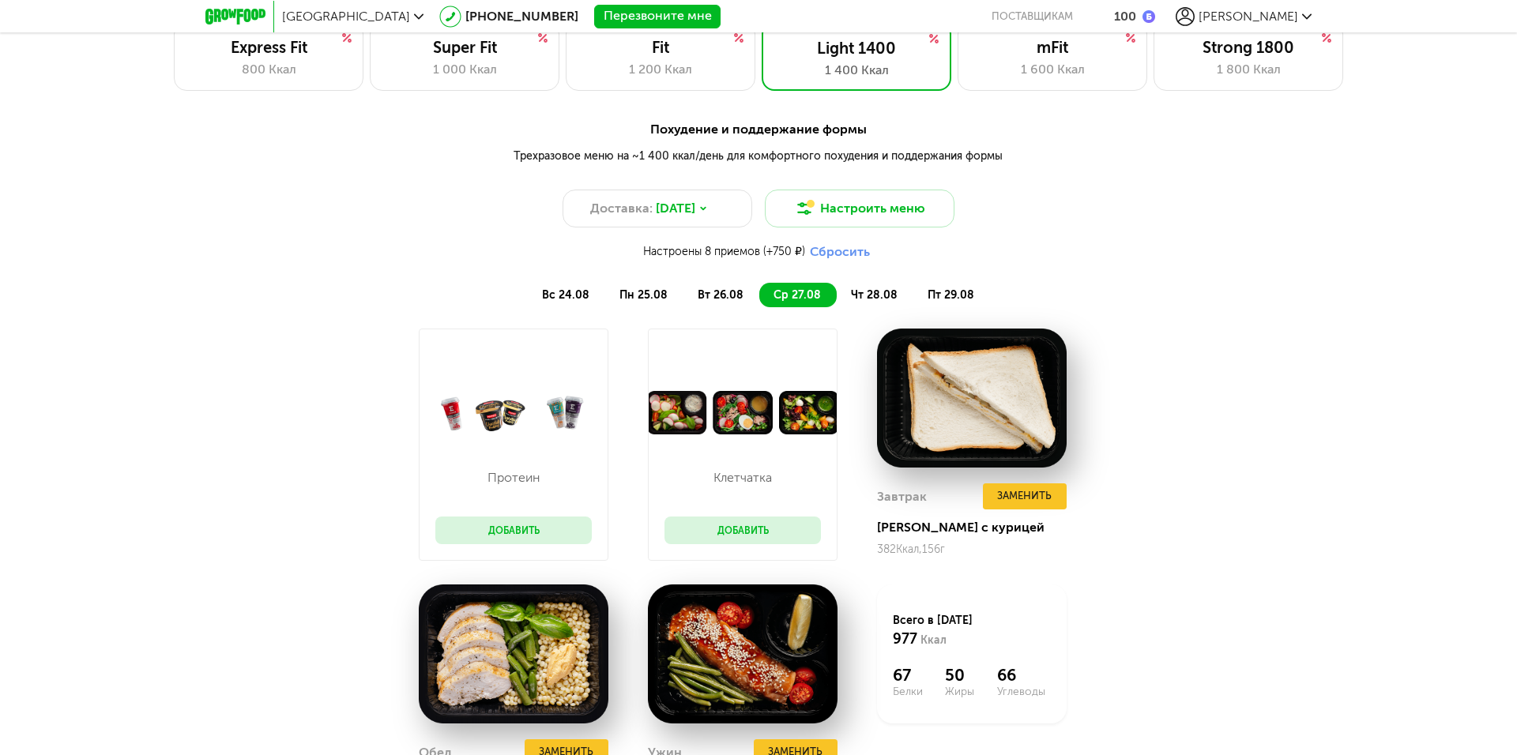
drag, startPoint x: 889, startPoint y: 288, endPoint x: 897, endPoint y: 289, distance: 8.1
click at [889, 288] on li "чт 28.08" at bounding box center [875, 295] width 77 height 24
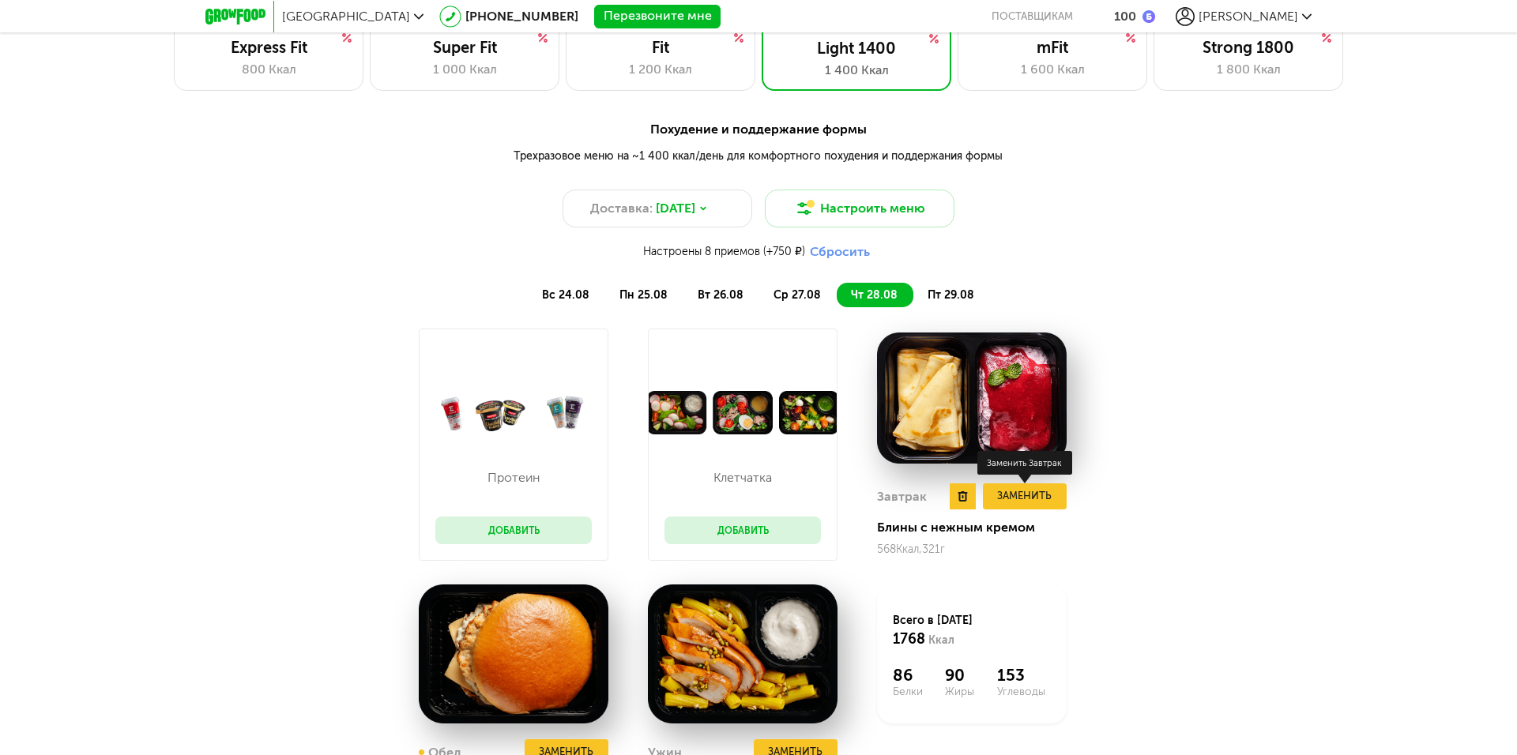
click at [1035, 499] on button "Заменить" at bounding box center [1025, 497] width 84 height 26
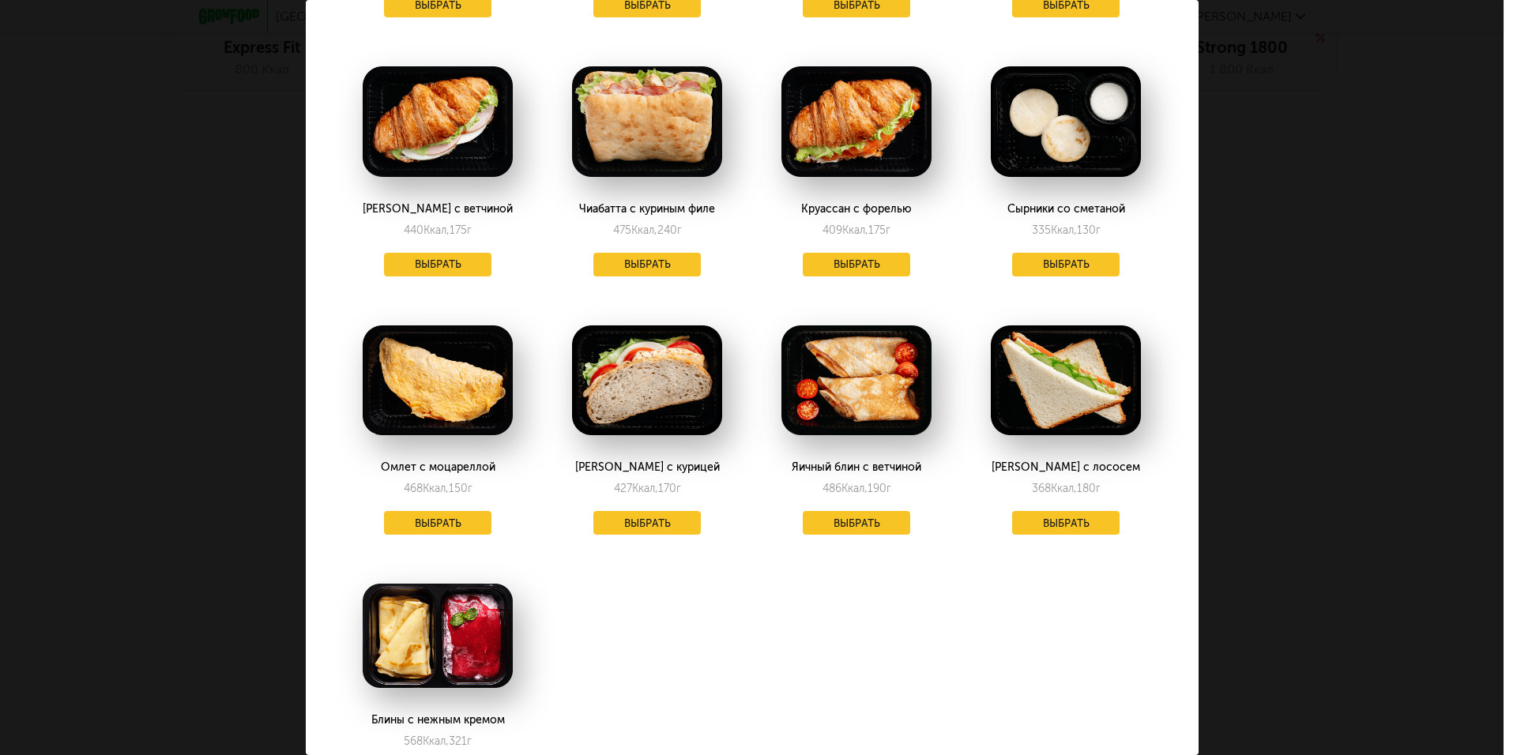
scroll to position [869, 0]
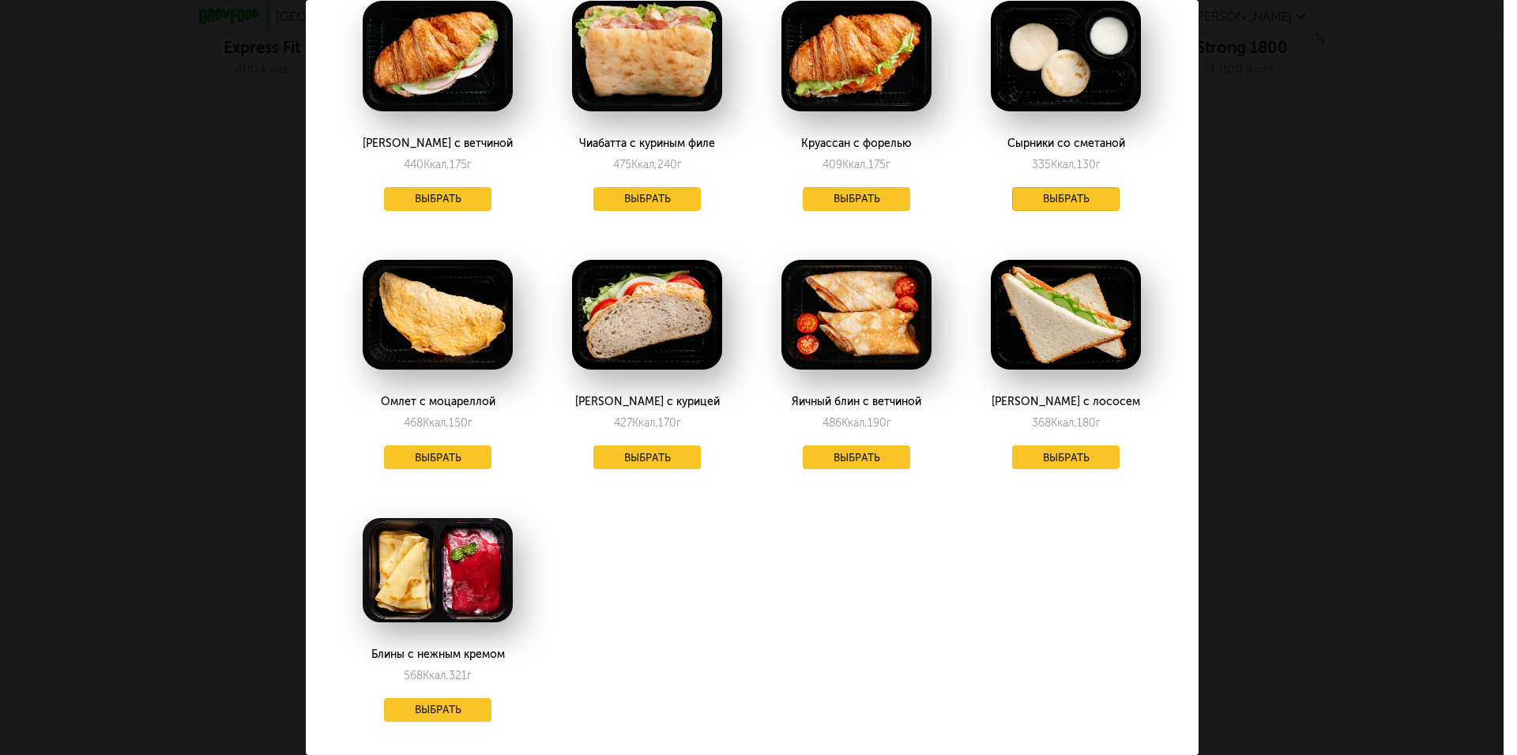
click at [1059, 195] on button "Выбрать" at bounding box center [1065, 199] width 107 height 24
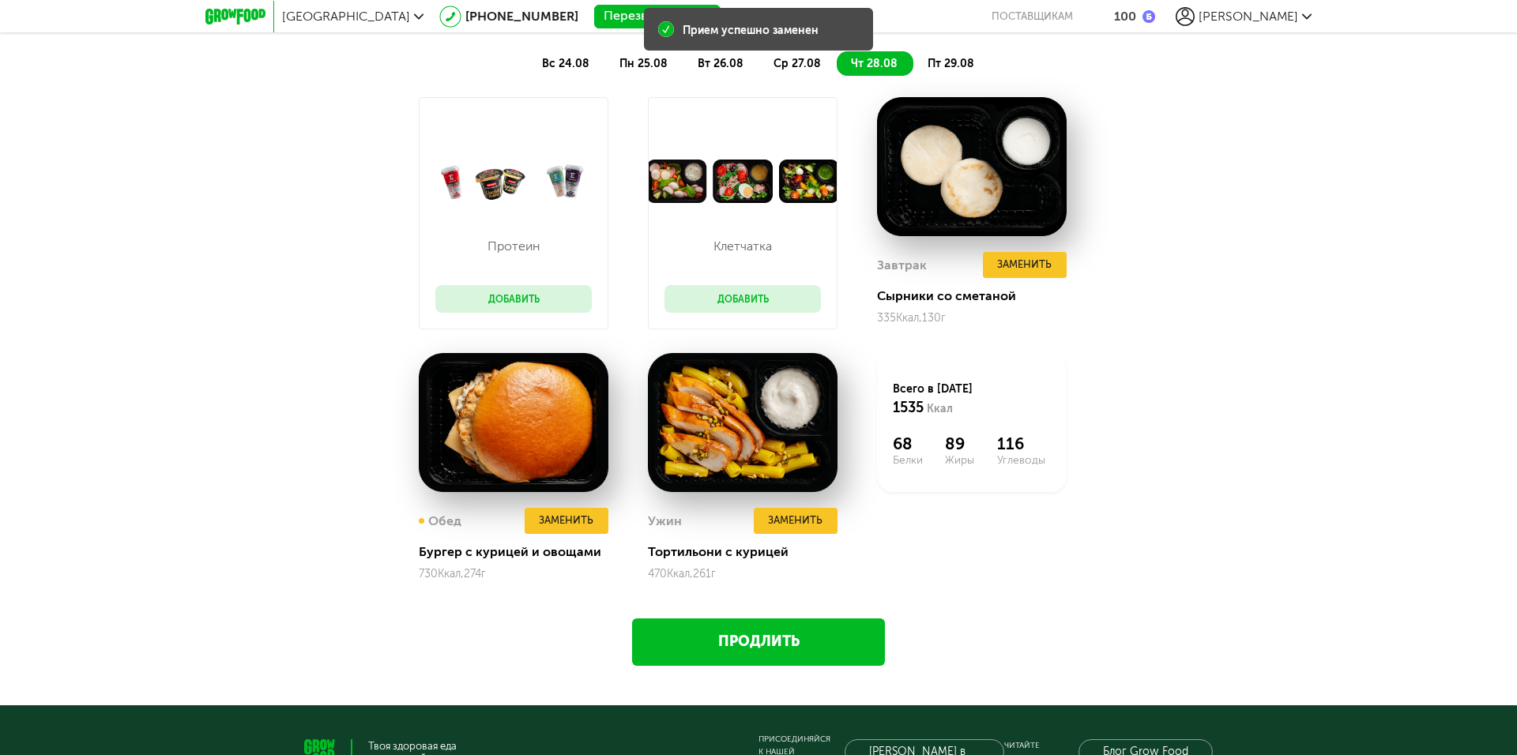
scroll to position [1522, 0]
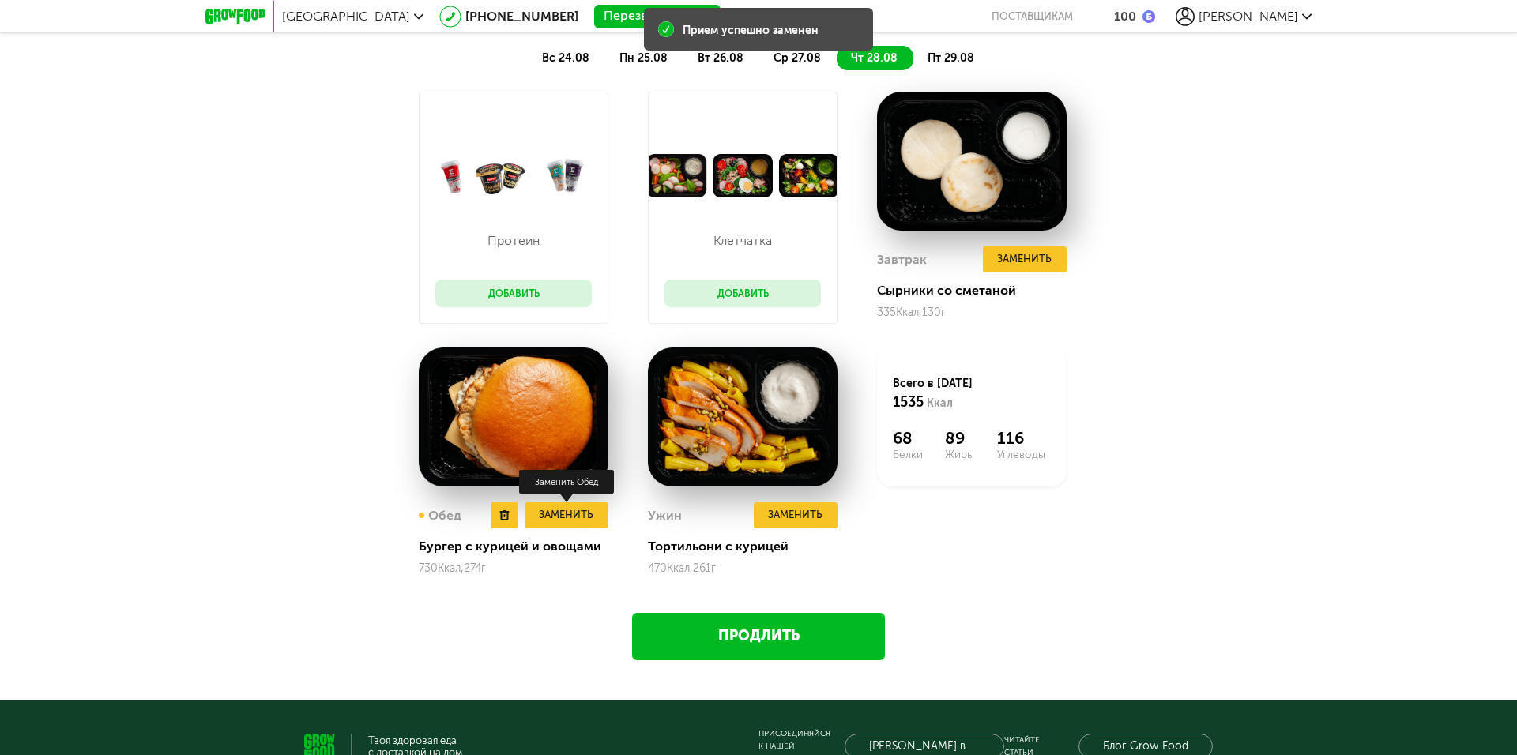
click at [578, 514] on button "Заменить" at bounding box center [567, 515] width 84 height 26
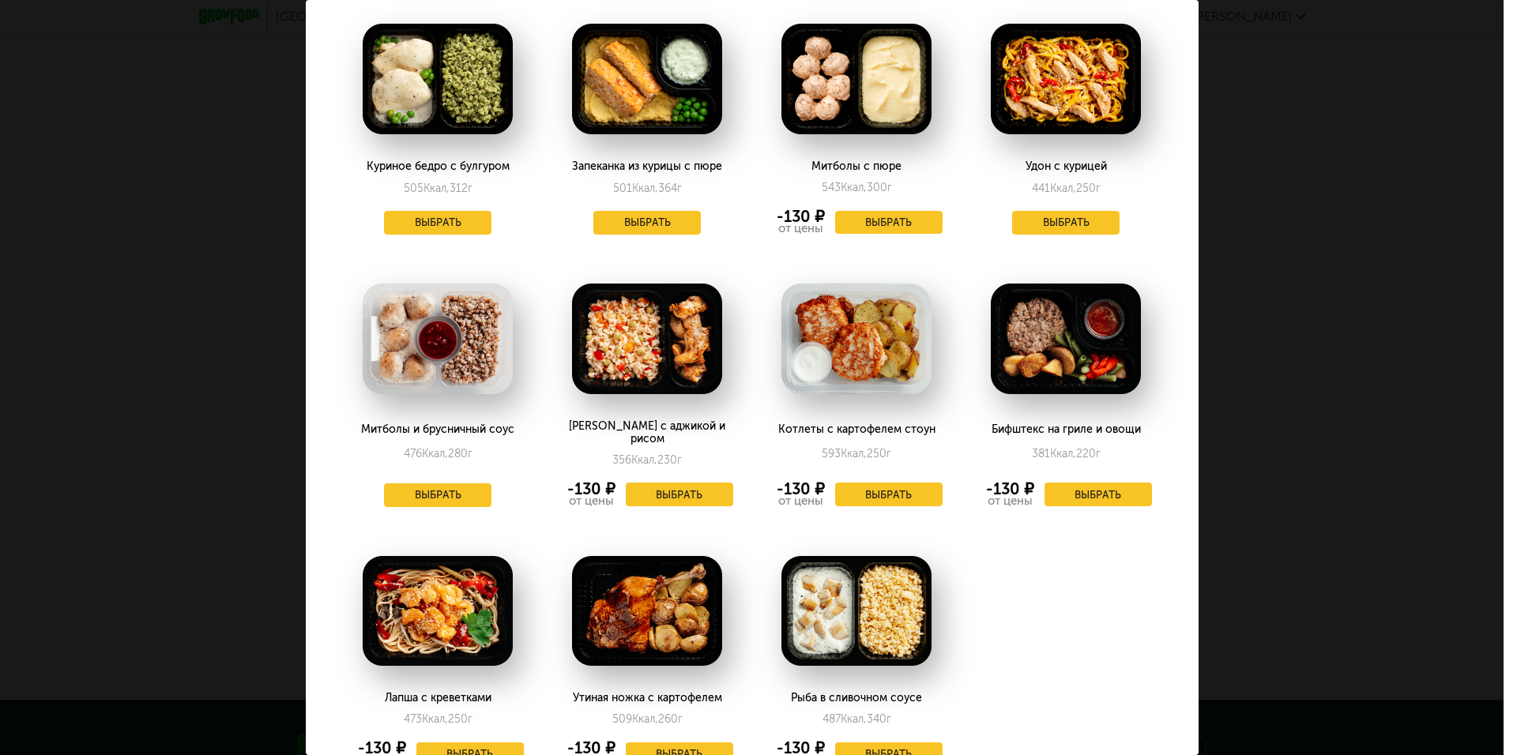
scroll to position [632, 0]
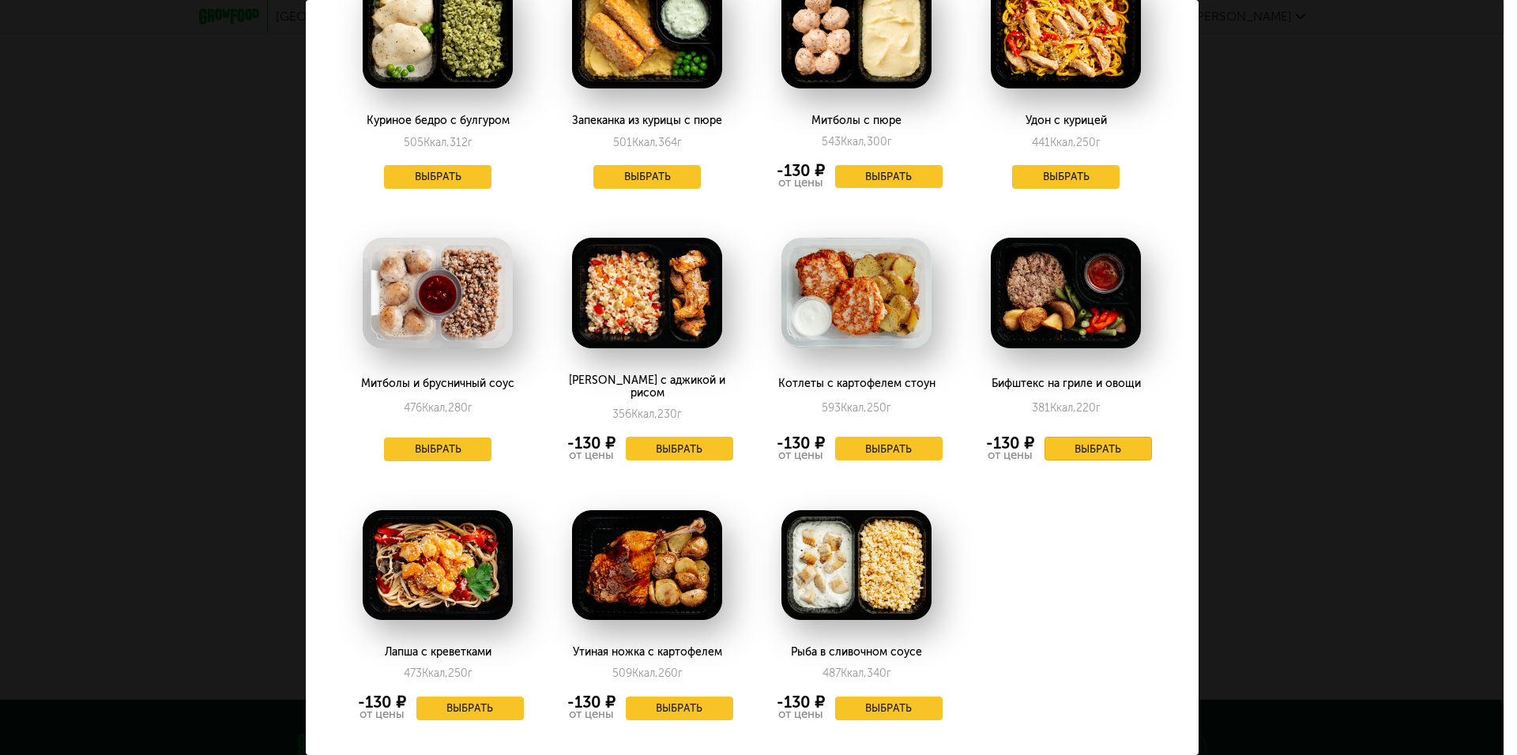
click at [1090, 437] on button "Выбрать" at bounding box center [1097, 449] width 107 height 24
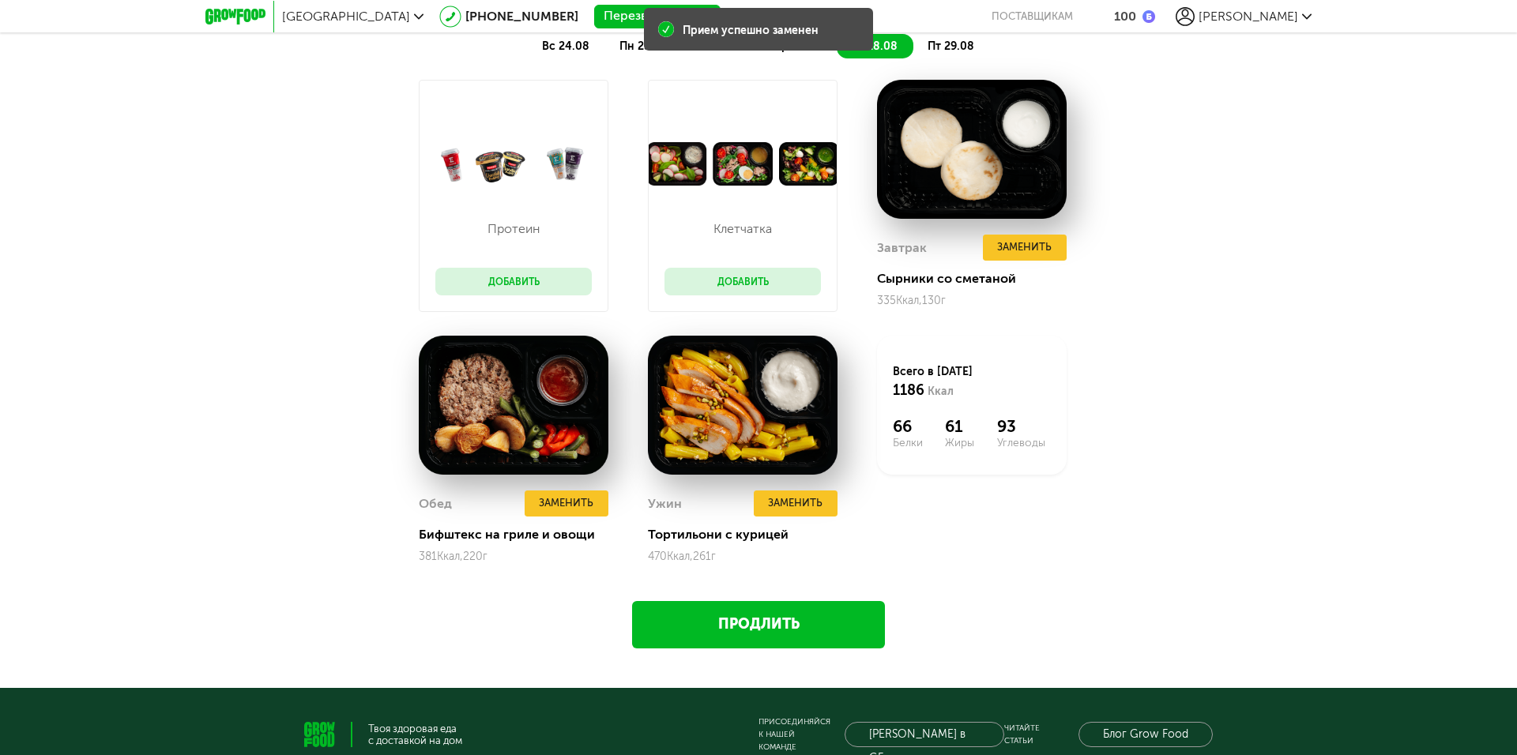
scroll to position [1522, 0]
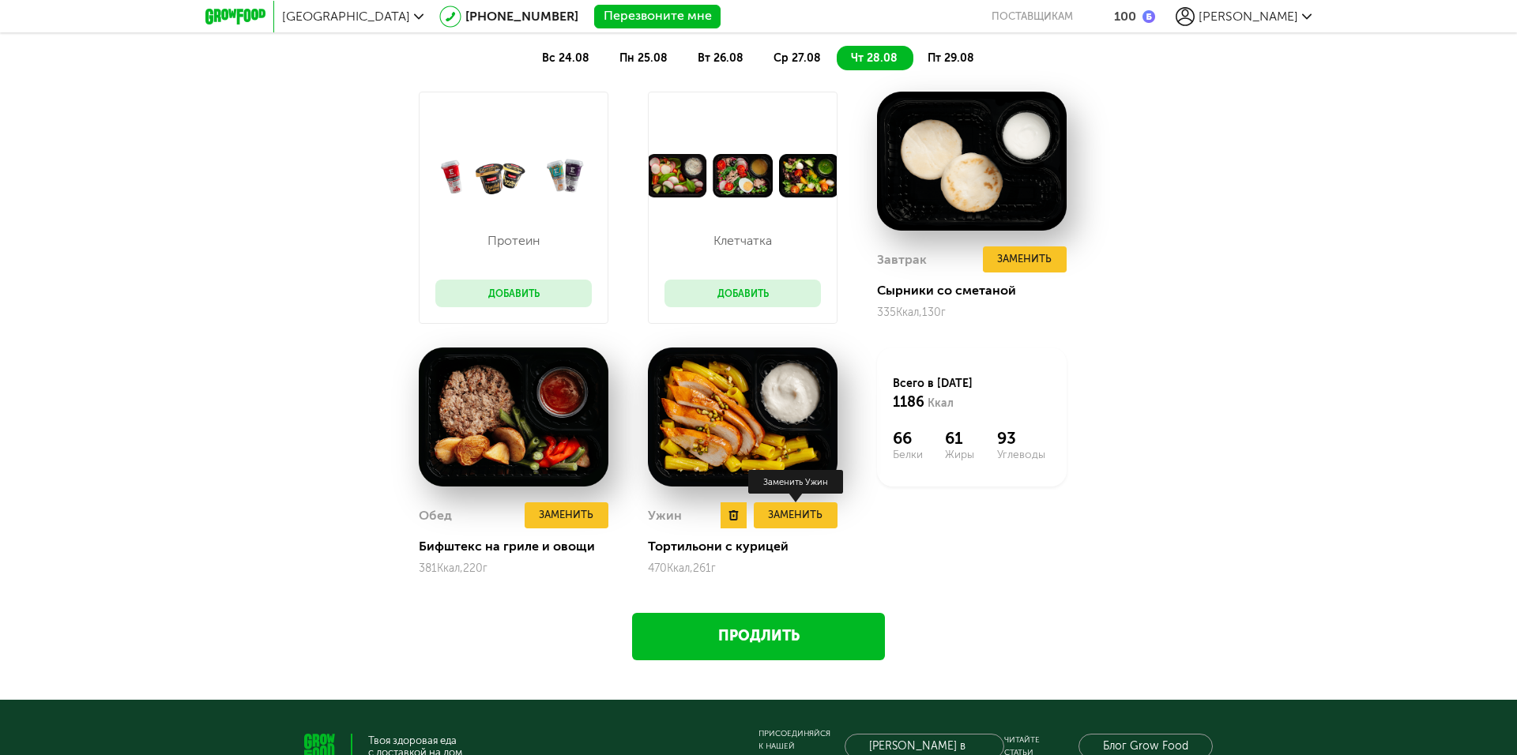
click at [805, 506] on button "Заменить" at bounding box center [796, 515] width 84 height 26
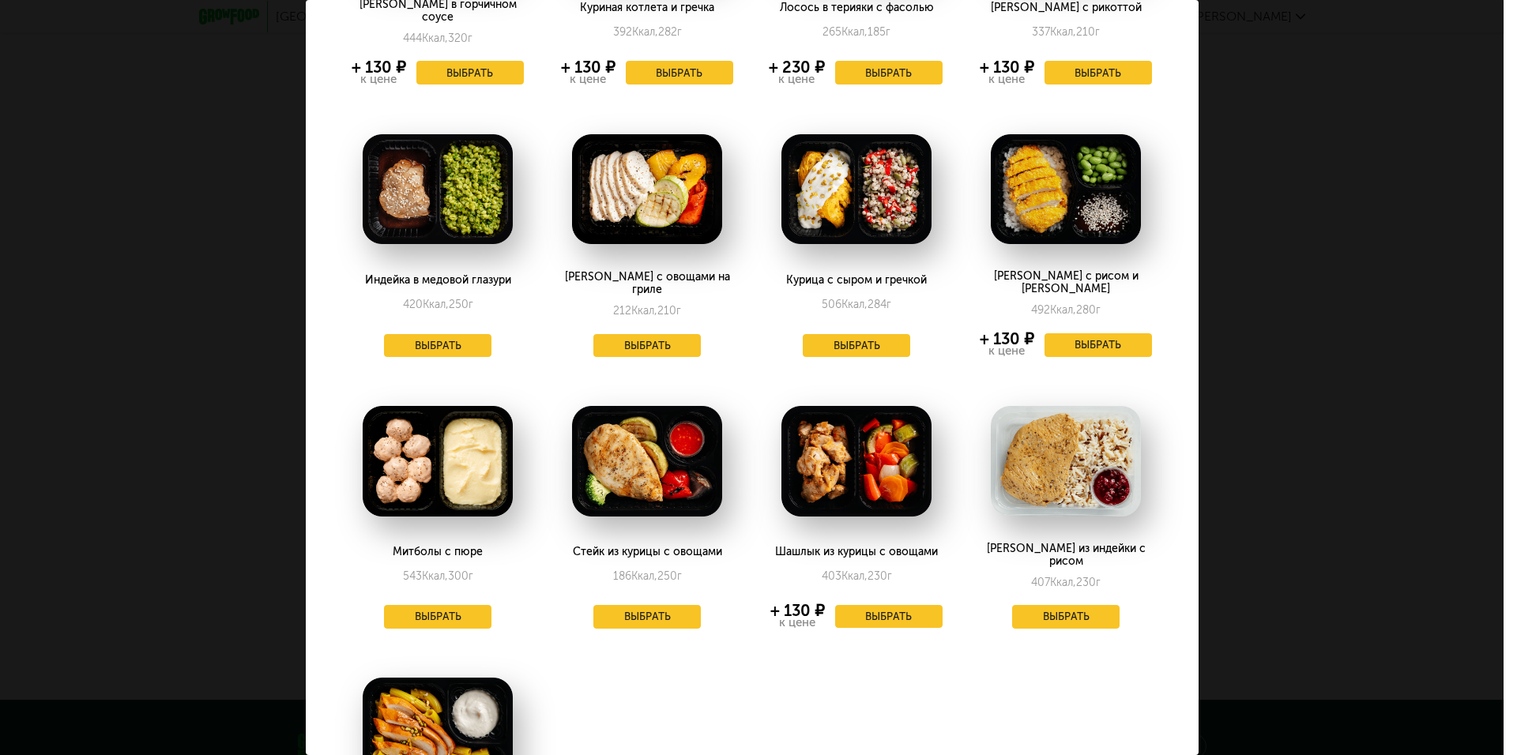
scroll to position [0, 0]
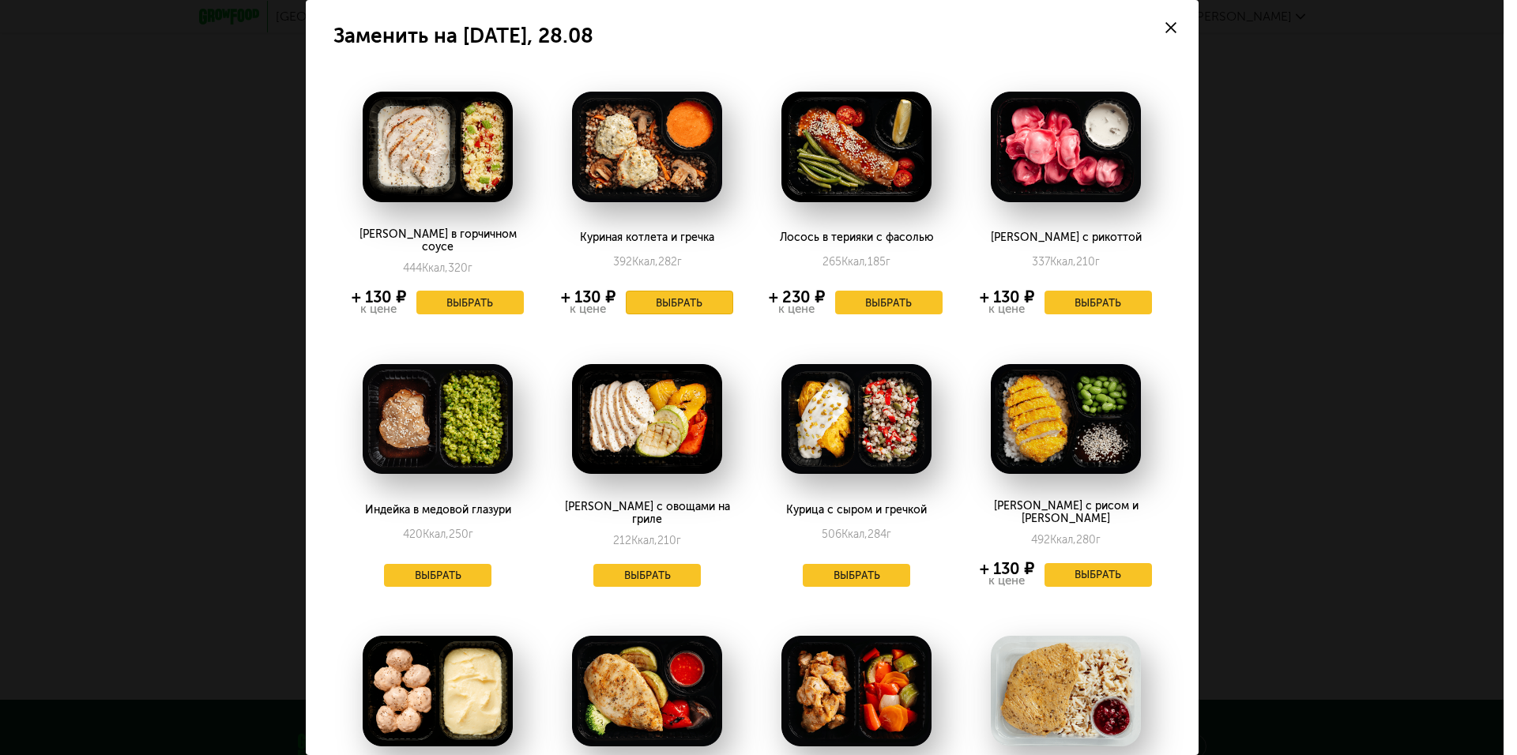
click at [672, 291] on button "Выбрать" at bounding box center [679, 303] width 107 height 24
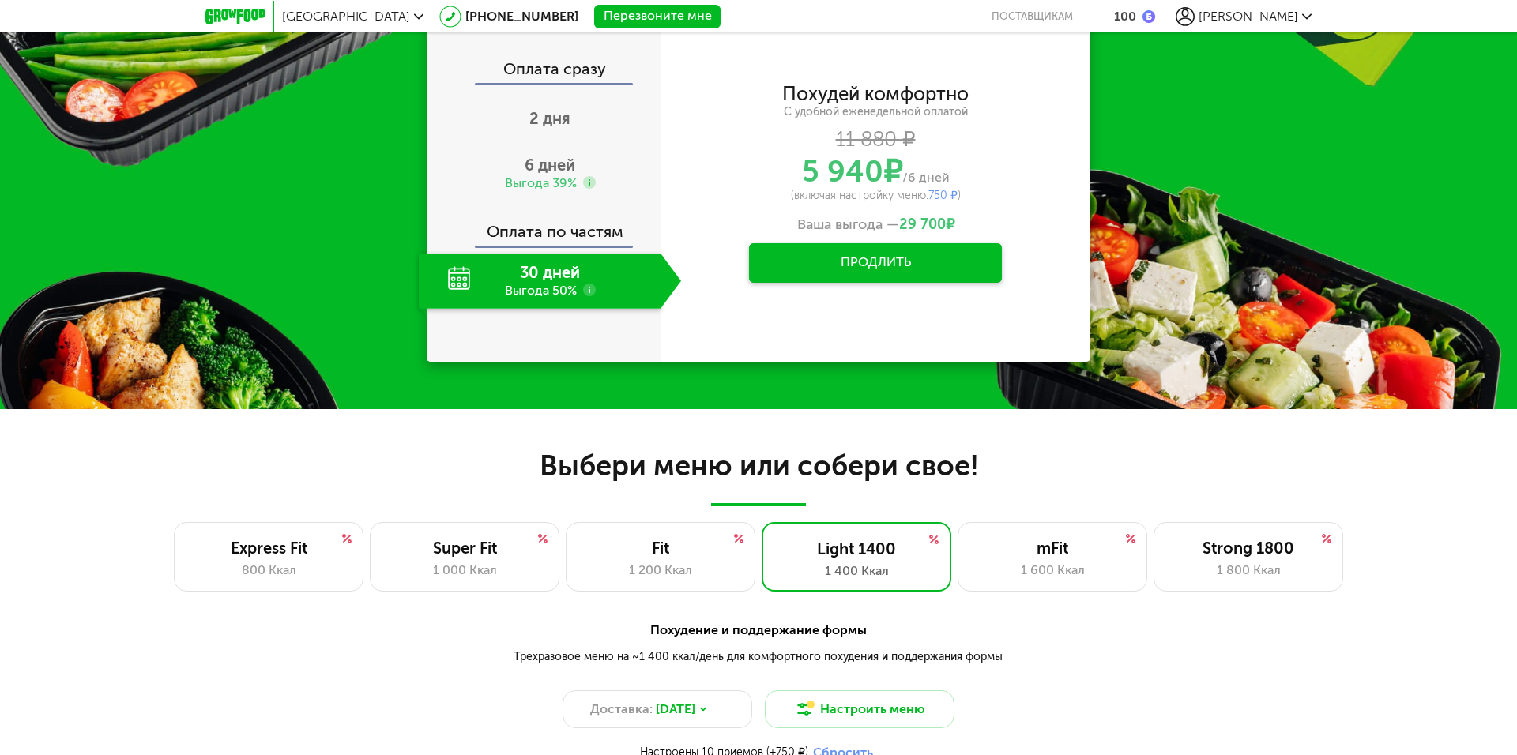
scroll to position [732, 0]
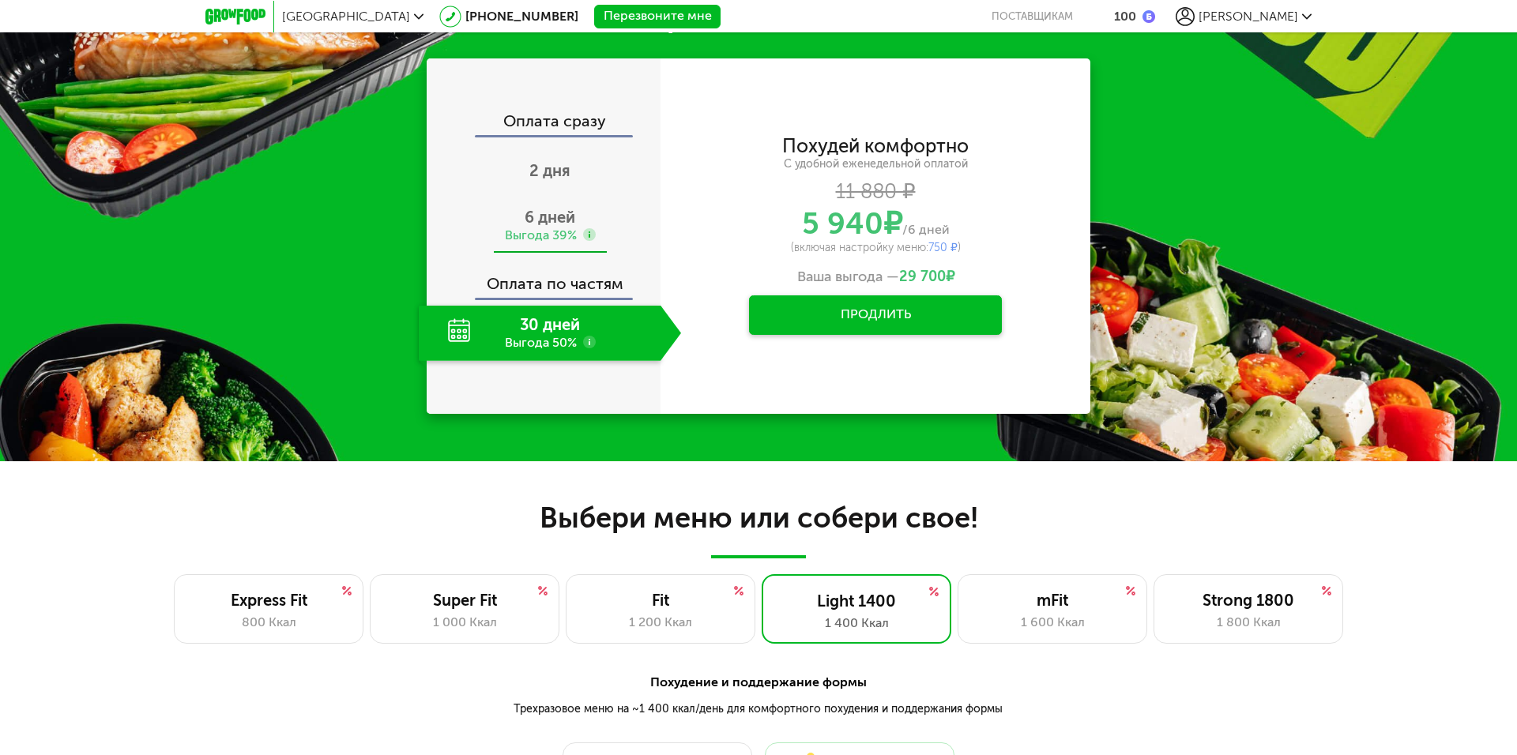
click at [579, 231] on div "Выгода 39%" at bounding box center [550, 235] width 91 height 17
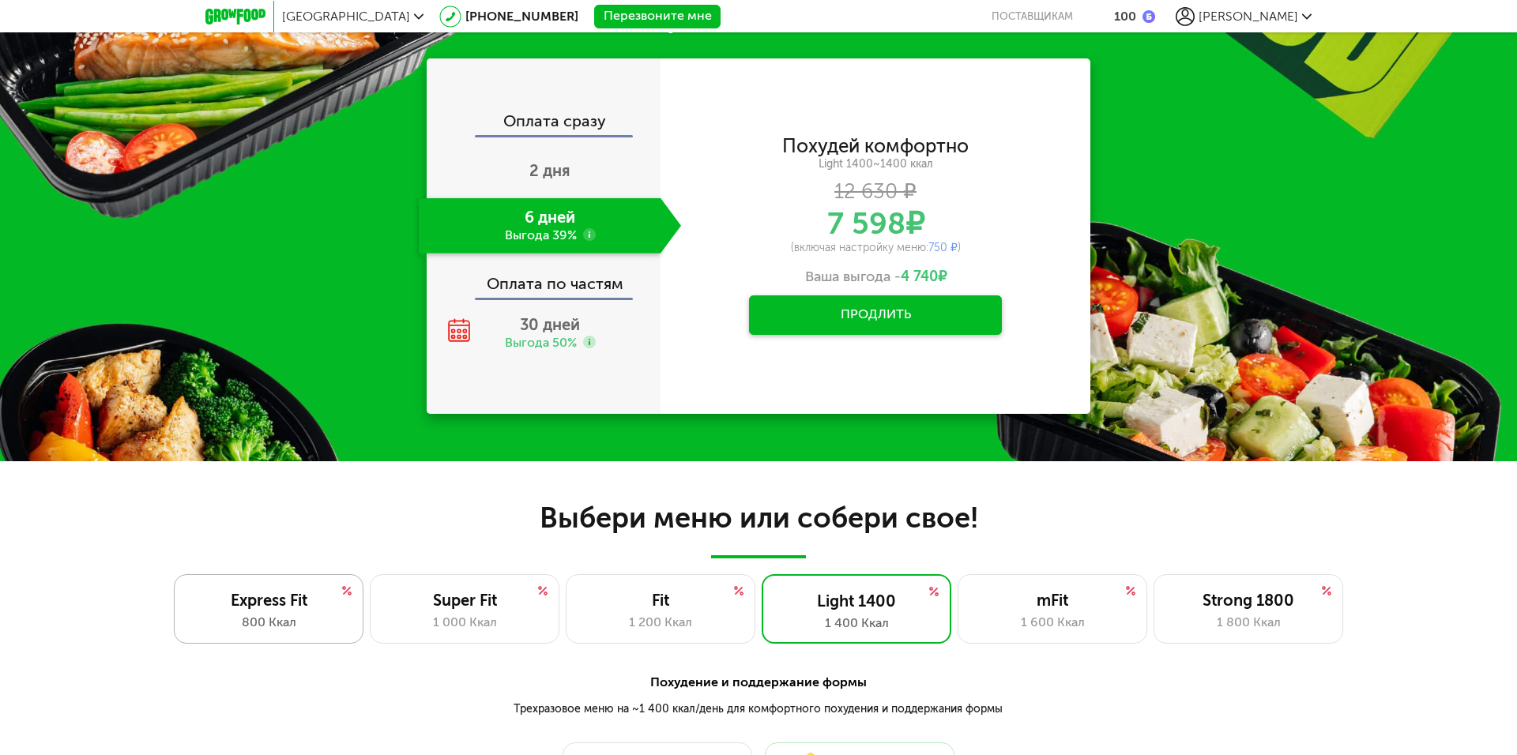
click at [285, 595] on div "Express Fit" at bounding box center [268, 600] width 156 height 19
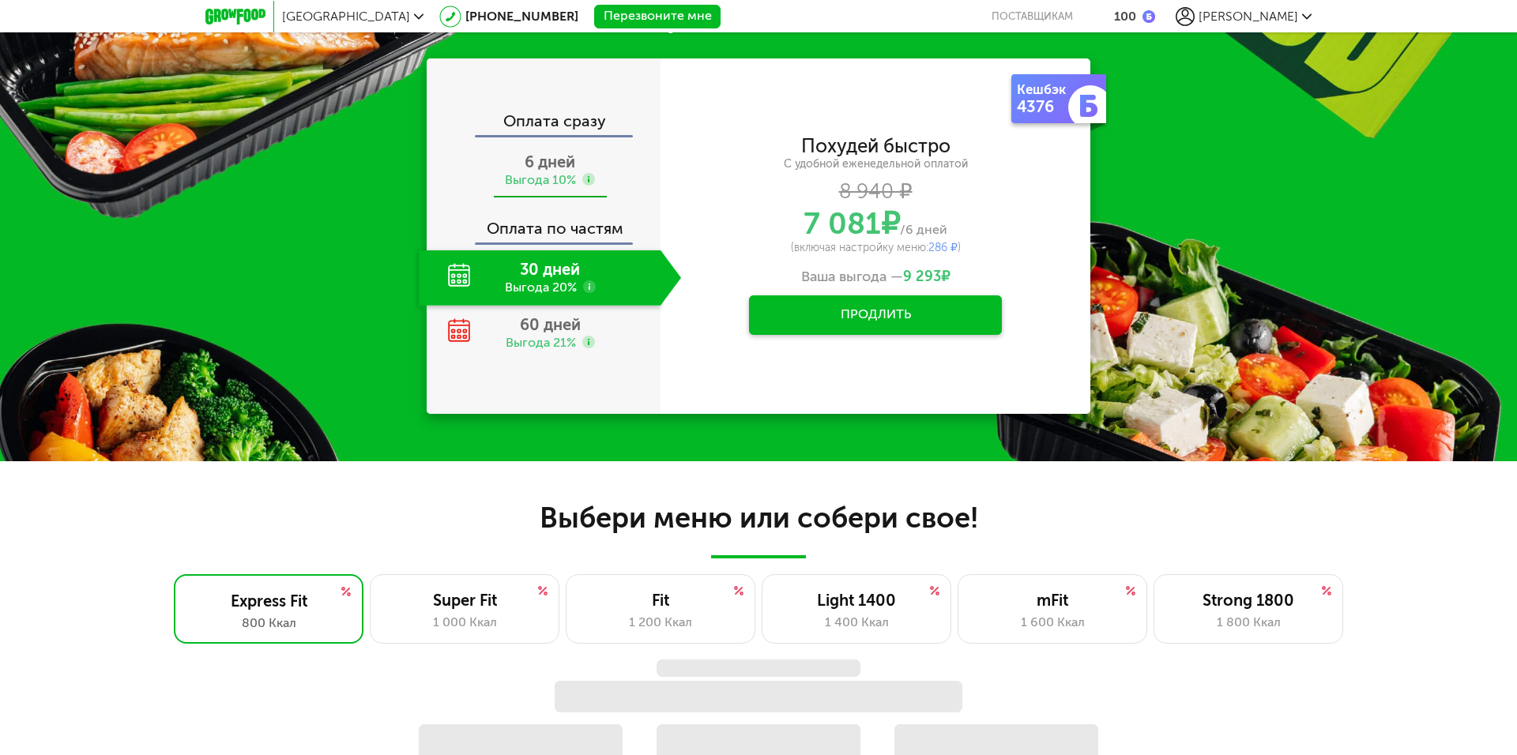
click at [536, 181] on div "Выгода 10%" at bounding box center [540, 179] width 71 height 17
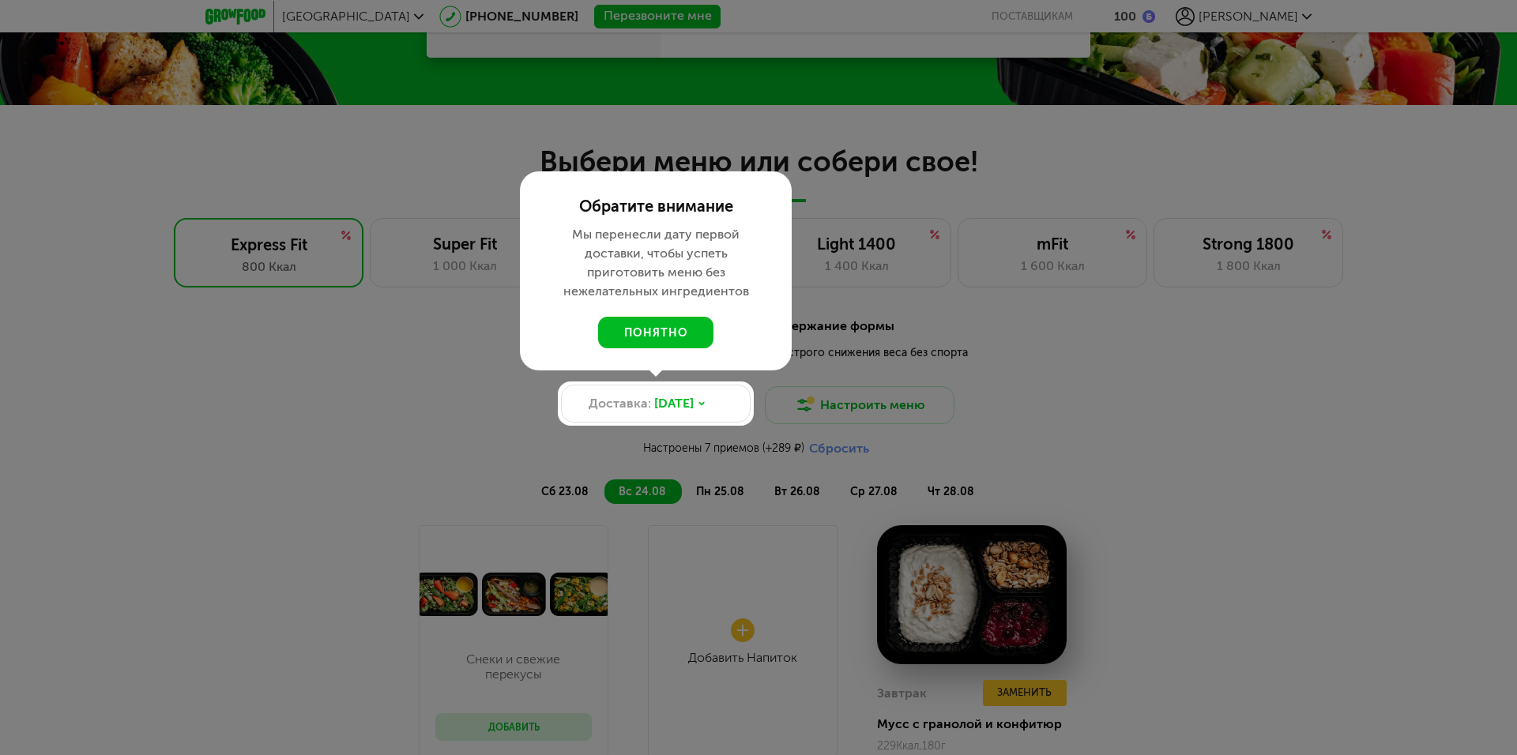
scroll to position [1127, 0]
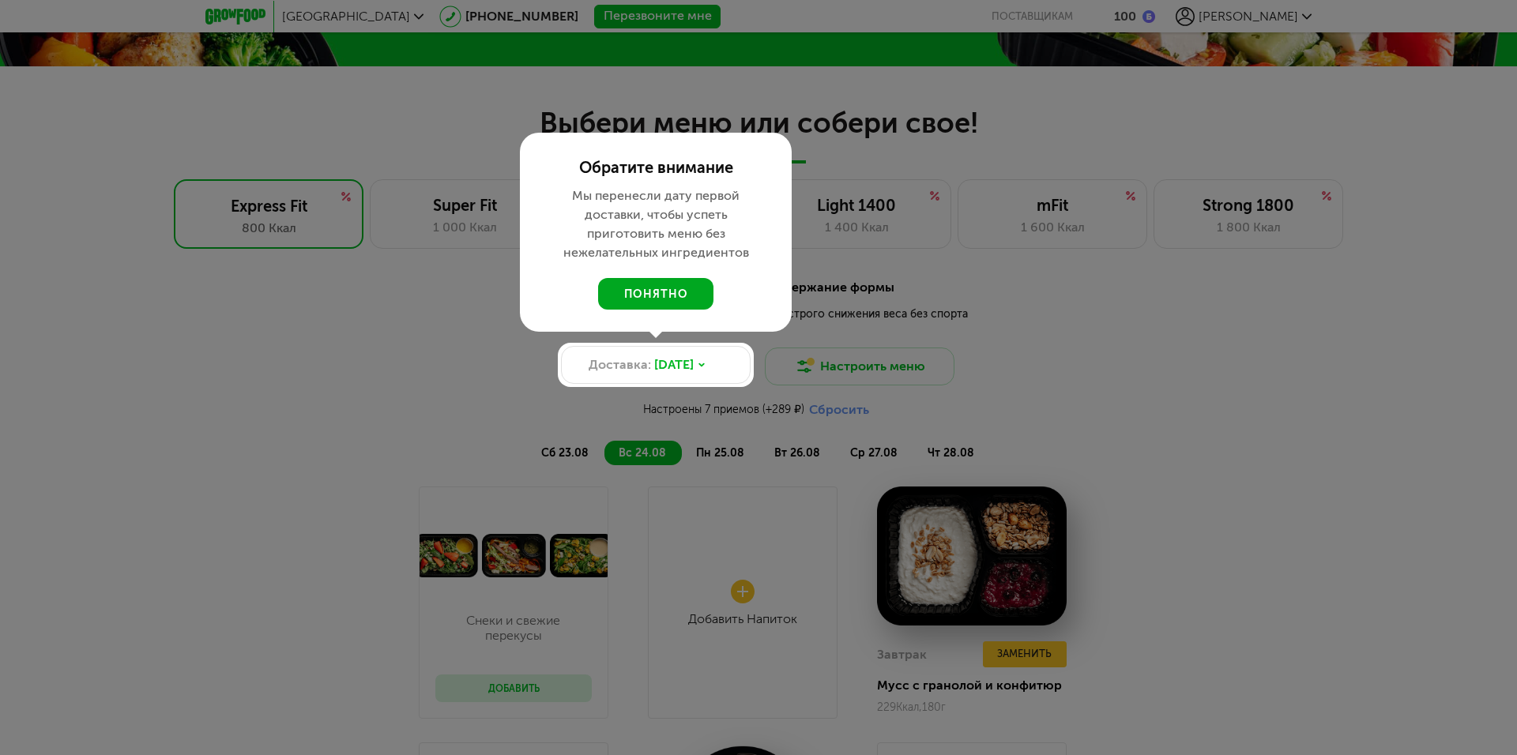
click at [645, 302] on button "понятно" at bounding box center [655, 294] width 115 height 32
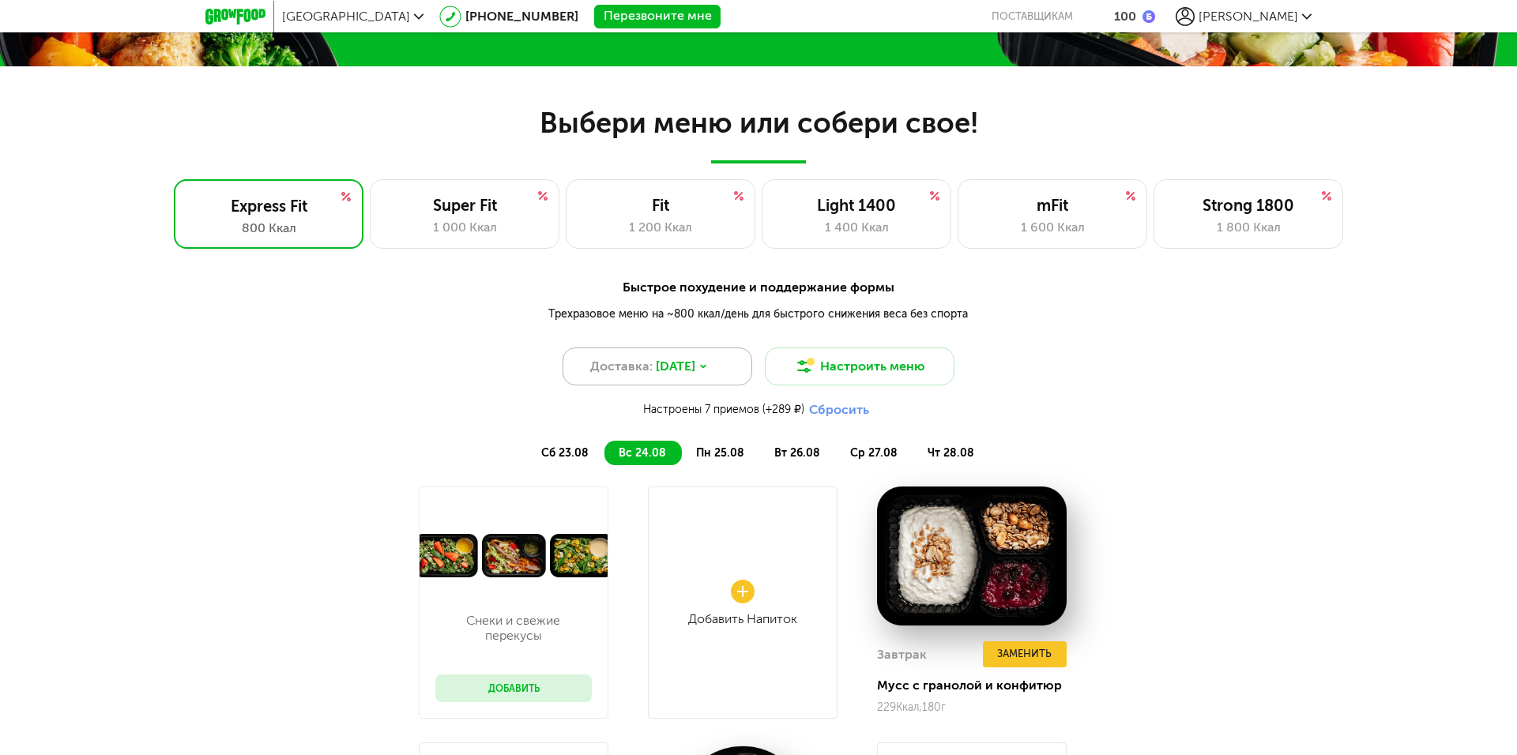
click at [713, 368] on div "Доставка: 23 авг, сб" at bounding box center [658, 367] width 190 height 38
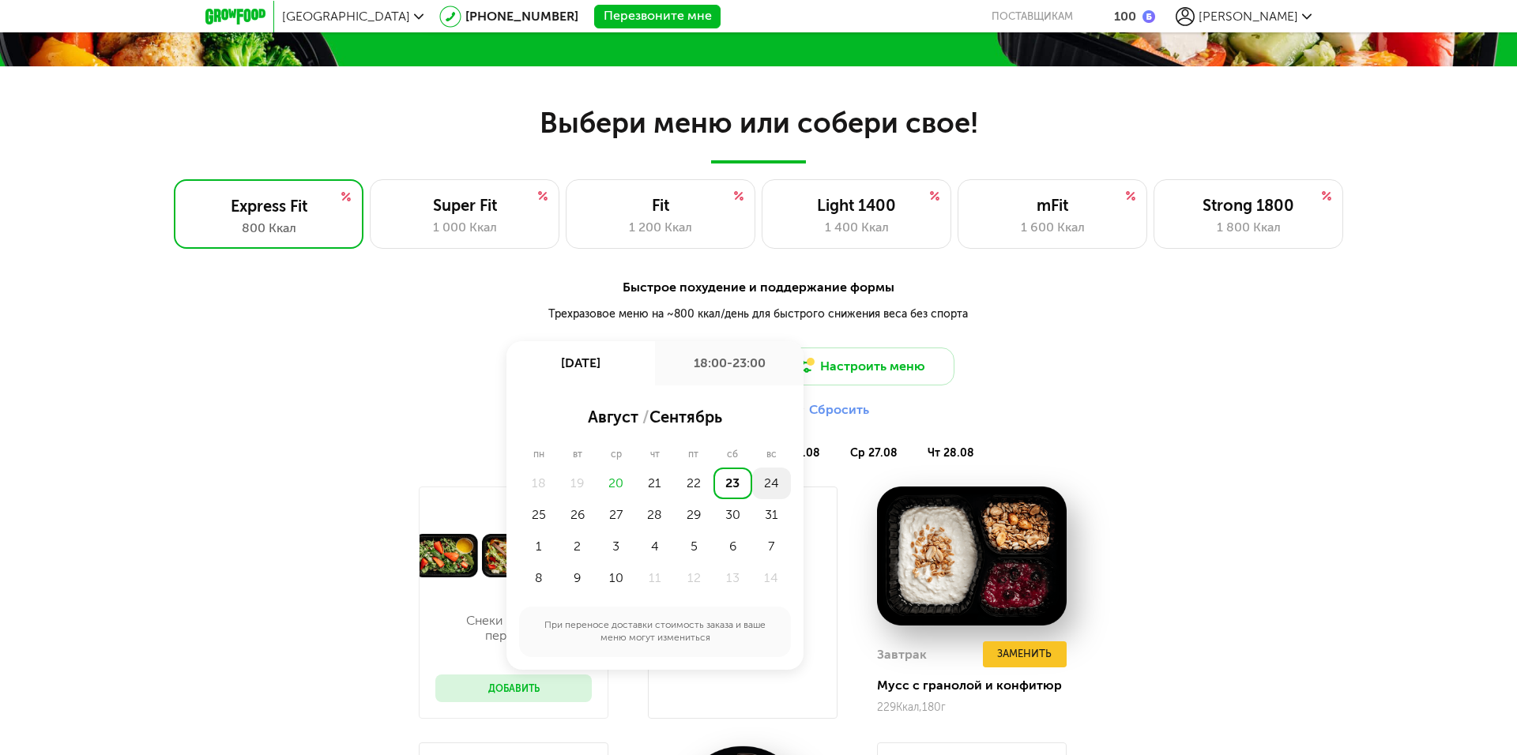
click at [770, 484] on div "24" at bounding box center [771, 484] width 39 height 32
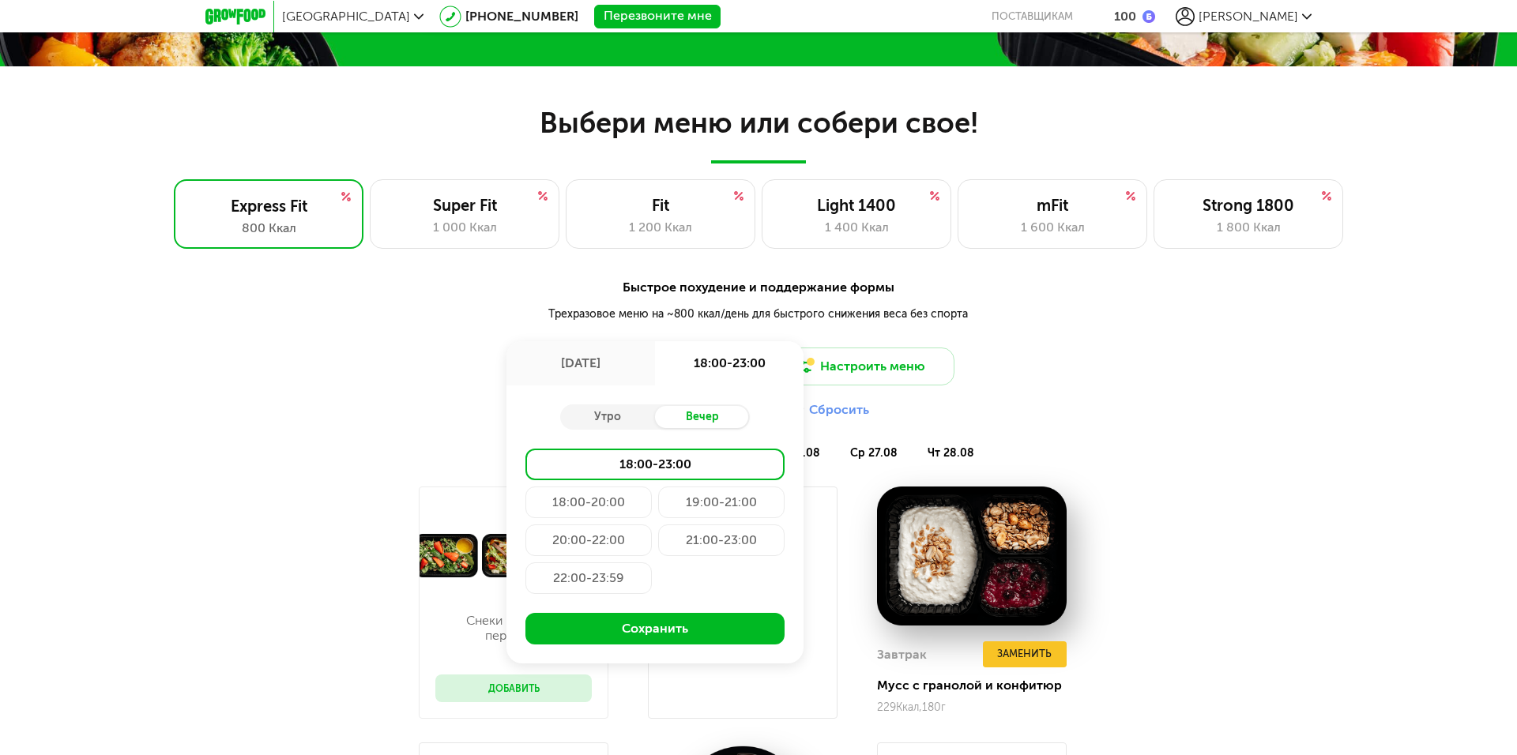
click at [661, 466] on div "18:00-23:00" at bounding box center [654, 465] width 259 height 32
click at [732, 502] on div "19:00-21:00" at bounding box center [721, 503] width 126 height 32
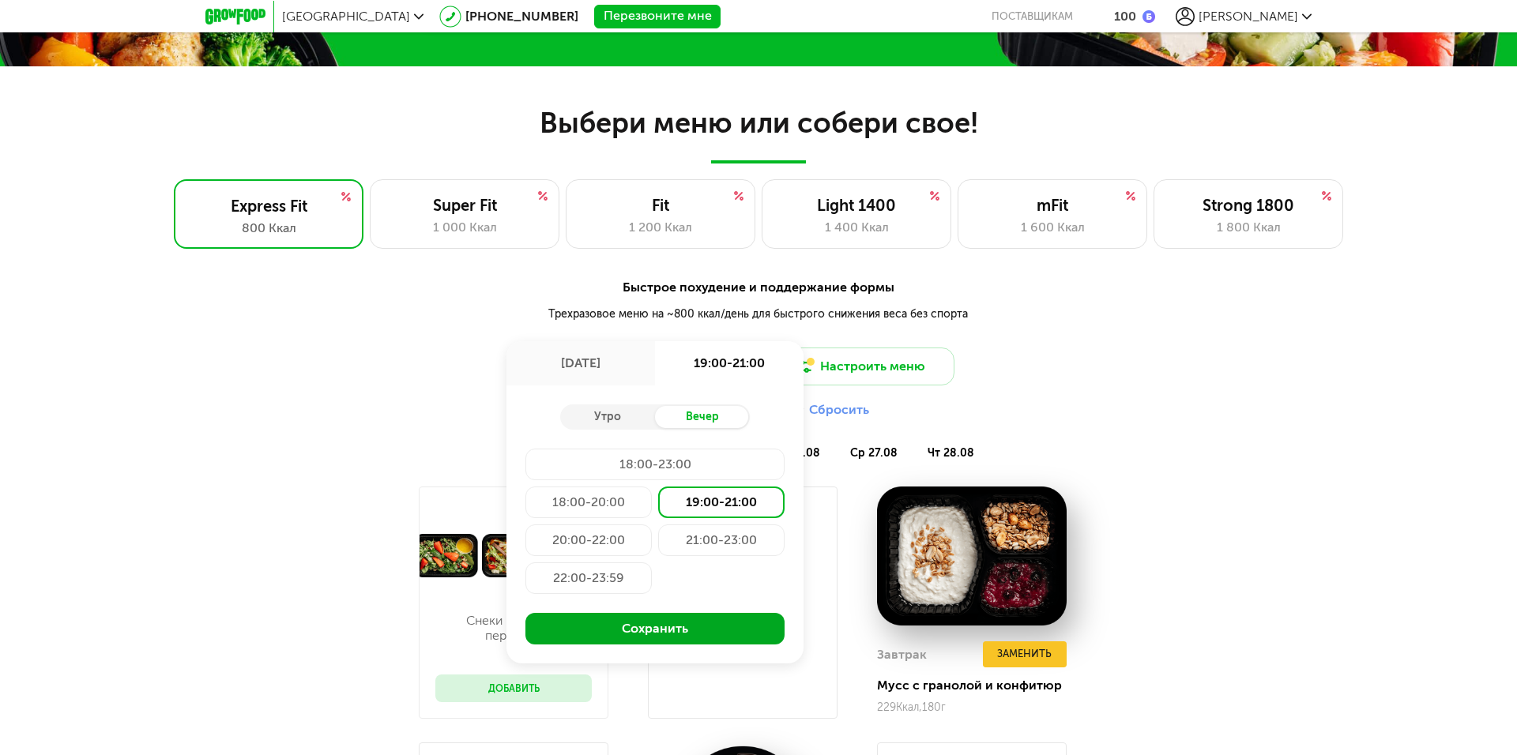
click at [710, 629] on button "Сохранить" at bounding box center [654, 629] width 259 height 32
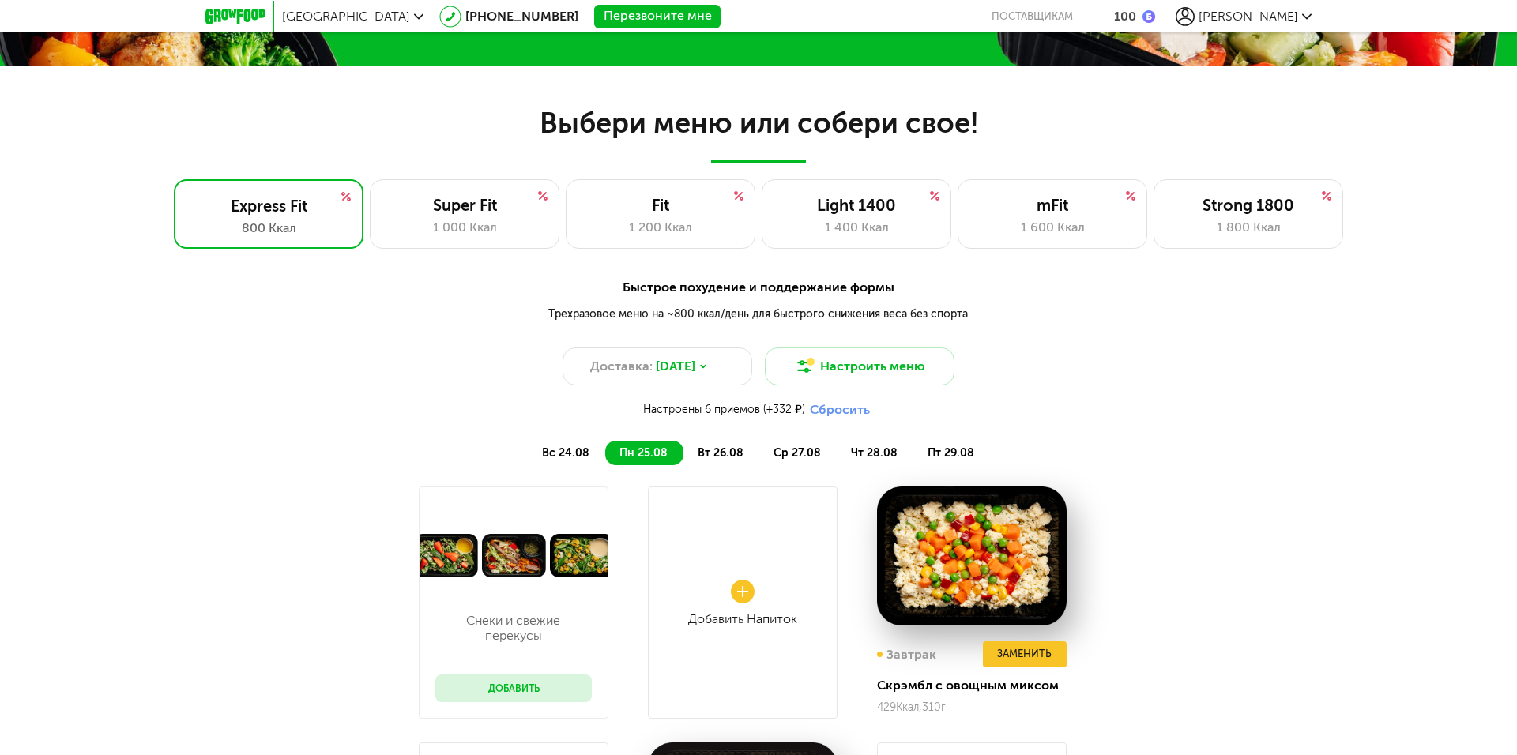
click at [733, 597] on use at bounding box center [743, 592] width 24 height 24
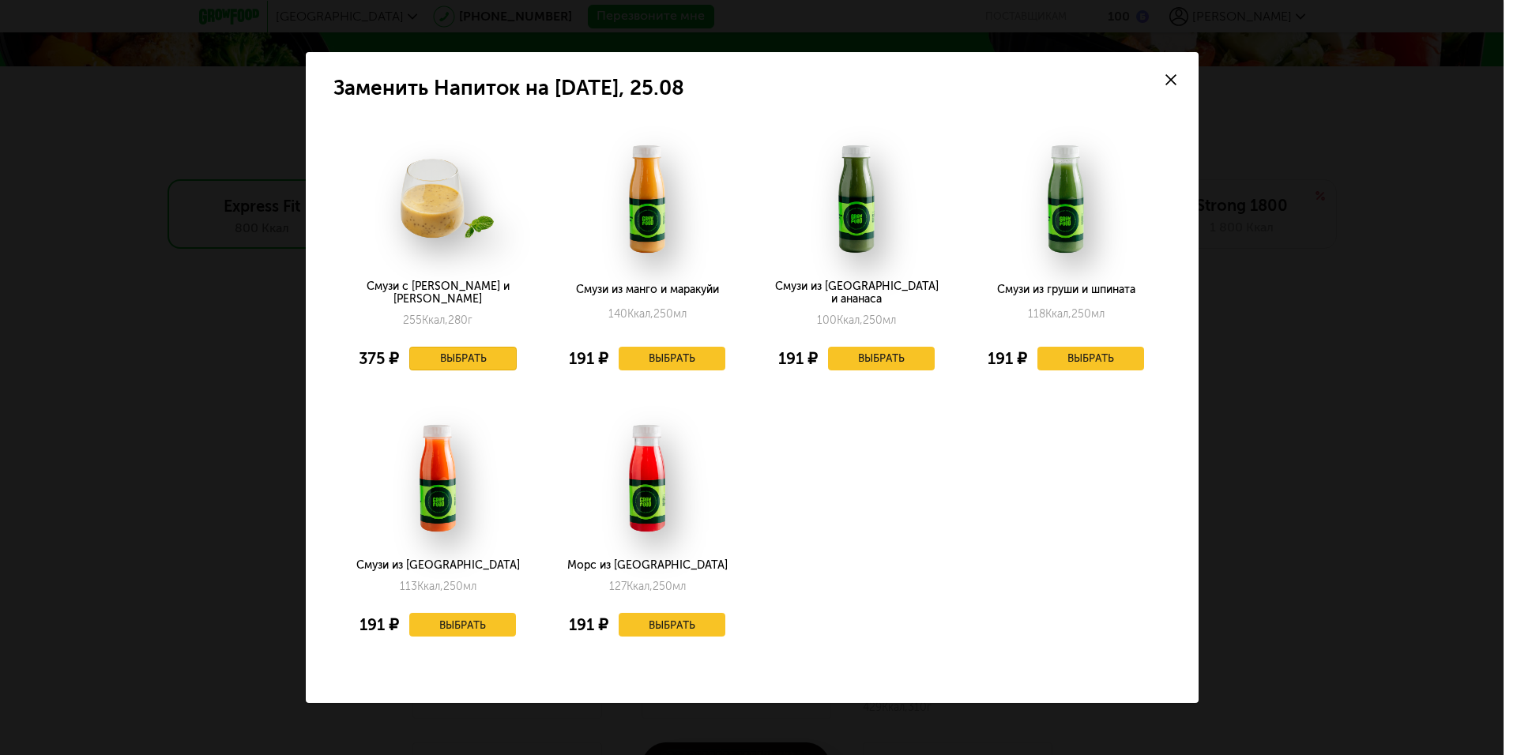
click at [486, 348] on button "Выбрать" at bounding box center [462, 359] width 107 height 24
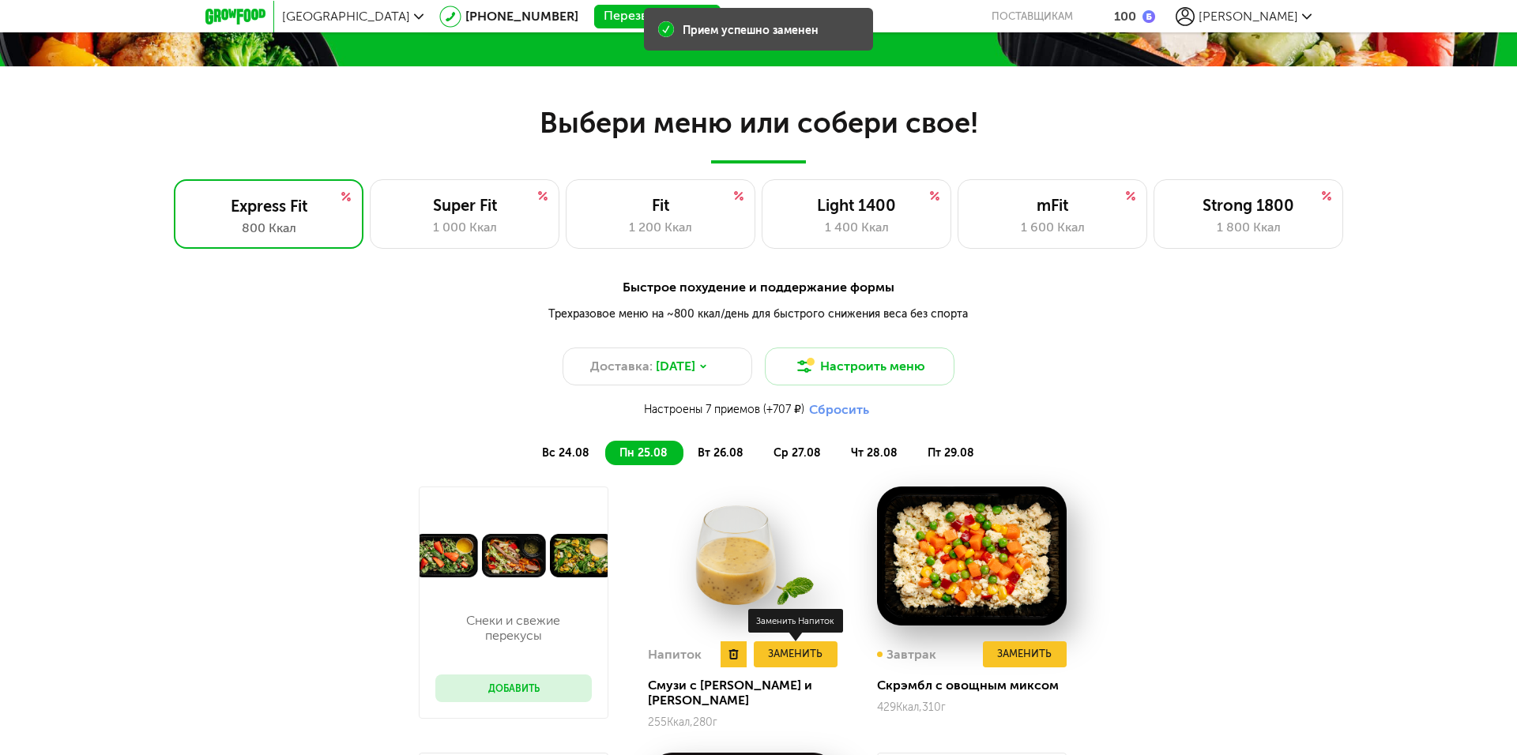
click at [796, 647] on button "Заменить" at bounding box center [796, 655] width 84 height 26
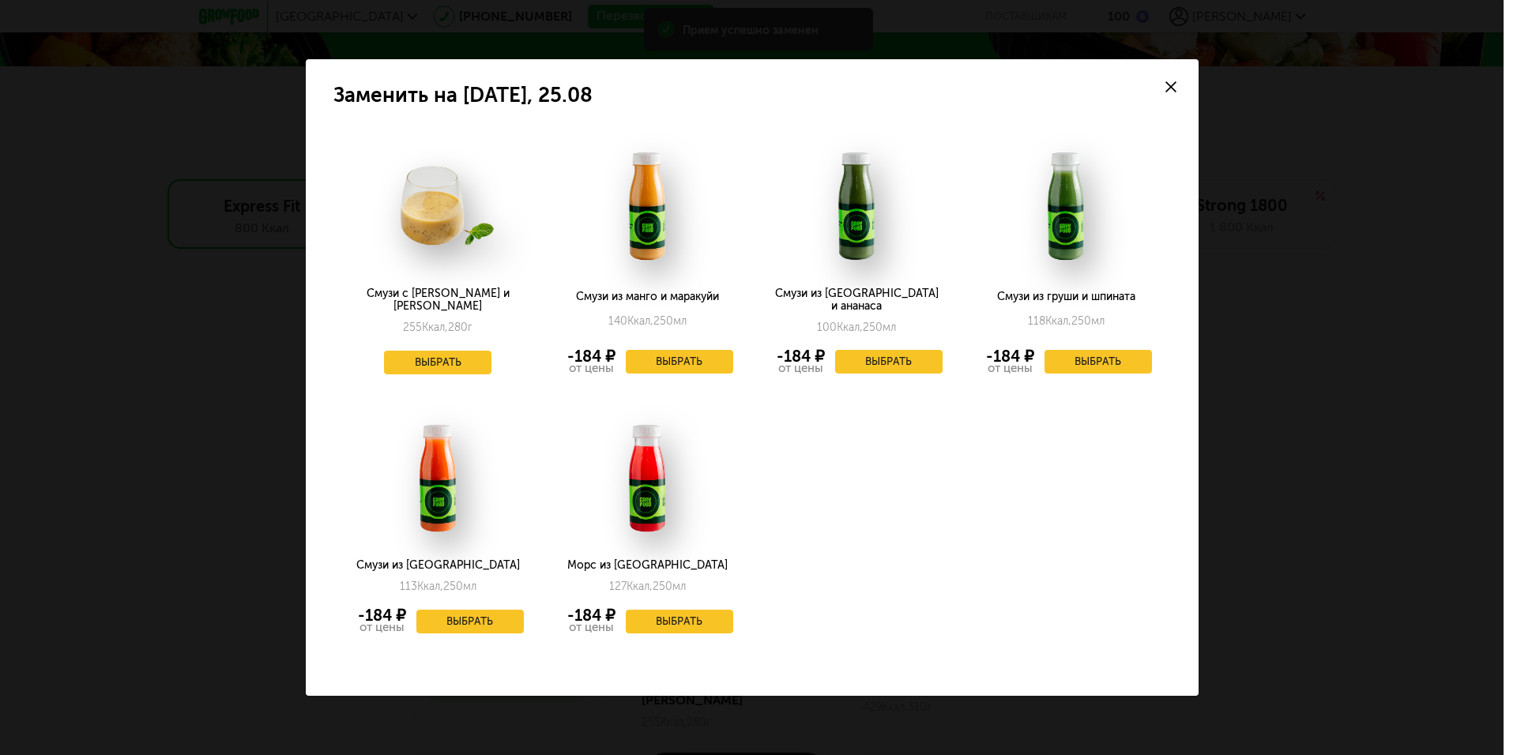
click at [1168, 92] on icon at bounding box center [1170, 86] width 11 height 11
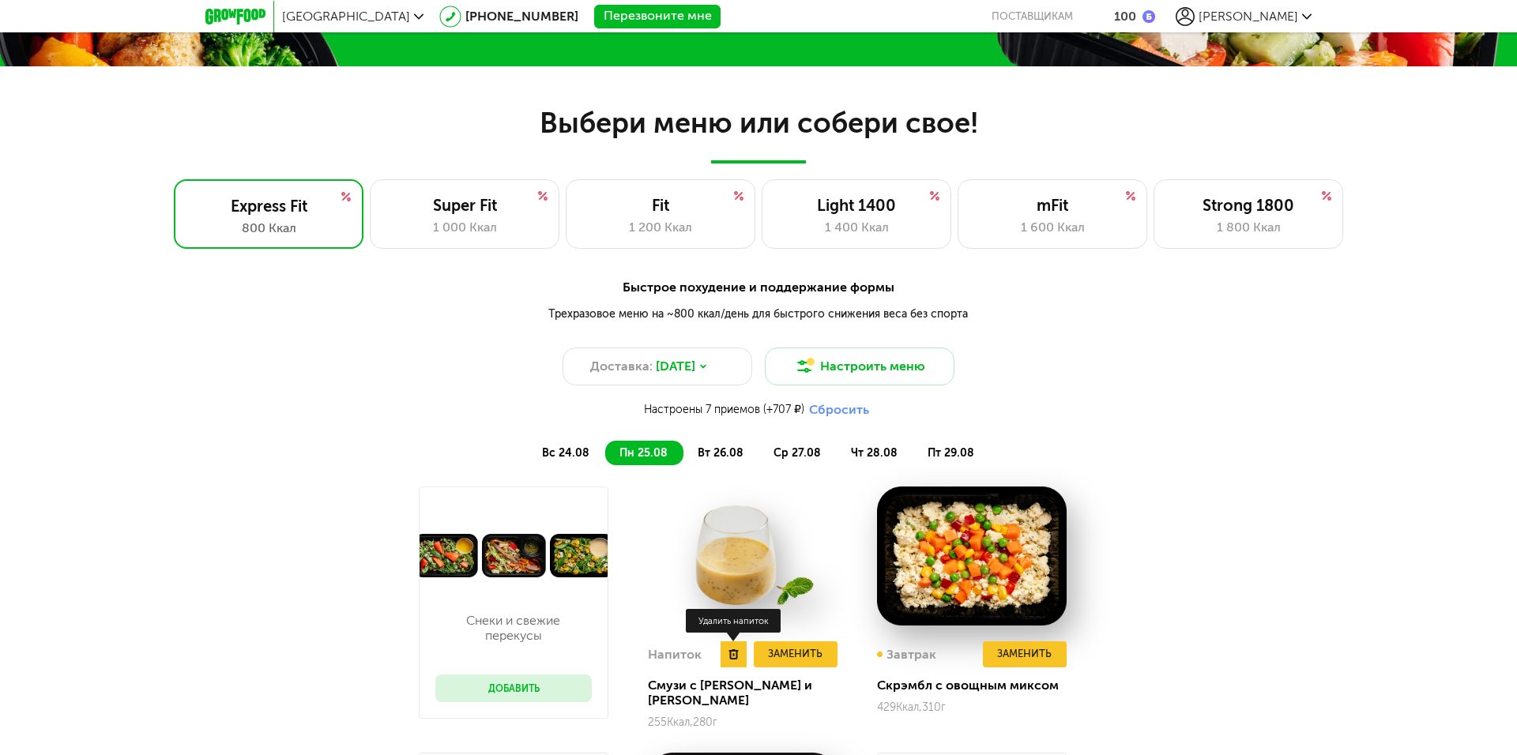
click at [731, 656] on use at bounding box center [732, 654] width 9 height 10
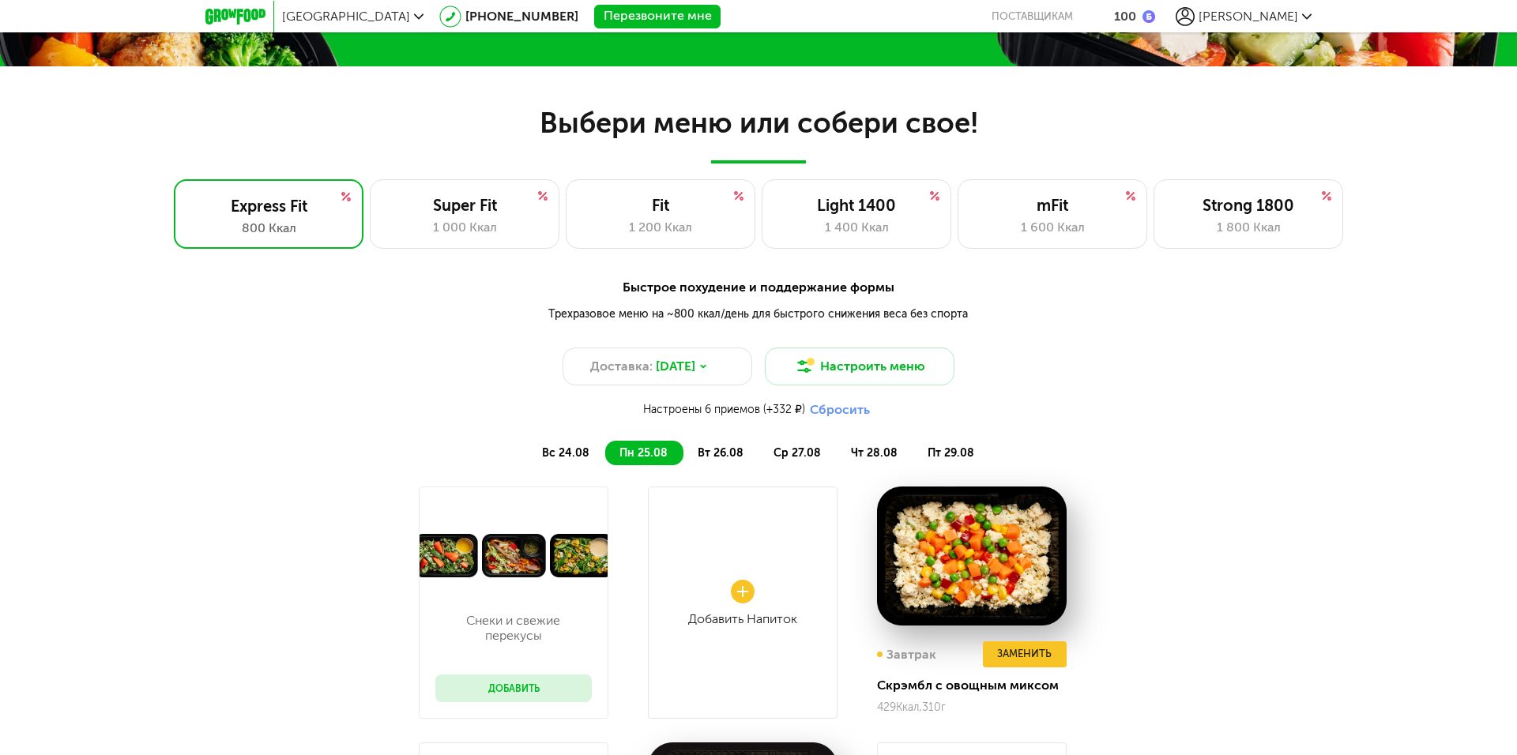
click at [728, 450] on span "вт 26.08" at bounding box center [721, 452] width 46 height 13
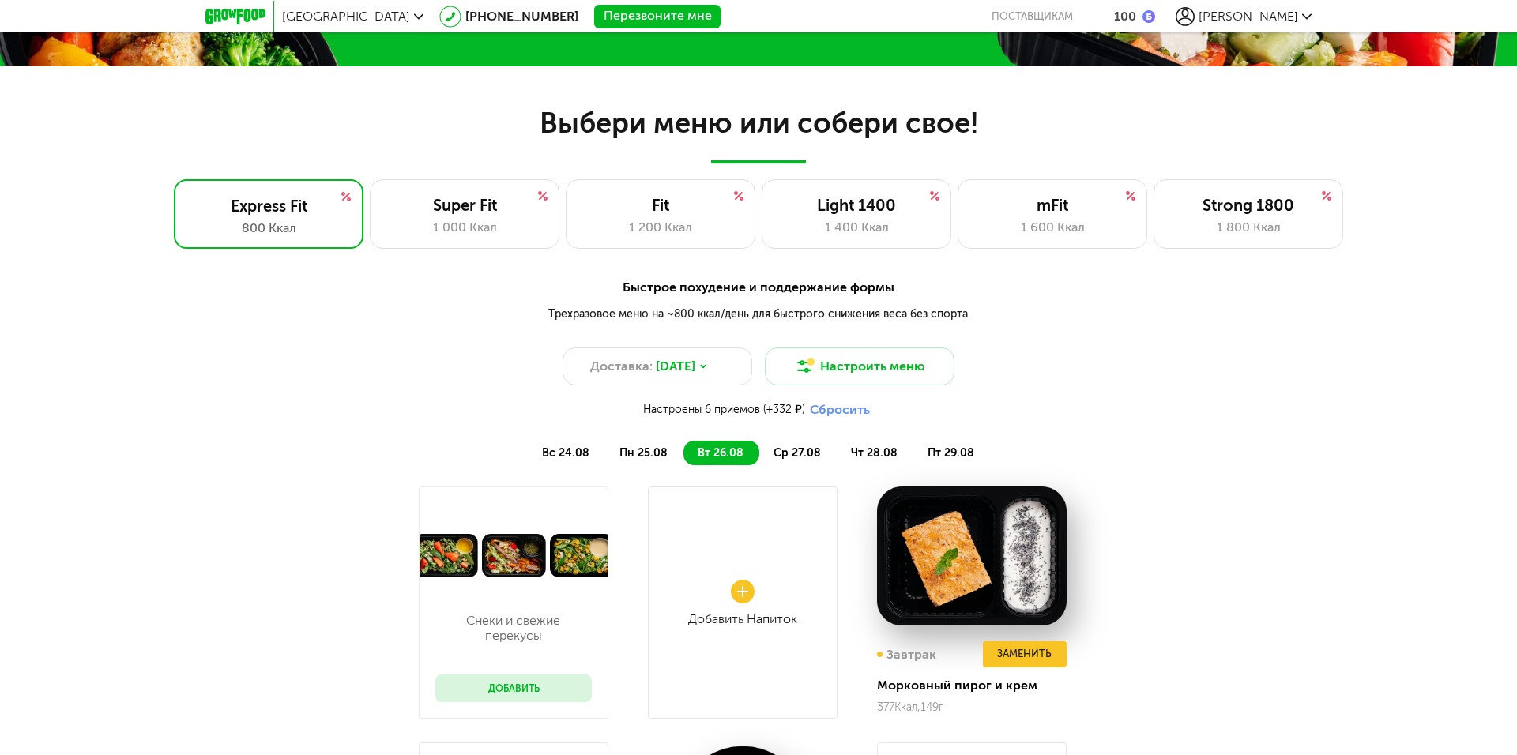
click at [588, 446] on li "вс 24.08" at bounding box center [566, 453] width 77 height 24
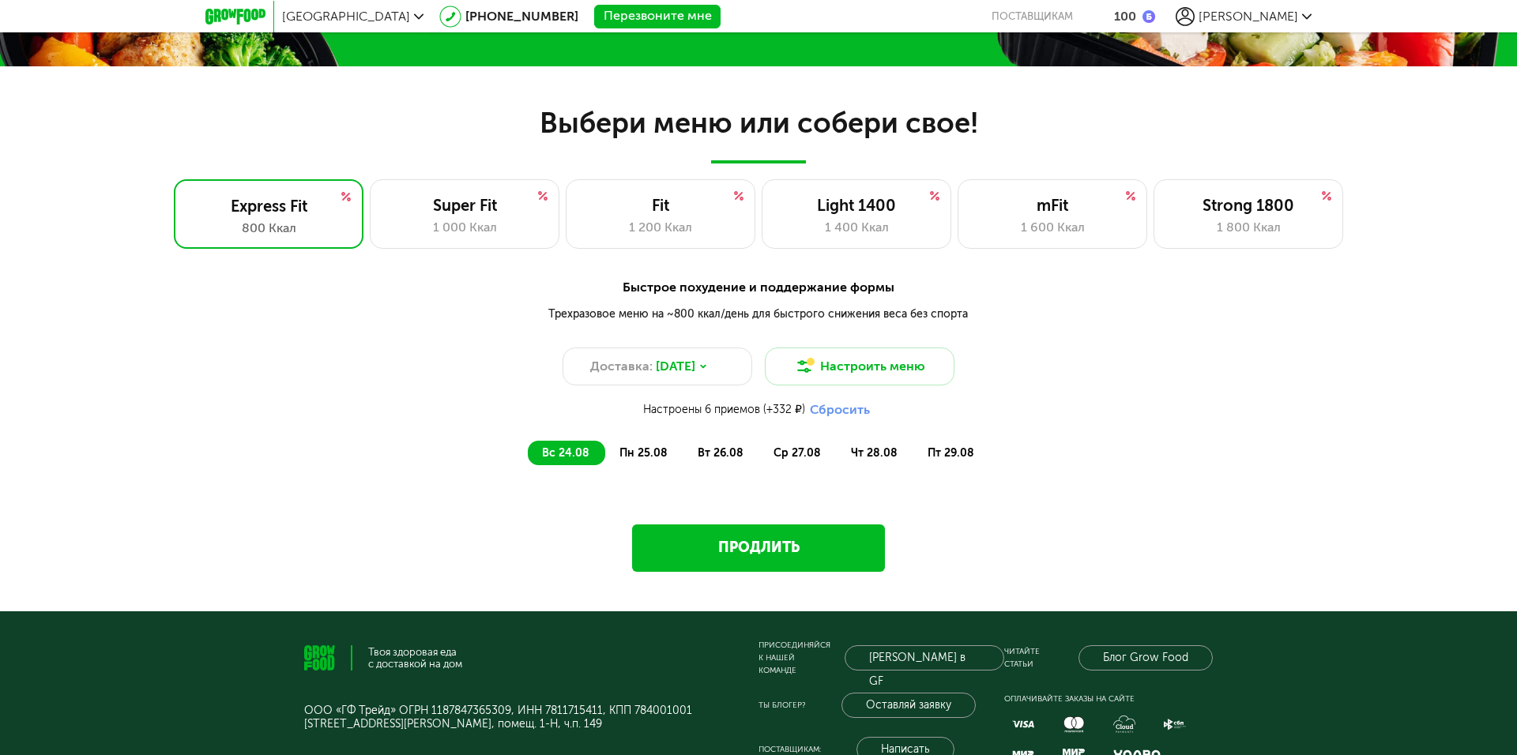
click at [664, 450] on span "пн 25.08" at bounding box center [643, 452] width 48 height 13
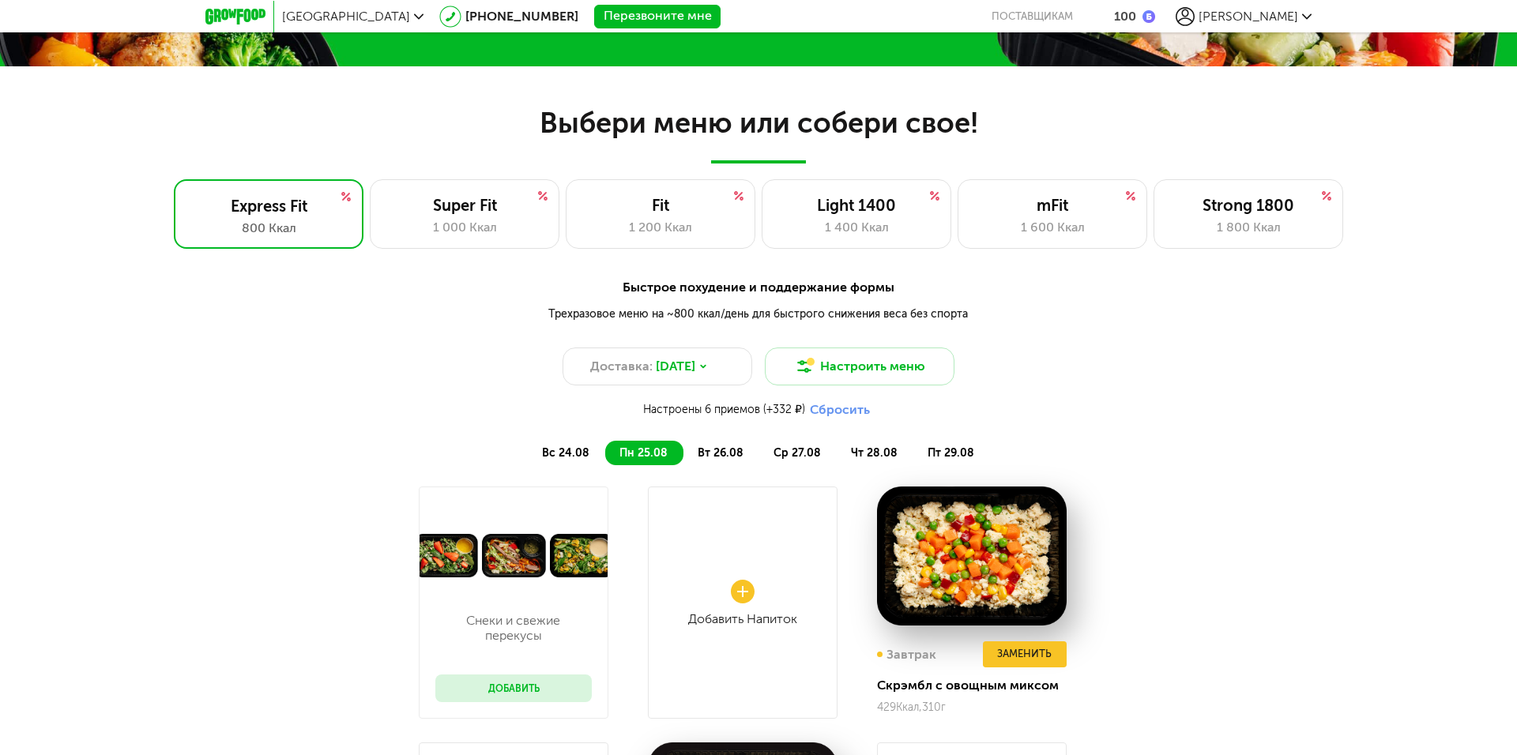
click at [724, 447] on span "вт 26.08" at bounding box center [721, 452] width 46 height 13
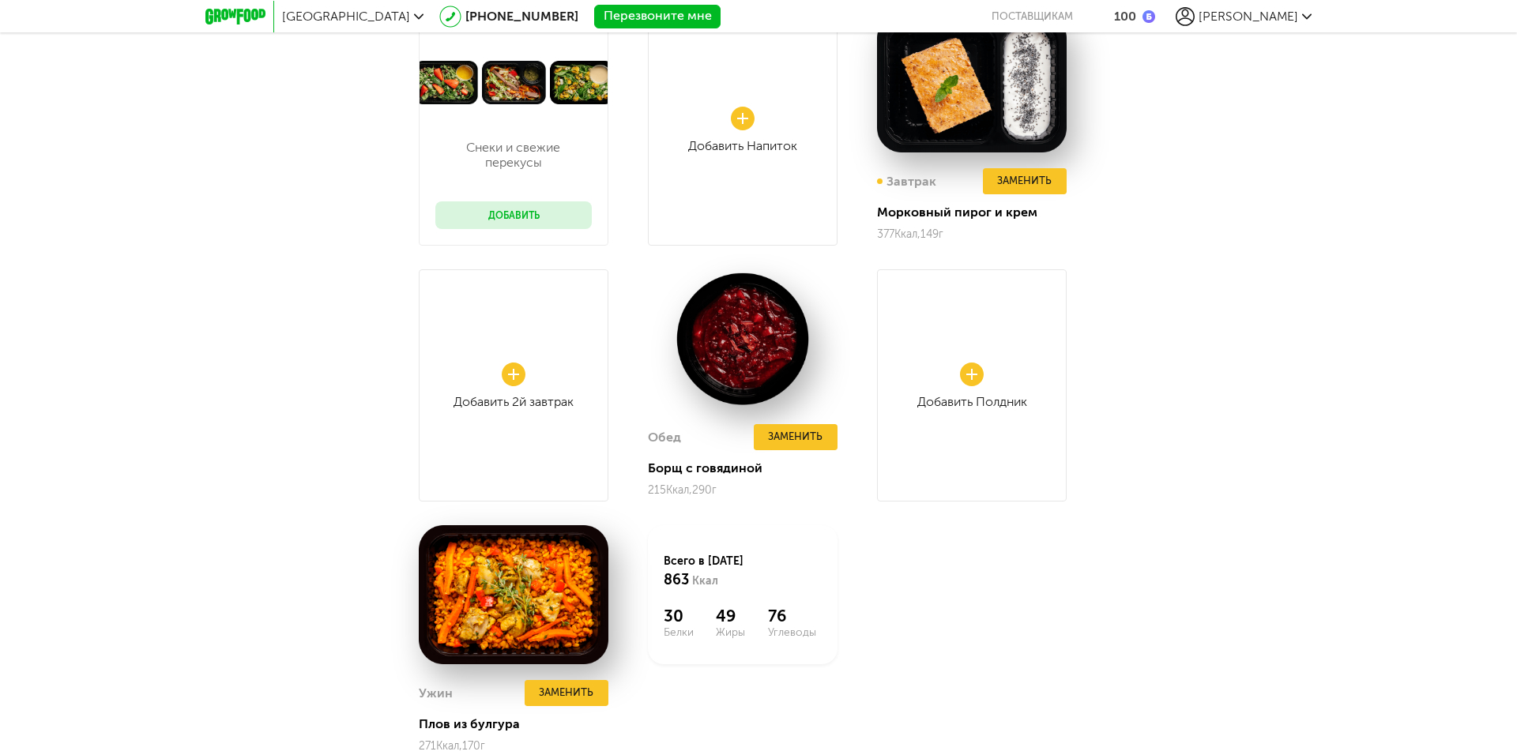
scroll to position [1601, 0]
click at [798, 444] on button "Заменить" at bounding box center [796, 436] width 84 height 26
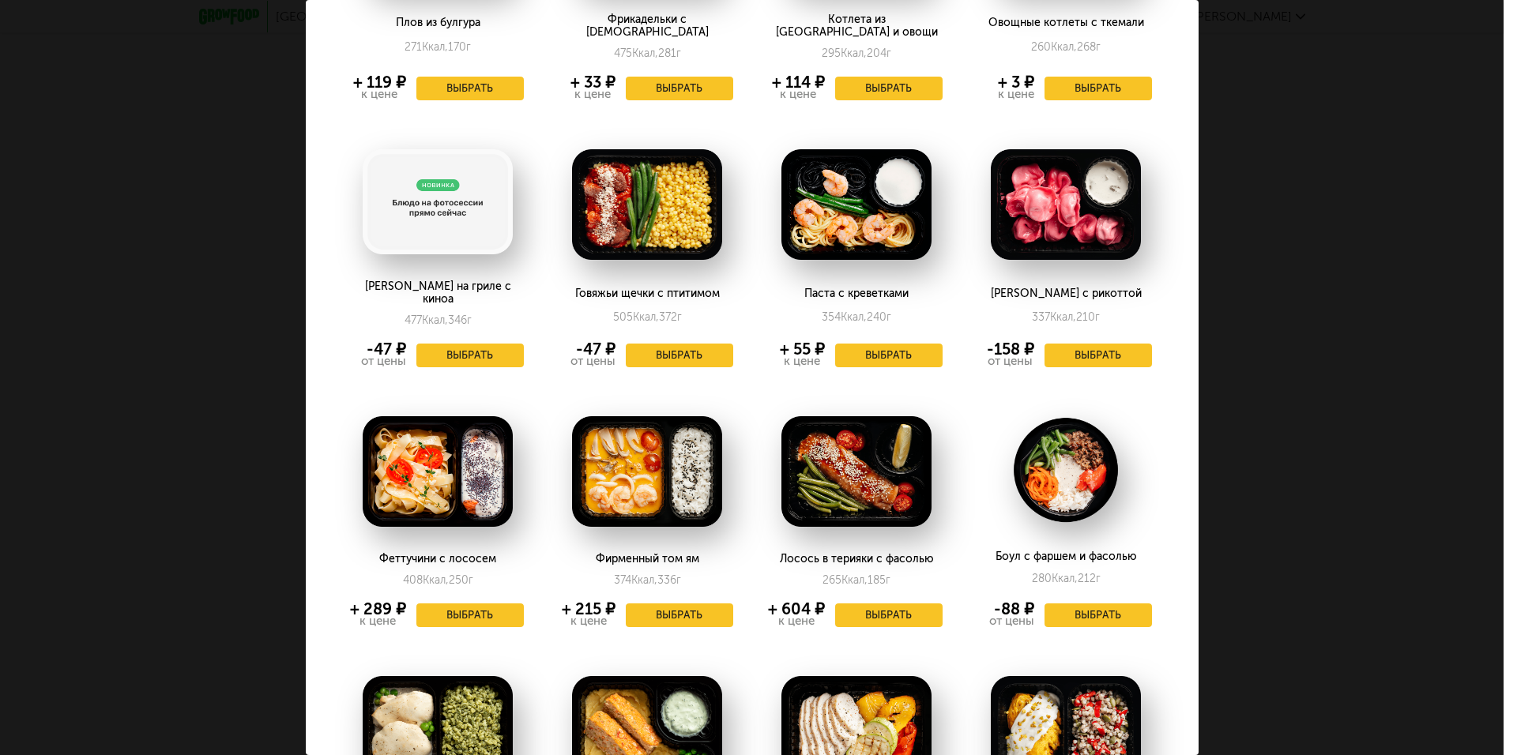
scroll to position [553, 0]
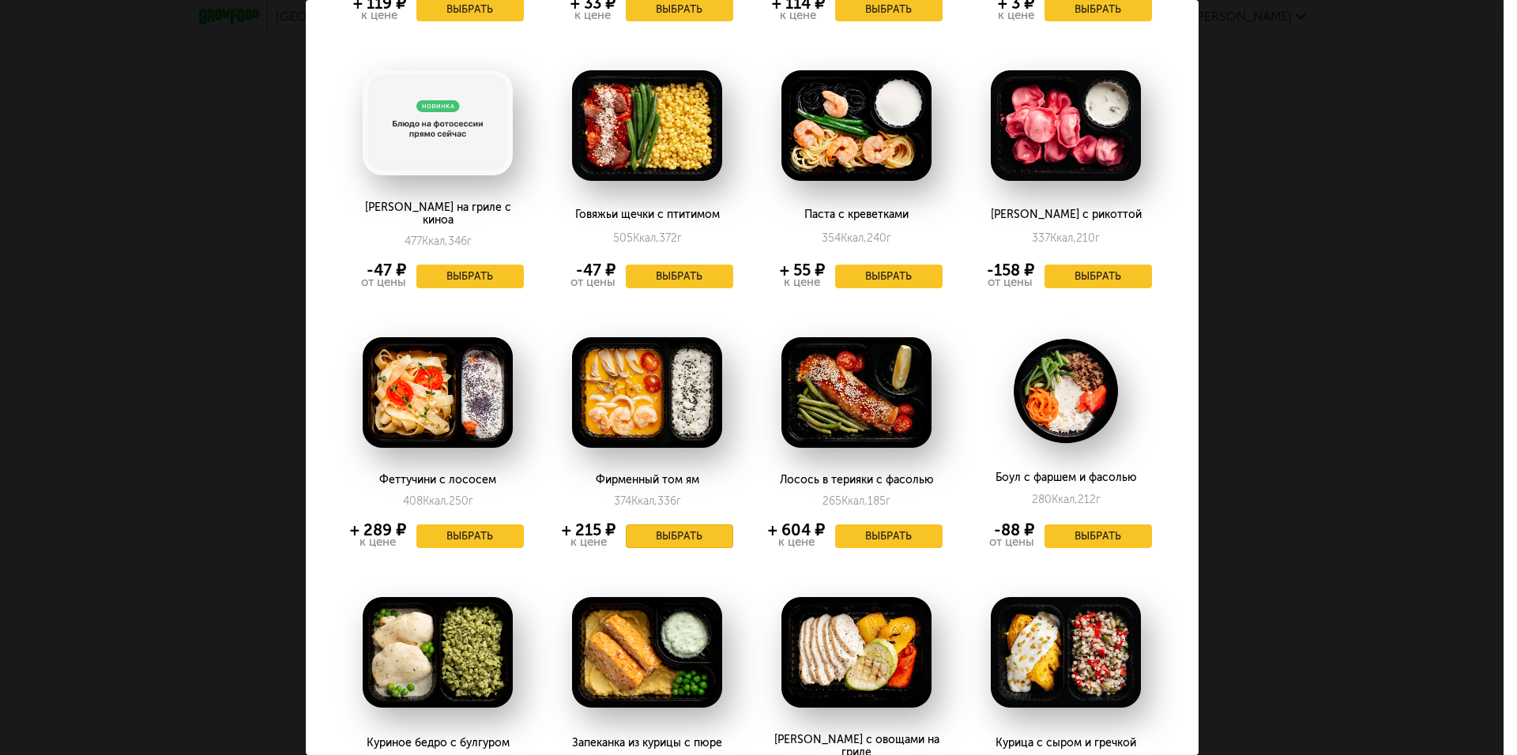
click at [683, 525] on button "Выбрать" at bounding box center [679, 537] width 107 height 24
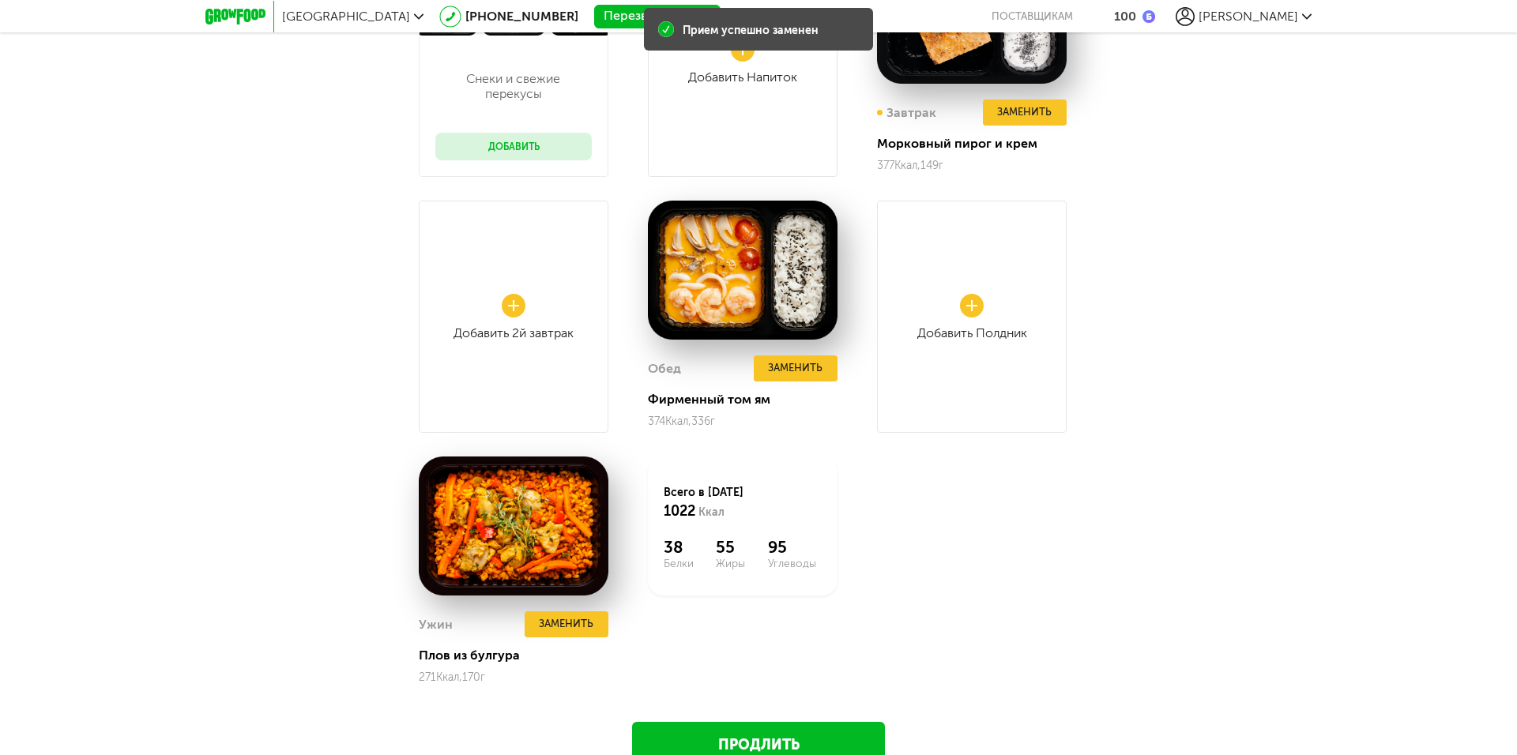
scroll to position [1759, 0]
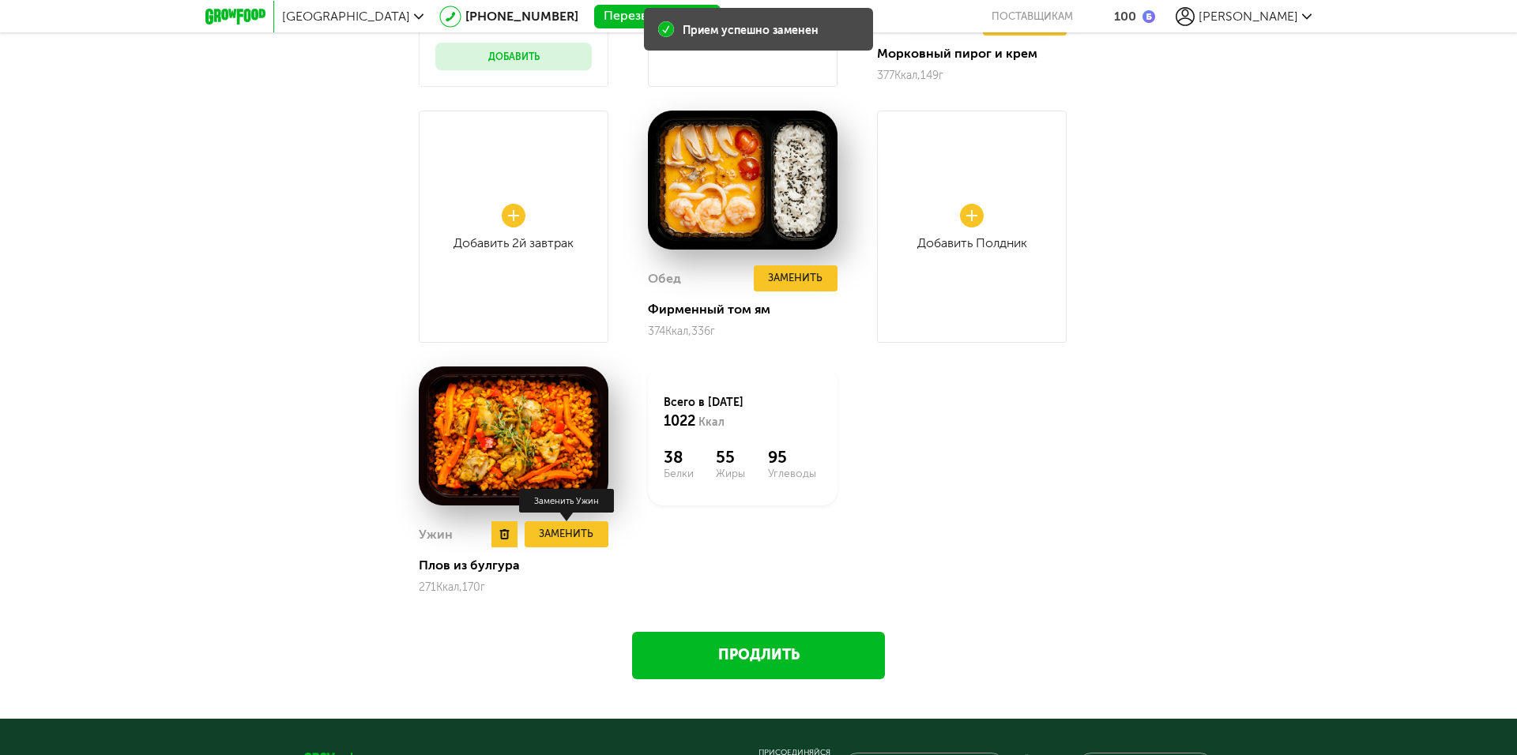
click at [575, 539] on button "Заменить" at bounding box center [567, 534] width 84 height 26
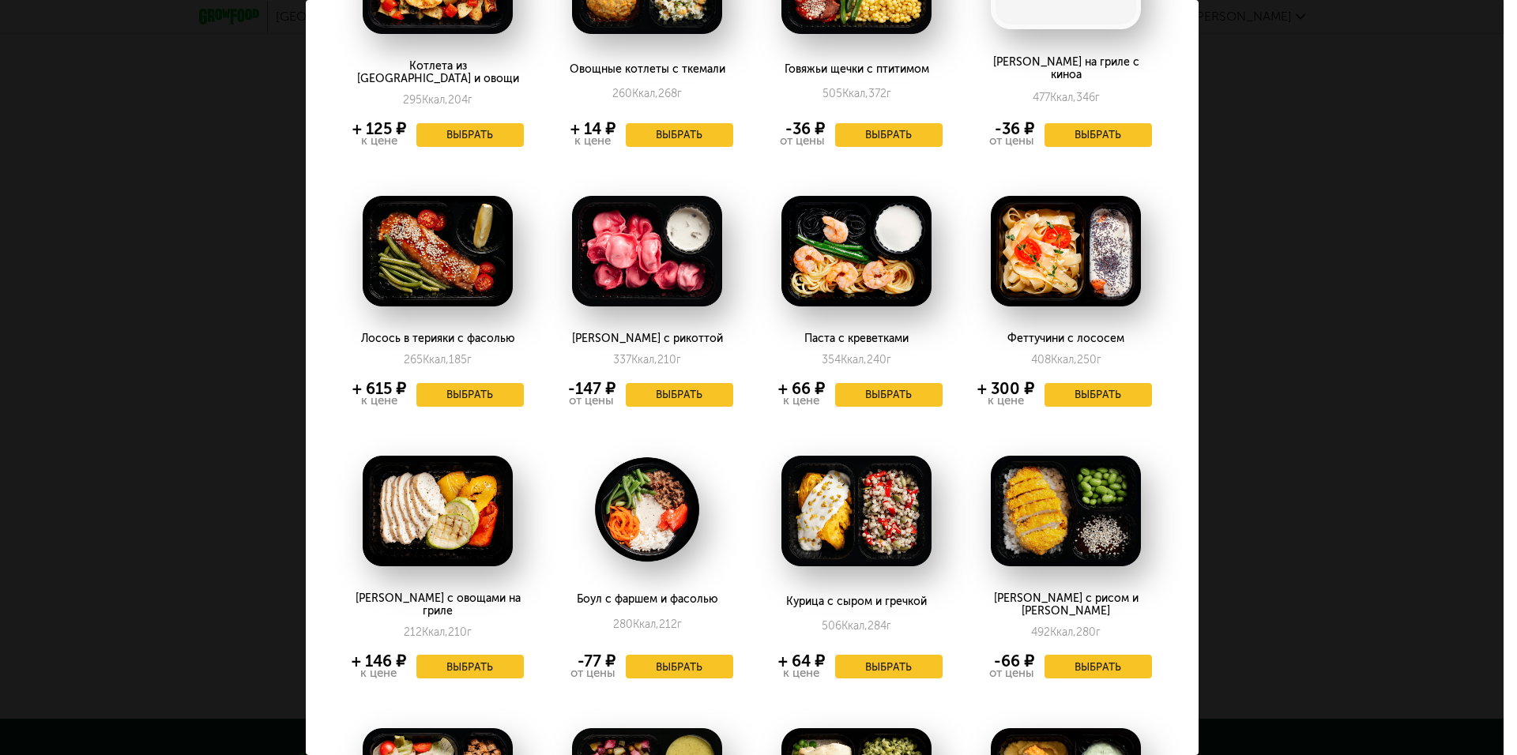
scroll to position [474, 0]
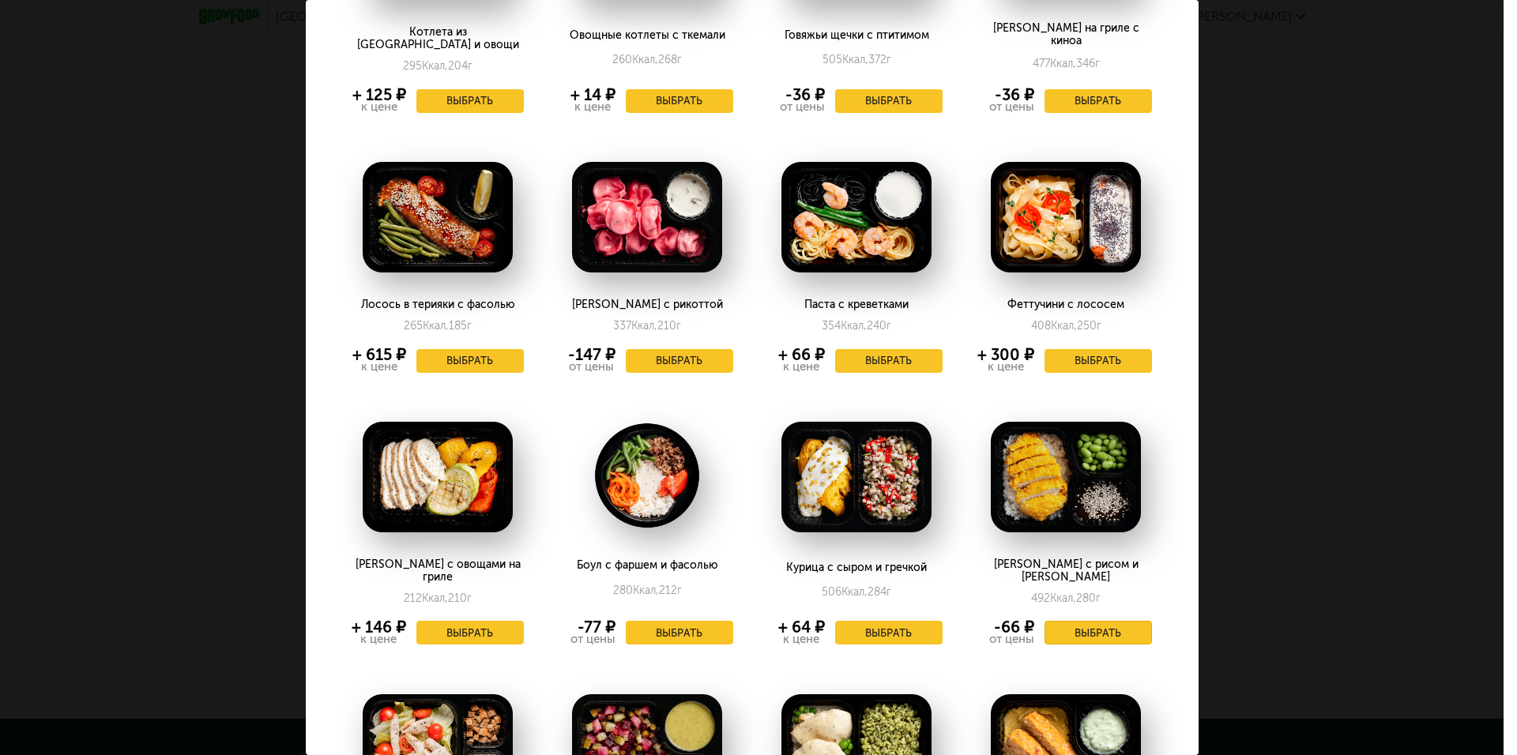
click at [1106, 621] on button "Выбрать" at bounding box center [1097, 633] width 107 height 24
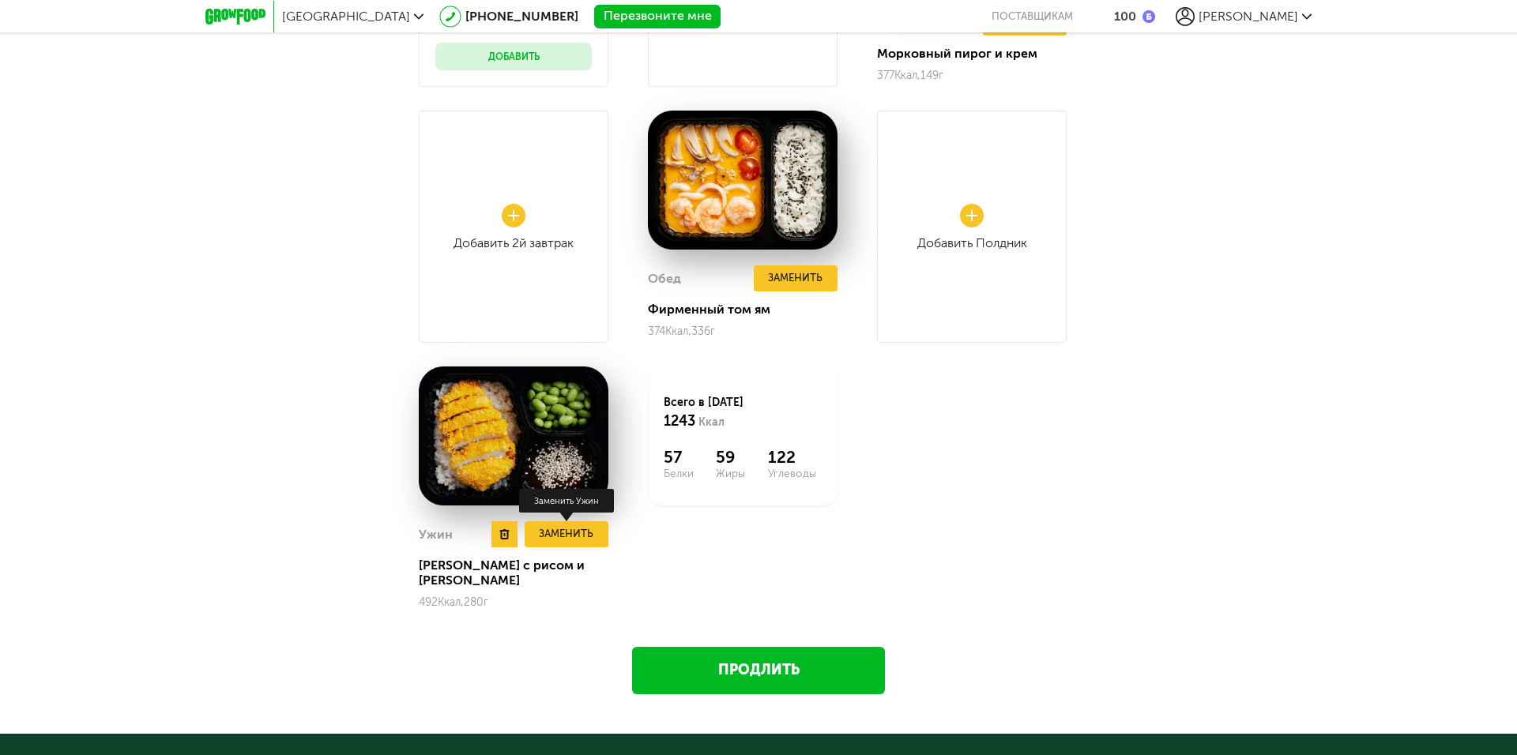
click at [582, 532] on button "Заменить" at bounding box center [567, 534] width 84 height 26
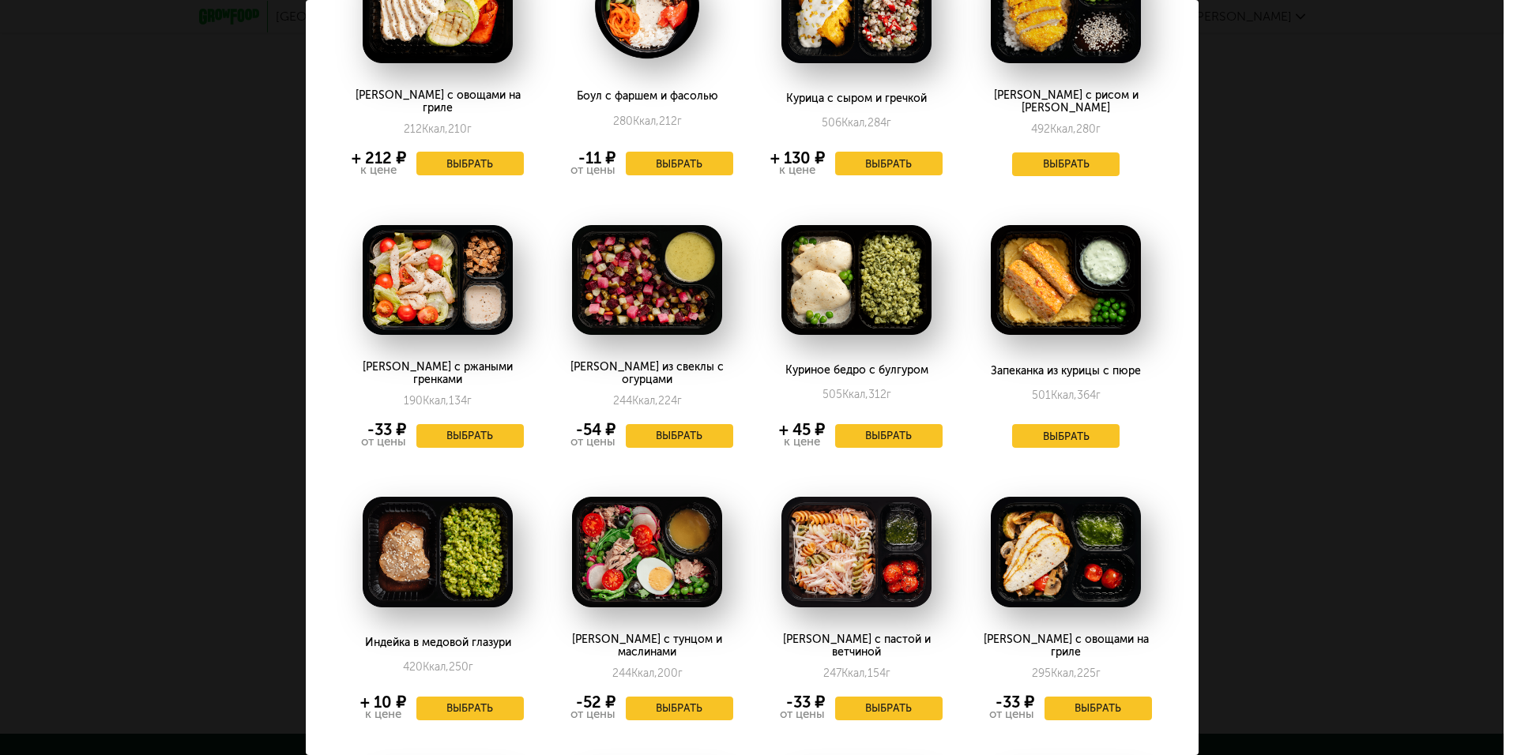
scroll to position [1027, 0]
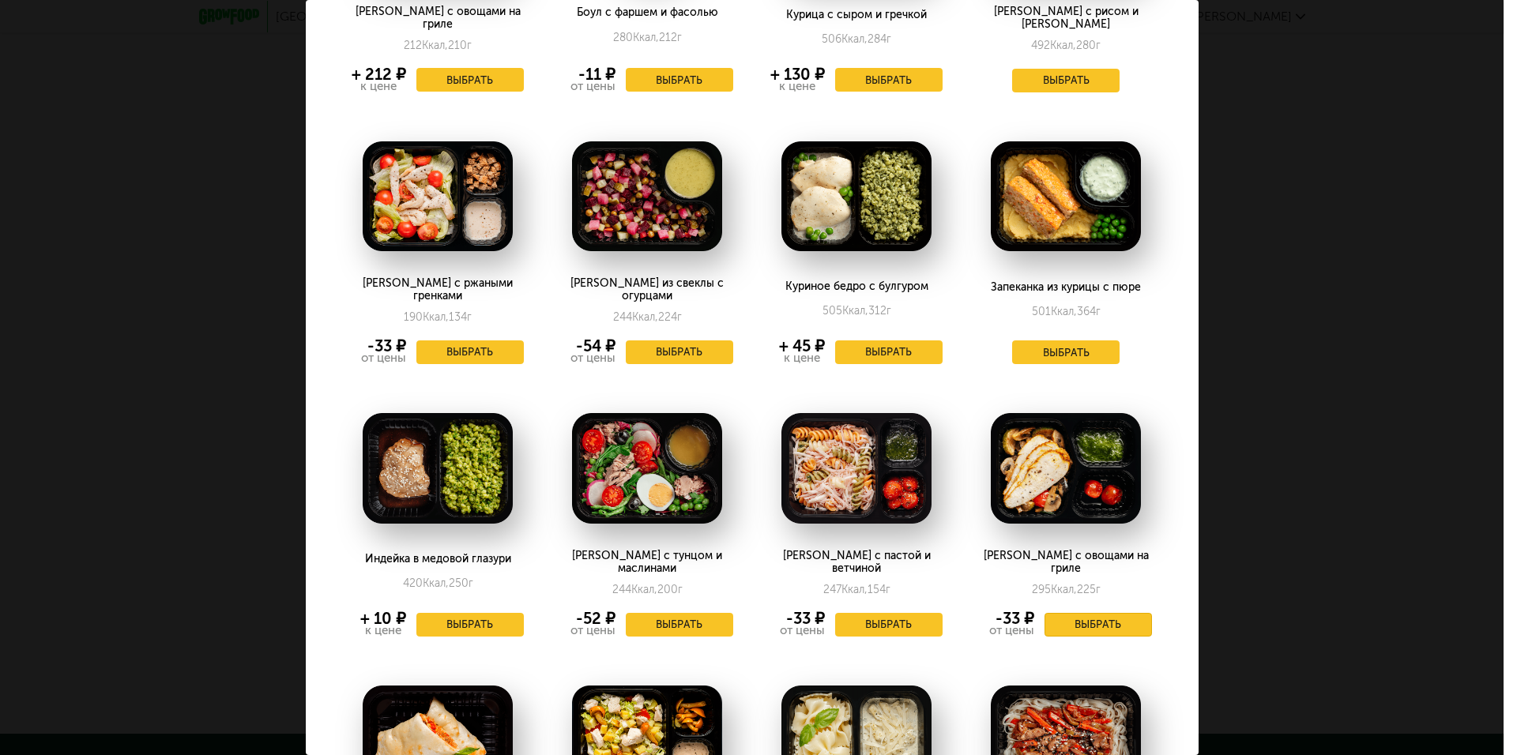
click at [1092, 613] on button "Выбрать" at bounding box center [1097, 625] width 107 height 24
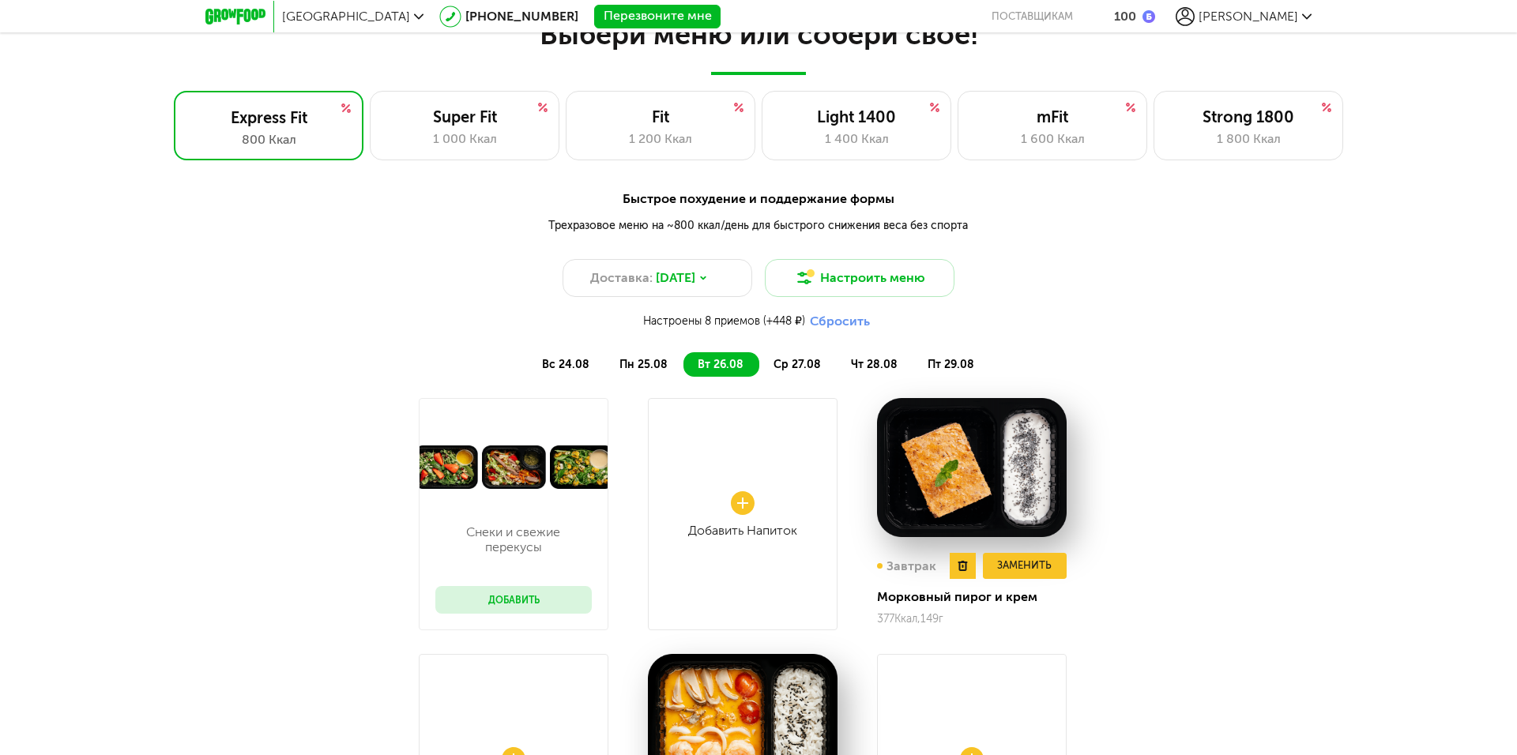
scroll to position [1206, 0]
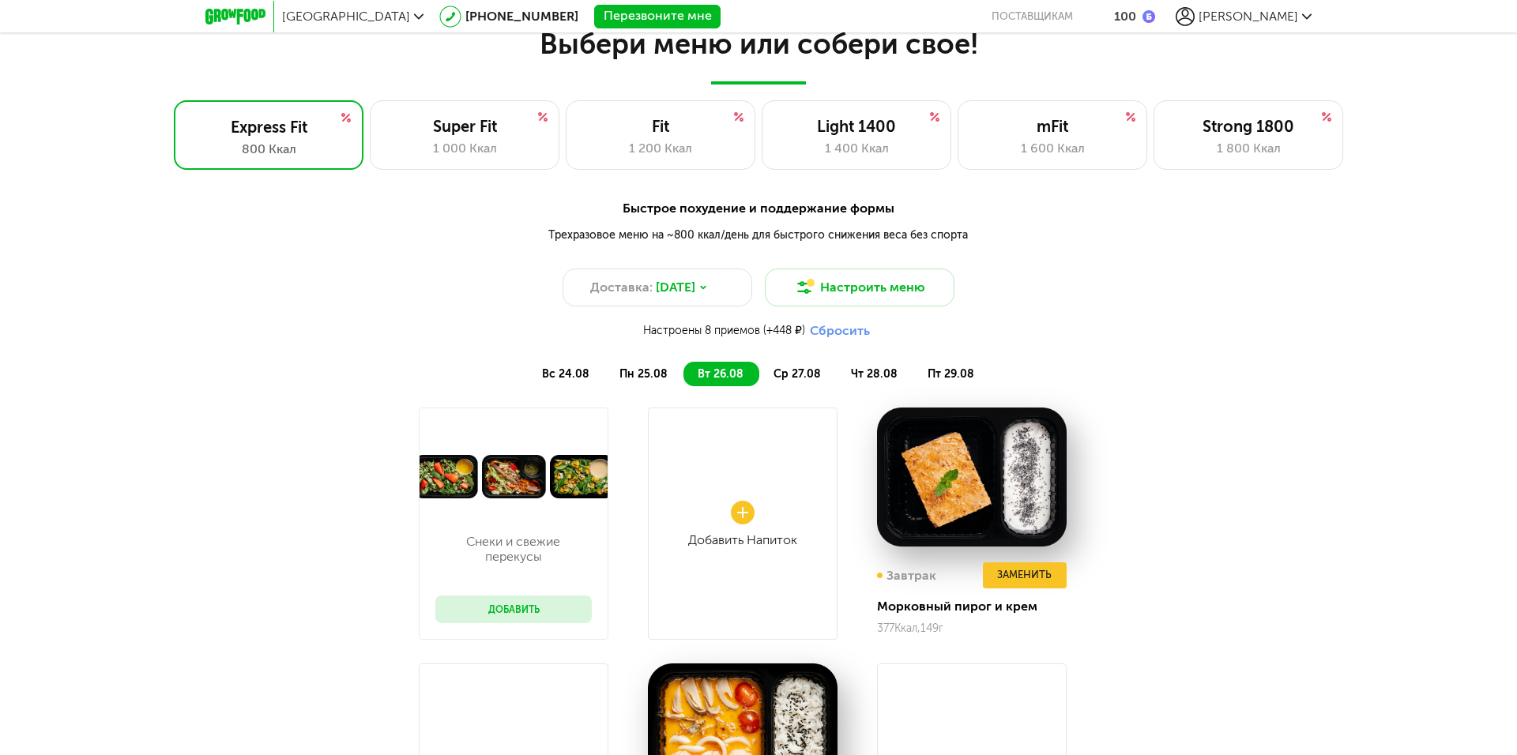
click at [794, 369] on span "ср 27.08" at bounding box center [796, 373] width 47 height 13
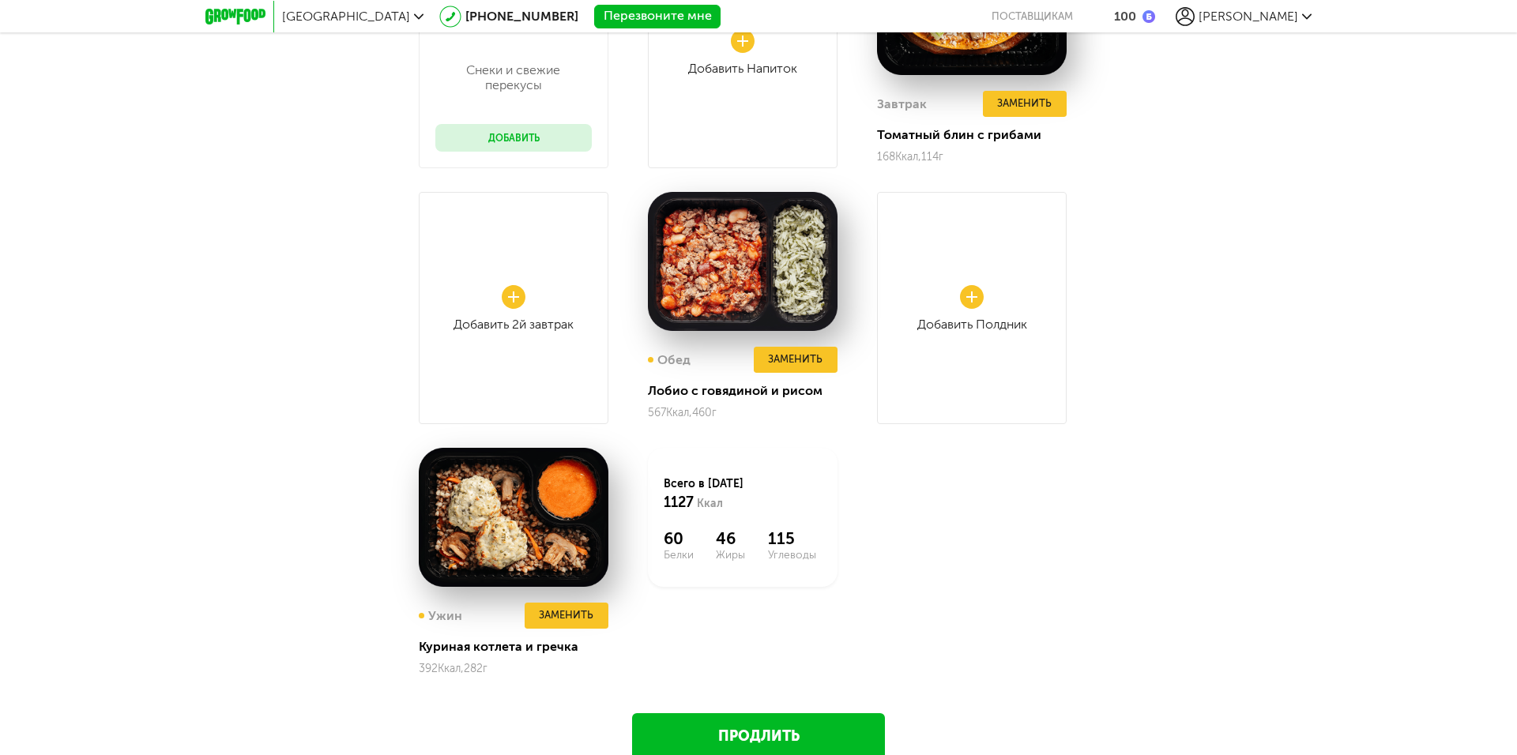
scroll to position [1680, 0]
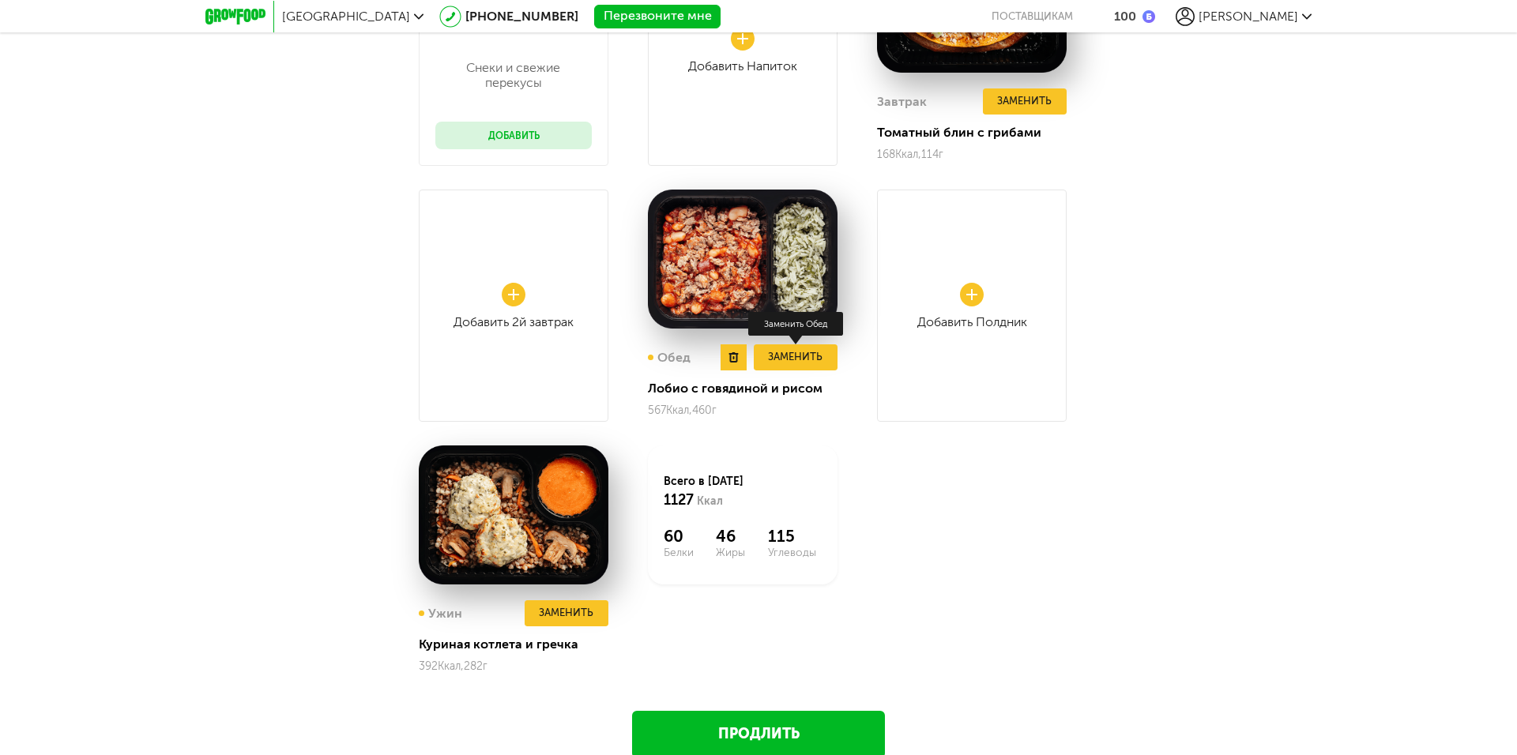
click at [795, 351] on button "Заменить" at bounding box center [796, 357] width 84 height 26
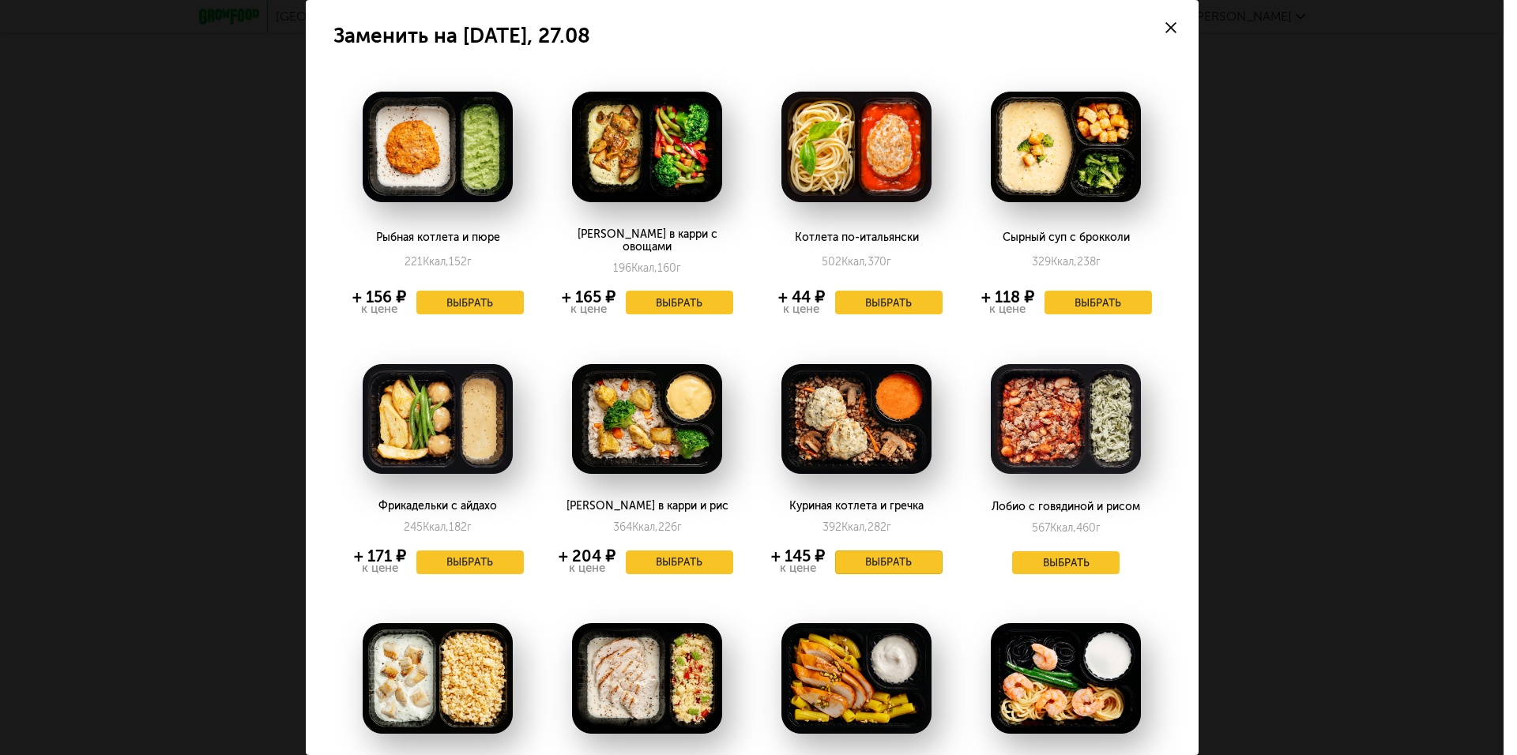
click at [882, 551] on button "Выбрать" at bounding box center [888, 563] width 107 height 24
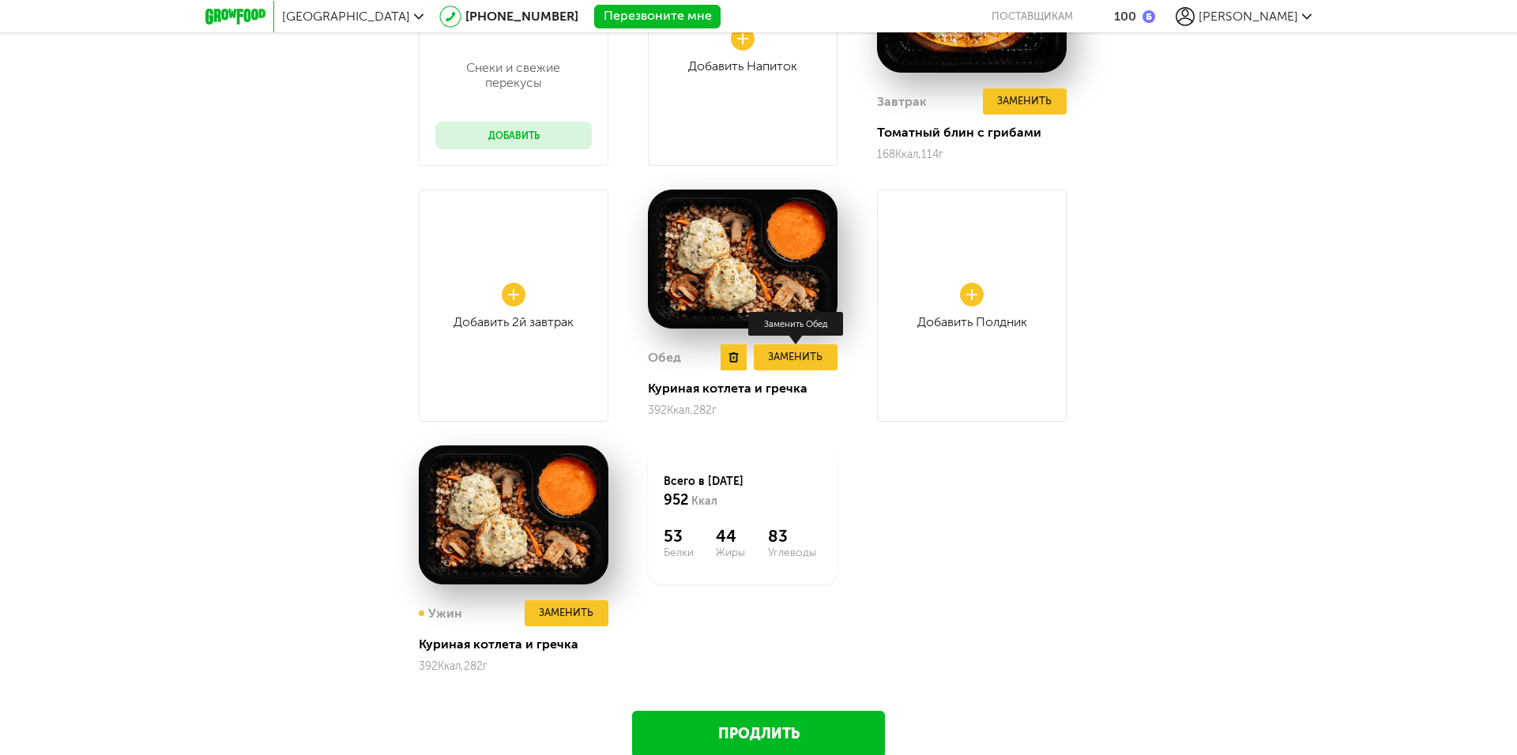
click at [787, 355] on button "Заменить" at bounding box center [796, 357] width 84 height 26
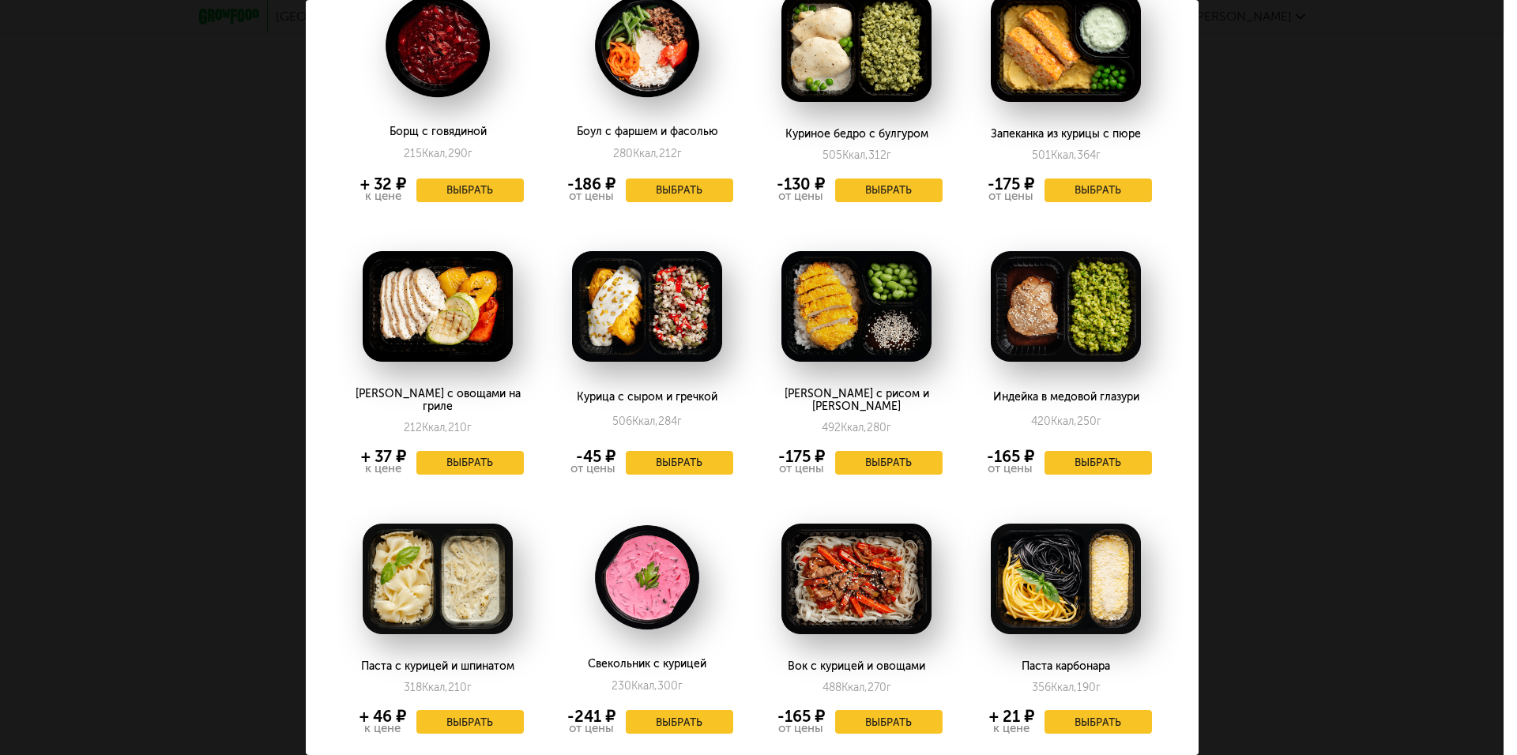
scroll to position [1185, 0]
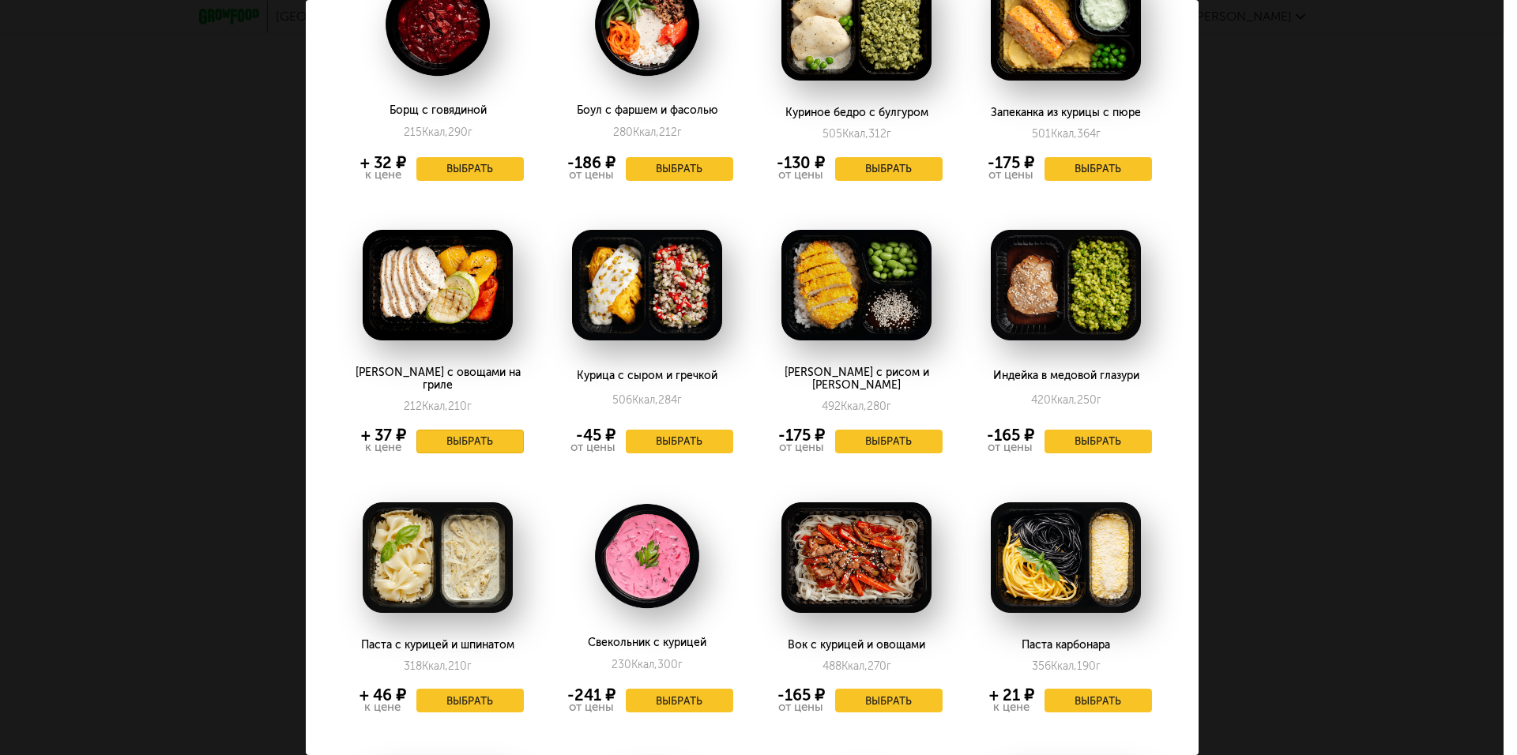
click at [484, 430] on button "Выбрать" at bounding box center [469, 442] width 107 height 24
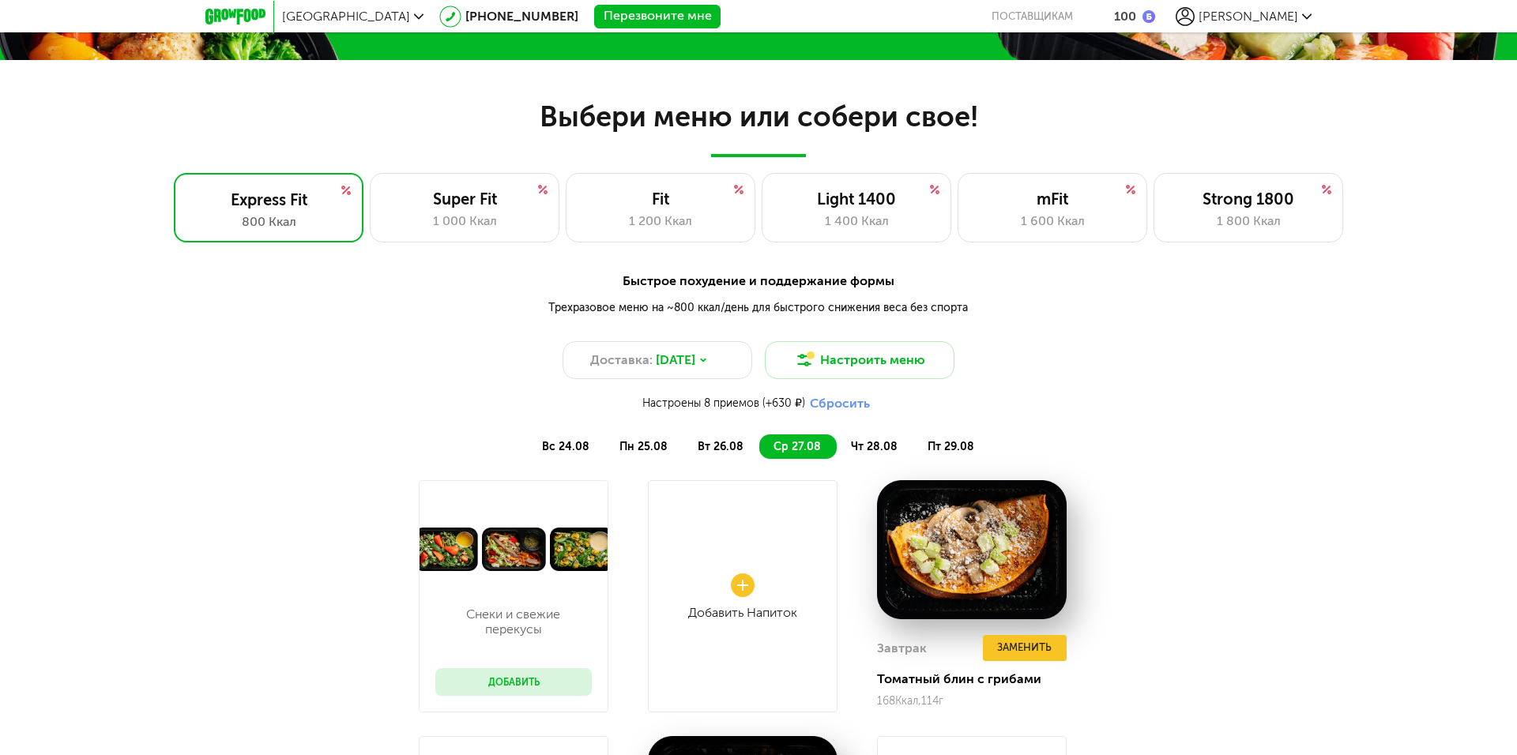
scroll to position [1127, 0]
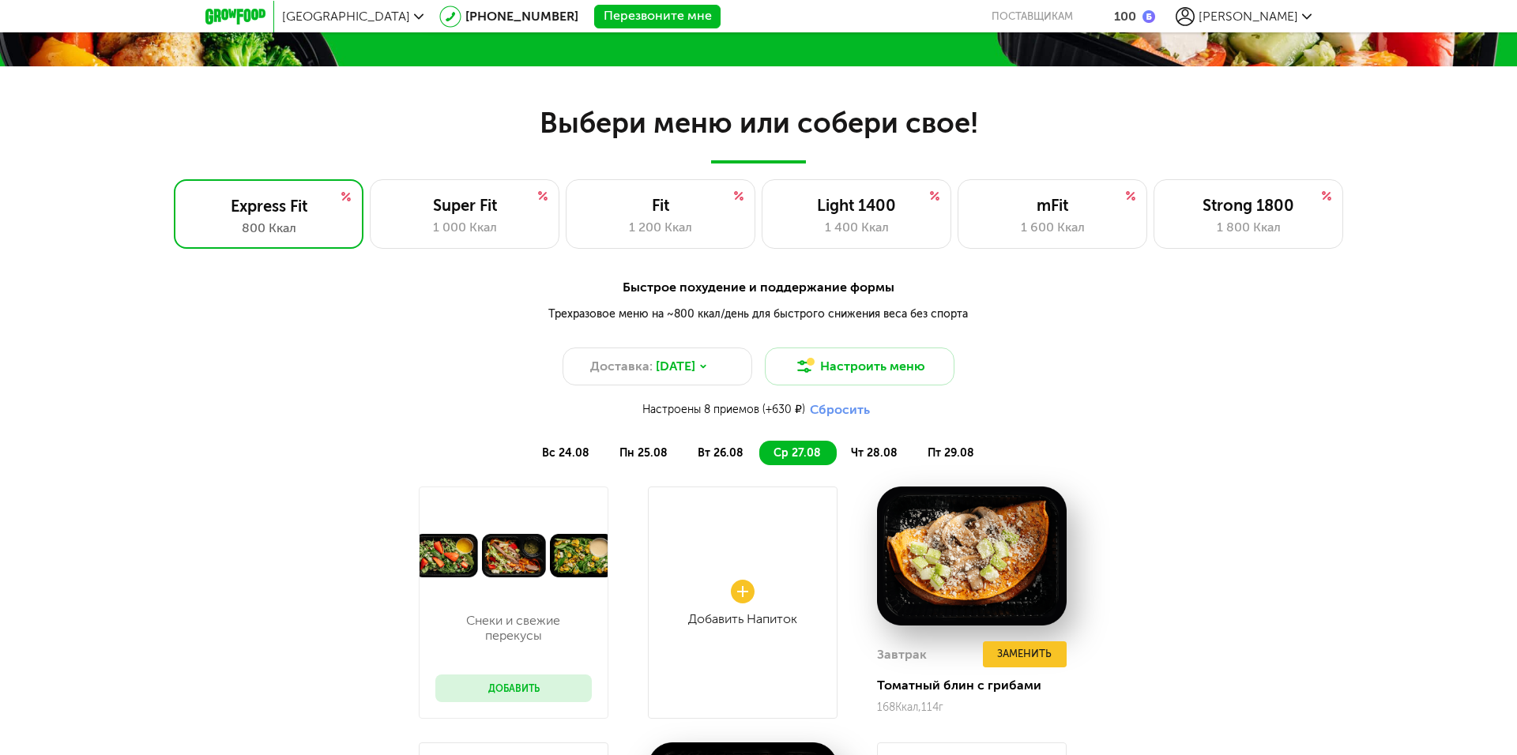
click at [875, 448] on span "чт 28.08" at bounding box center [874, 452] width 47 height 13
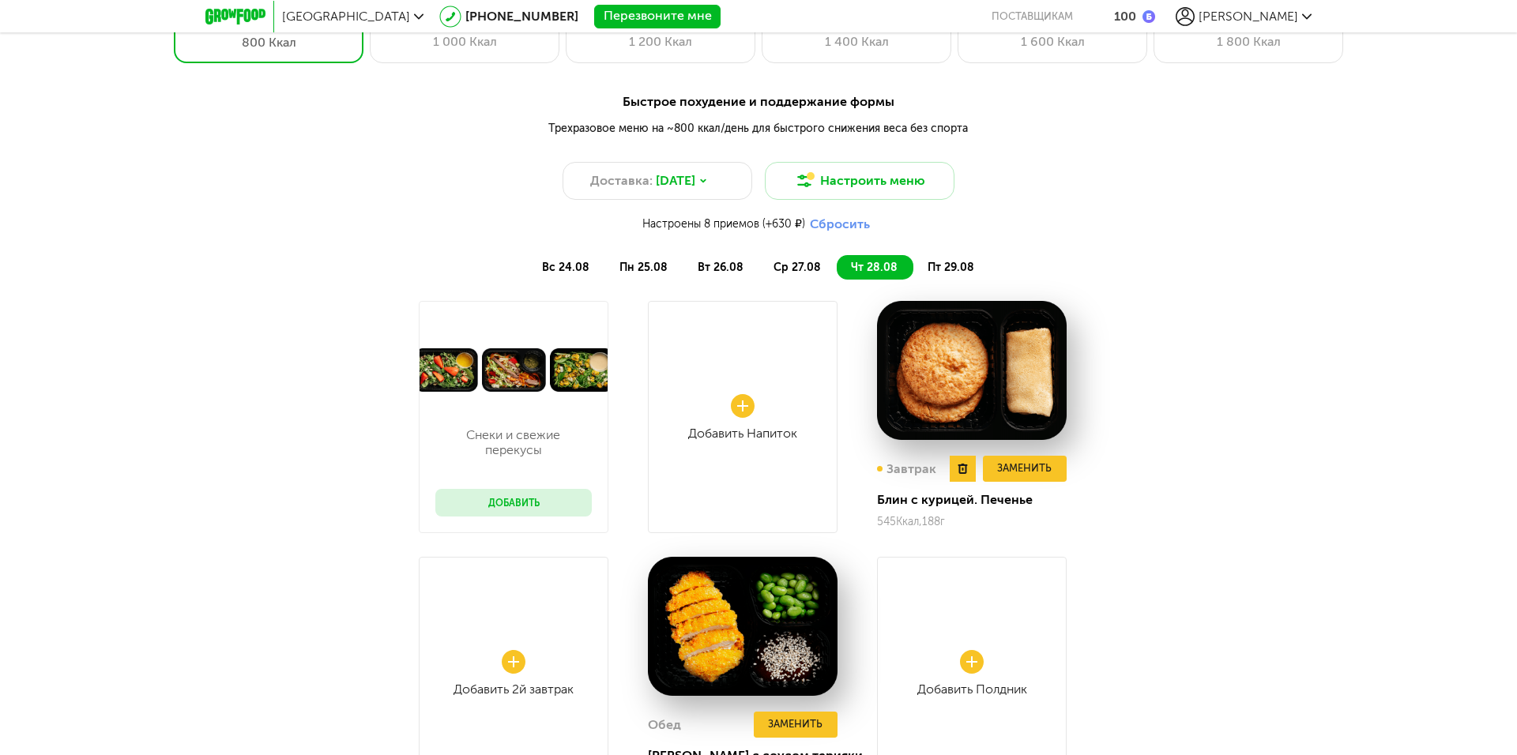
scroll to position [1285, 0]
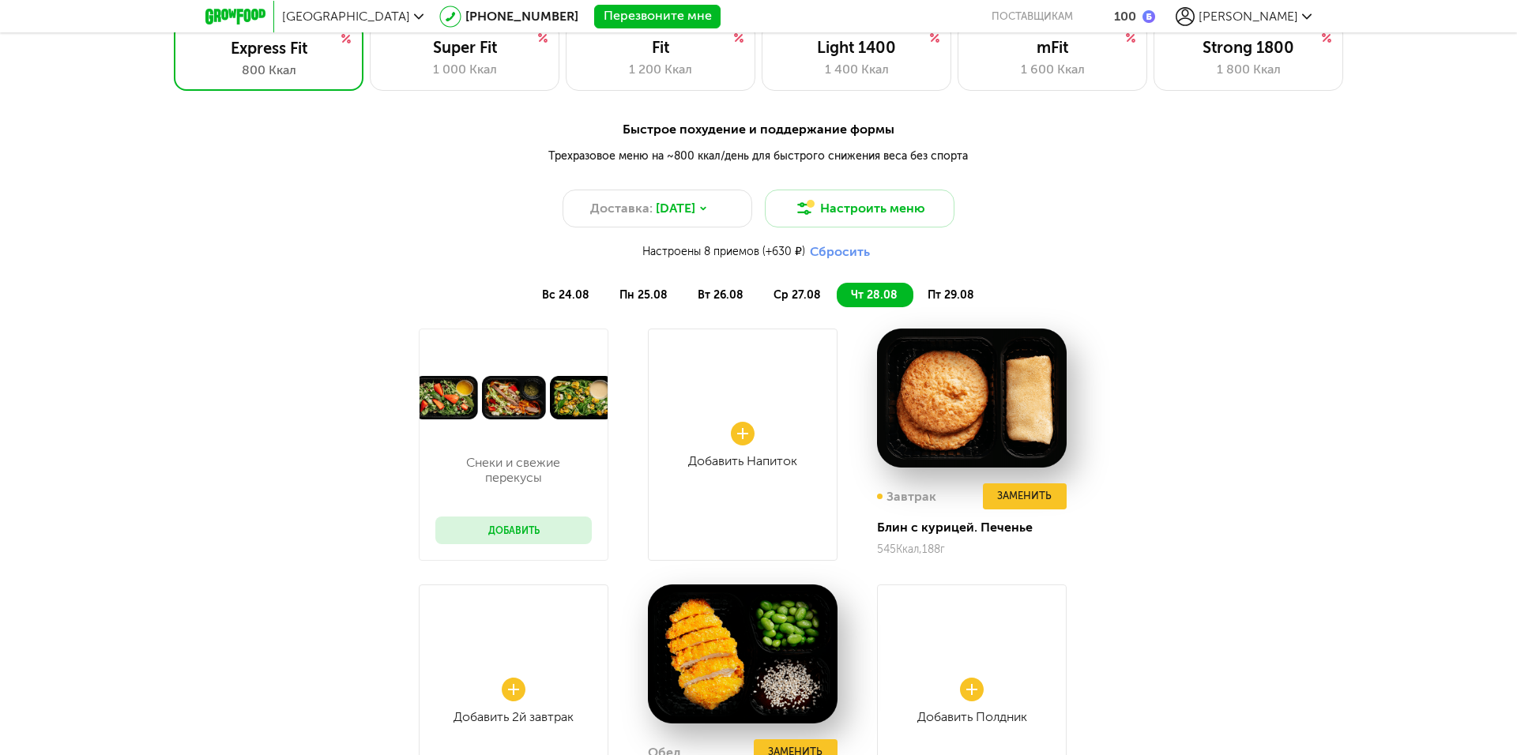
click at [946, 293] on span "пт 29.08" at bounding box center [951, 294] width 47 height 13
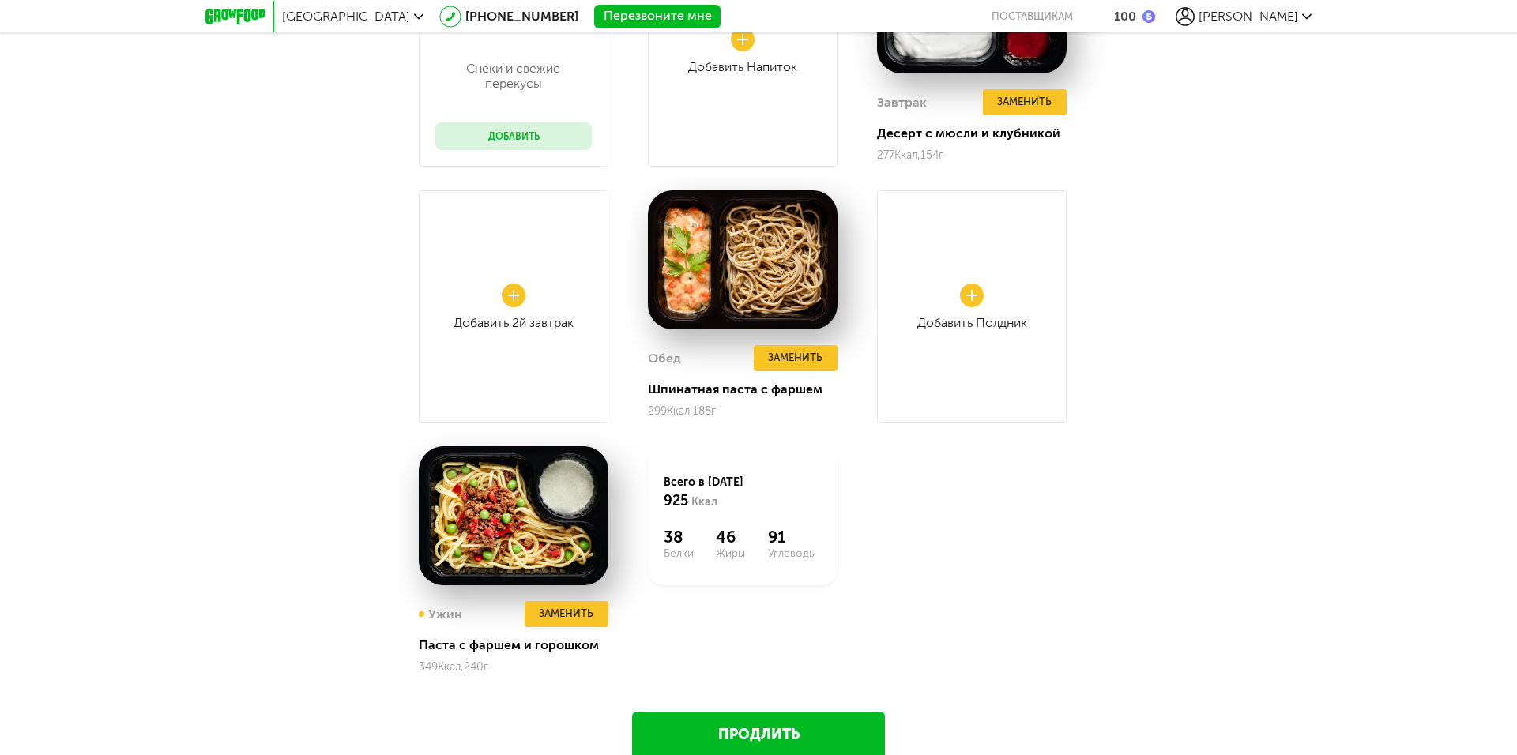
scroll to position [1838, 0]
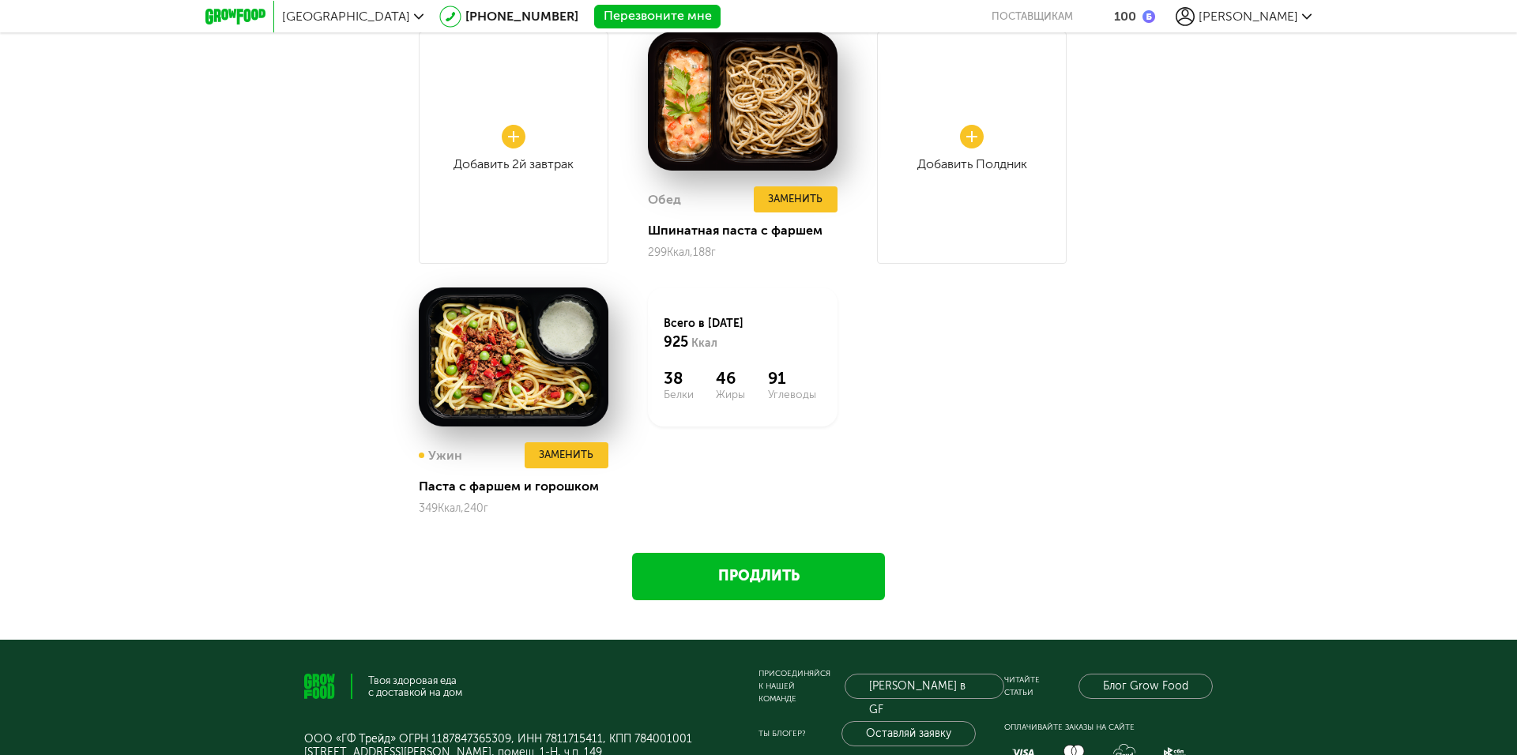
click at [762, 569] on link "Продлить" at bounding box center [758, 576] width 253 height 47
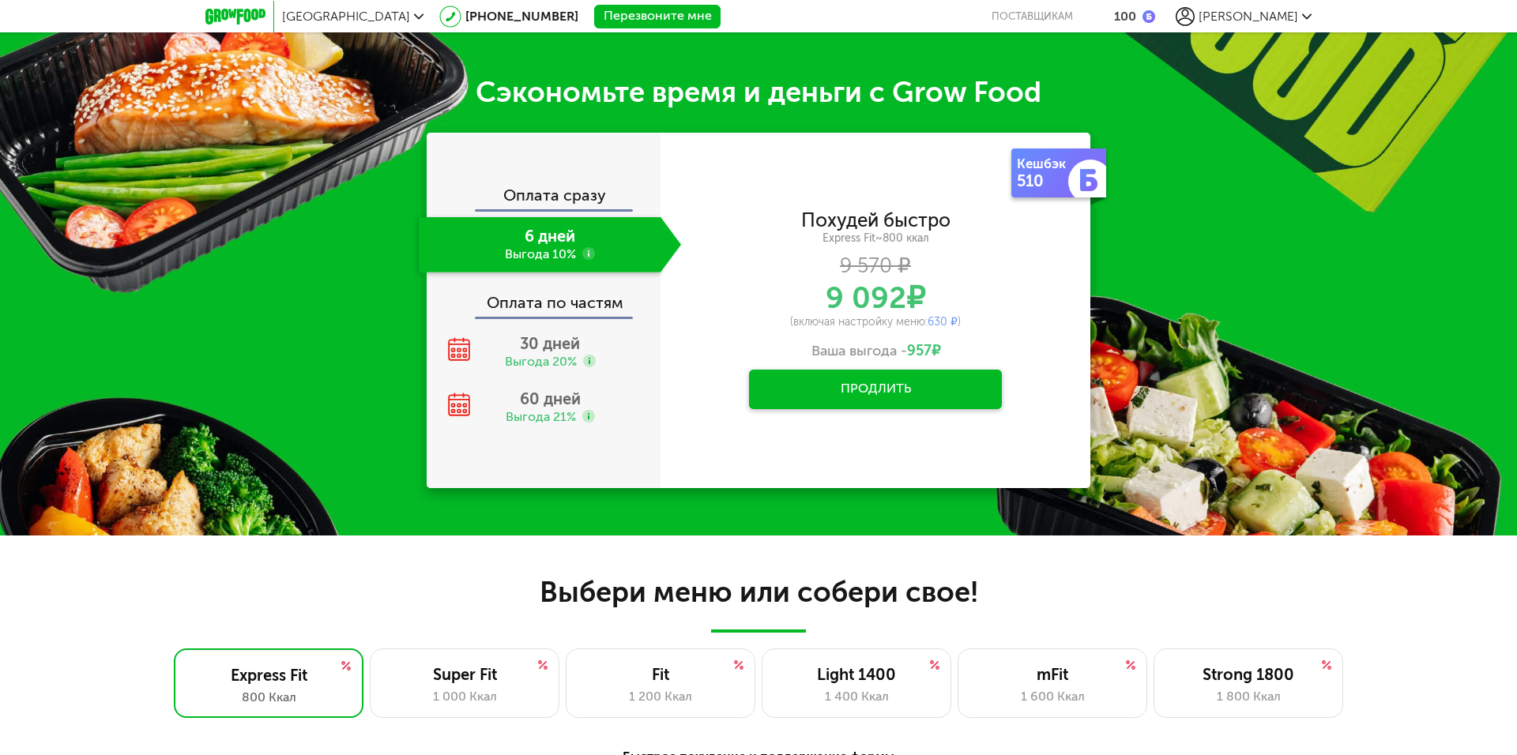
scroll to position [653, 0]
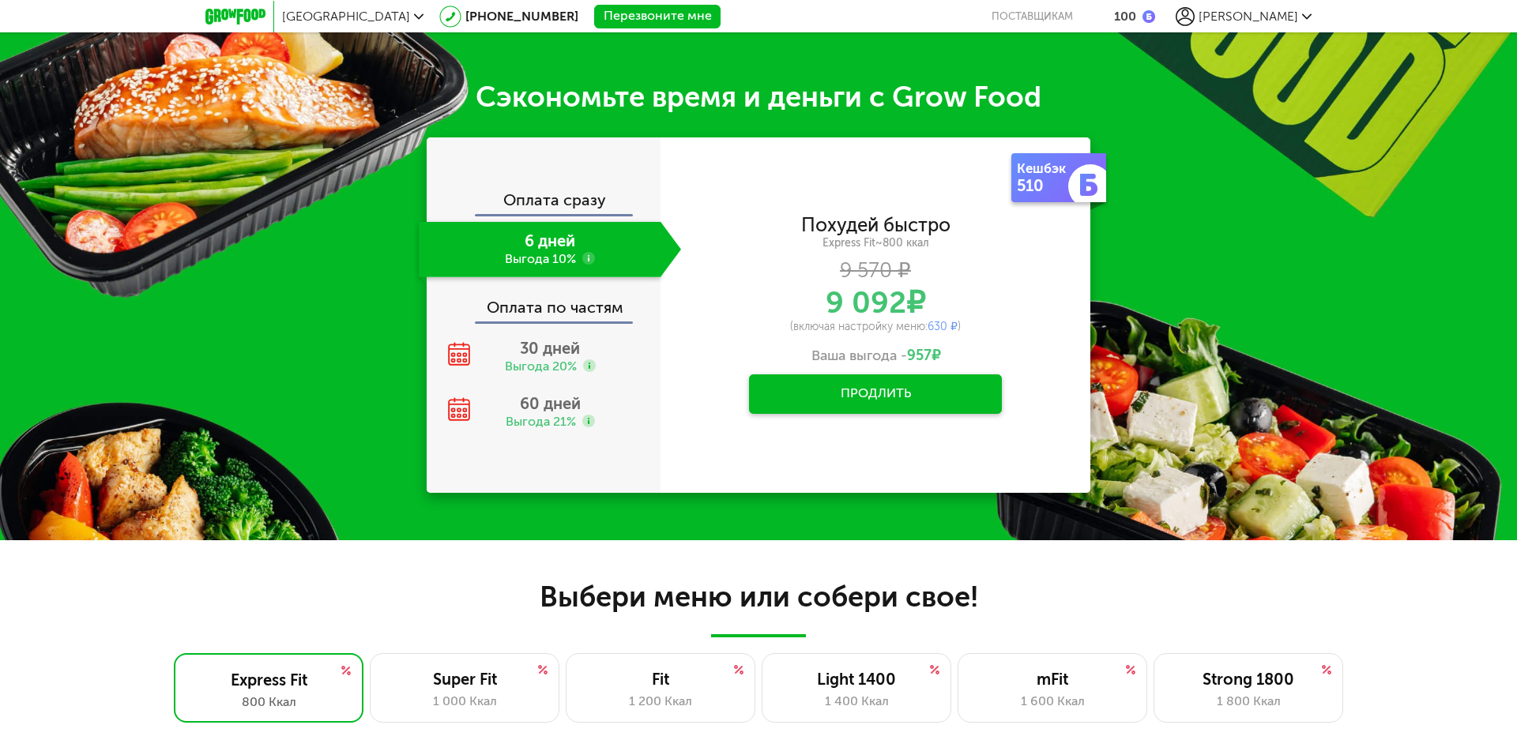
click at [847, 402] on button "Продлить" at bounding box center [875, 394] width 253 height 40
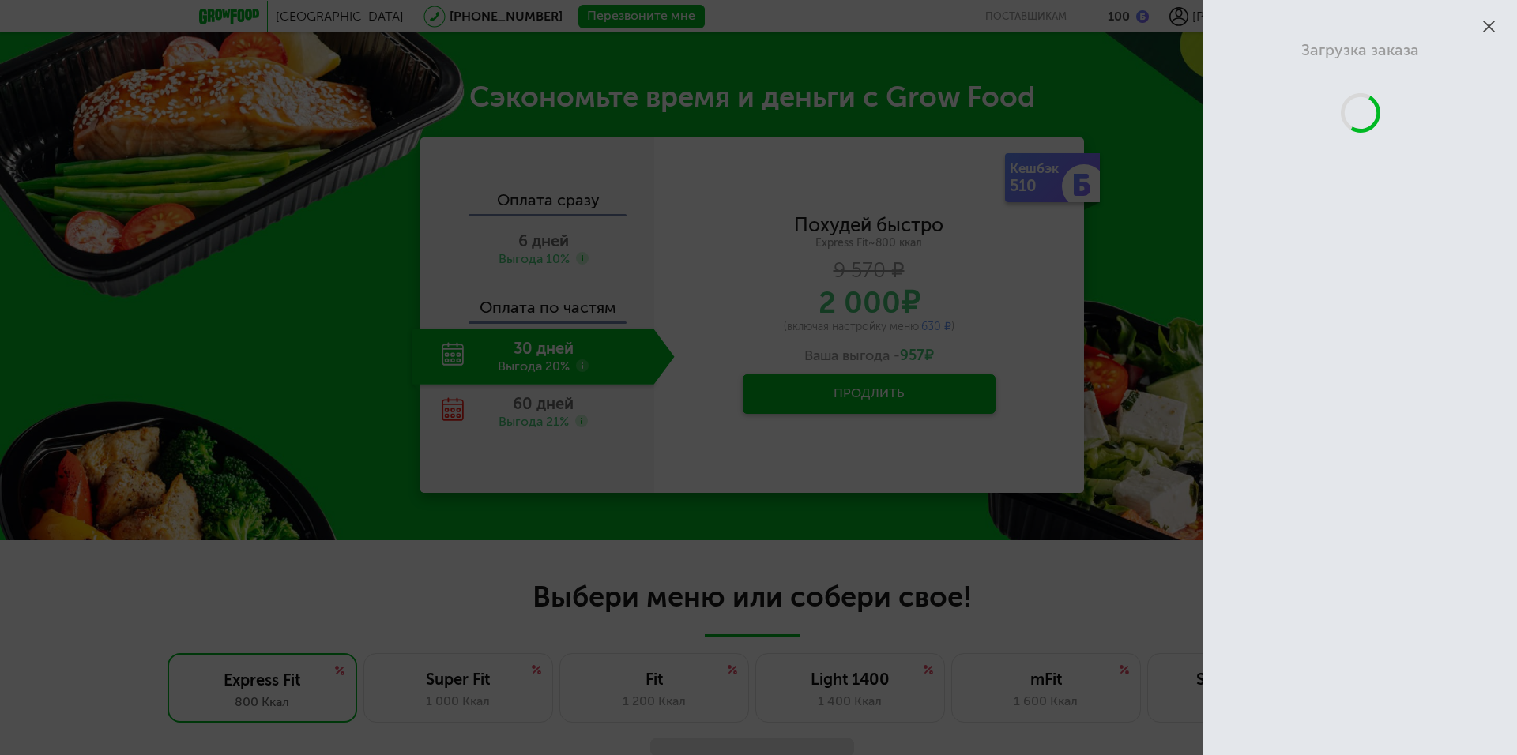
scroll to position [1082, 0]
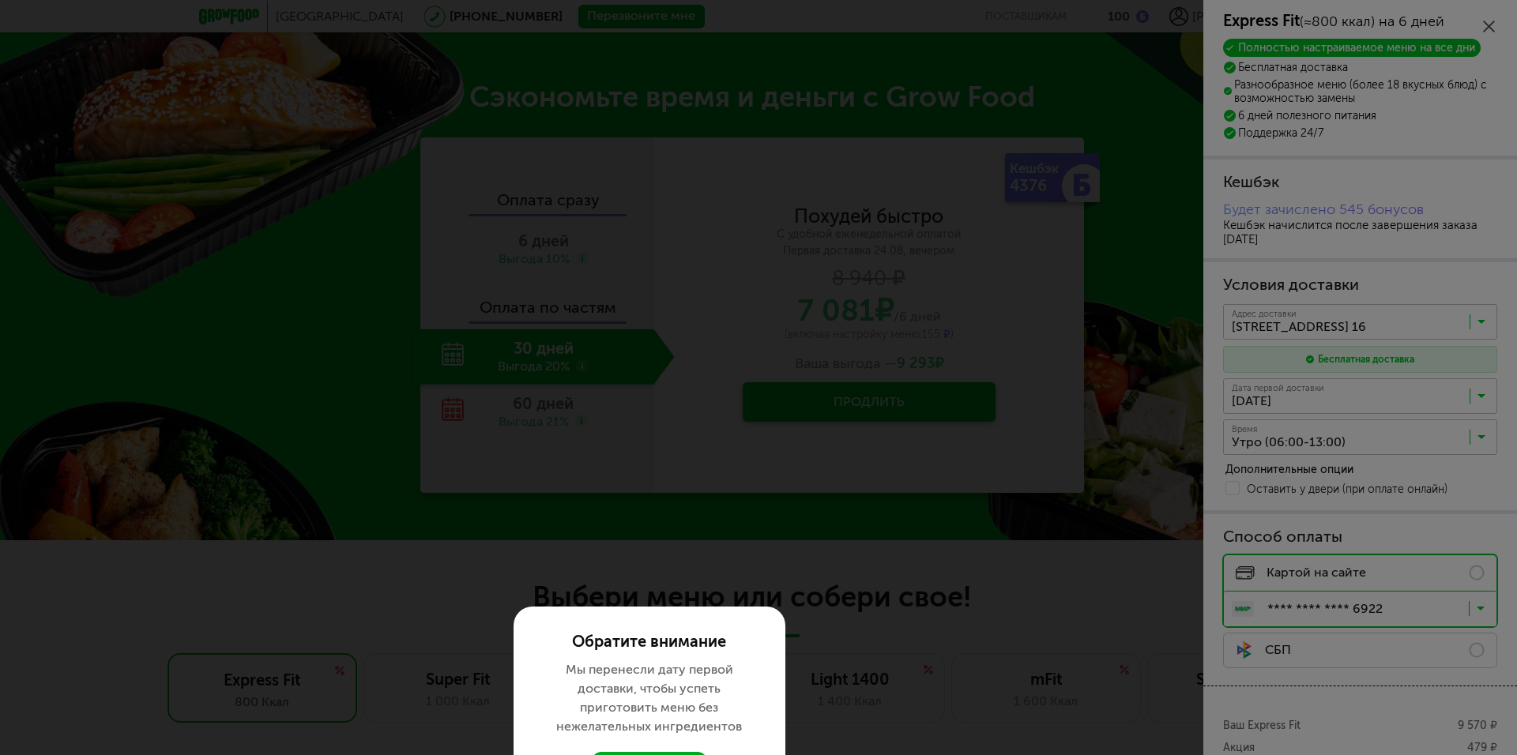
click at [668, 752] on button "понятно" at bounding box center [649, 768] width 115 height 32
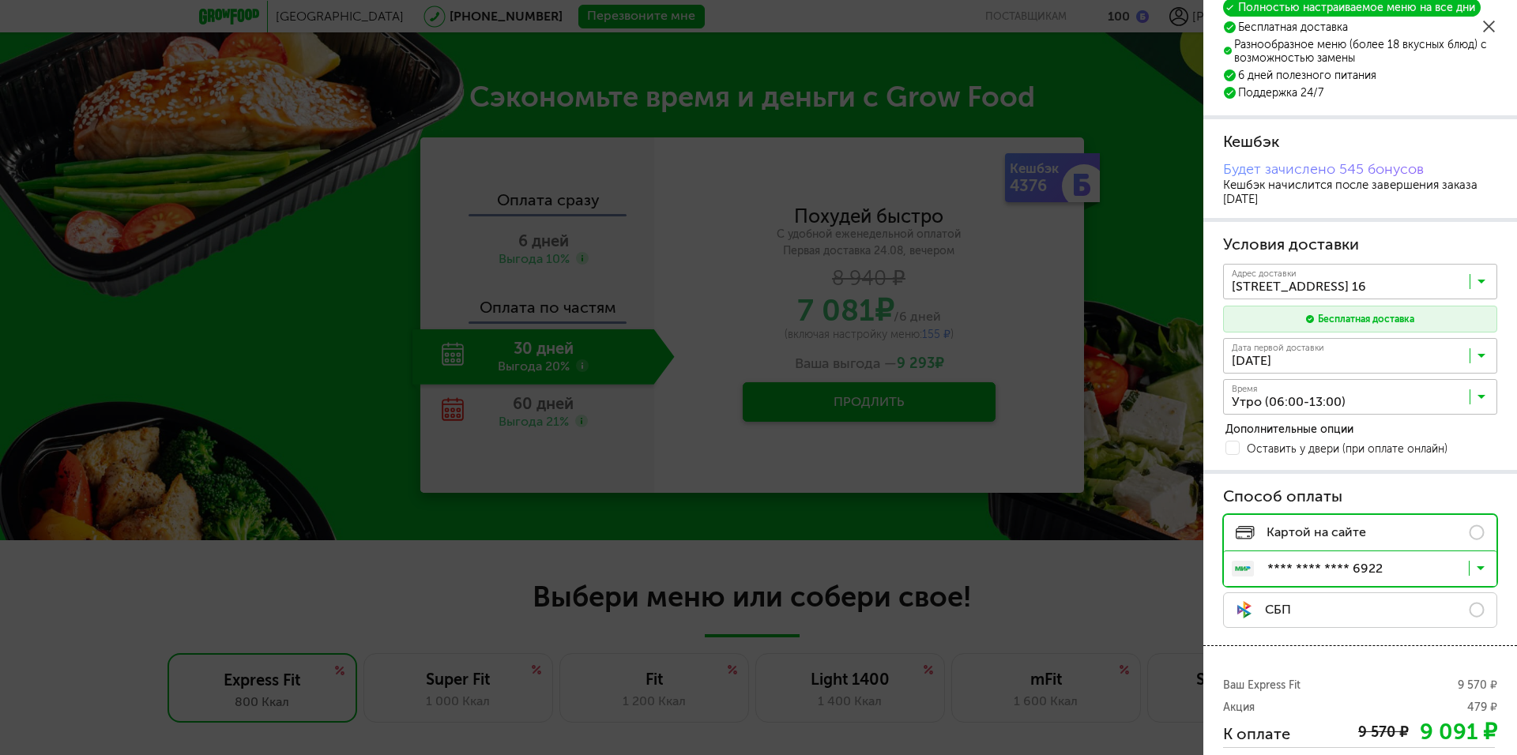
scroll to position [151, 0]
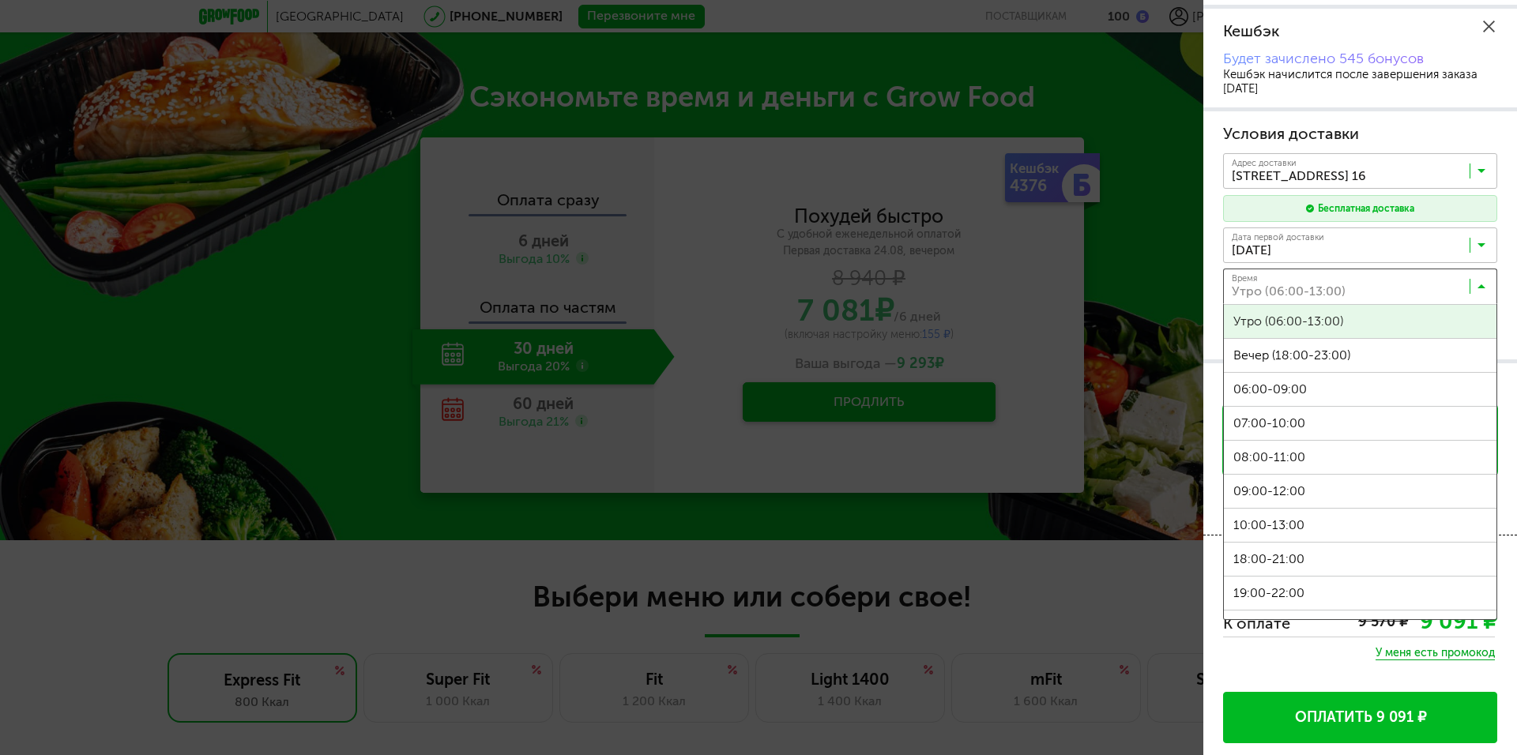
click at [1482, 280] on input "Search for option" at bounding box center [1364, 290] width 274 height 27
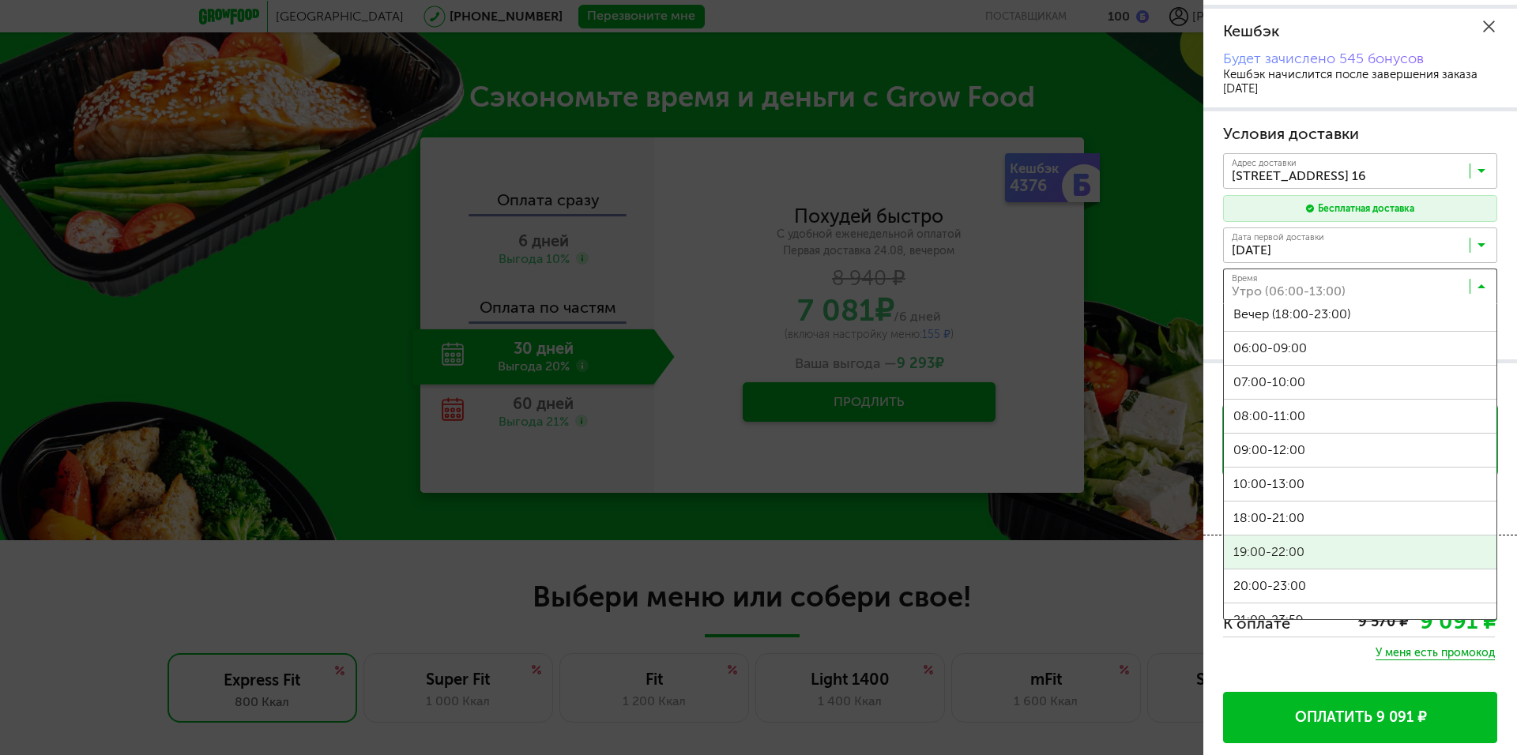
scroll to position [58, 0]
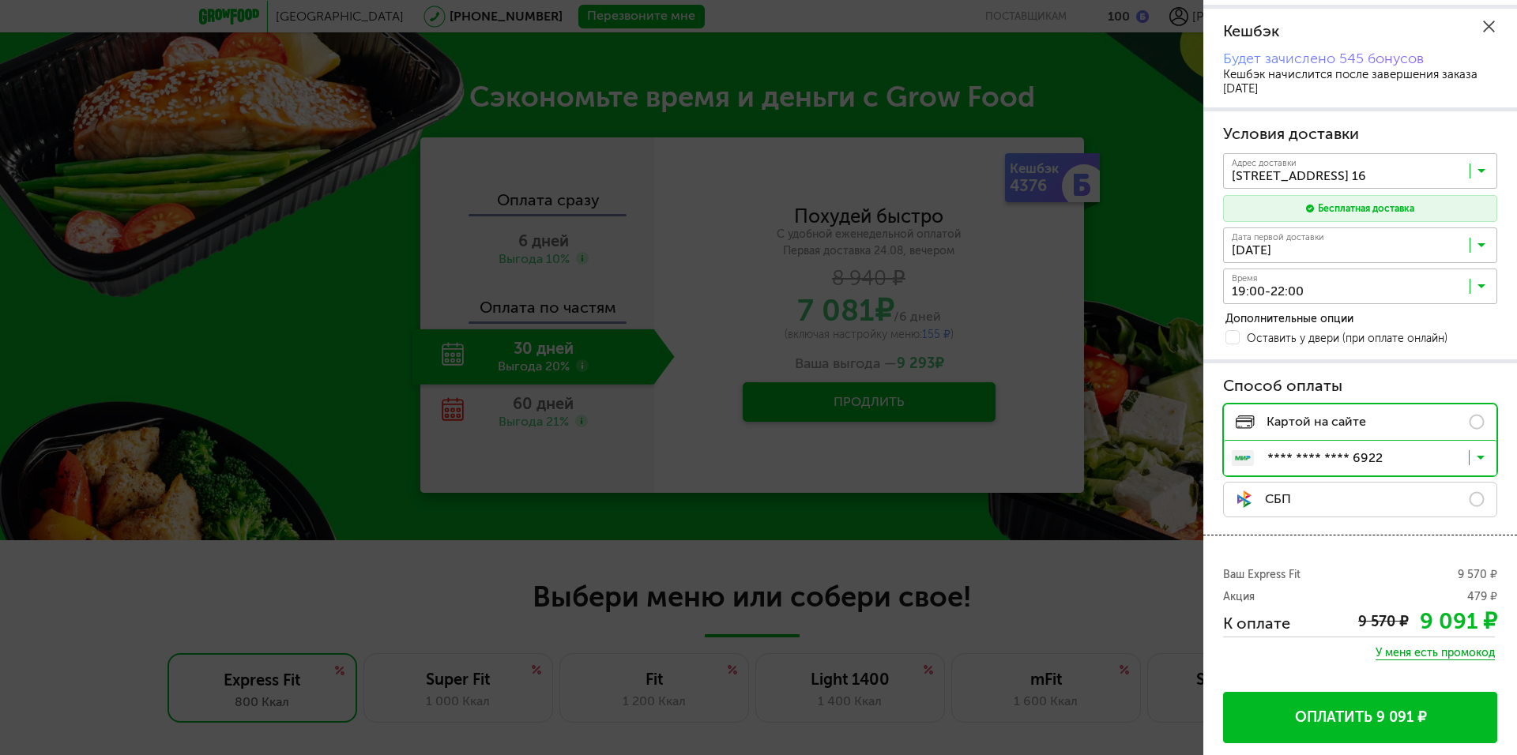
click at [1356, 542] on span "19:00-22:00" at bounding box center [1360, 534] width 273 height 33
click at [1233, 341] on span at bounding box center [1232, 337] width 14 height 14
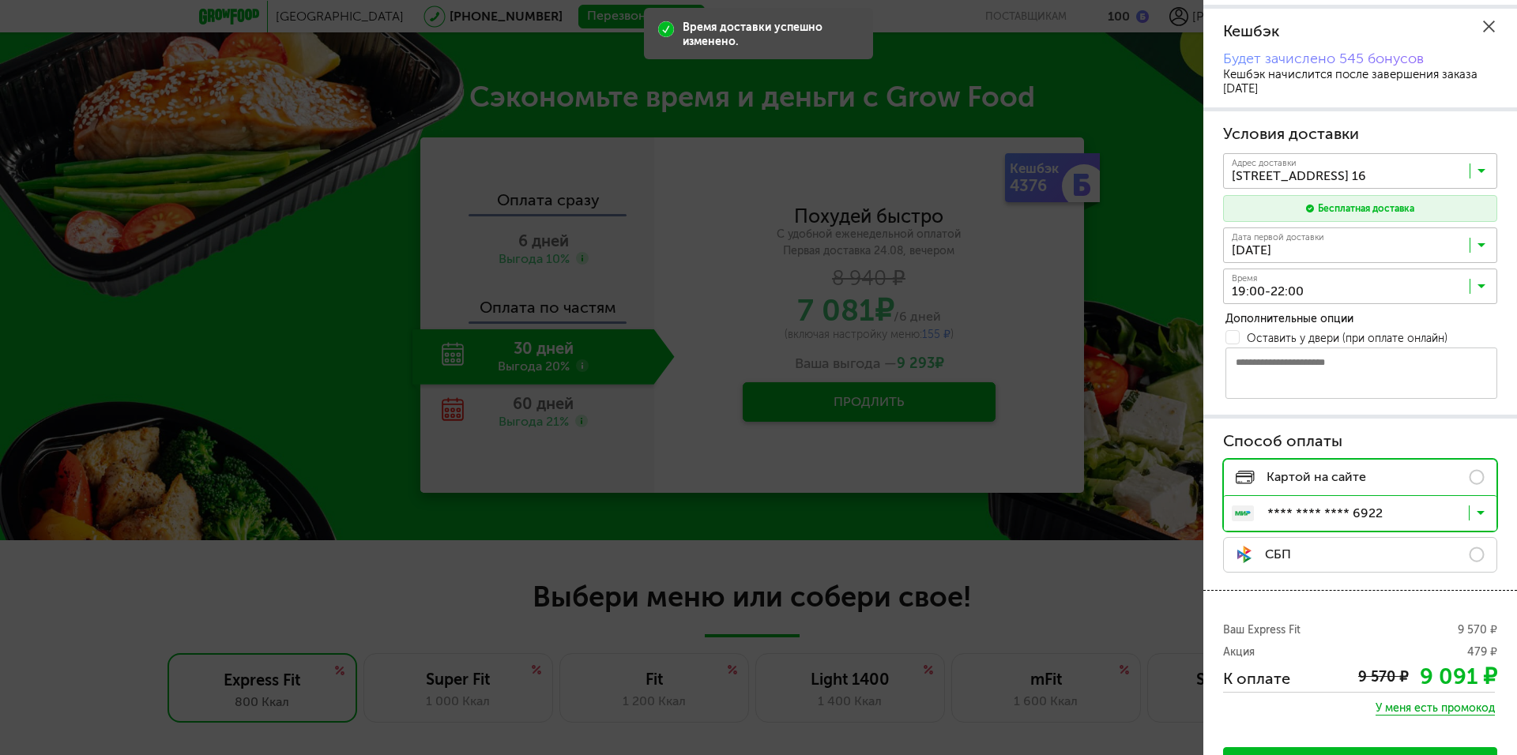
click at [1385, 421] on div "Способ оплаты Картой на сайте **** **** **** 6922 Загрузка... СБП" at bounding box center [1360, 504] width 314 height 171
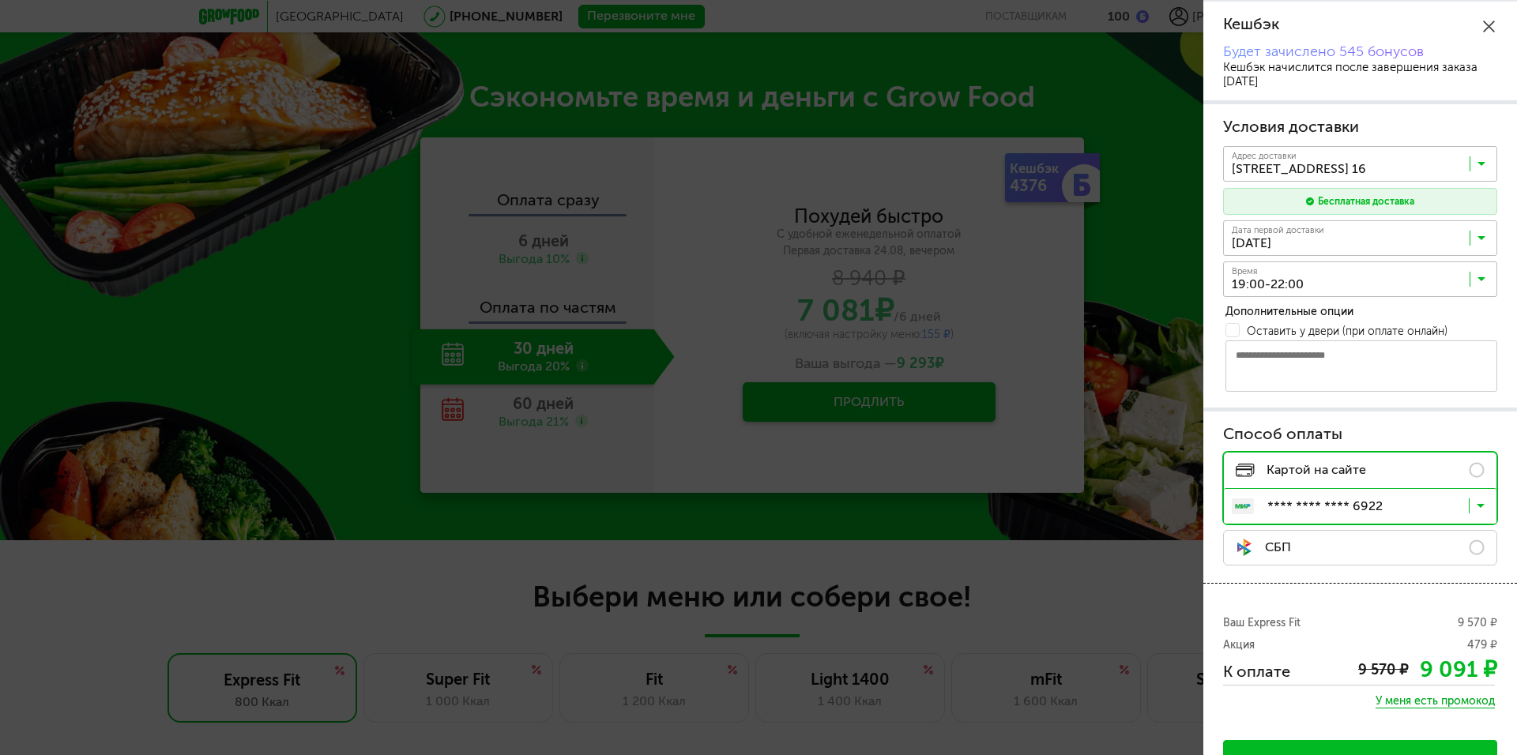
scroll to position [209, 0]
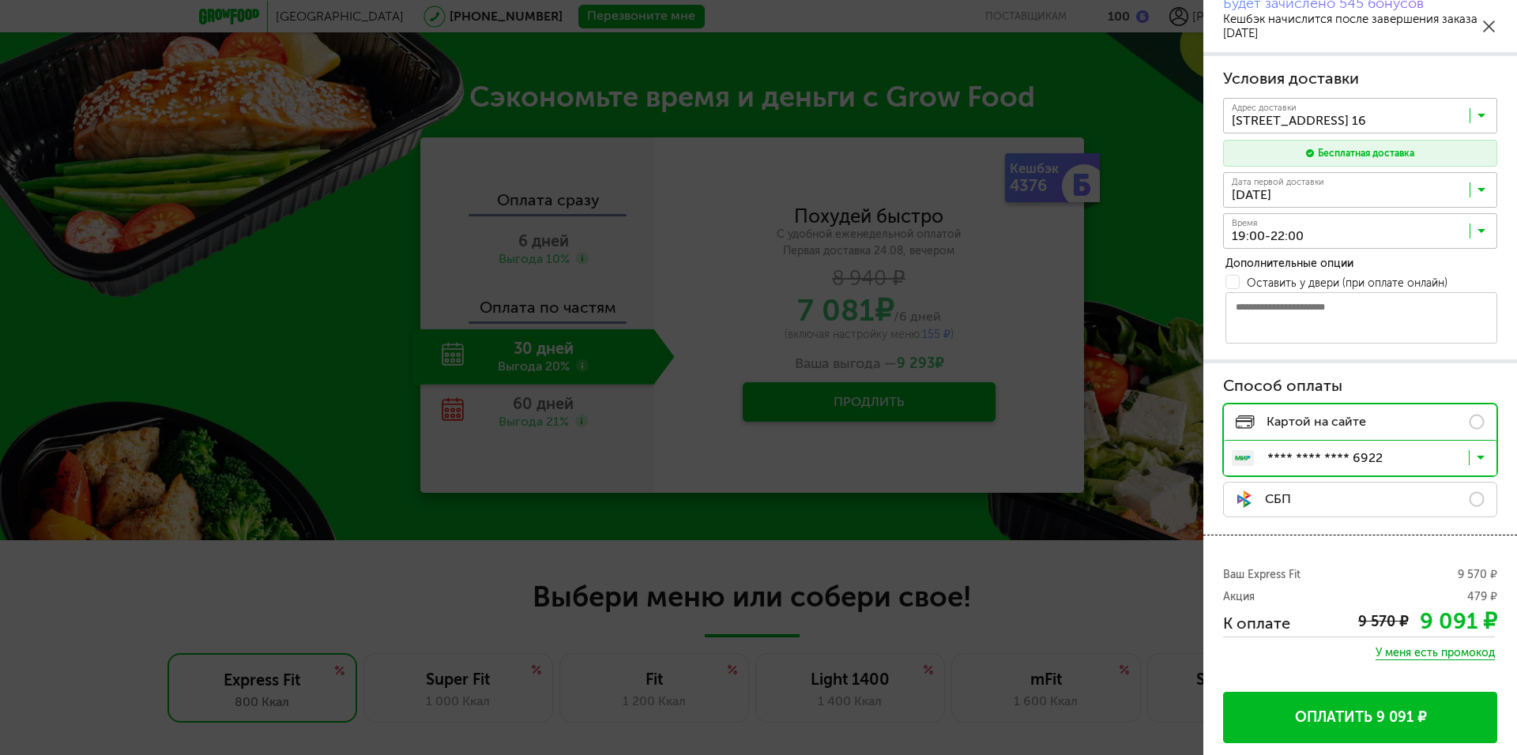
click at [1411, 653] on span "У меня есть промокод" at bounding box center [1434, 653] width 119 height 14
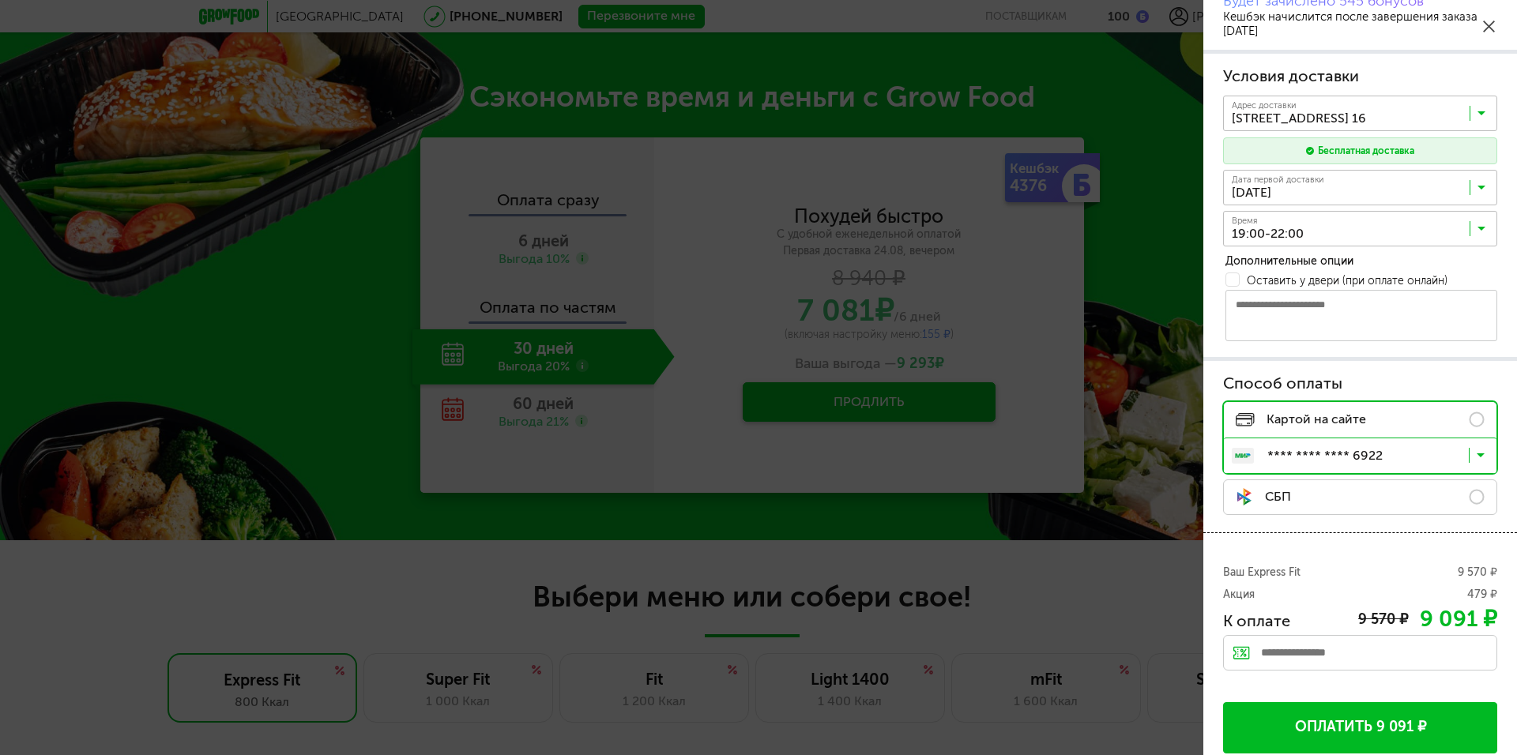
click at [1289, 657] on input "text" at bounding box center [1360, 653] width 274 height 36
paste input "*********"
type input "*********"
click at [1469, 653] on div "Применить" at bounding box center [1463, 653] width 70 height 36
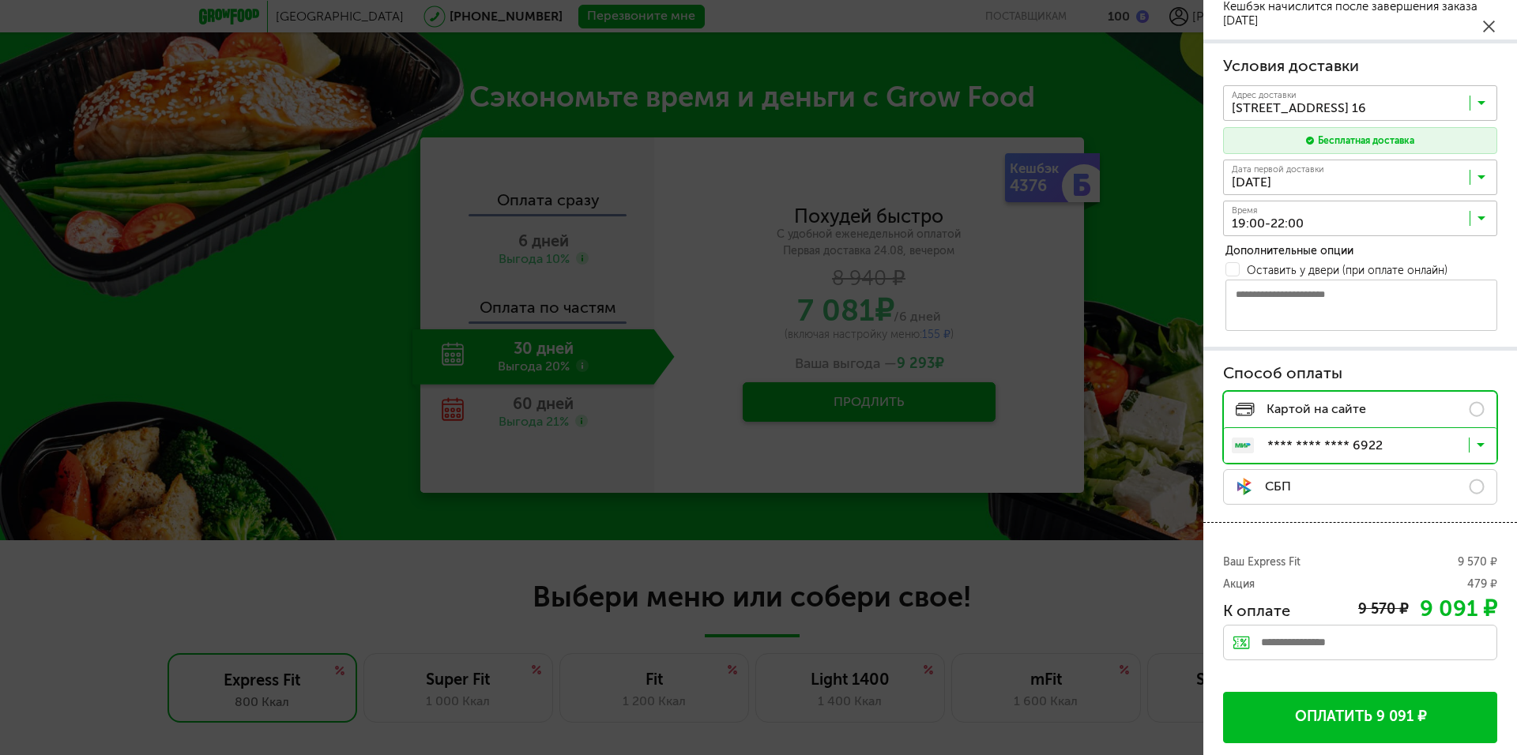
click at [1352, 638] on input "text" at bounding box center [1360, 643] width 274 height 36
paste input "**********"
type input "**********"
click at [1457, 642] on div "Применить" at bounding box center [1463, 643] width 70 height 36
